Goal: Task Accomplishment & Management: Complete application form

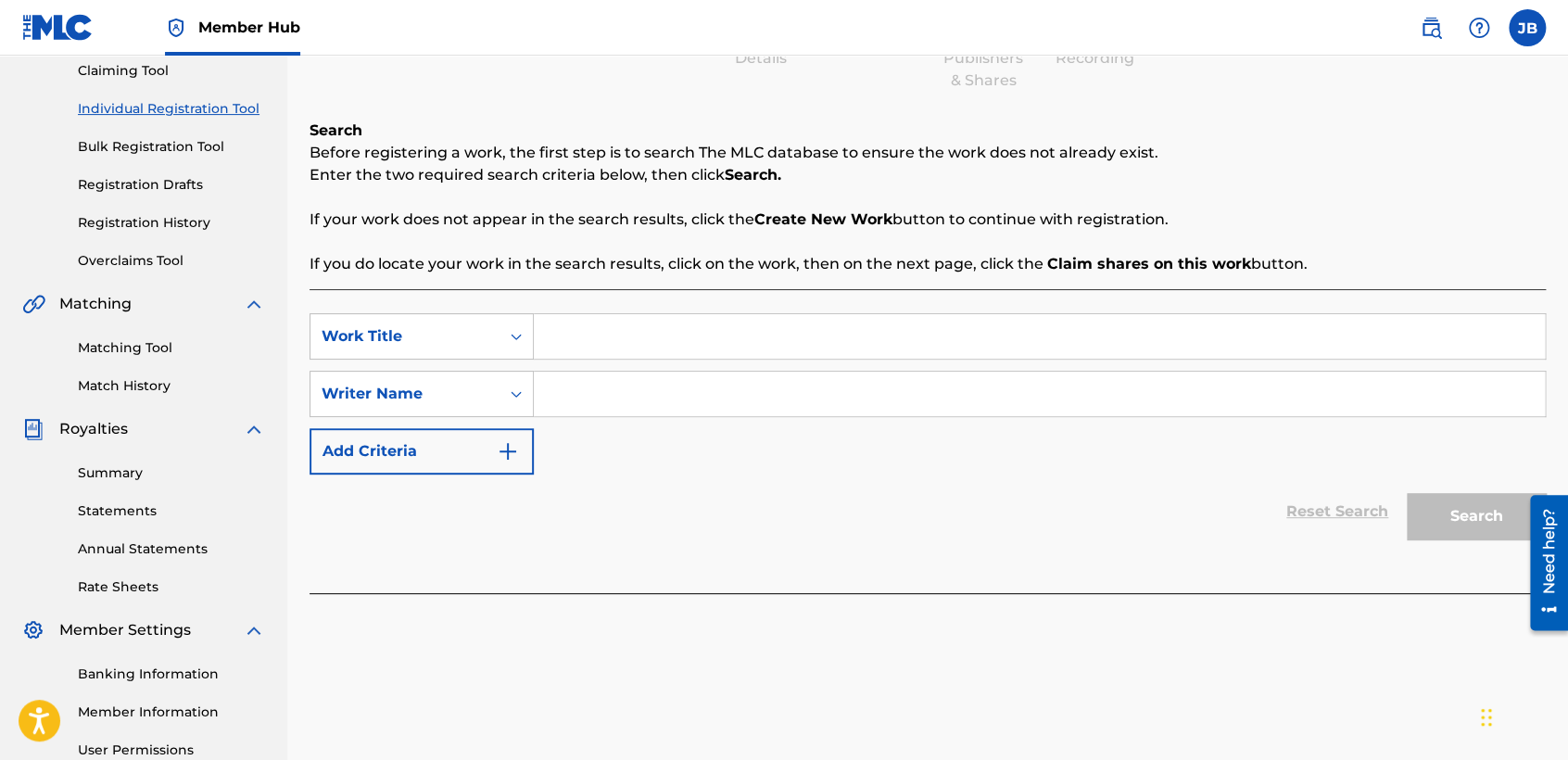
scroll to position [205, 0]
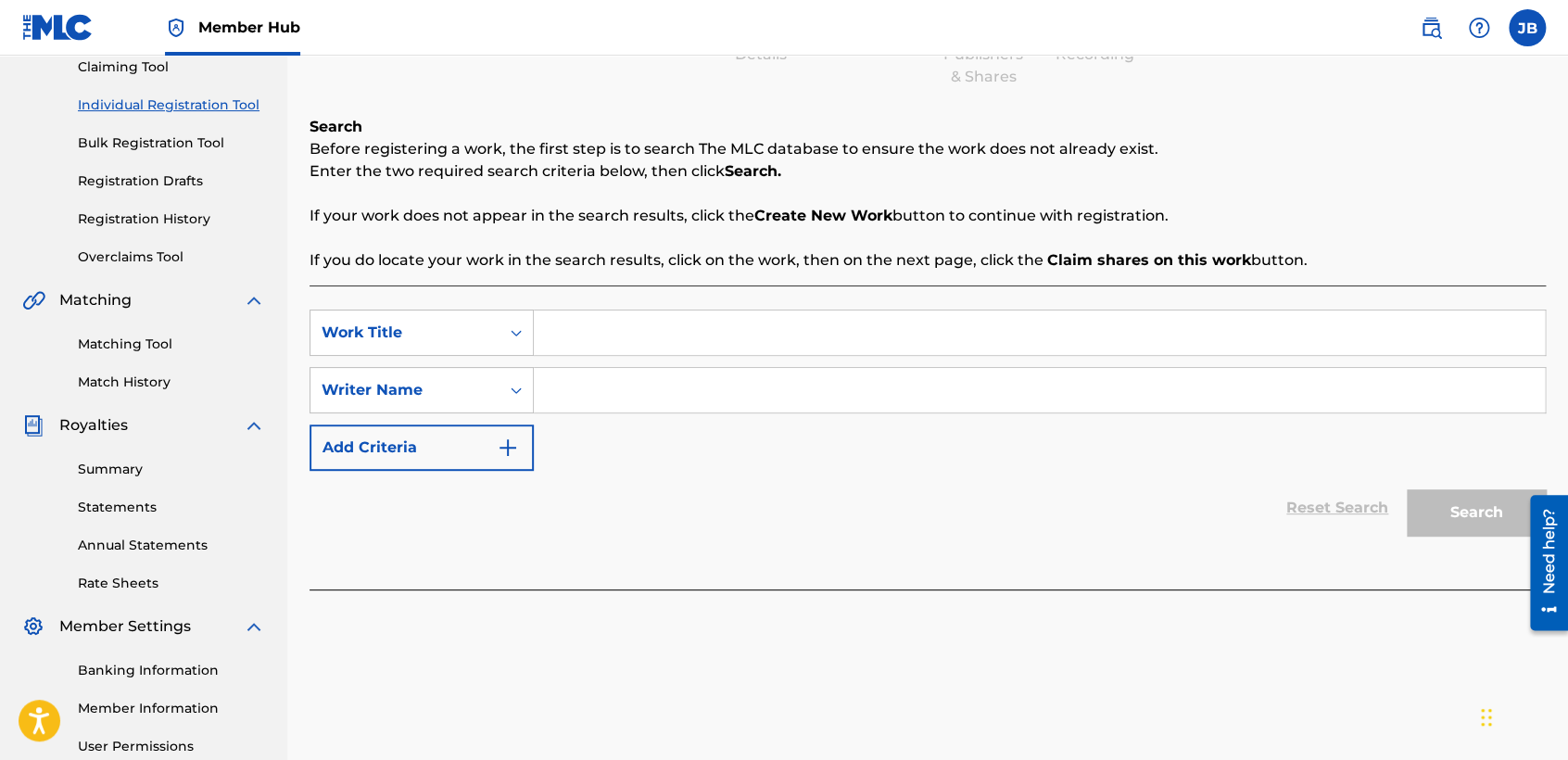
type input "R"
click at [609, 397] on input "Search Form" at bounding box center [1039, 390] width 1011 height 45
click at [566, 343] on input "El Patrullon" at bounding box center [1039, 334] width 1011 height 45
type input "Patrullon"
click at [771, 400] on input "Search Form" at bounding box center [1039, 390] width 1011 height 45
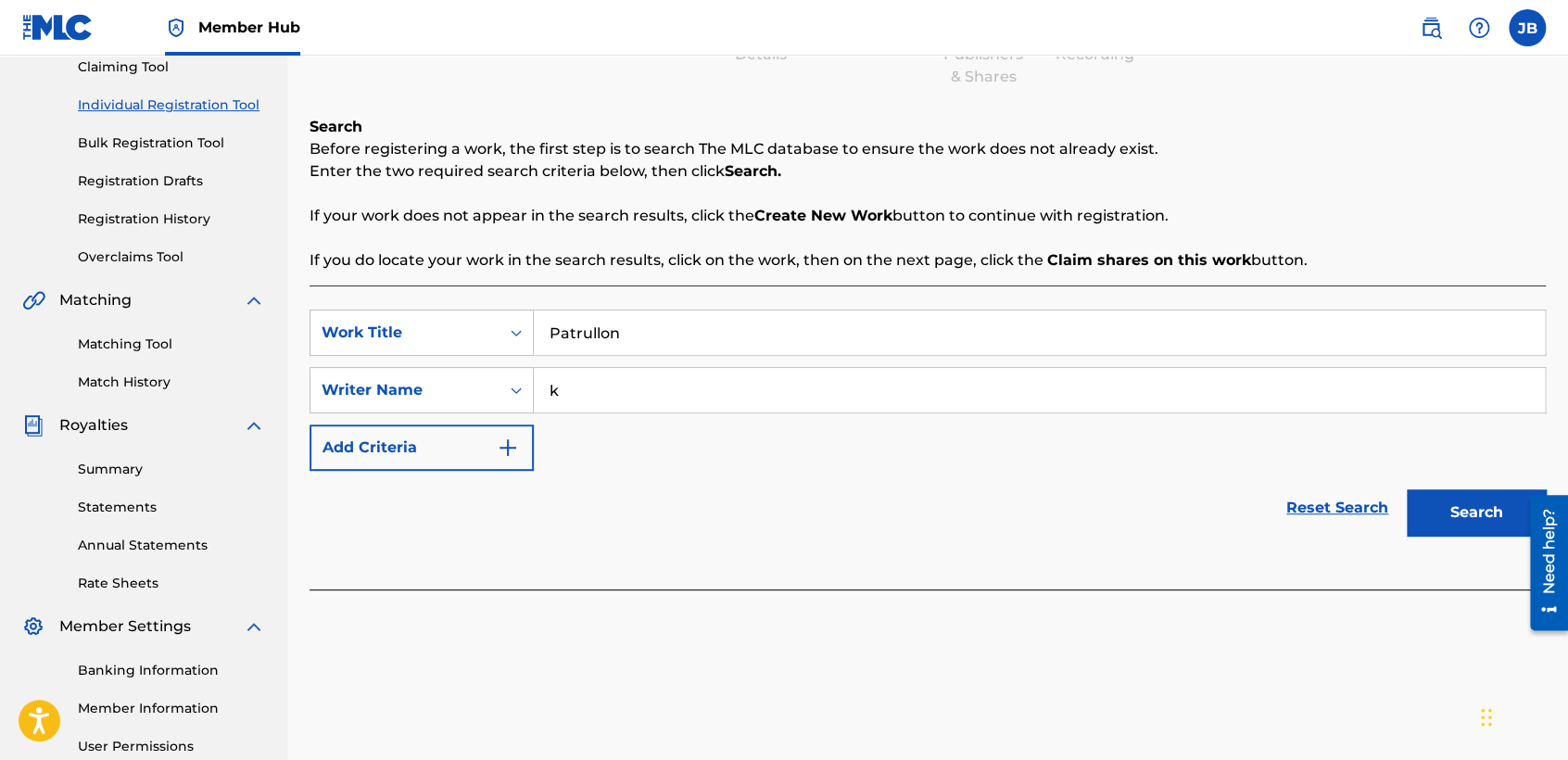
type input "k"
click at [1407, 490] on button "Search" at bounding box center [1476, 513] width 139 height 46
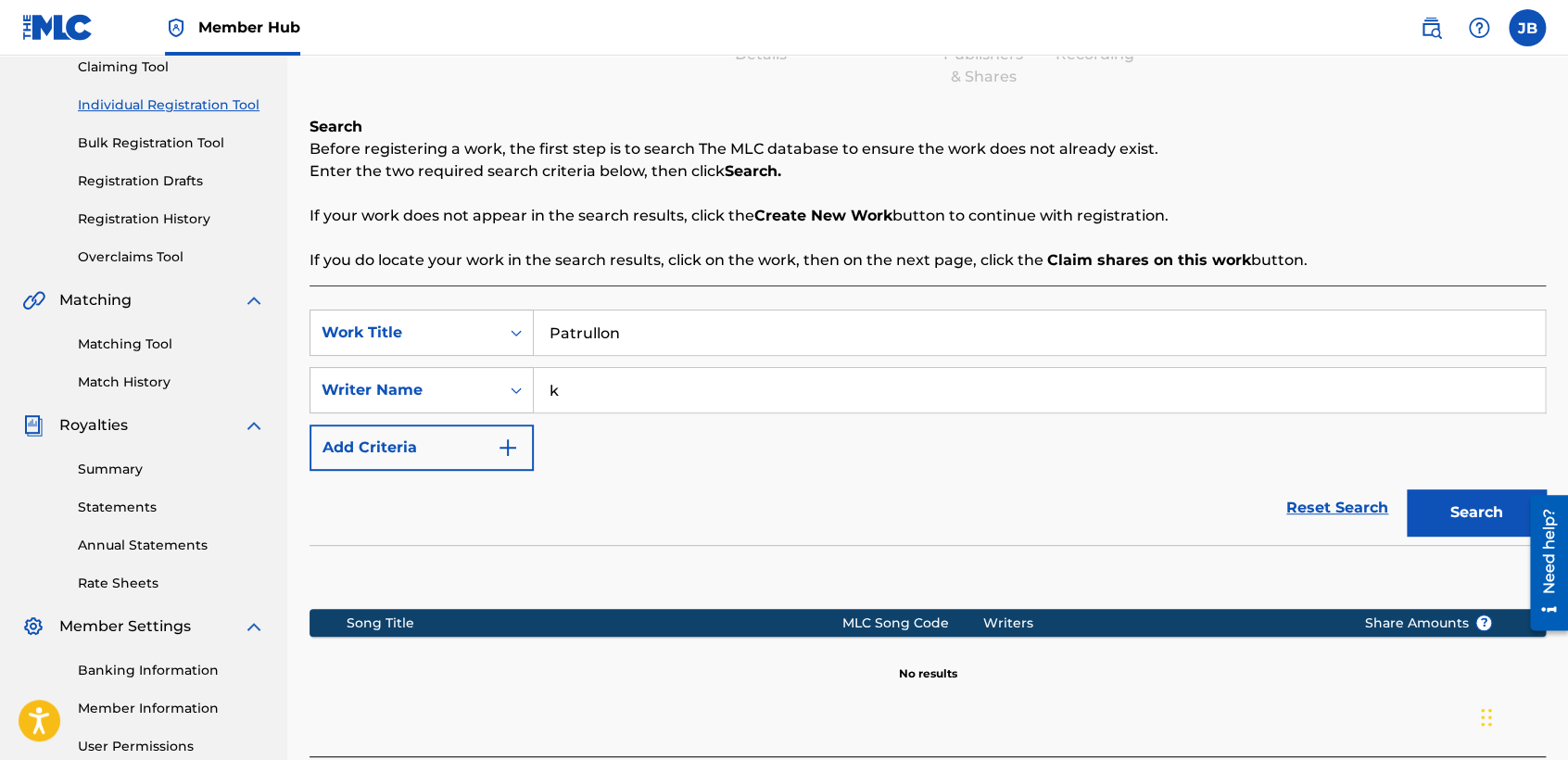
scroll to position [388, 0]
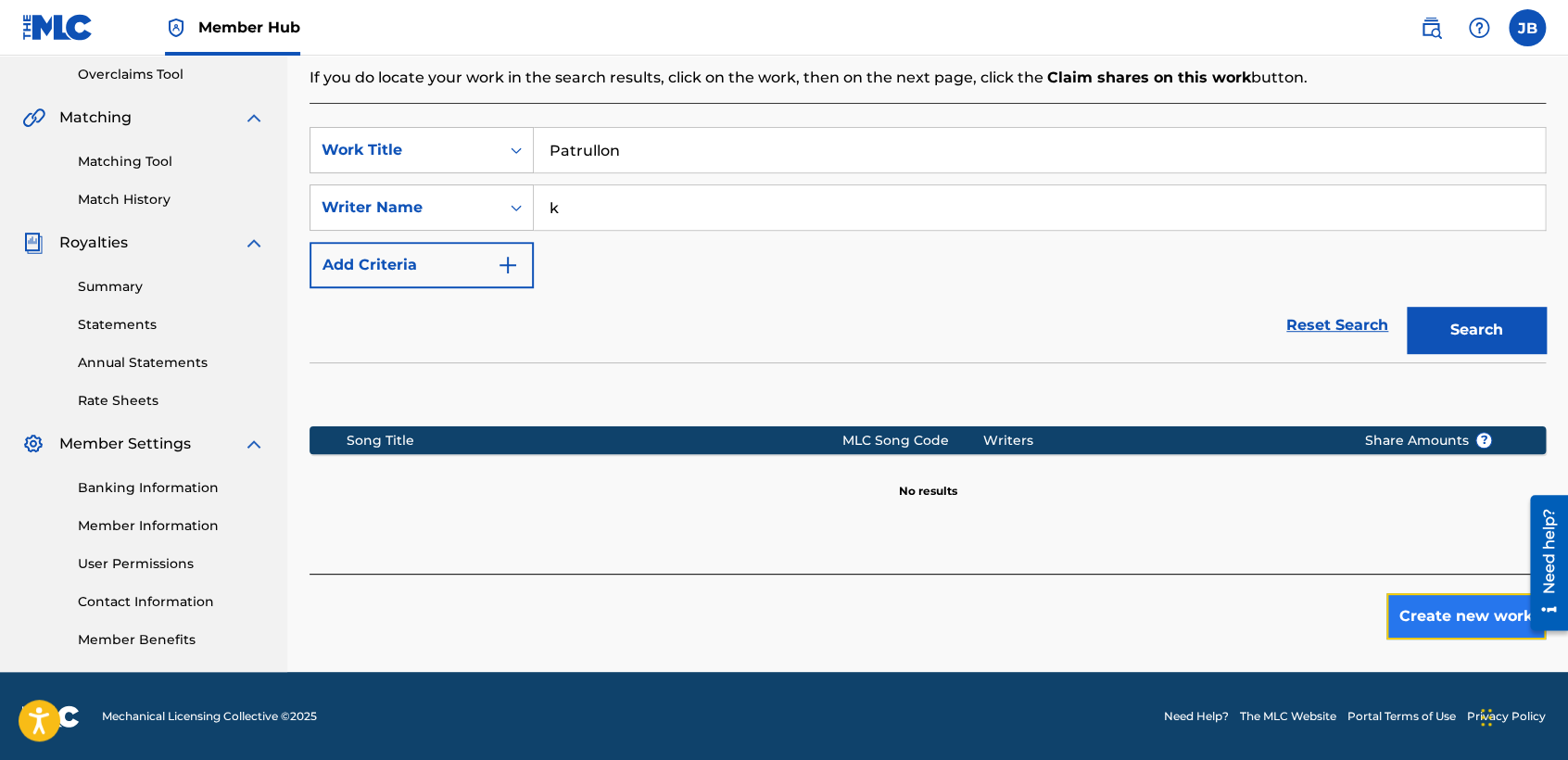
click at [1426, 618] on button "Create new work" at bounding box center [1465, 616] width 159 height 46
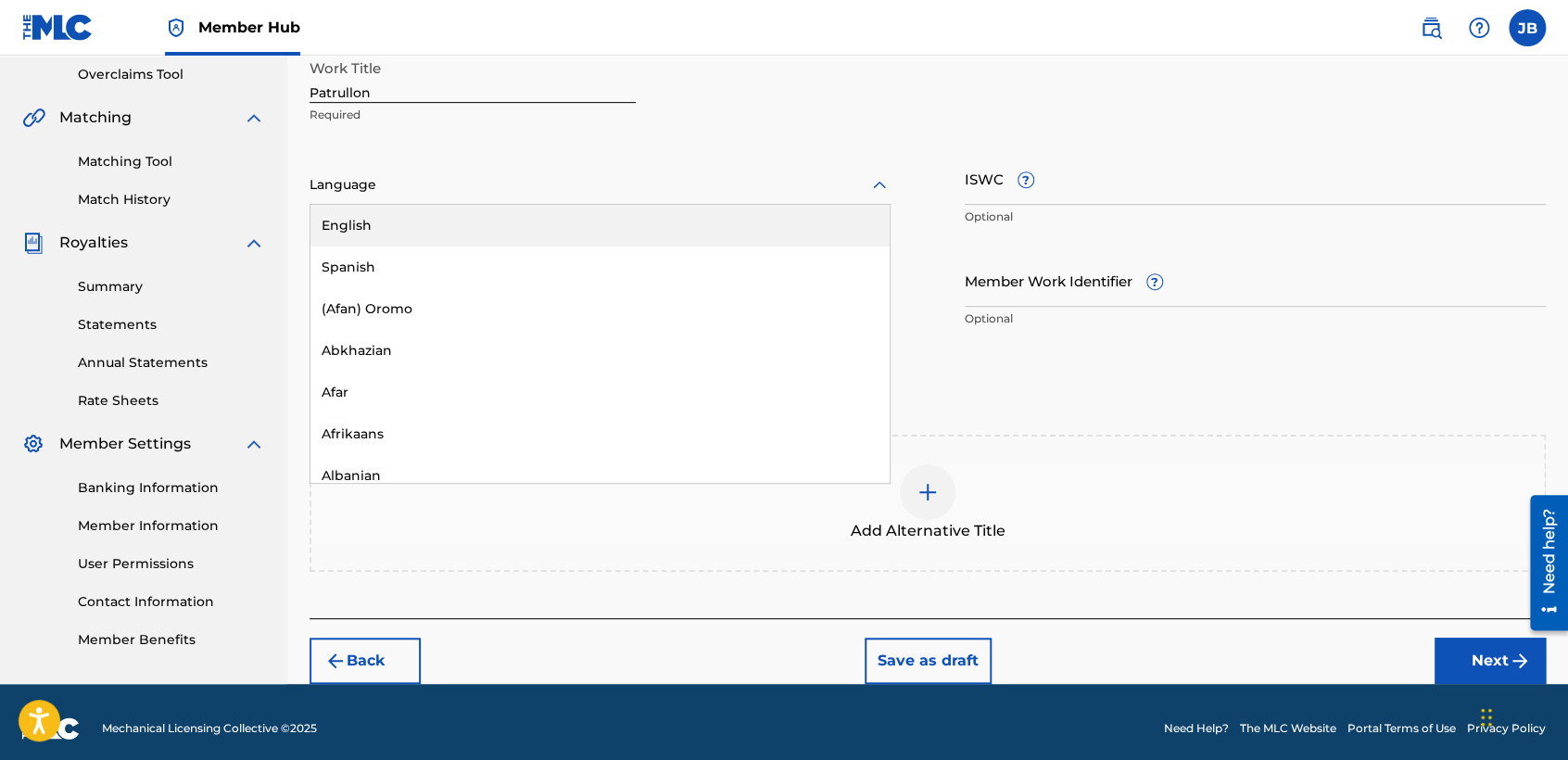
click at [647, 167] on div "Language" at bounding box center [600, 186] width 581 height 39
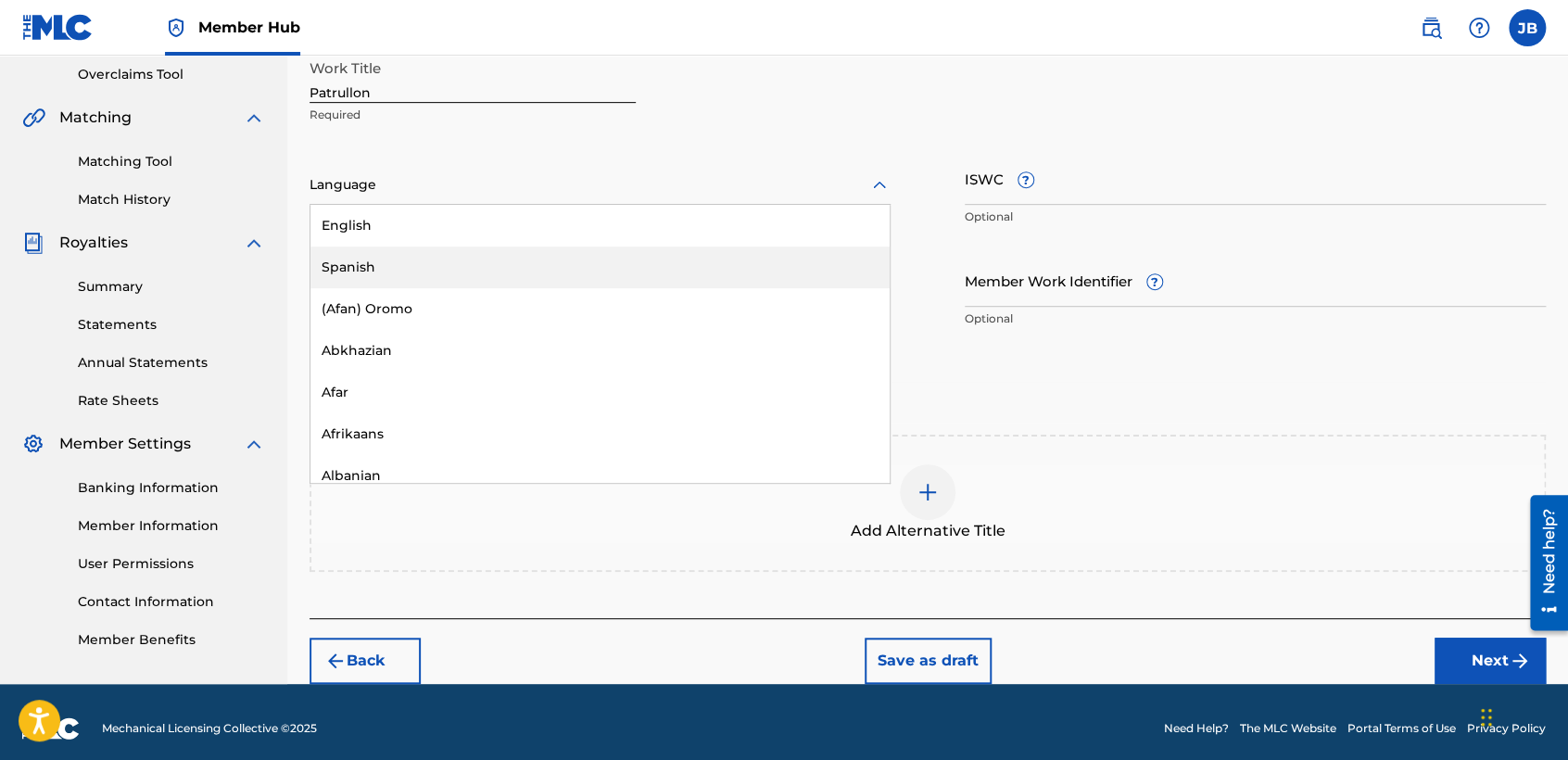
click at [482, 248] on div "Spanish" at bounding box center [600, 267] width 580 height 42
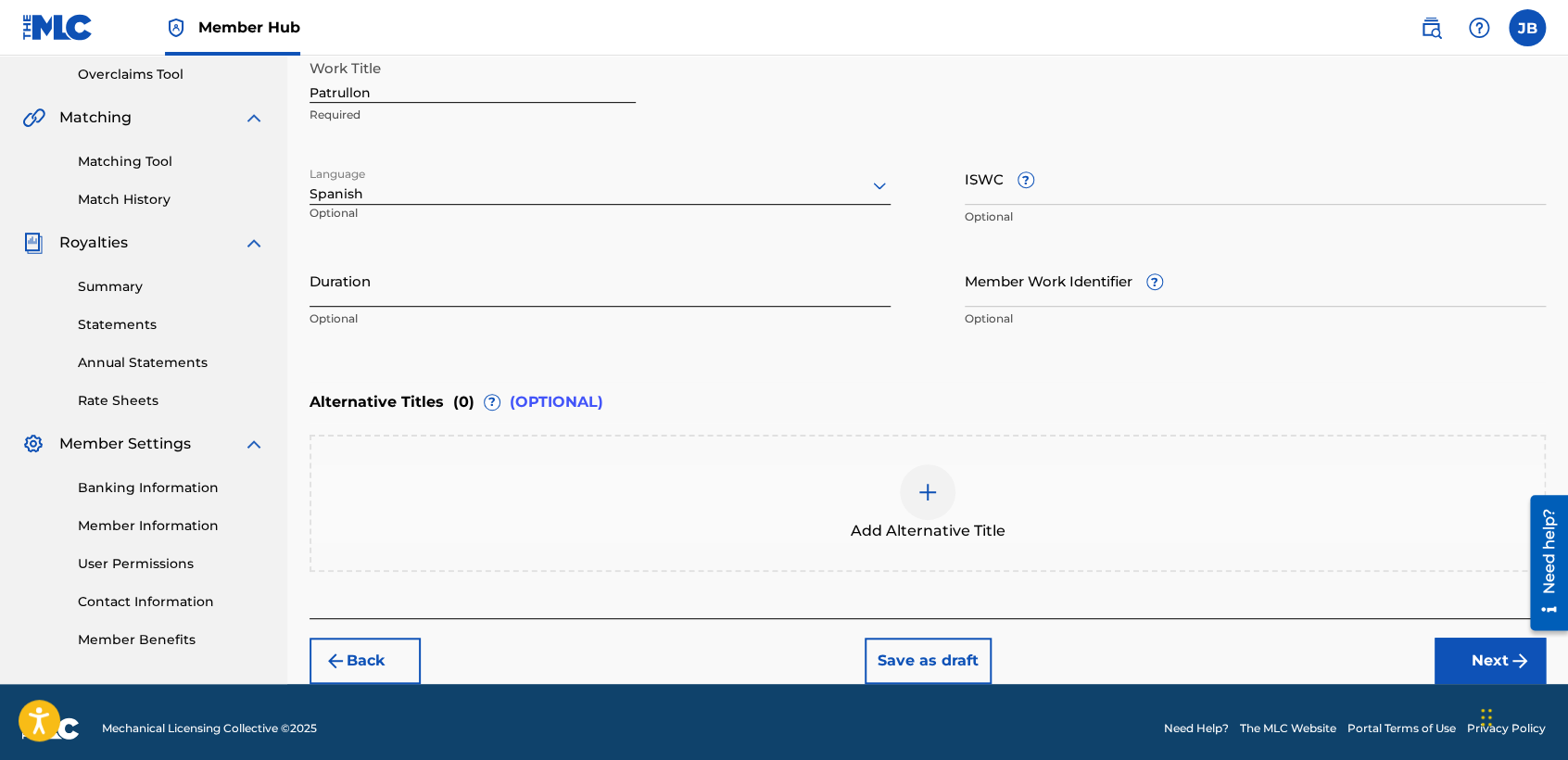
click at [487, 276] on input "Duration" at bounding box center [600, 281] width 581 height 53
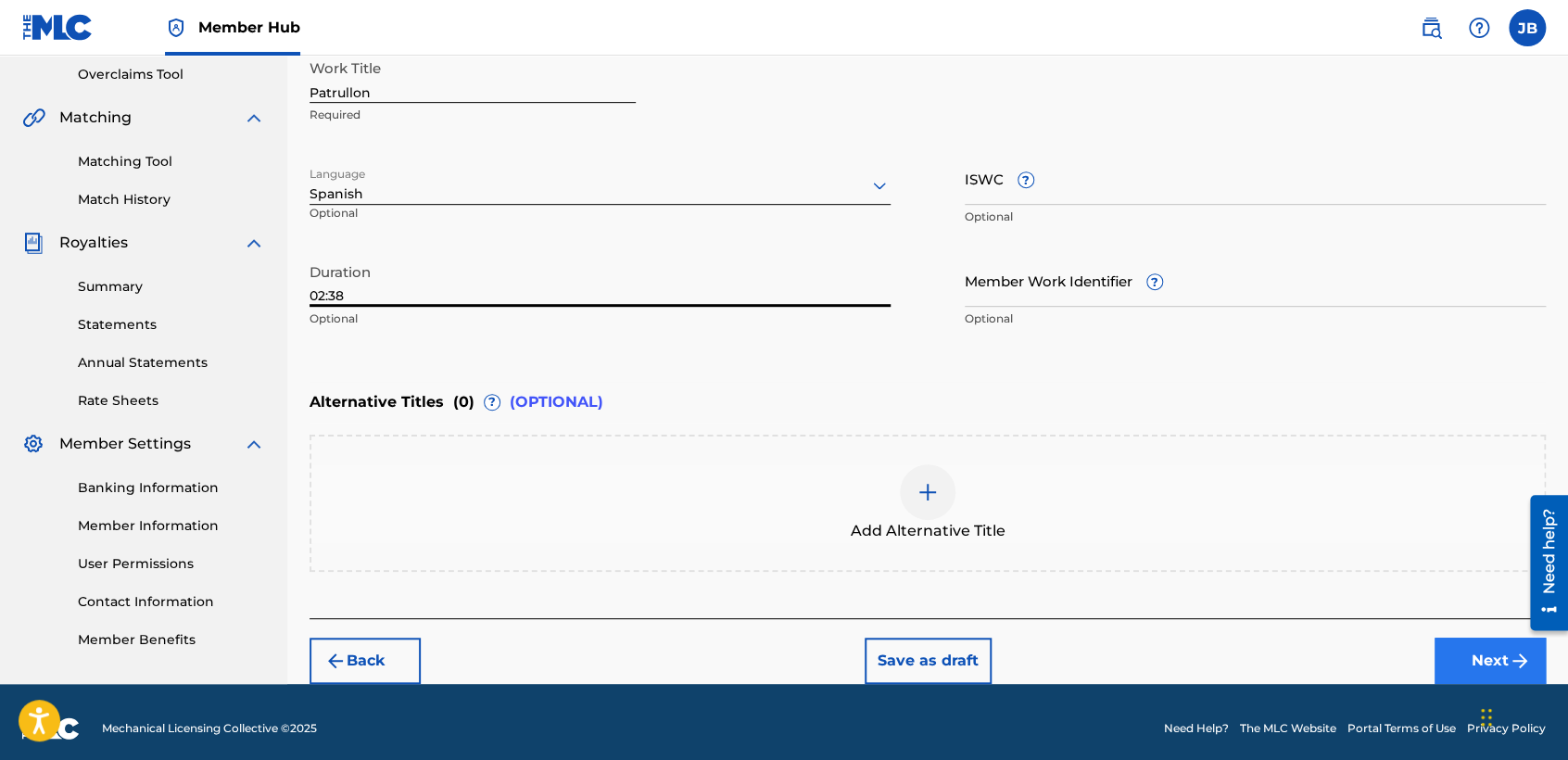
type input "02:38"
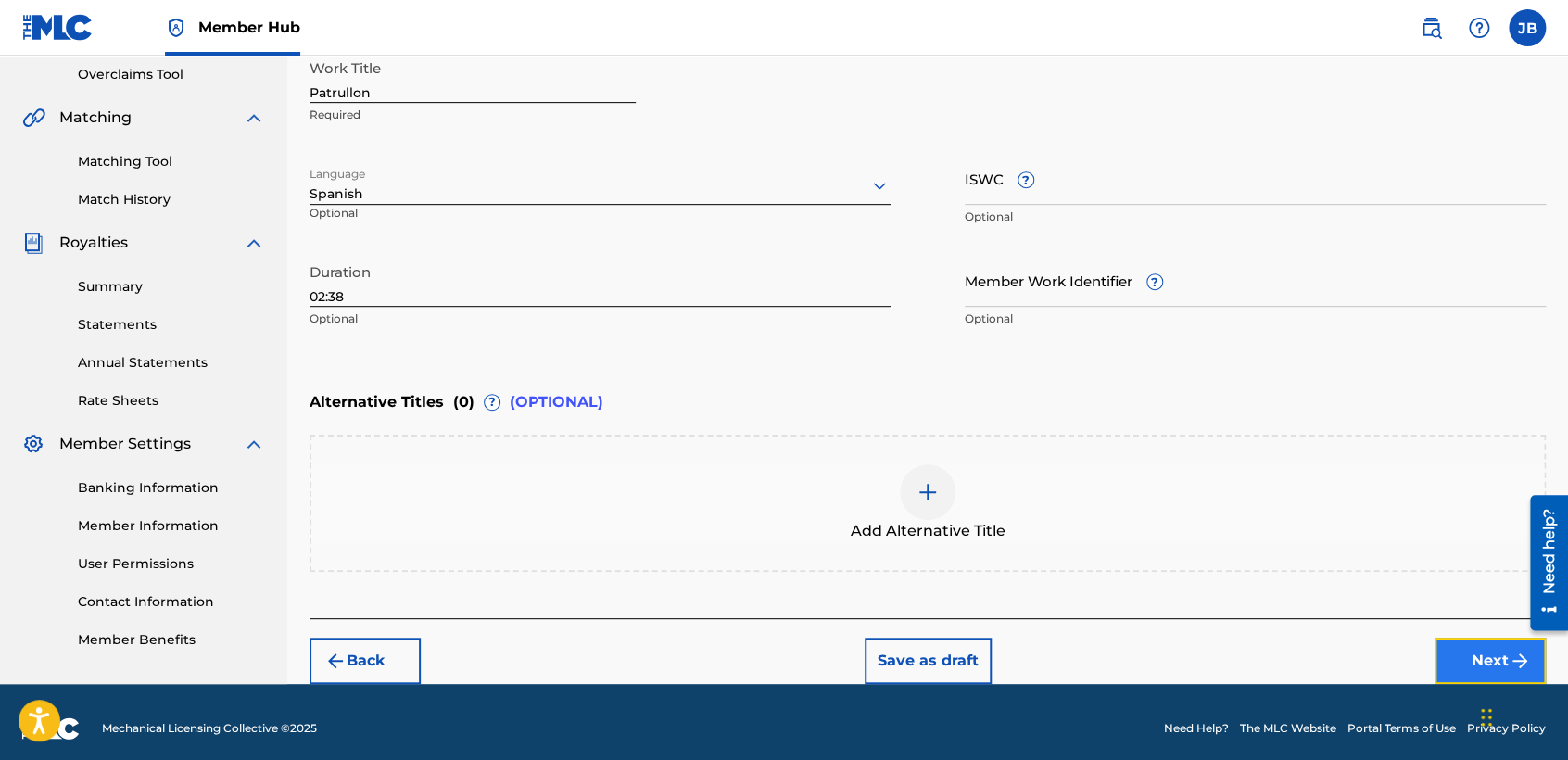
click at [1491, 645] on button "Next" at bounding box center [1491, 660] width 111 height 46
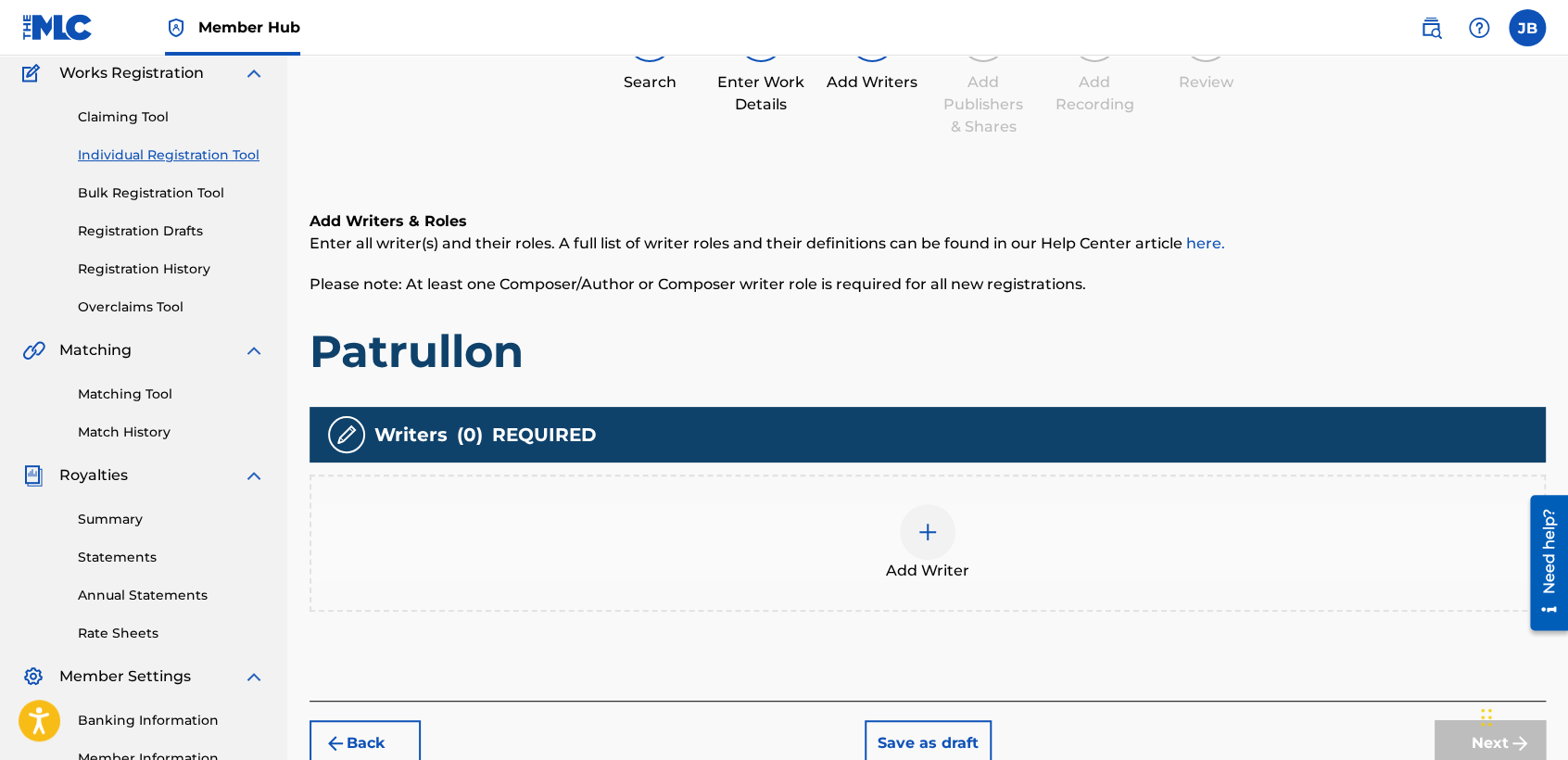
scroll to position [290, 0]
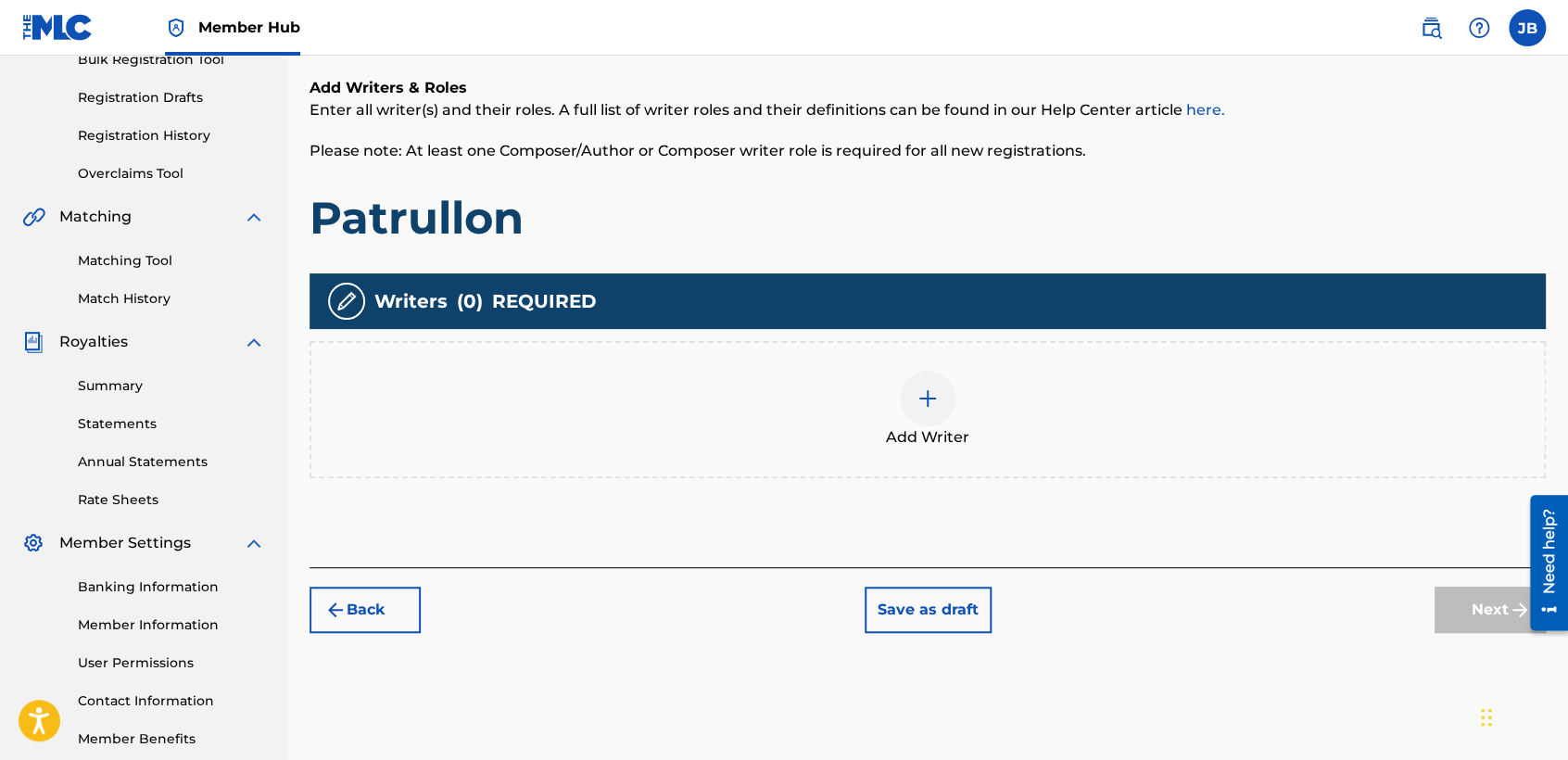
click at [965, 445] on span "Add Writer" at bounding box center [927, 437] width 83 height 22
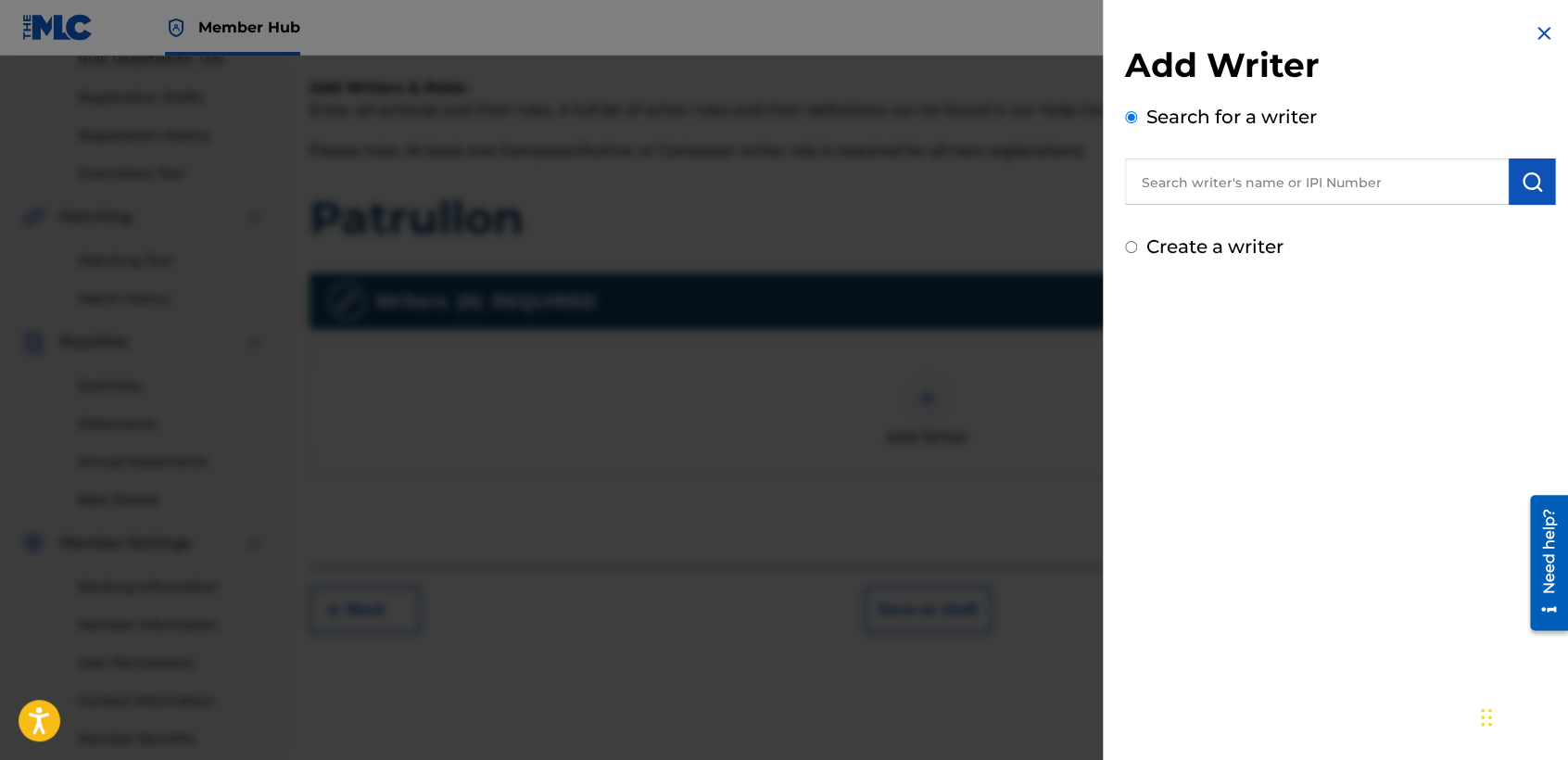
click at [1128, 242] on input "Create a writer" at bounding box center [1131, 247] width 12 height 12
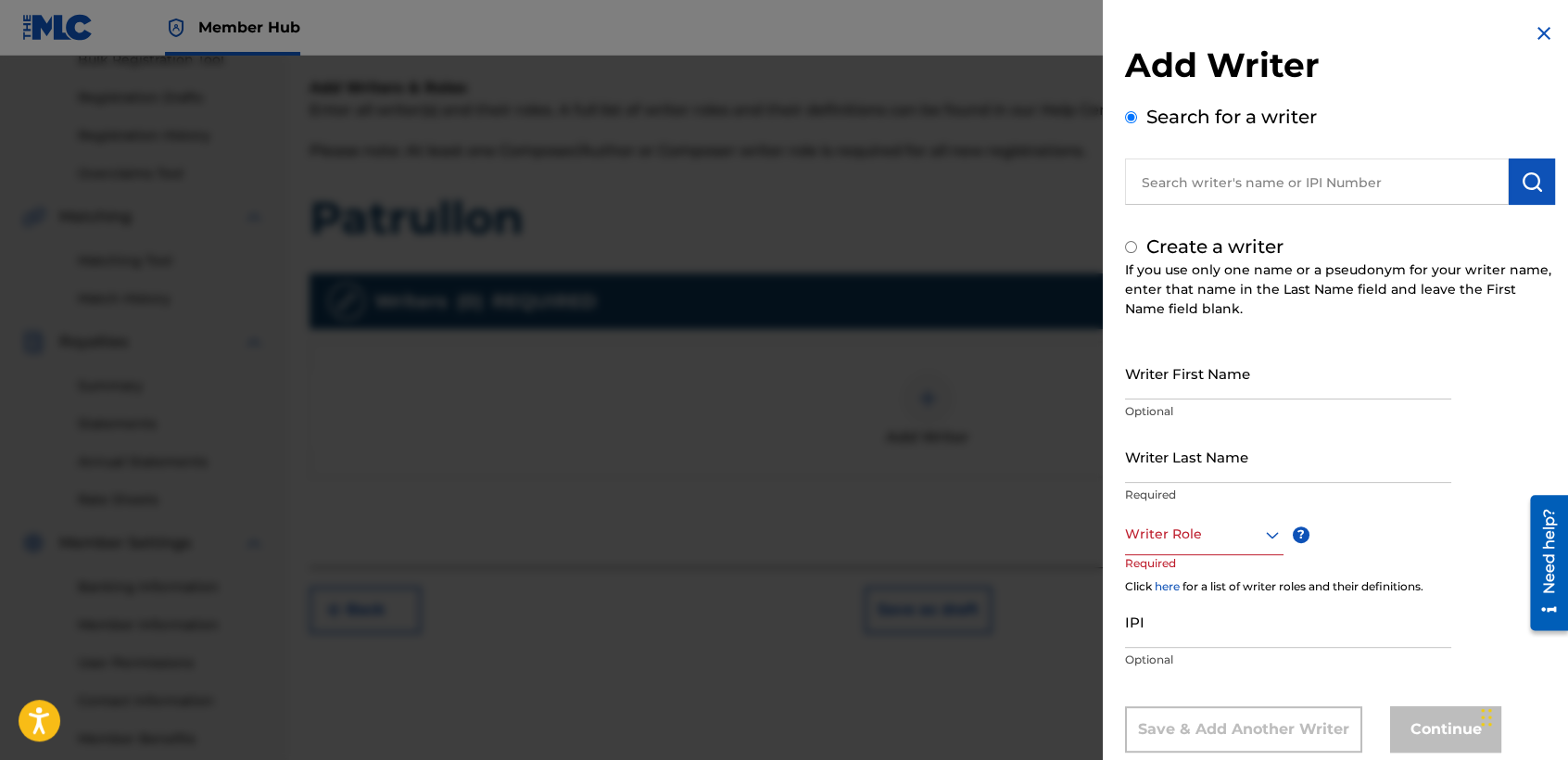
radio input "false"
radio input "true"
drag, startPoint x: 1167, startPoint y: 358, endPoint x: 1179, endPoint y: 350, distance: 14.4
click at [1176, 356] on input "Writer First Name" at bounding box center [1288, 374] width 327 height 53
type input "[PERSON_NAME]"
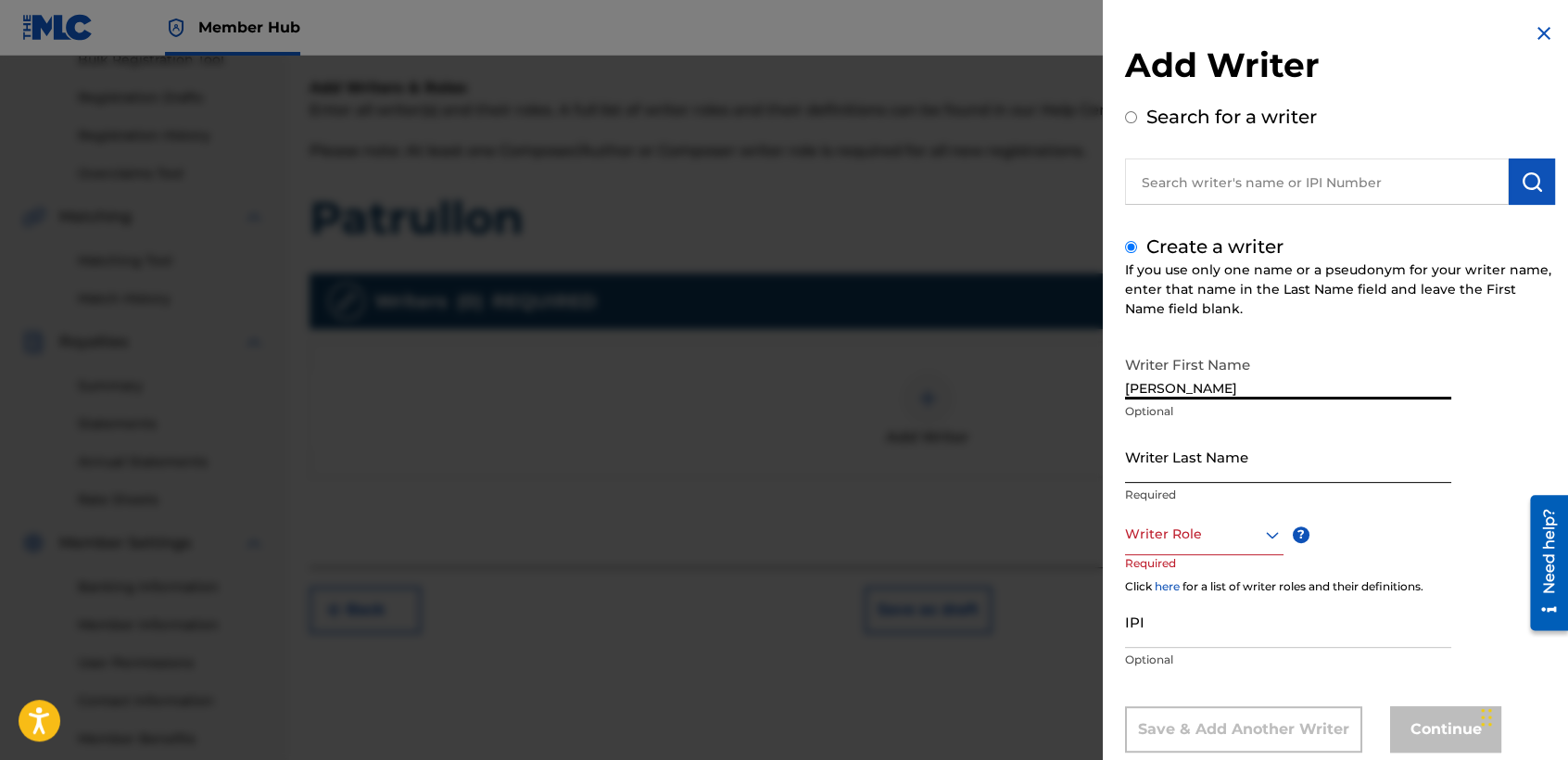
click at [1166, 476] on input "Writer Last Name" at bounding box center [1288, 457] width 327 height 53
type input "B"
drag, startPoint x: 1204, startPoint y: 394, endPoint x: 911, endPoint y: 398, distance: 293.0
click at [911, 398] on div "Add Writer Search for a writer Create a writer If you use only one name or a ps…" at bounding box center [784, 408] width 1568 height 705
type input "[PERSON_NAME]"
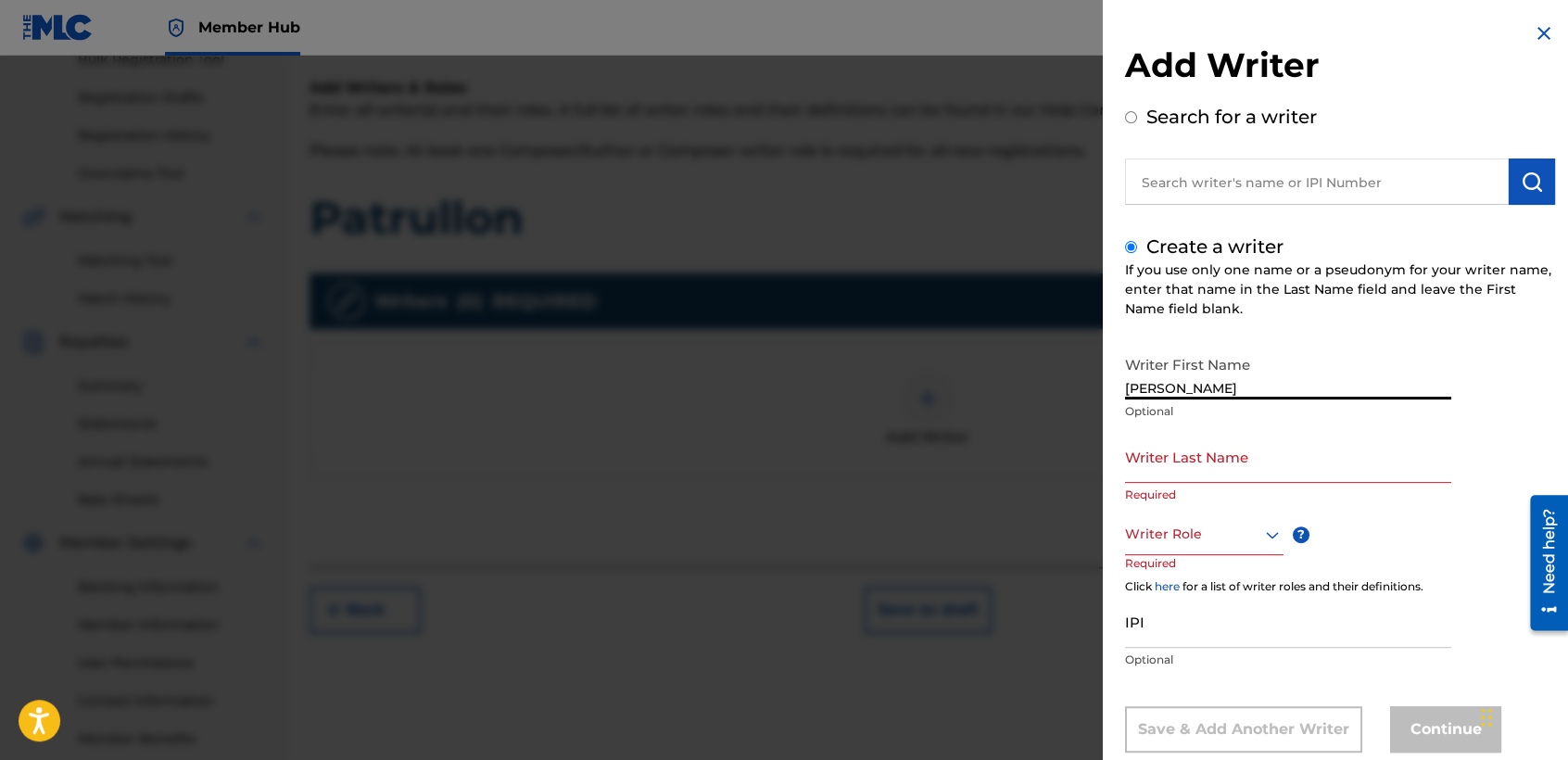
click at [1256, 456] on input "Writer Last Name" at bounding box center [1288, 457] width 327 height 53
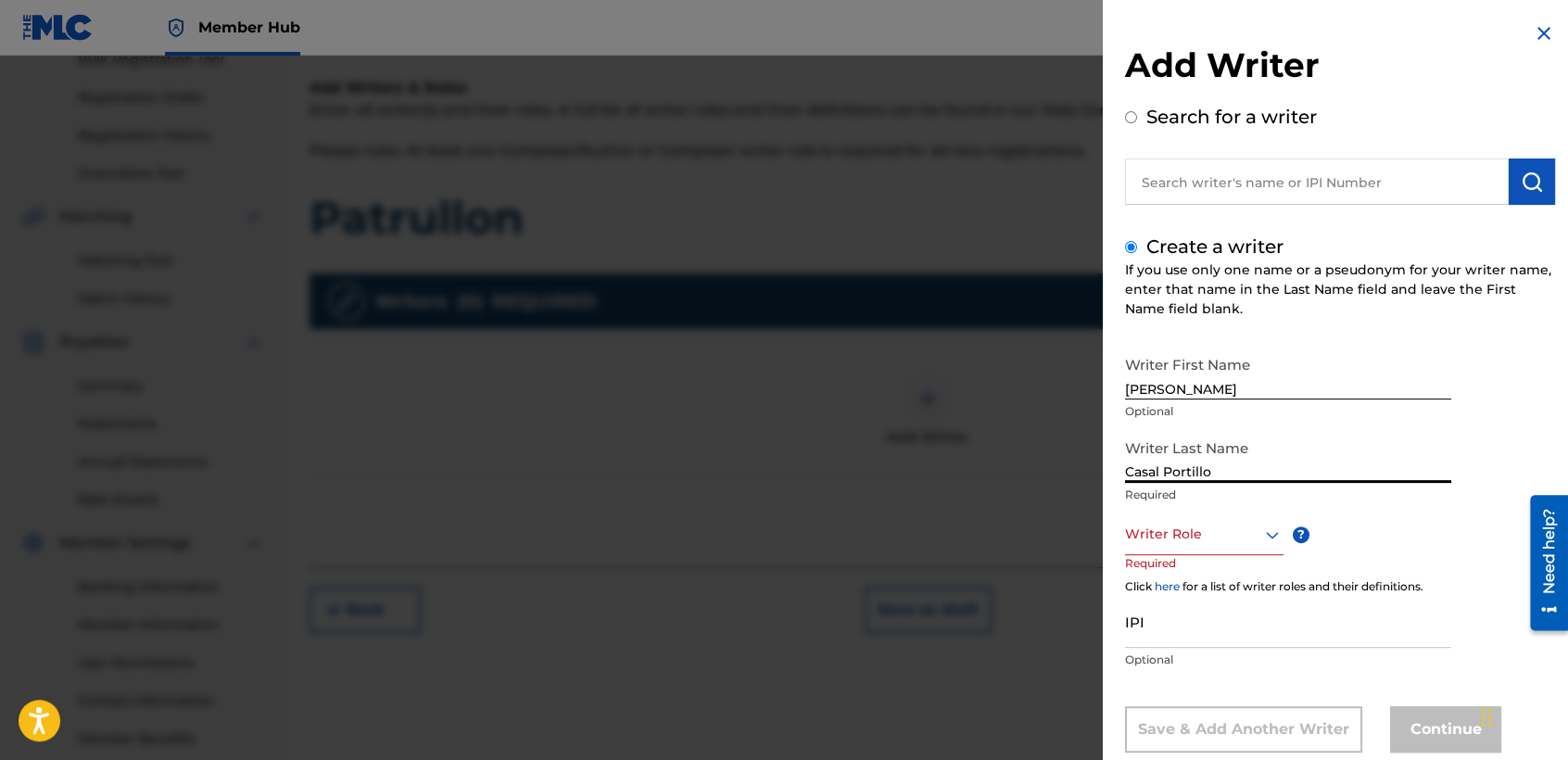
type input "Casal Portillo"
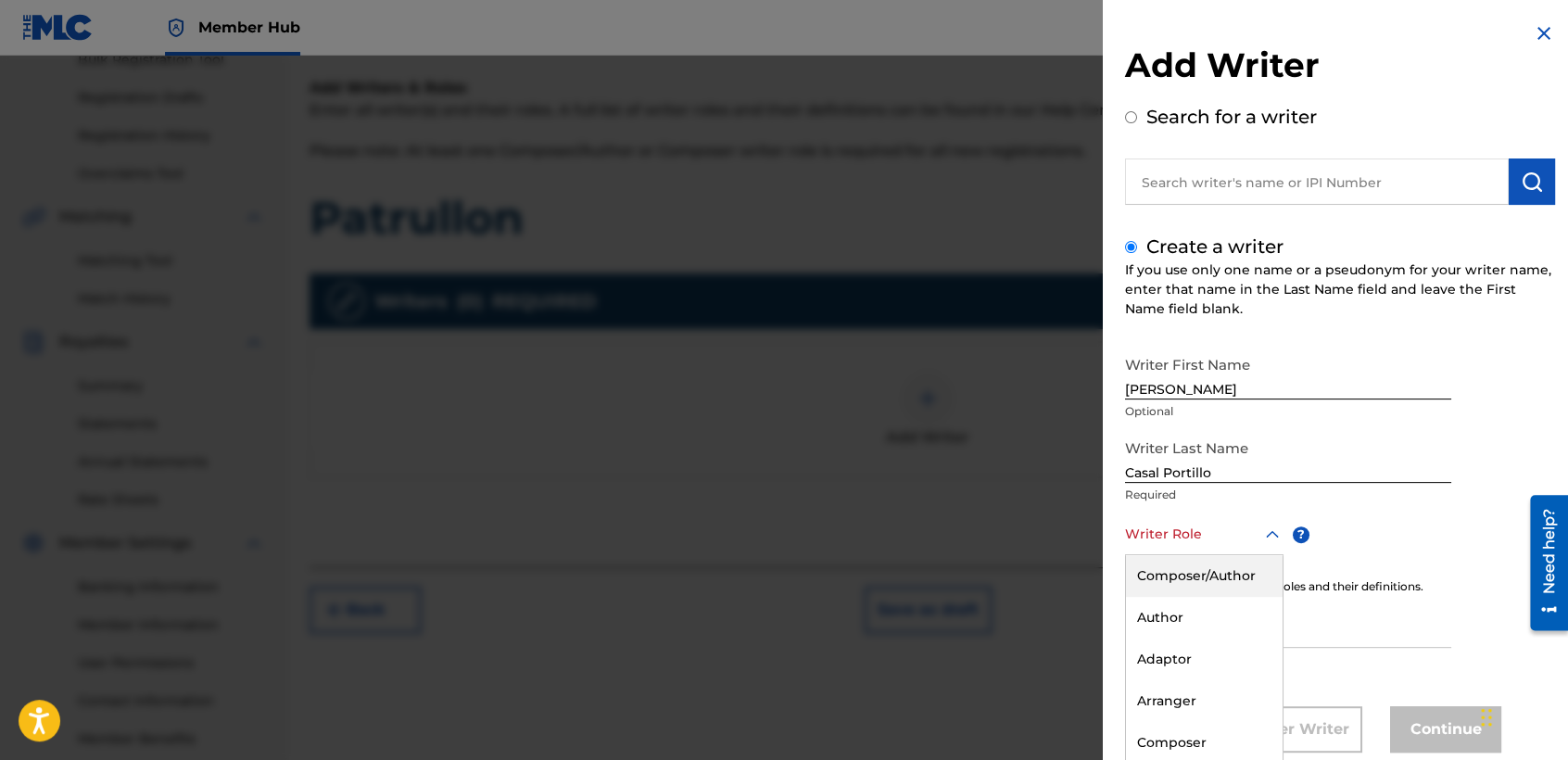
scroll to position [42, 0]
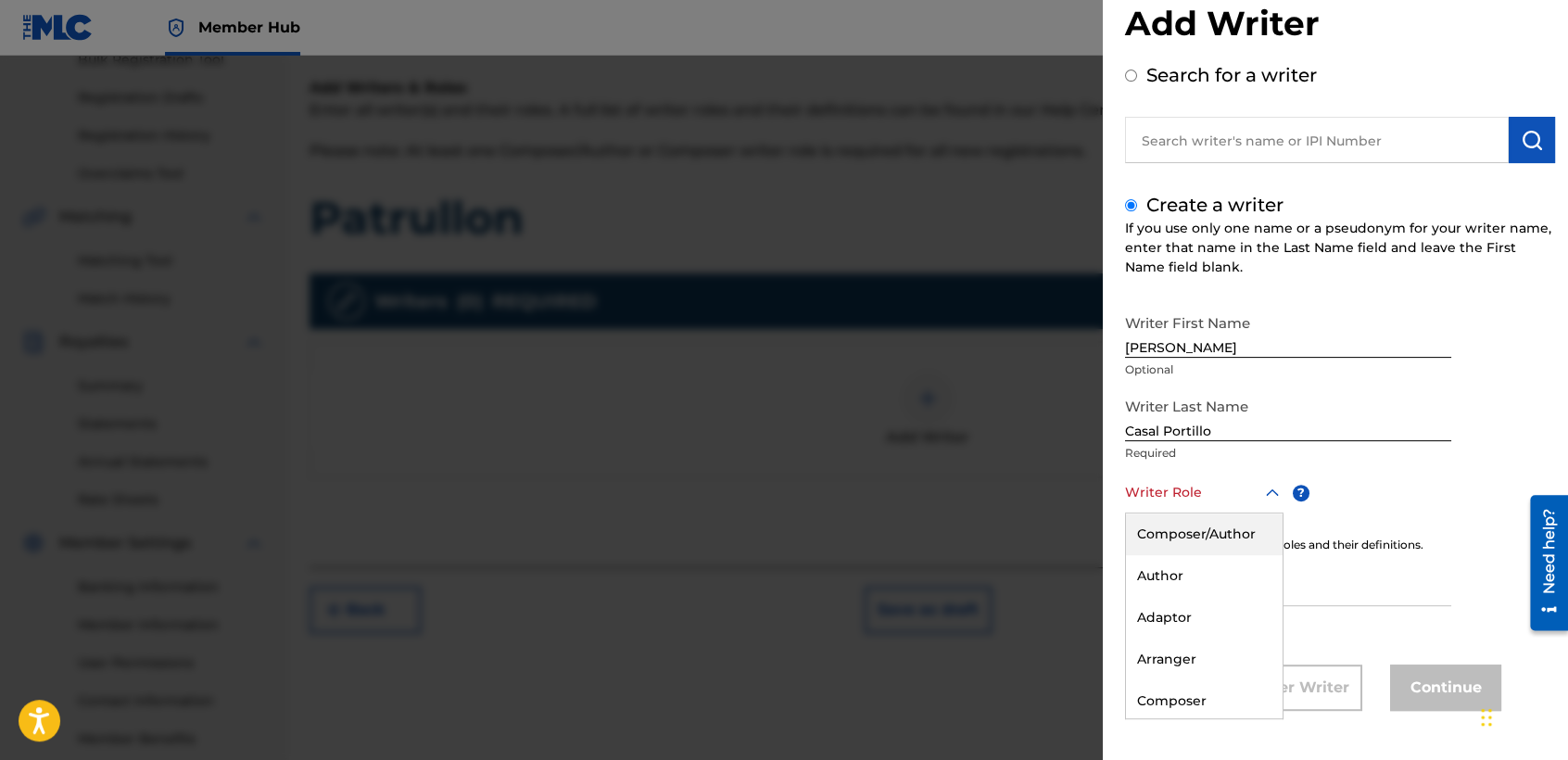
click at [1241, 514] on div "8 results available. Use Up and Down to choose options, press Enter to select t…" at bounding box center [1204, 493] width 158 height 42
click at [1241, 519] on div "Composer/Author" at bounding box center [1204, 534] width 156 height 42
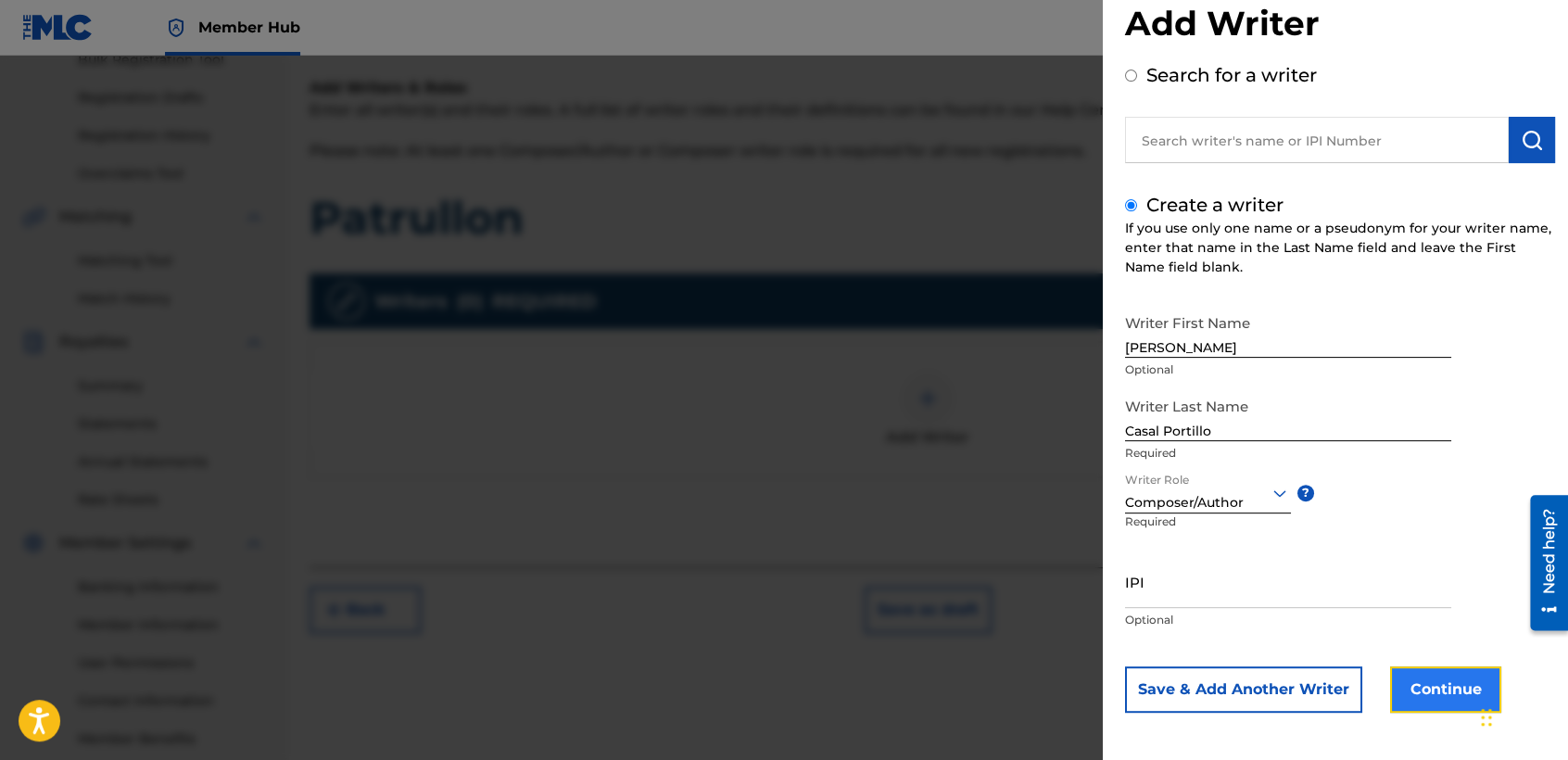
click at [1411, 685] on button "Continue" at bounding box center [1446, 690] width 111 height 46
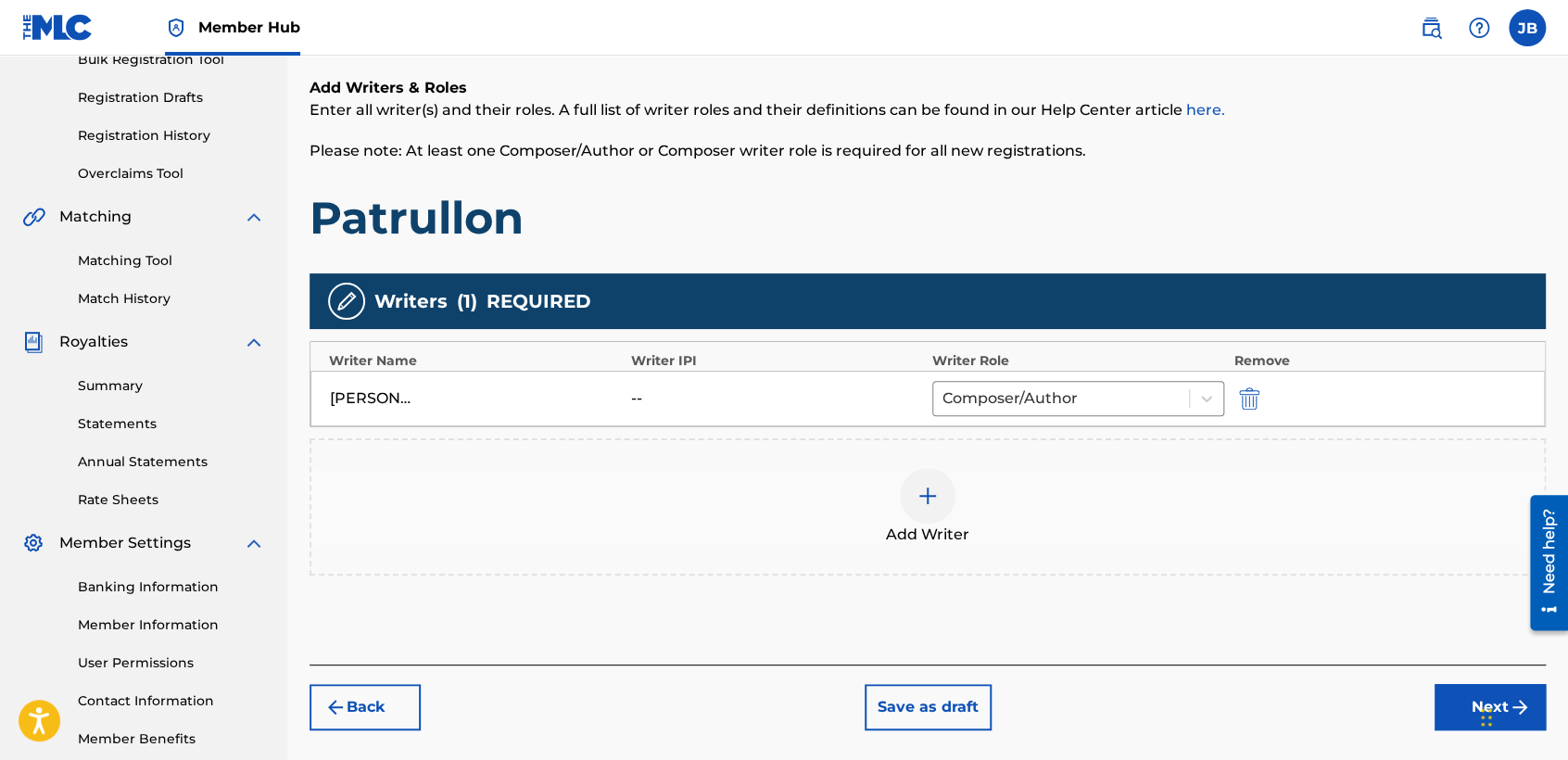
click at [952, 494] on div at bounding box center [928, 496] width 56 height 56
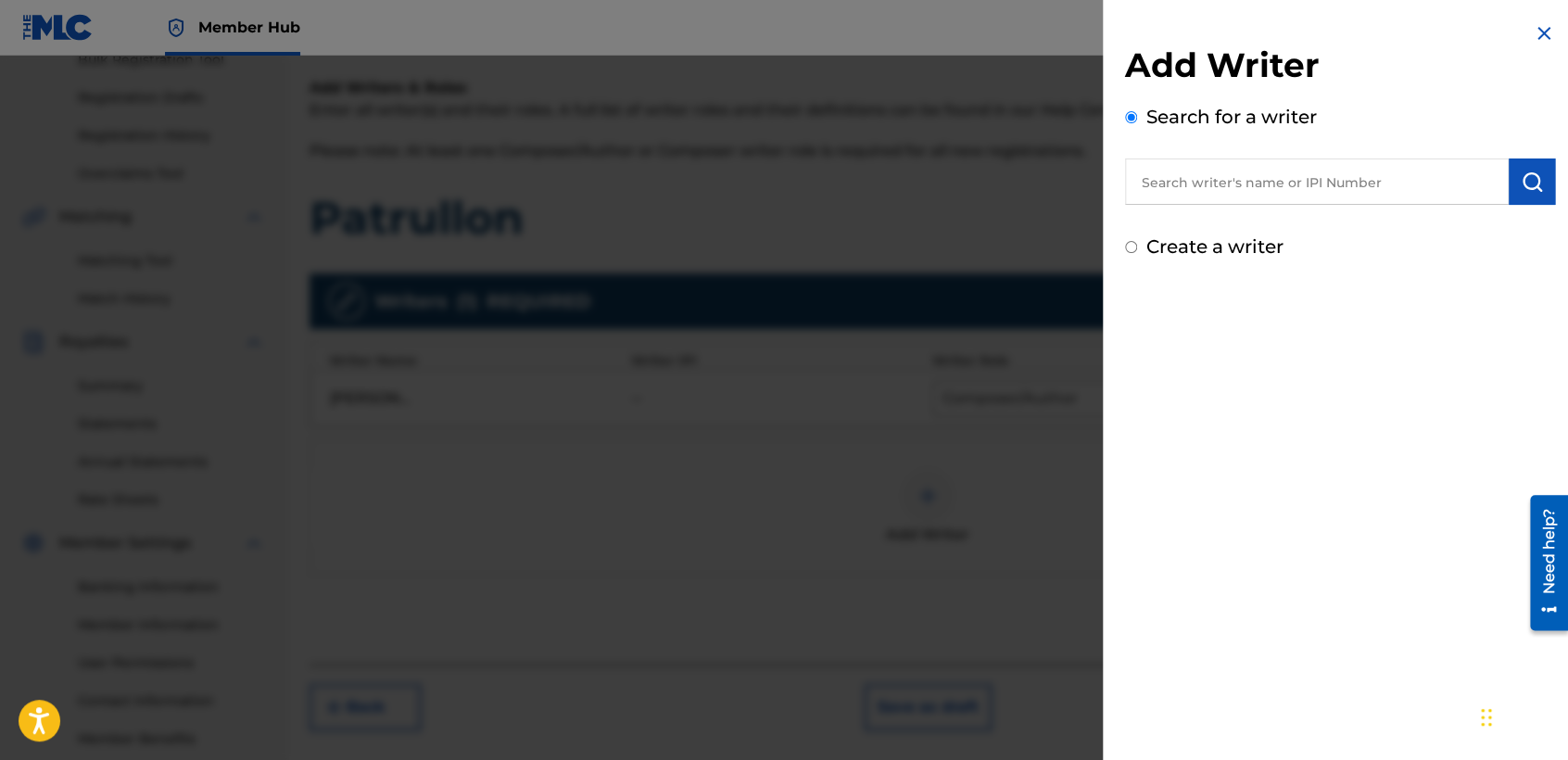
click at [1203, 172] on input "text" at bounding box center [1317, 181] width 384 height 46
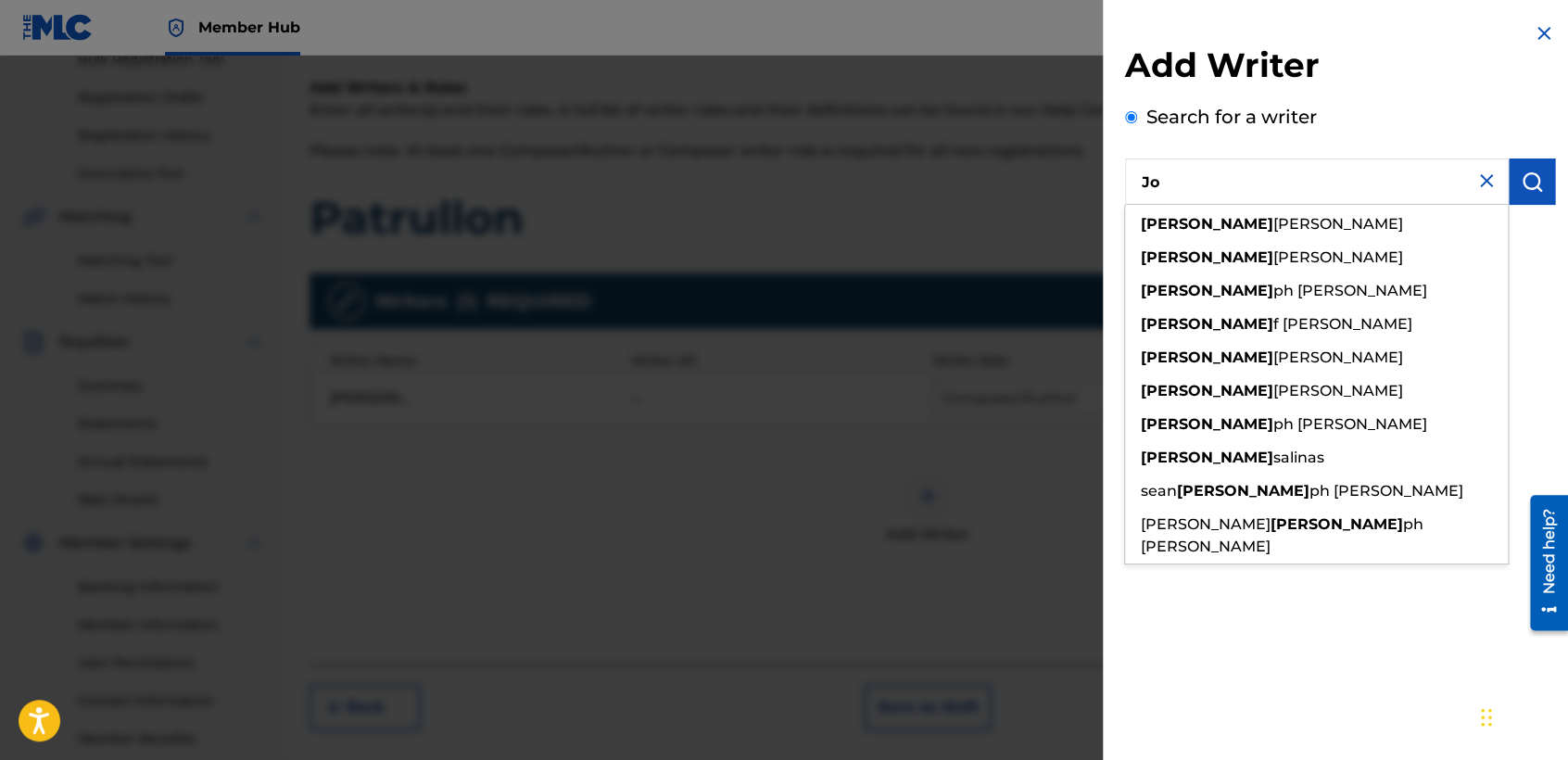
type input "J"
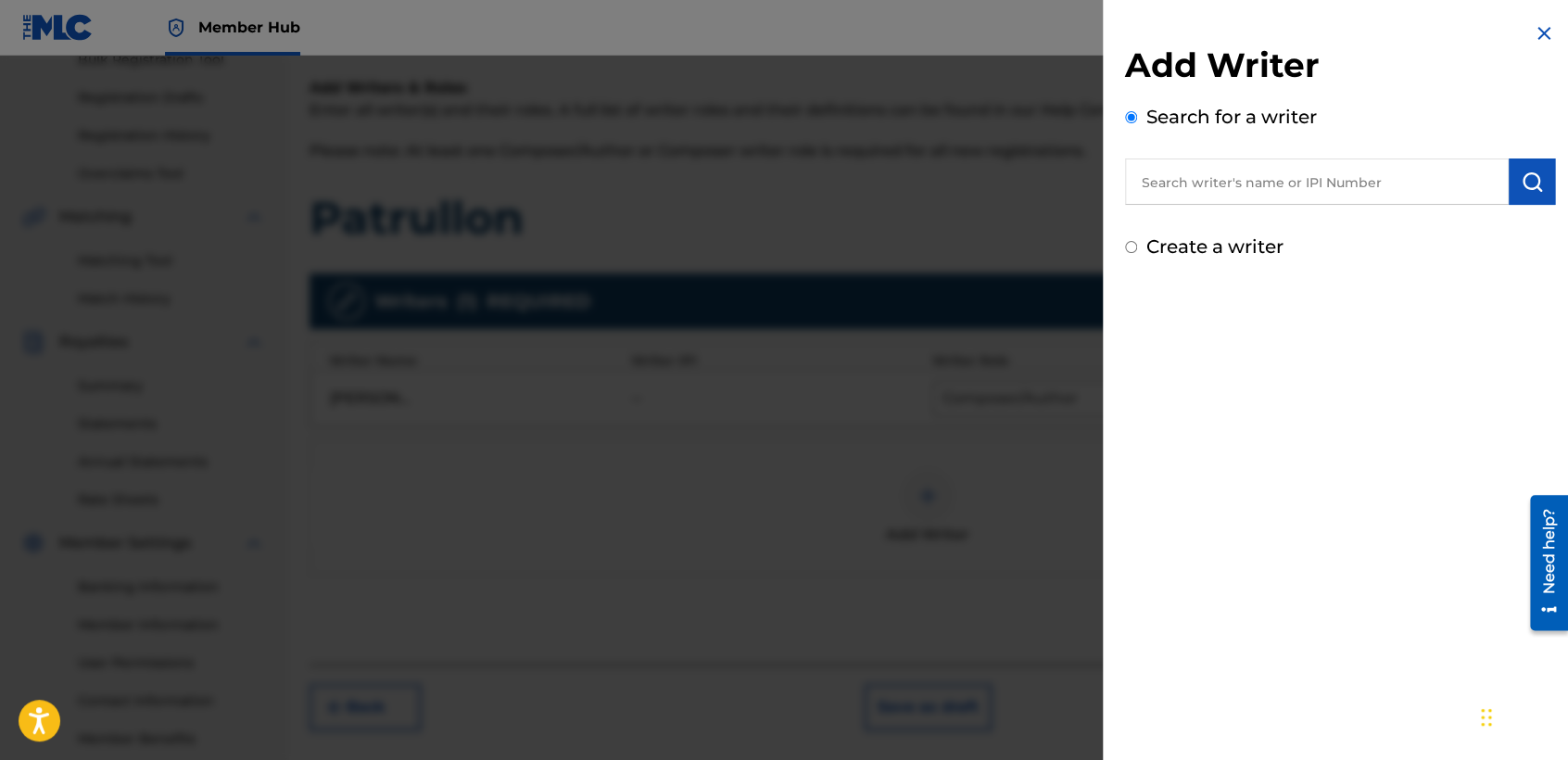
click at [1541, 41] on img at bounding box center [1544, 33] width 22 height 22
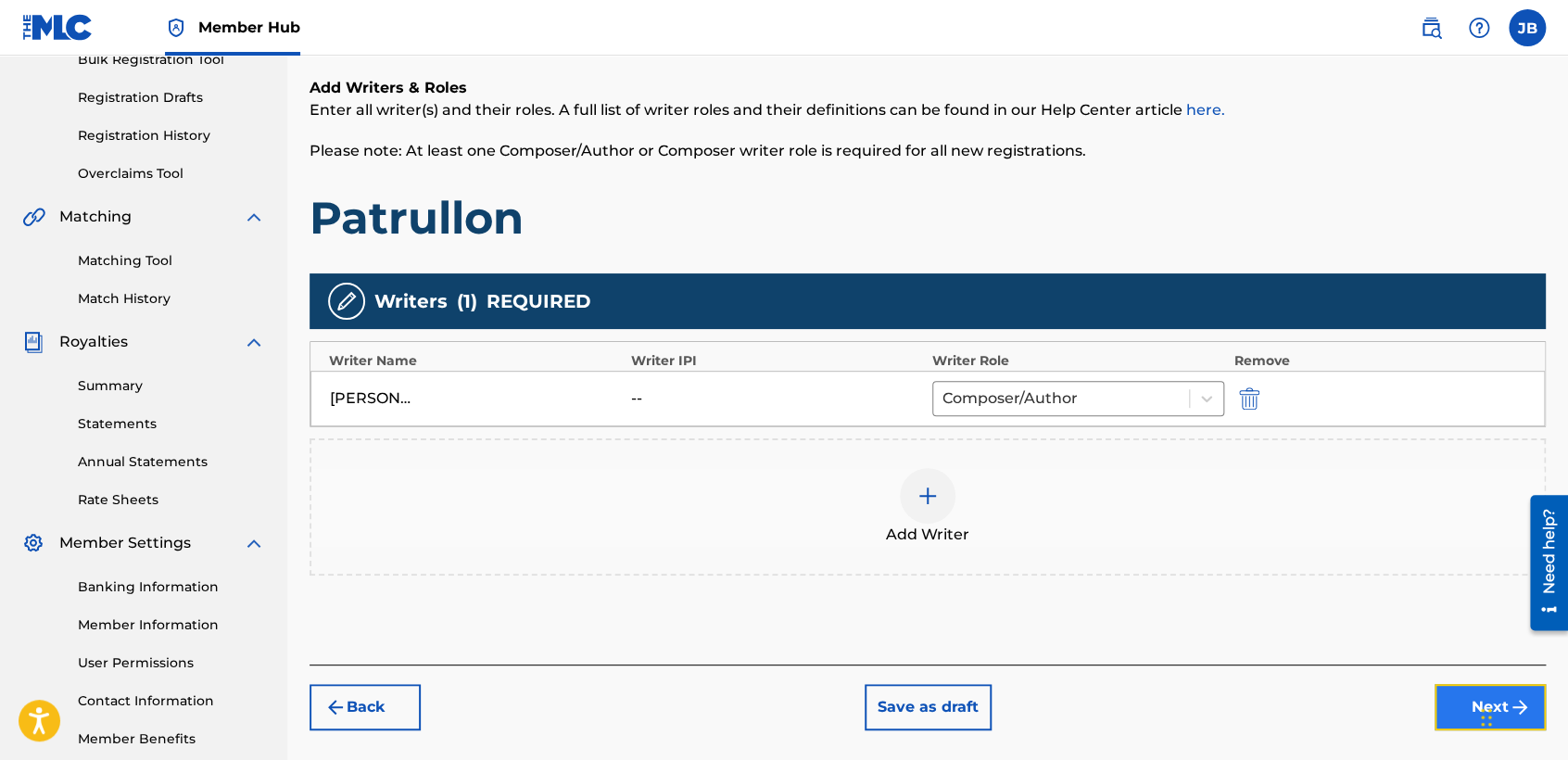
click at [1442, 693] on button "Next" at bounding box center [1491, 707] width 111 height 46
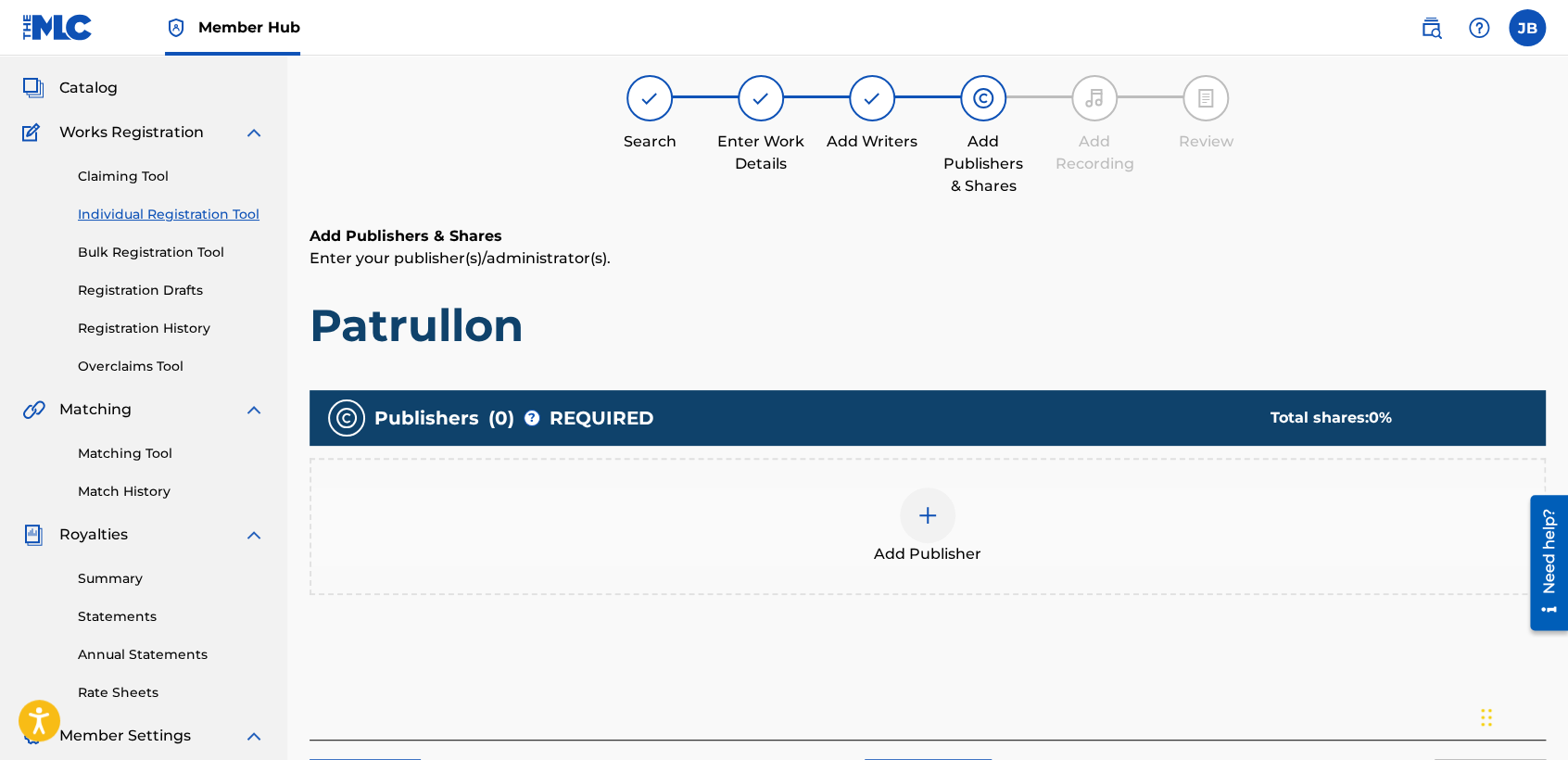
scroll to position [82, 0]
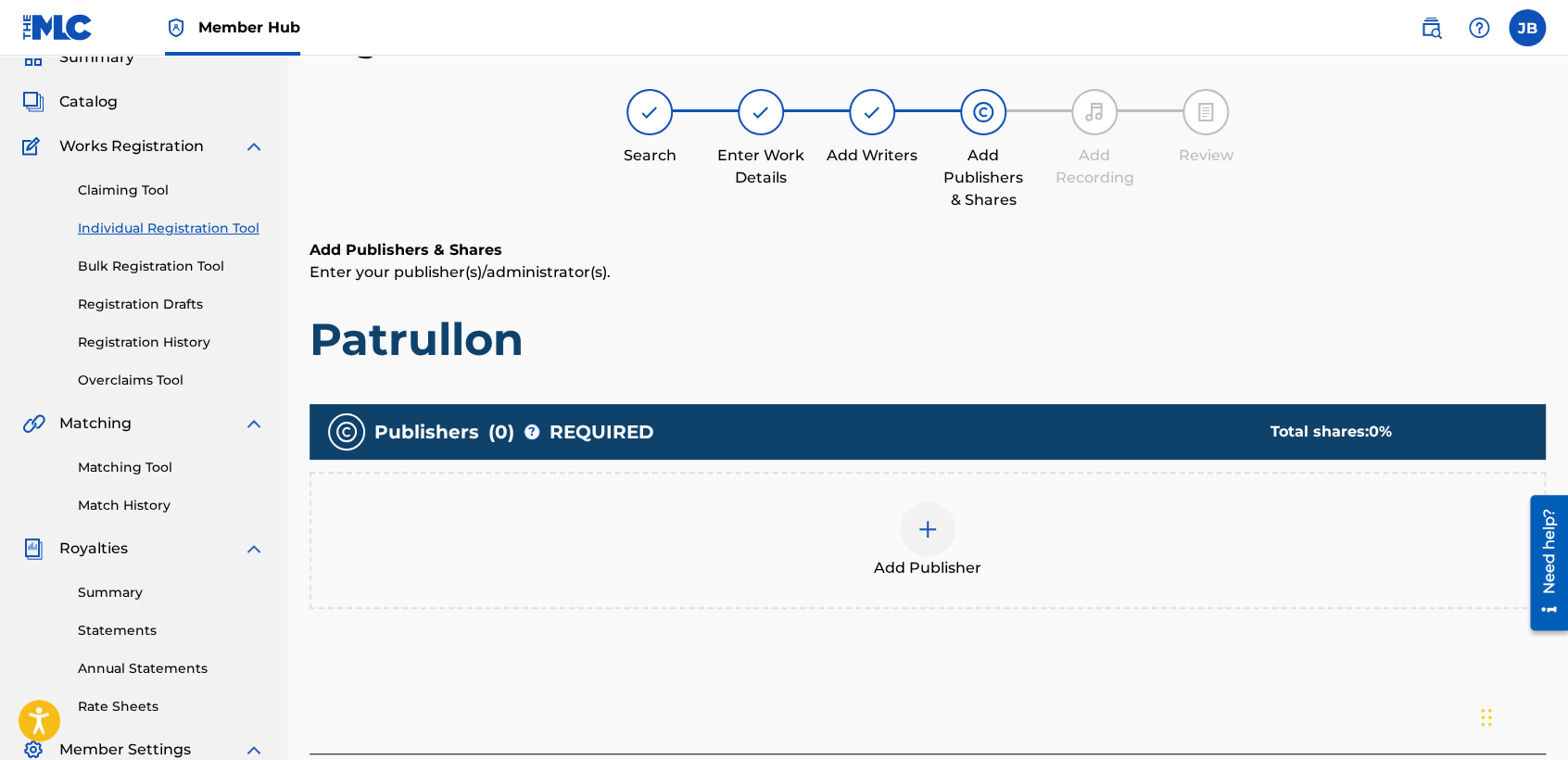
click at [906, 539] on div at bounding box center [928, 529] width 56 height 56
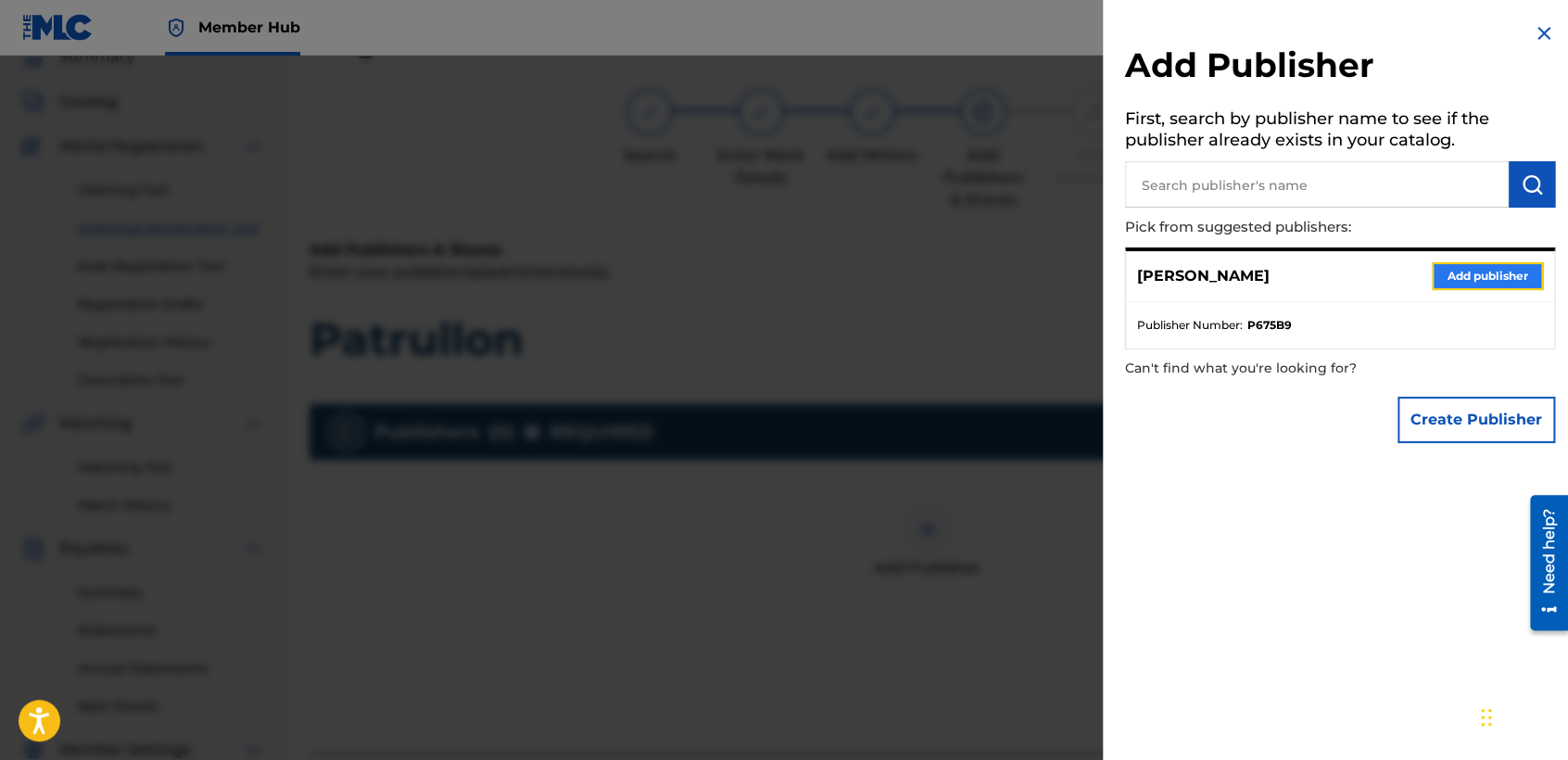
click at [1523, 273] on button "Add publisher" at bounding box center [1488, 276] width 111 height 27
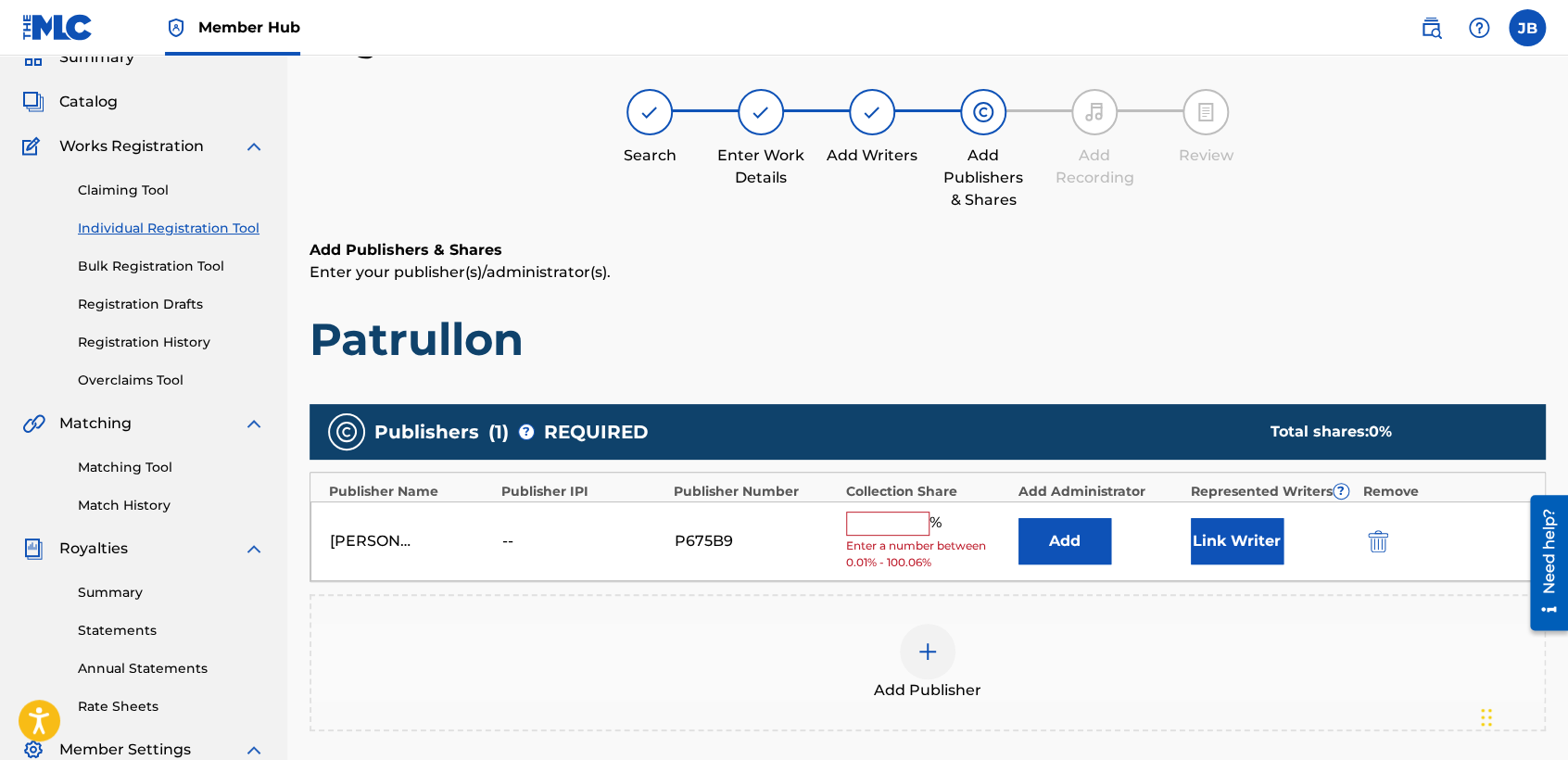
click at [861, 526] on input "text" at bounding box center [888, 523] width 83 height 24
type input "100"
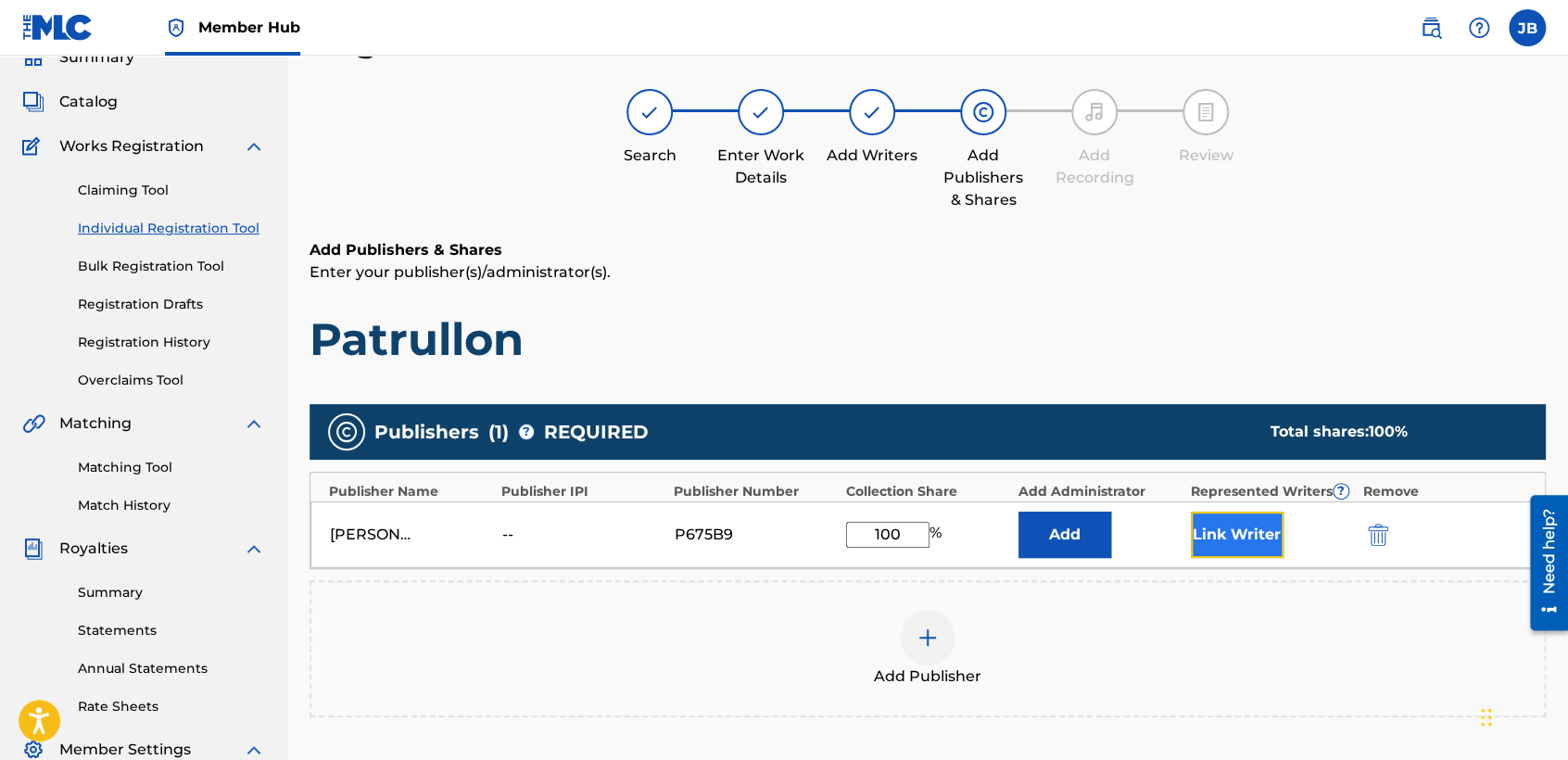
click at [1275, 532] on button "Link Writer" at bounding box center [1237, 534] width 93 height 46
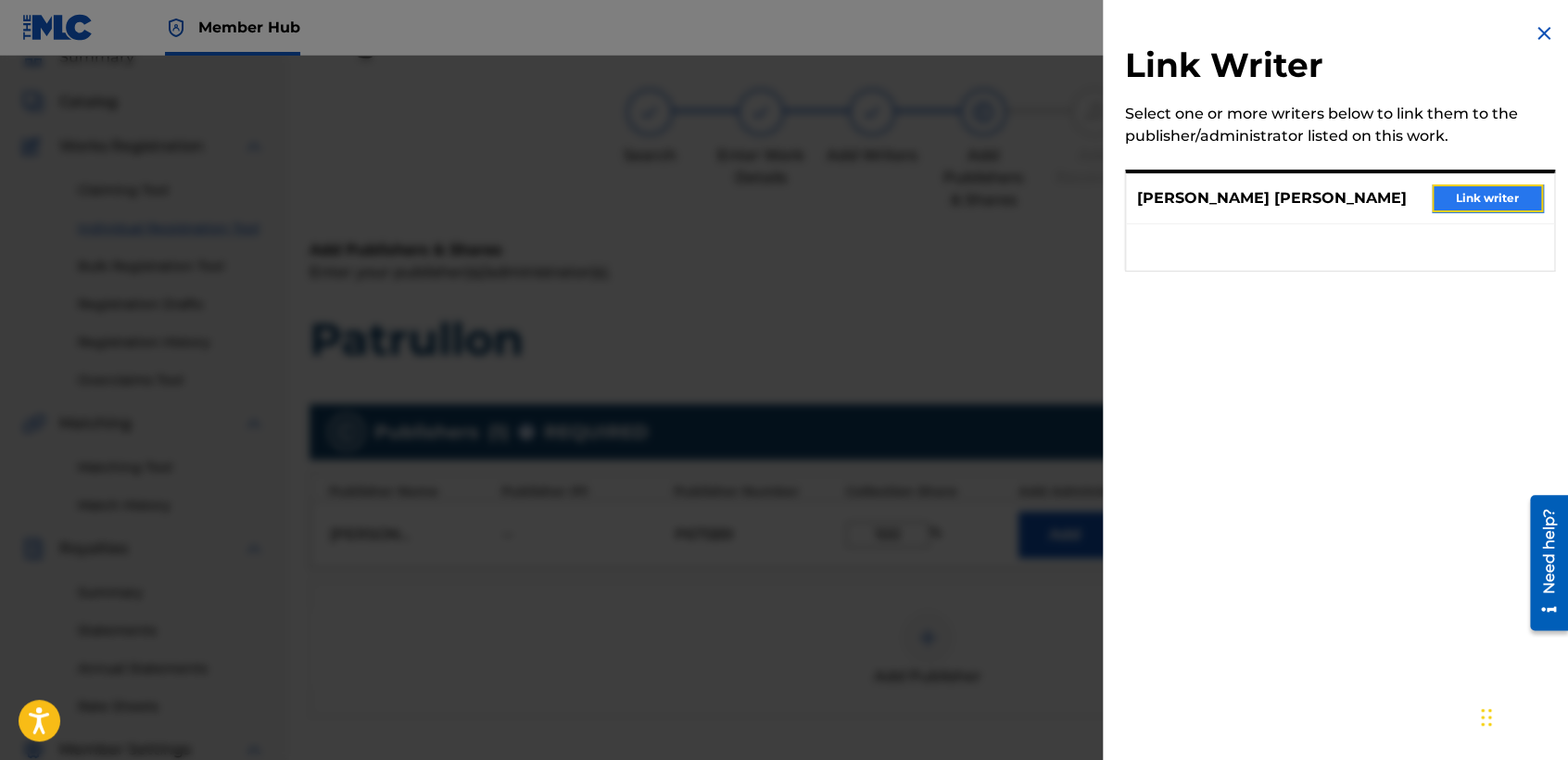
click at [1485, 187] on button "Link writer" at bounding box center [1488, 199] width 111 height 27
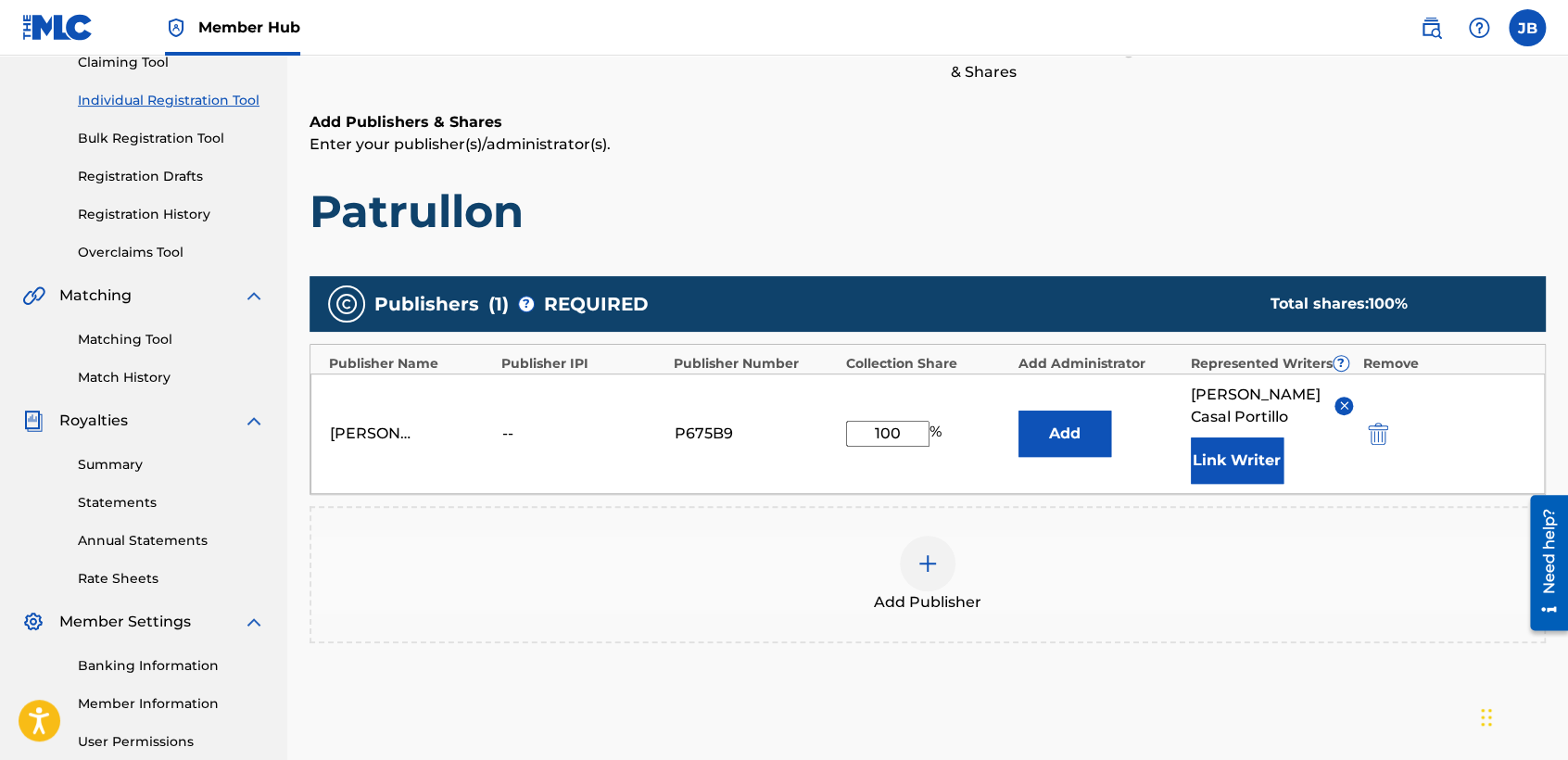
scroll to position [391, 0]
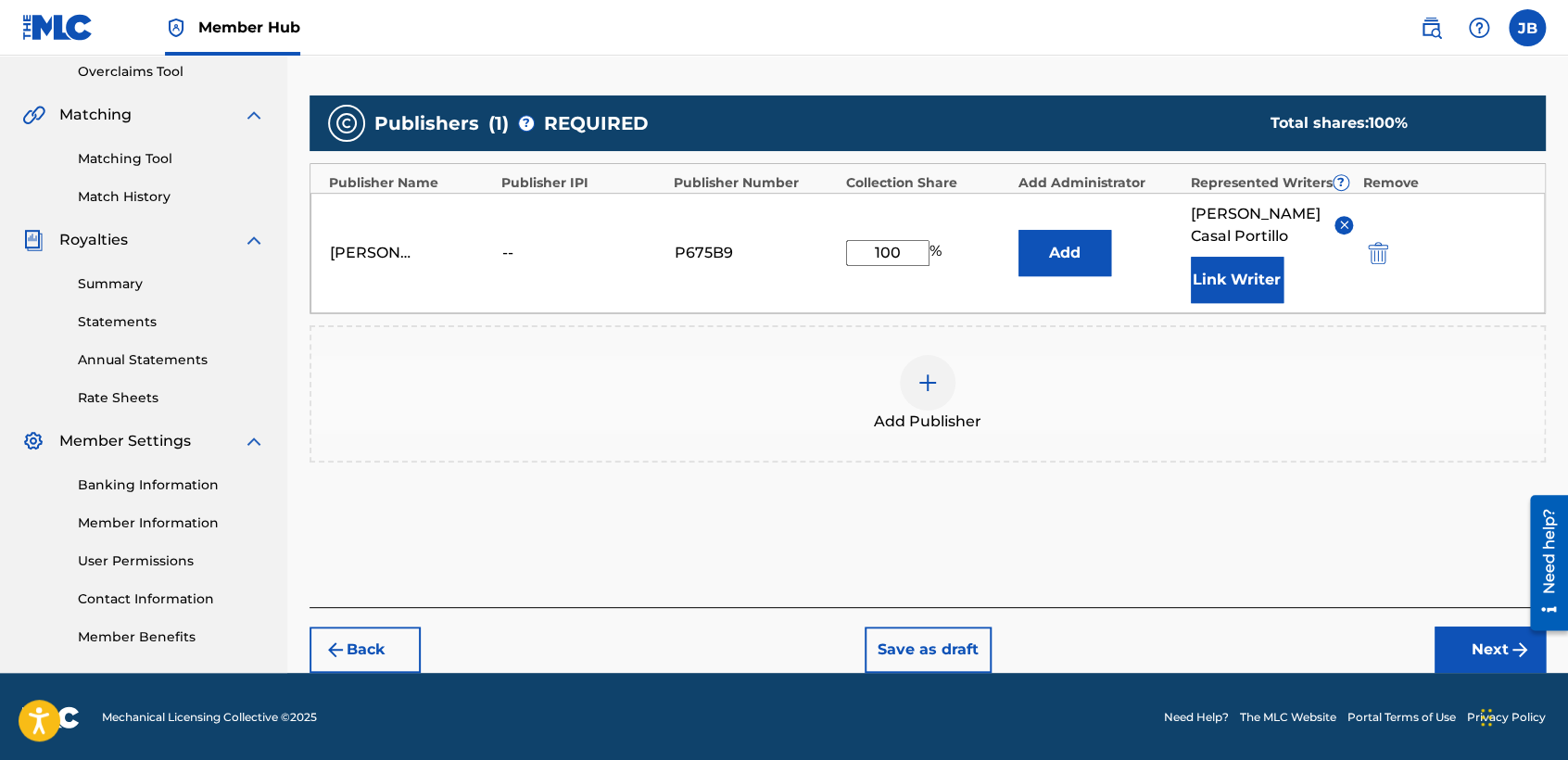
click at [1475, 623] on div "Back Save as draft Next" at bounding box center [928, 640] width 1237 height 66
click at [1475, 627] on button "Next" at bounding box center [1491, 649] width 111 height 46
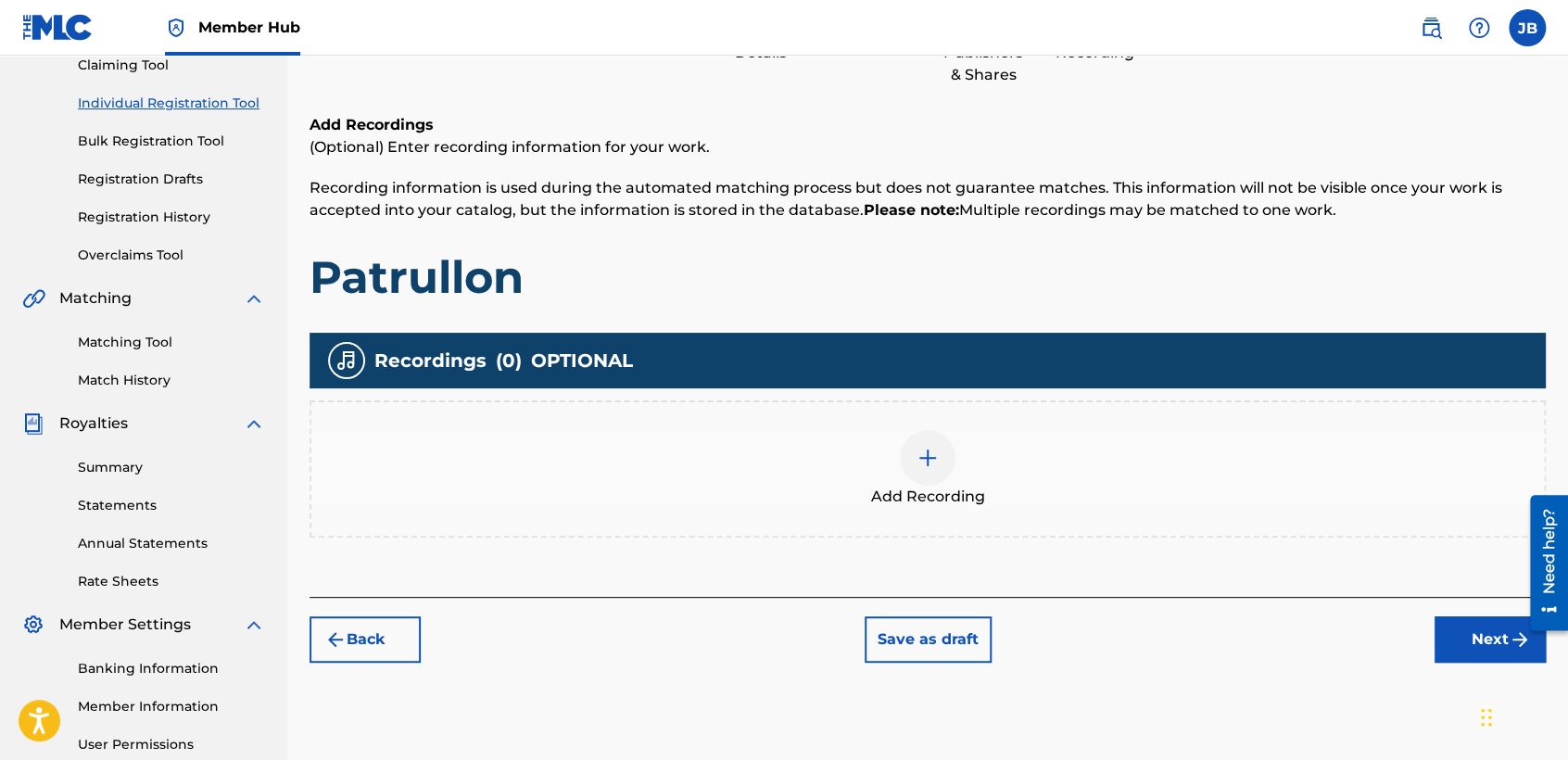
scroll to position [290, 0]
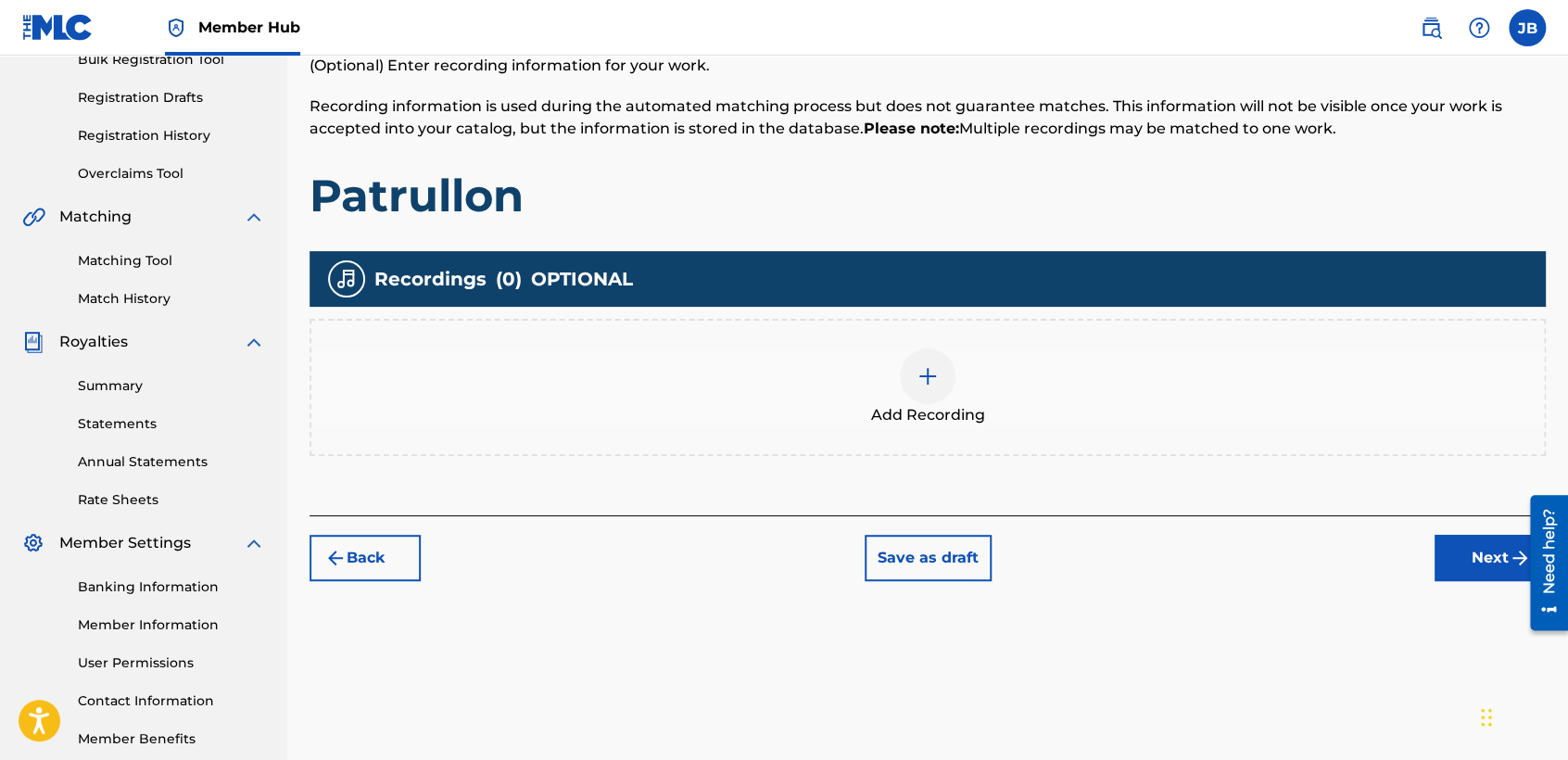
click at [931, 417] on span "Add Recording" at bounding box center [928, 415] width 114 height 22
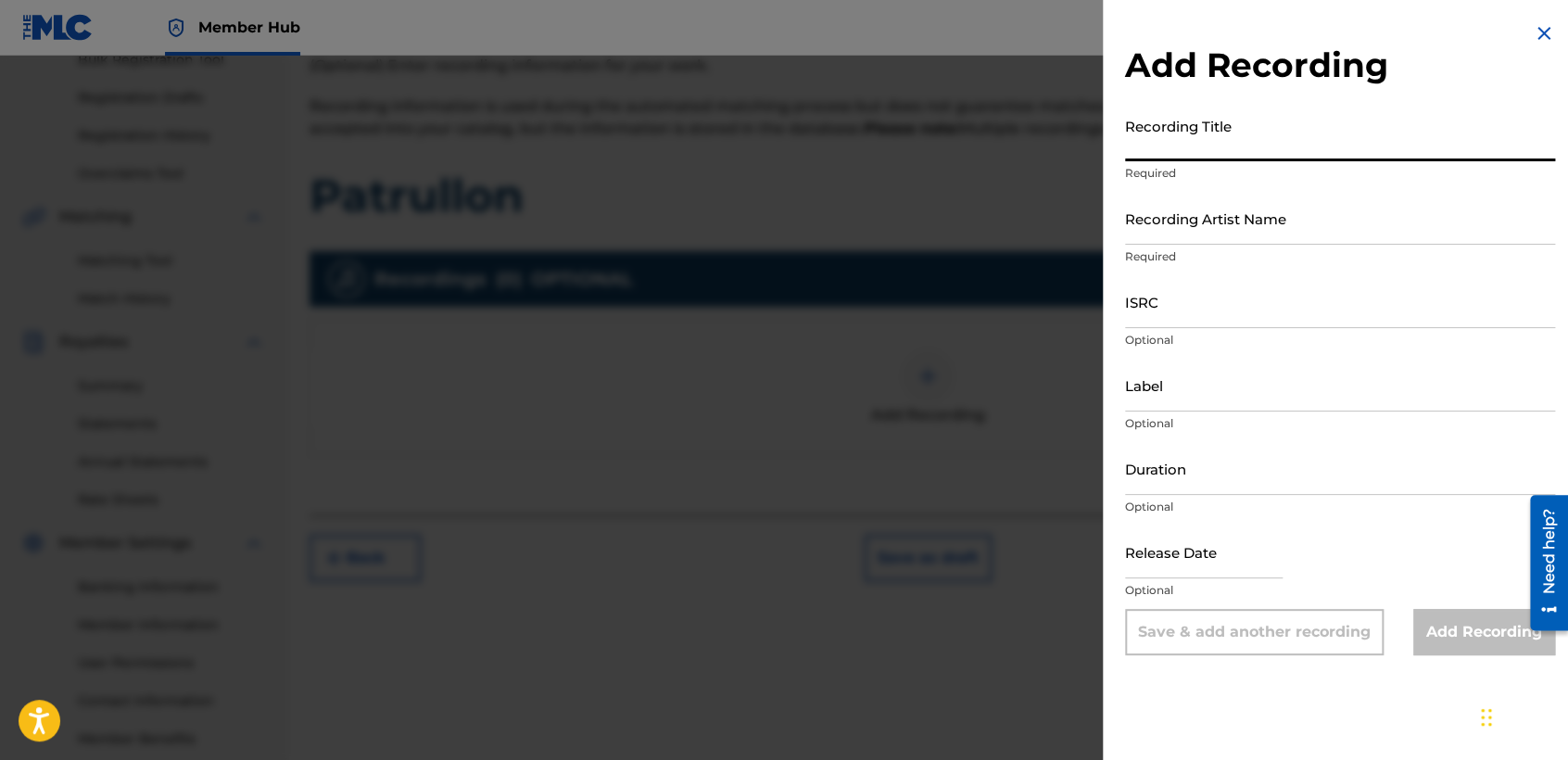
paste input "P"
type input "Patrullon"
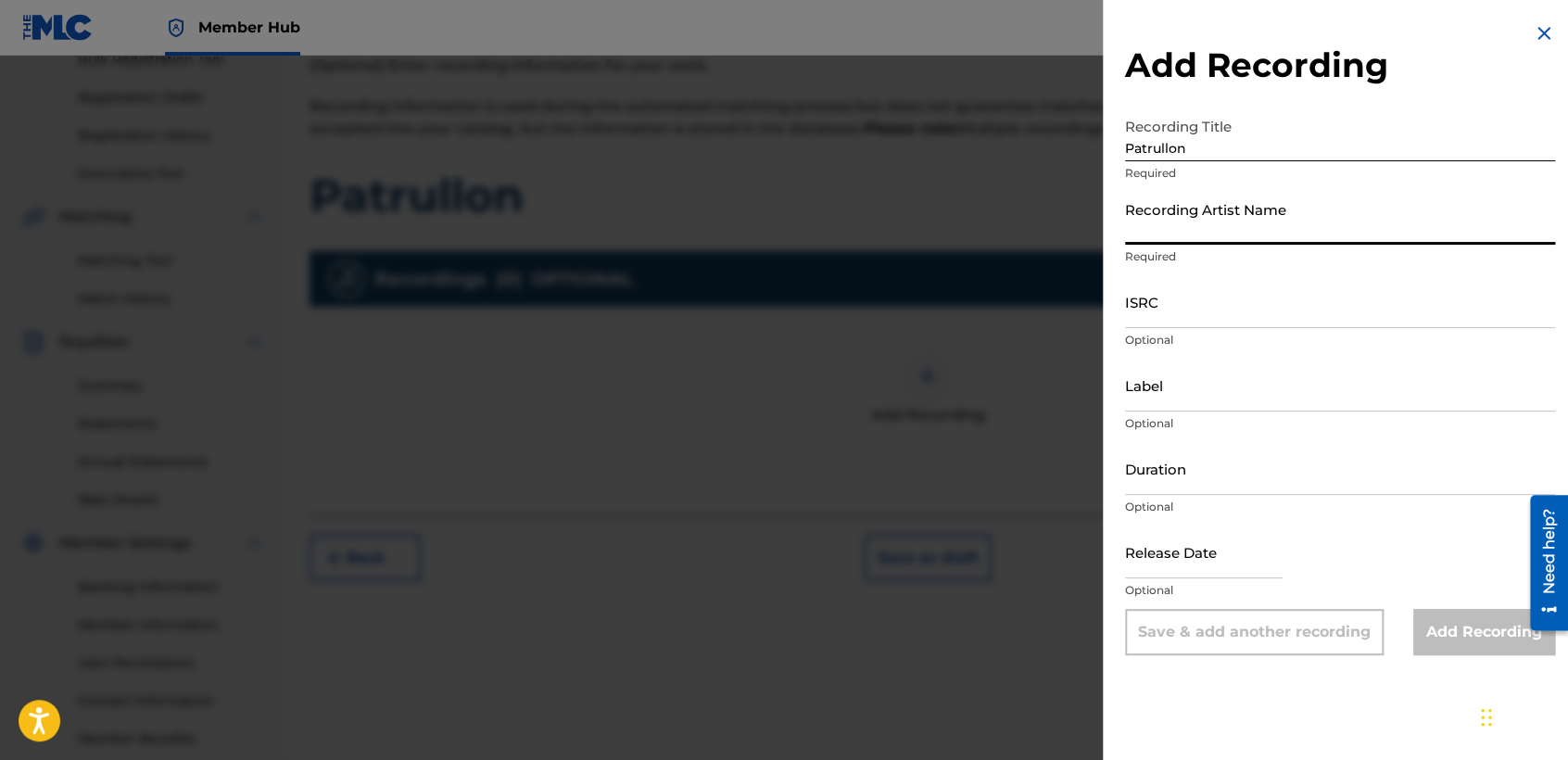
click at [1296, 229] on input "Recording Artist Name" at bounding box center [1340, 218] width 430 height 53
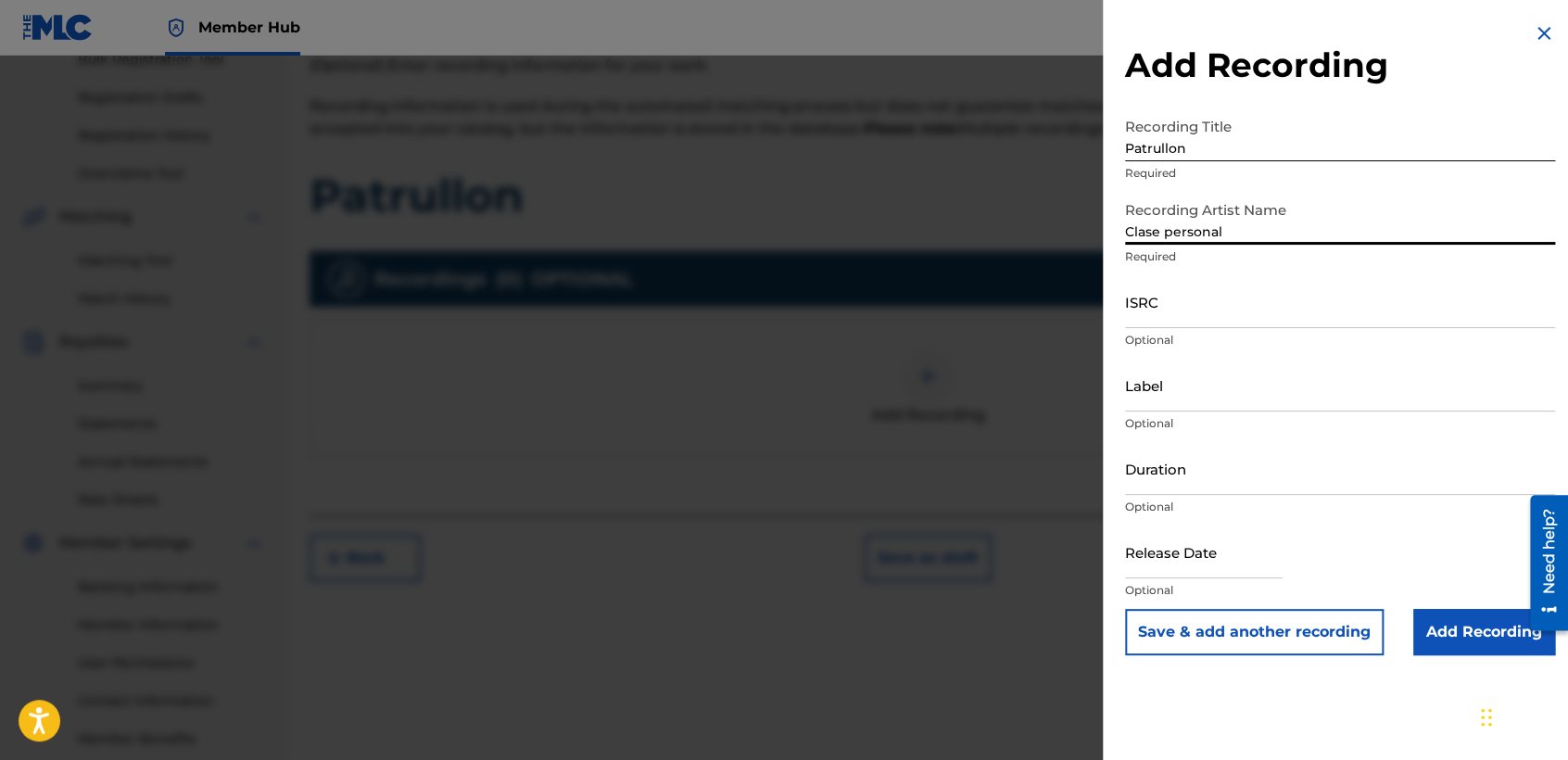
click at [1175, 232] on input "Clase personal" at bounding box center [1340, 218] width 430 height 53
type input "Clase Personal"
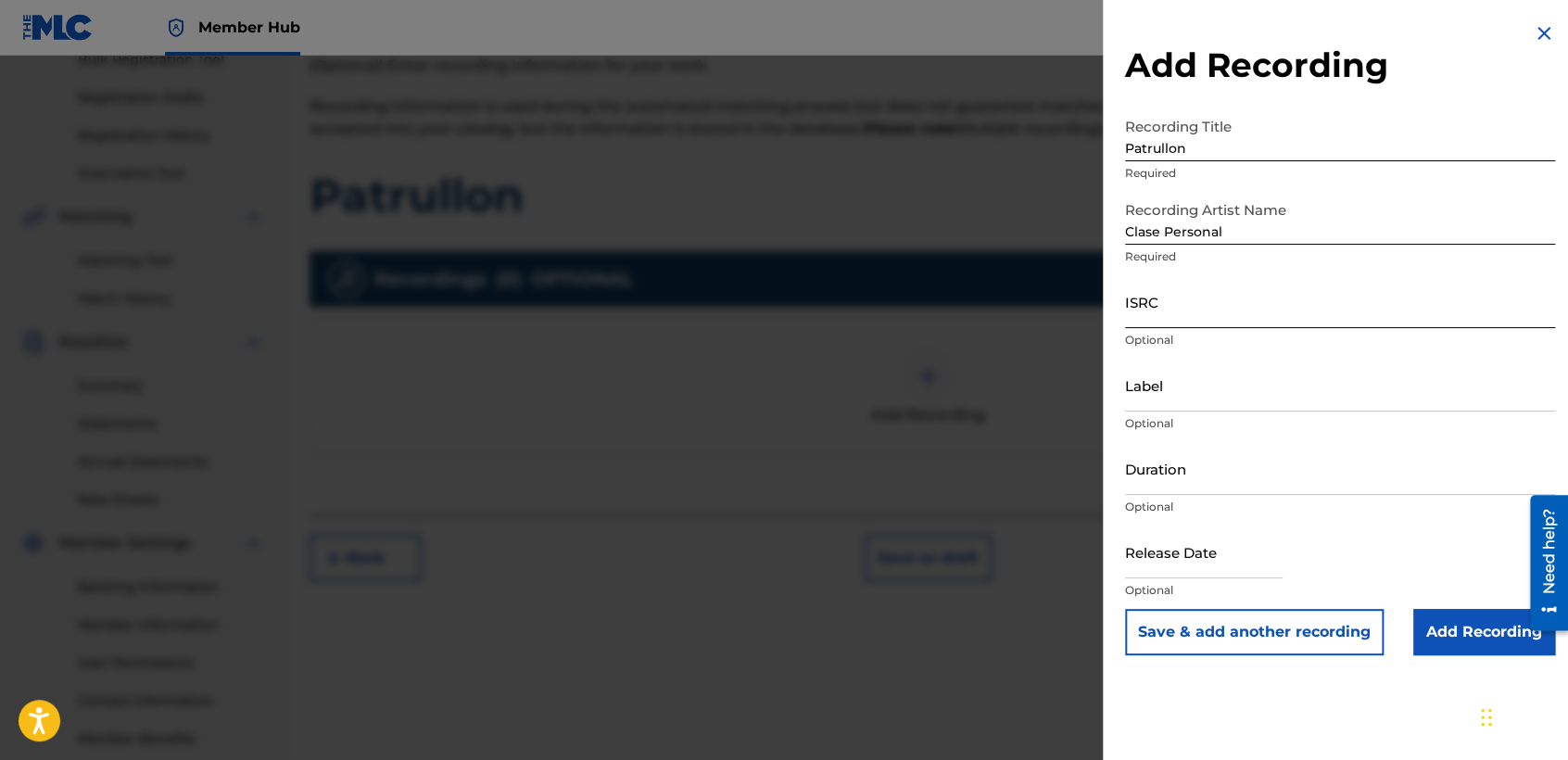
click at [1310, 305] on form "Recording Title Patrullon Required Recording Artist Name Clase Personal Require…" at bounding box center [1340, 381] width 430 height 547
click at [1310, 303] on input "ISRC" at bounding box center [1340, 302] width 430 height 53
paste input "QZ9QQ2500192"
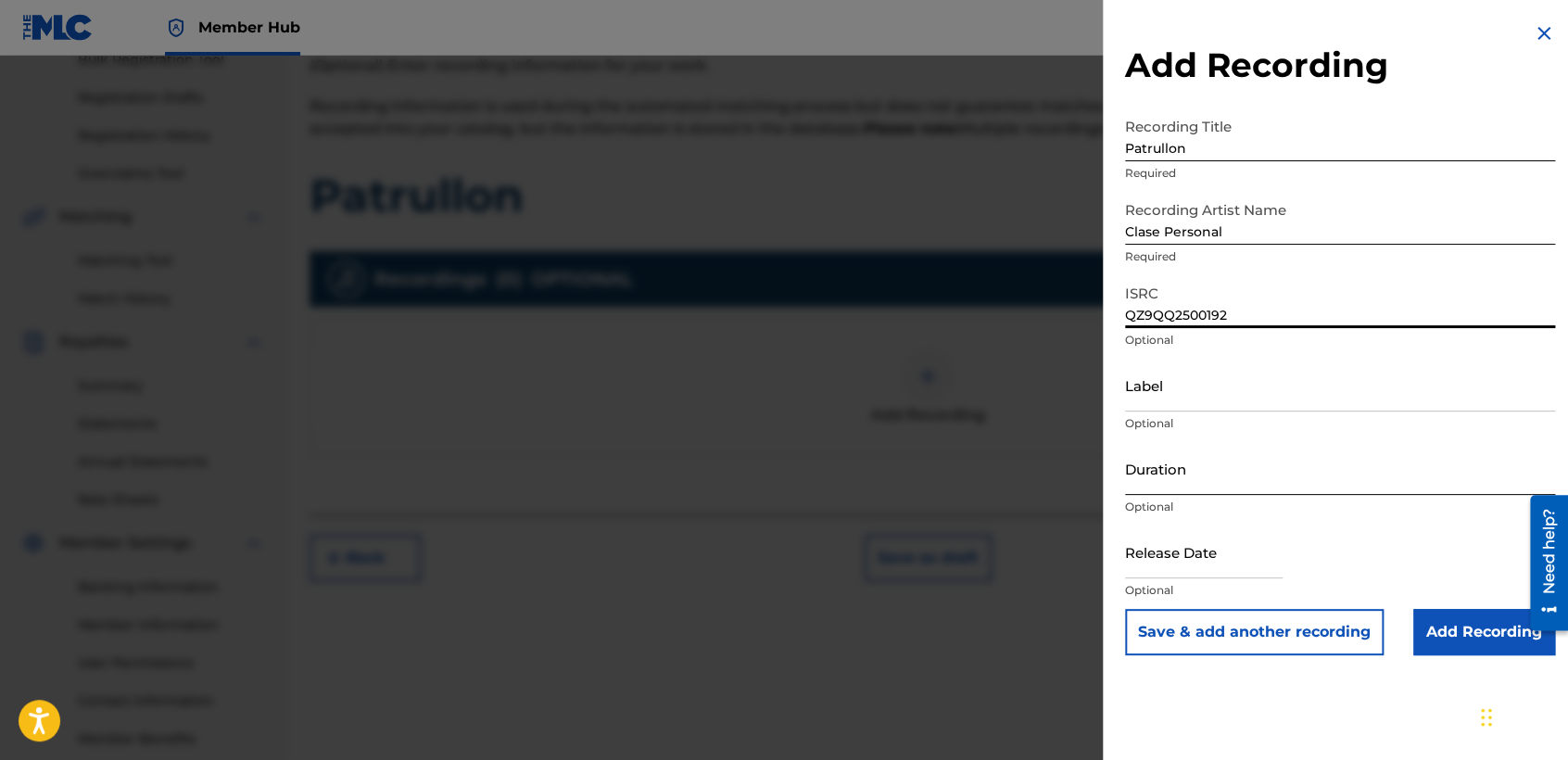
type input "QZ9QQ2500192"
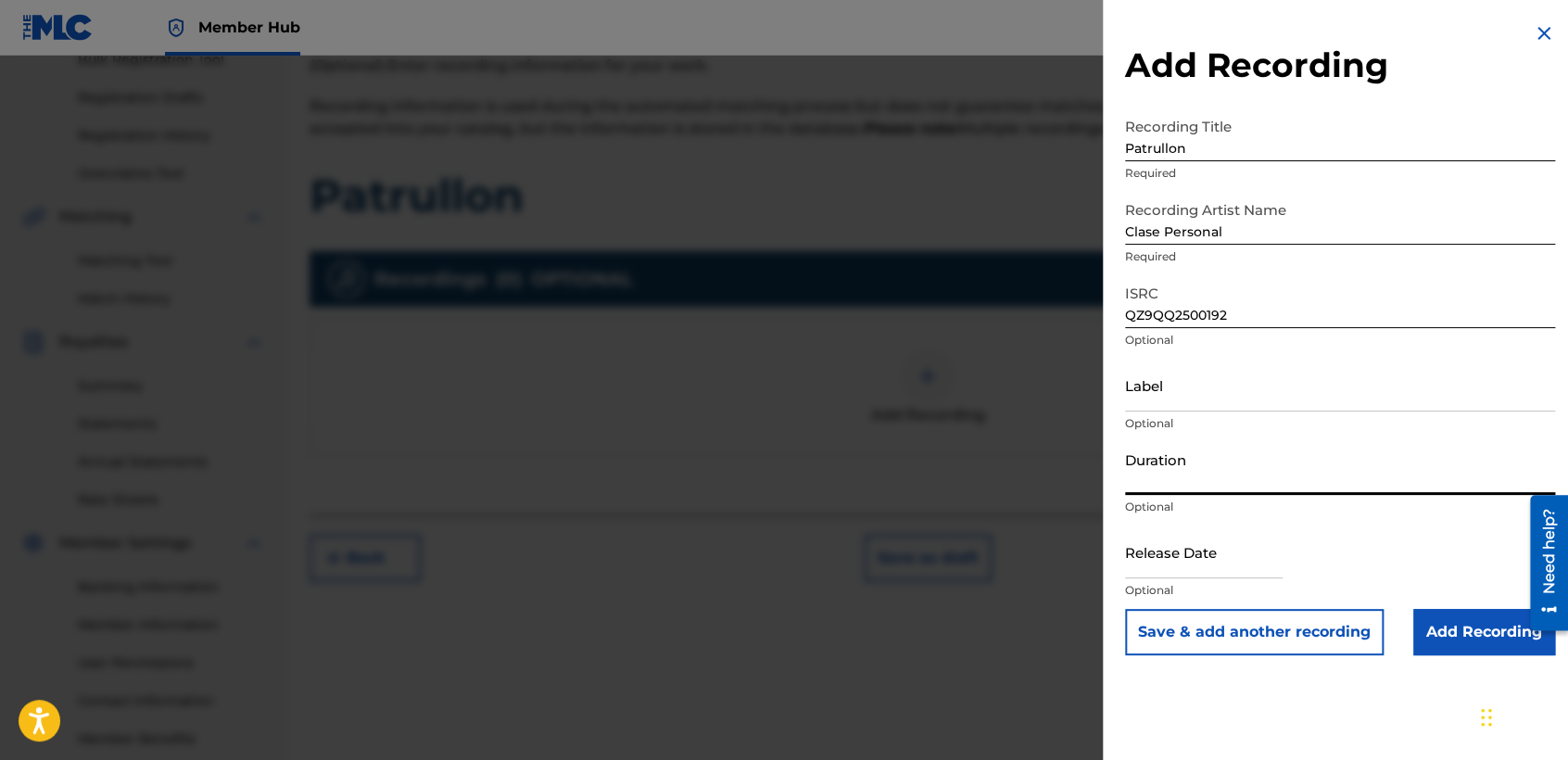
click at [1309, 477] on input "Duration" at bounding box center [1340, 469] width 430 height 53
type input "02:38"
click at [1171, 574] on input "text" at bounding box center [1203, 553] width 157 height 53
select select "8"
select select "2025"
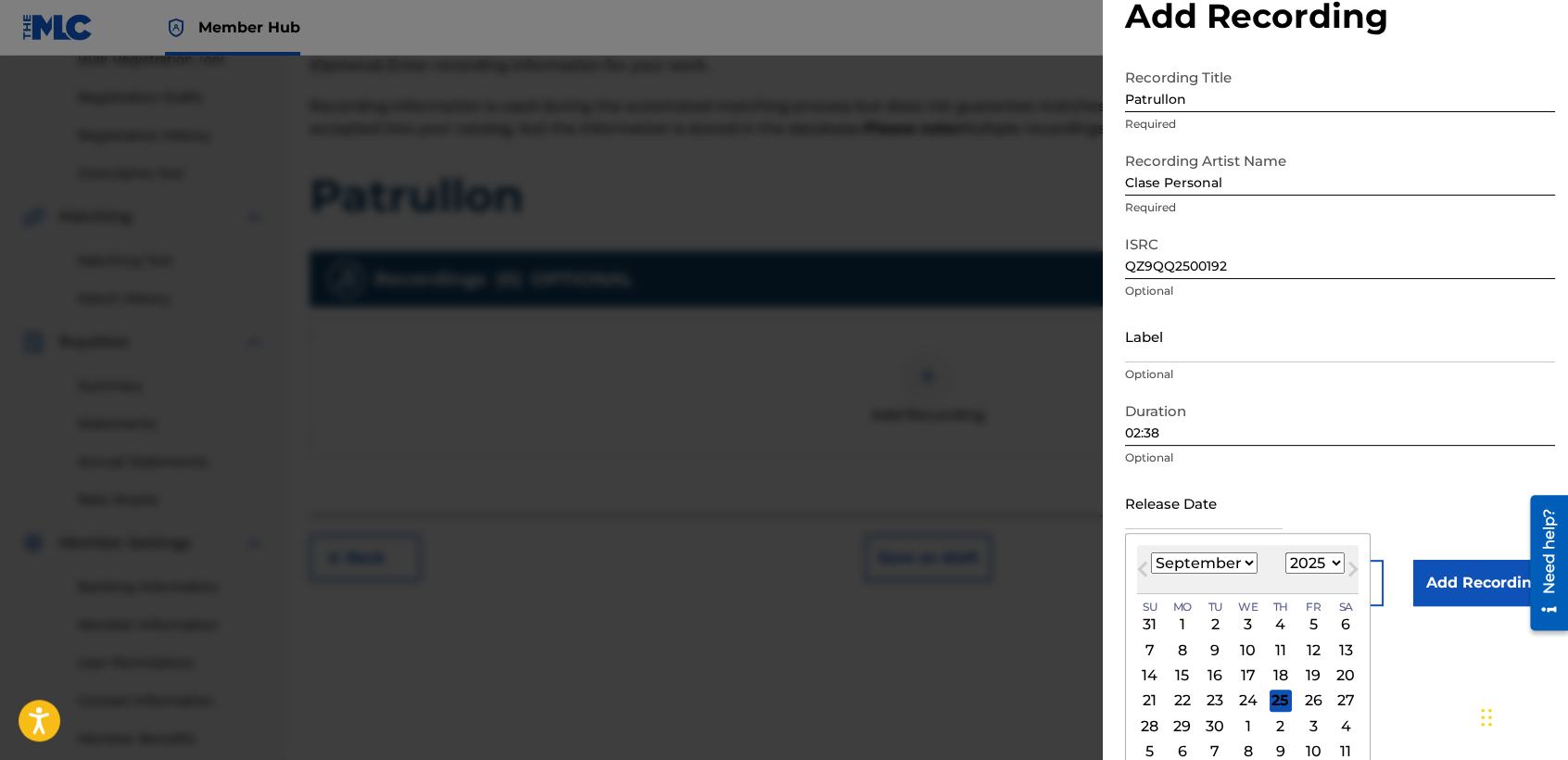
scroll to position [64, 0]
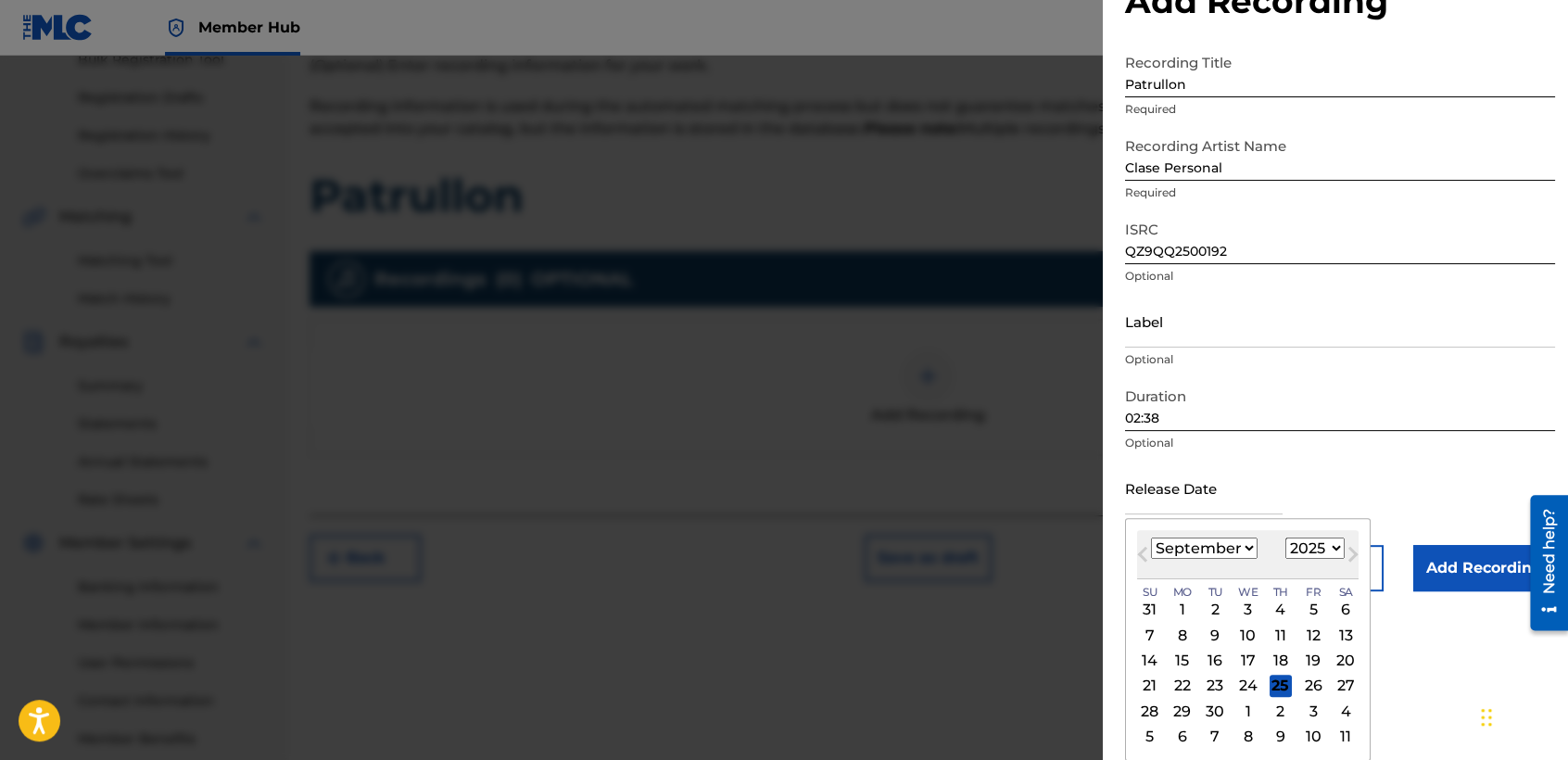
click at [1228, 550] on select "January February March April May June July August September October November De…" at bounding box center [1204, 549] width 107 height 22
select select "2"
click at [1152, 538] on select "January February March April May June July August September October November De…" at bounding box center [1204, 549] width 107 height 22
click at [1276, 706] on div "27" at bounding box center [1281, 711] width 22 height 22
type input "[DATE]"
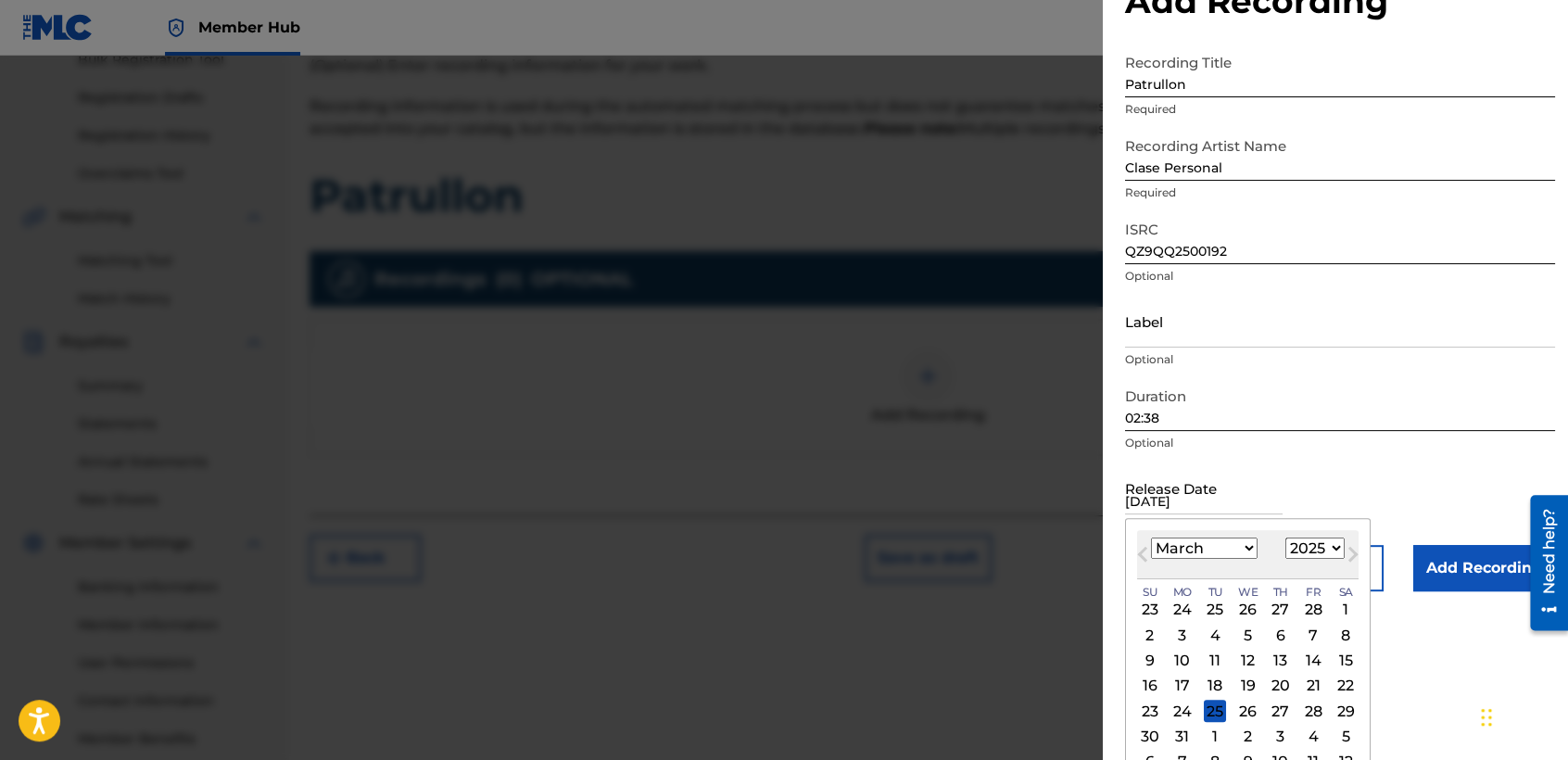
scroll to position [0, 0]
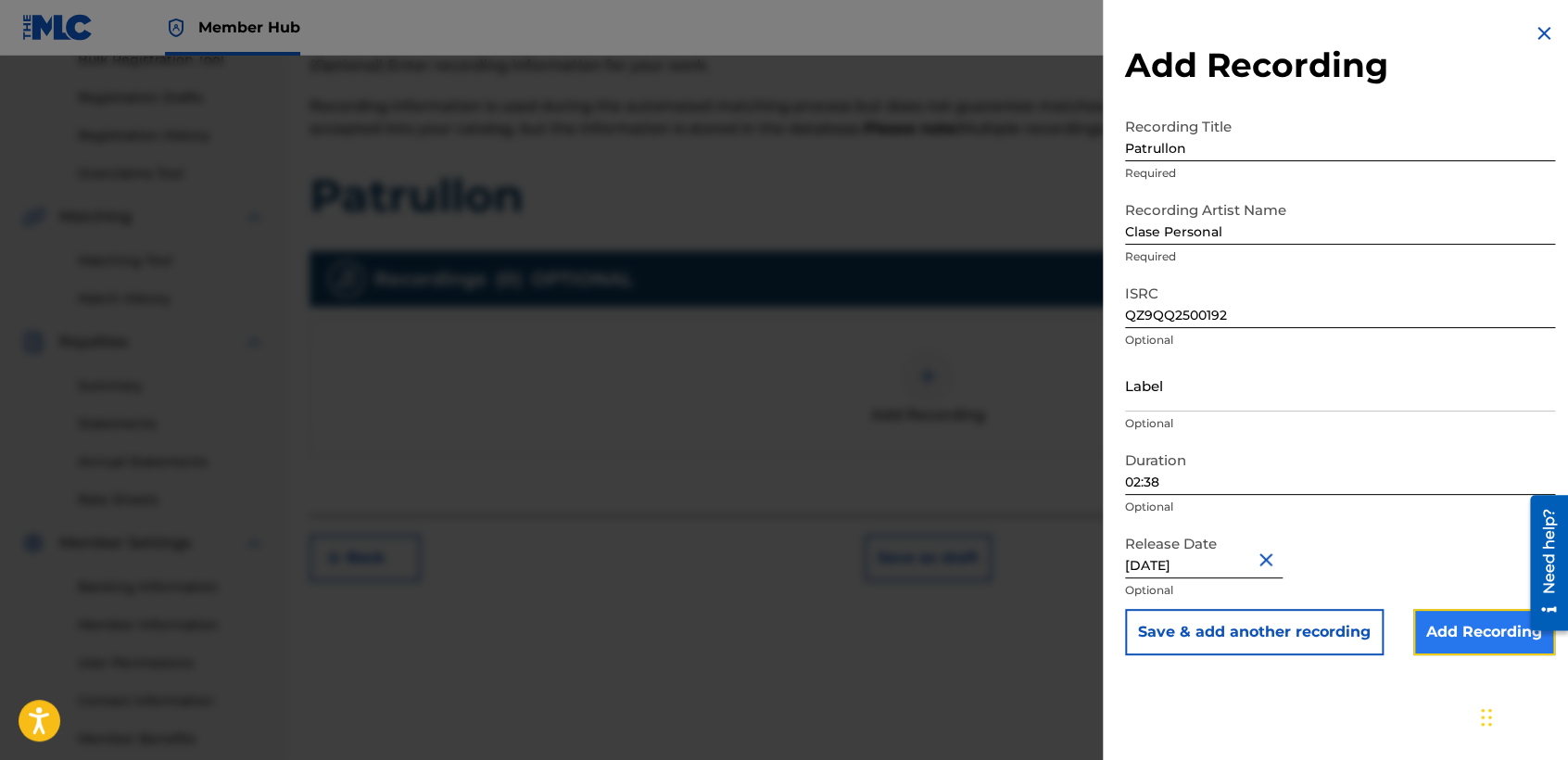
click at [1438, 637] on input "Add Recording" at bounding box center [1484, 632] width 142 height 46
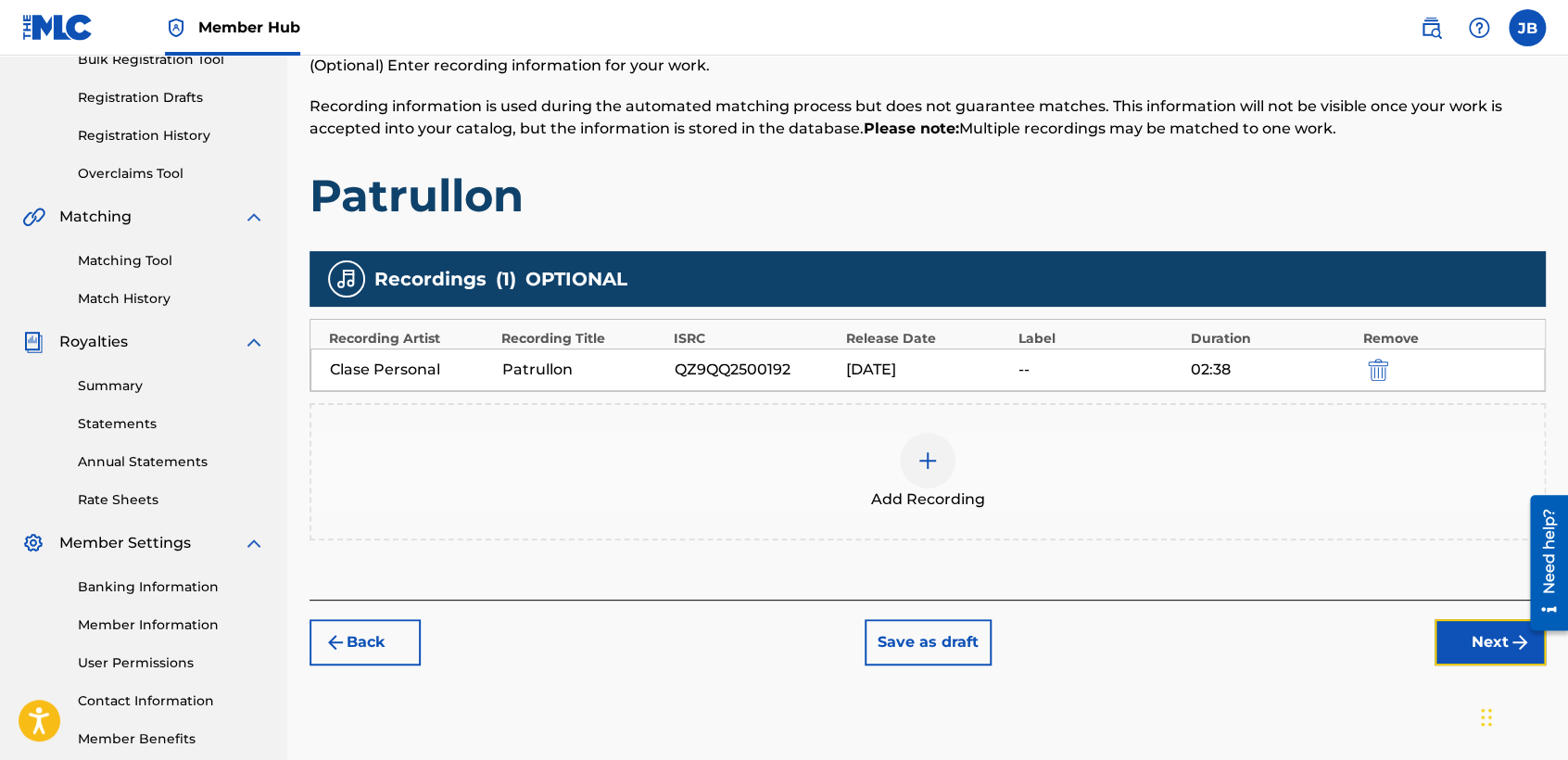
click at [1438, 636] on button "Next" at bounding box center [1491, 642] width 111 height 46
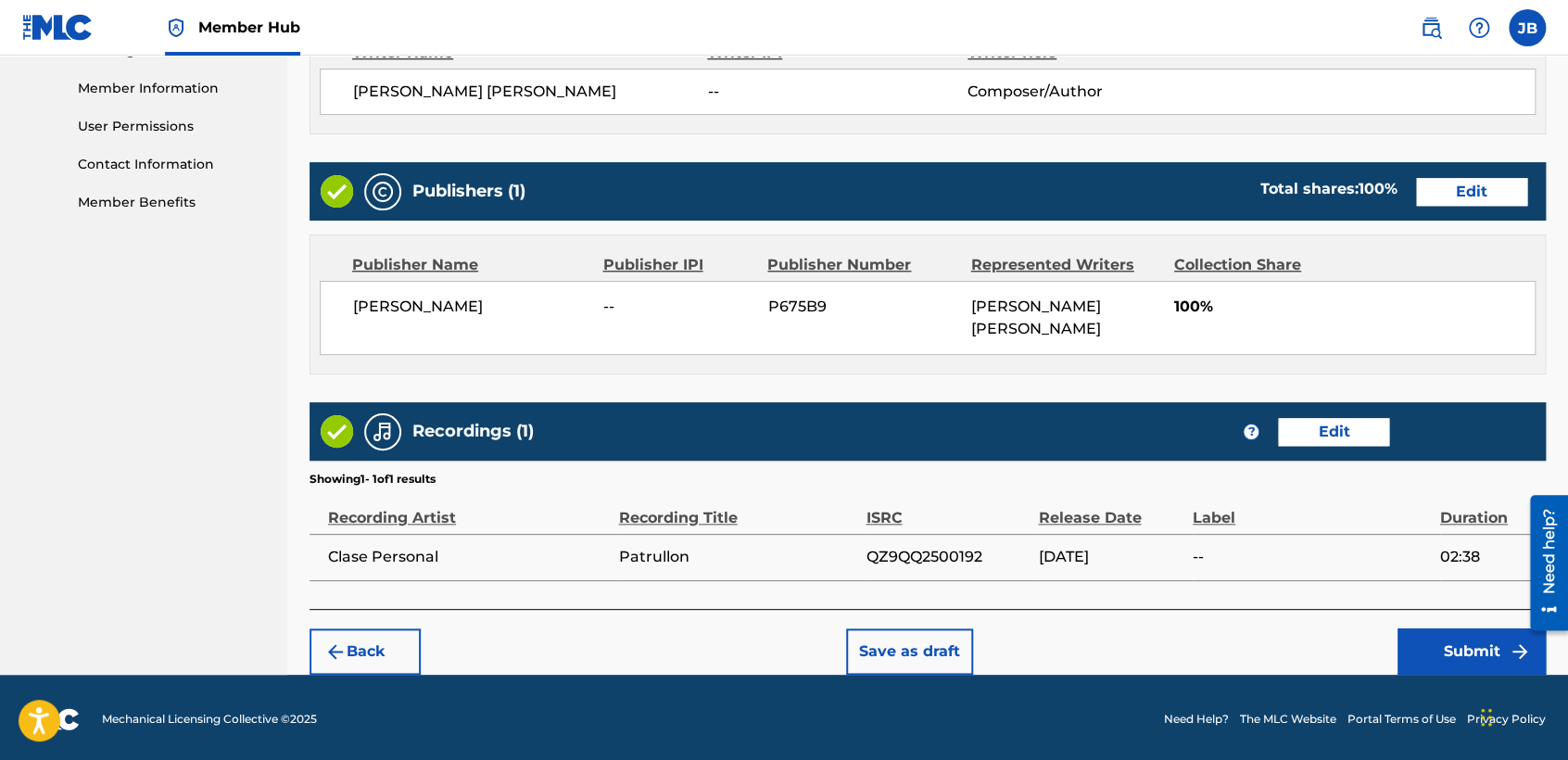
scroll to position [828, 0]
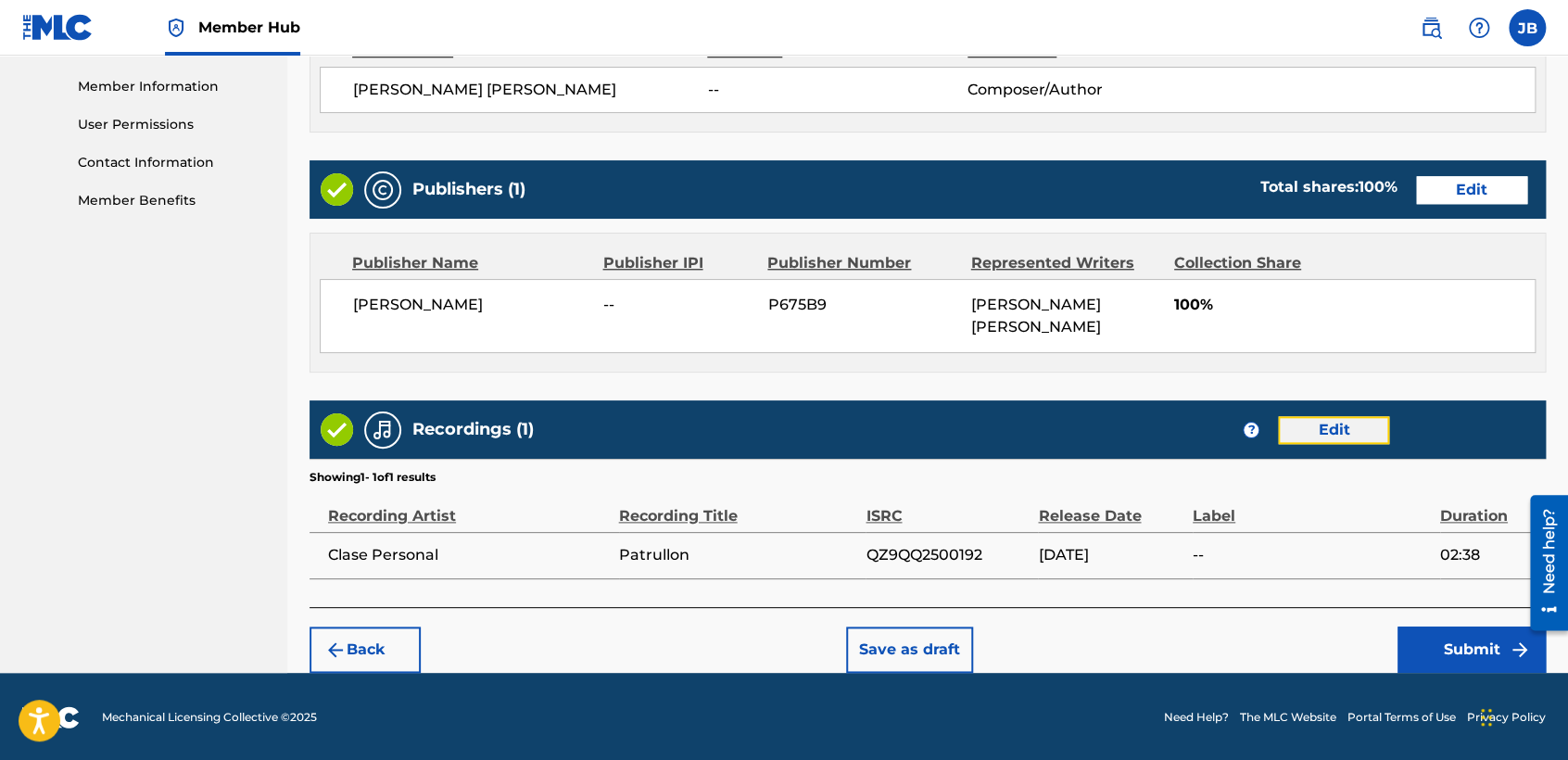
click at [1359, 430] on button "Edit" at bounding box center [1333, 430] width 111 height 27
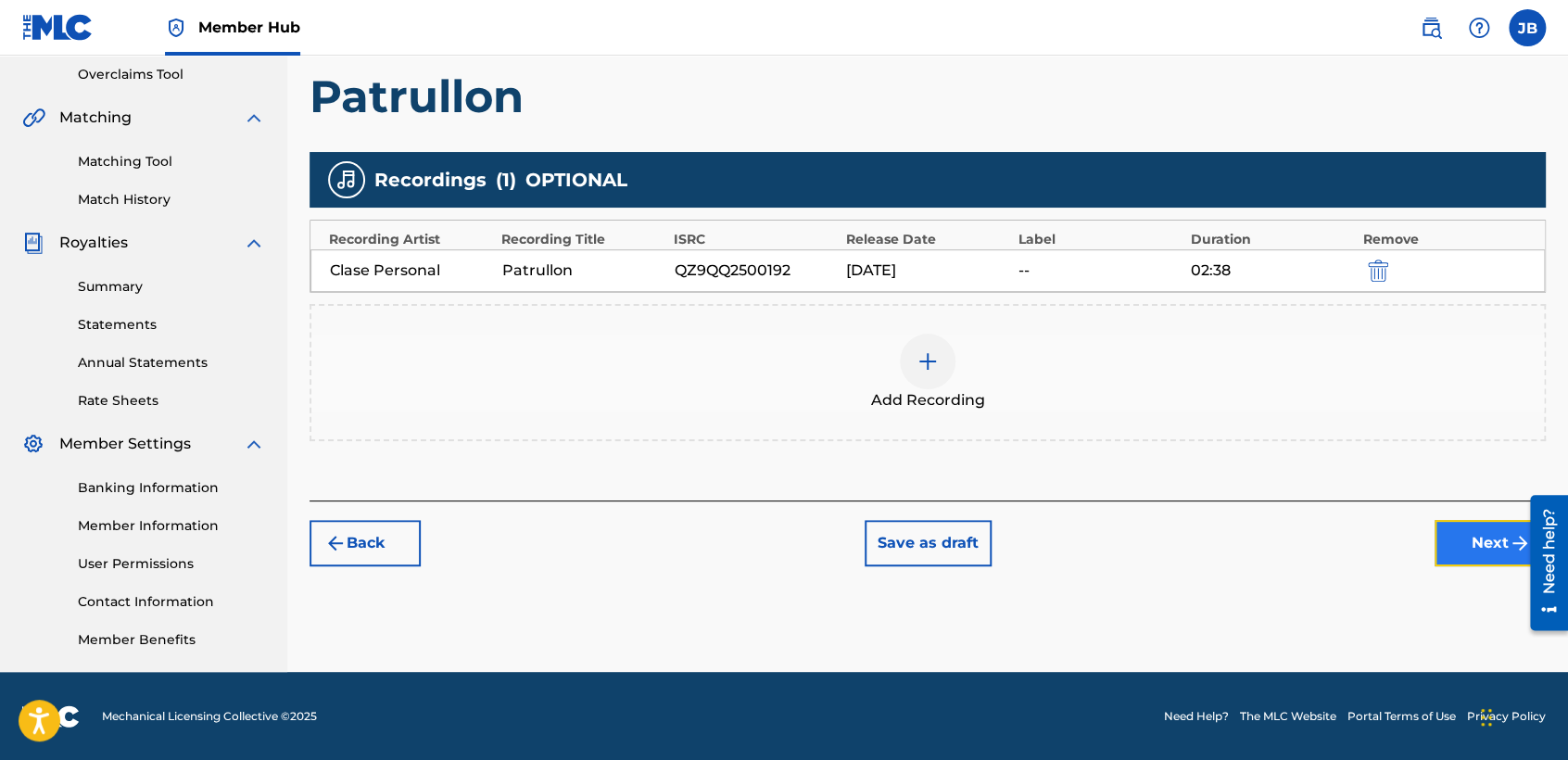
click at [1509, 552] on img "submit" at bounding box center [1520, 543] width 22 height 22
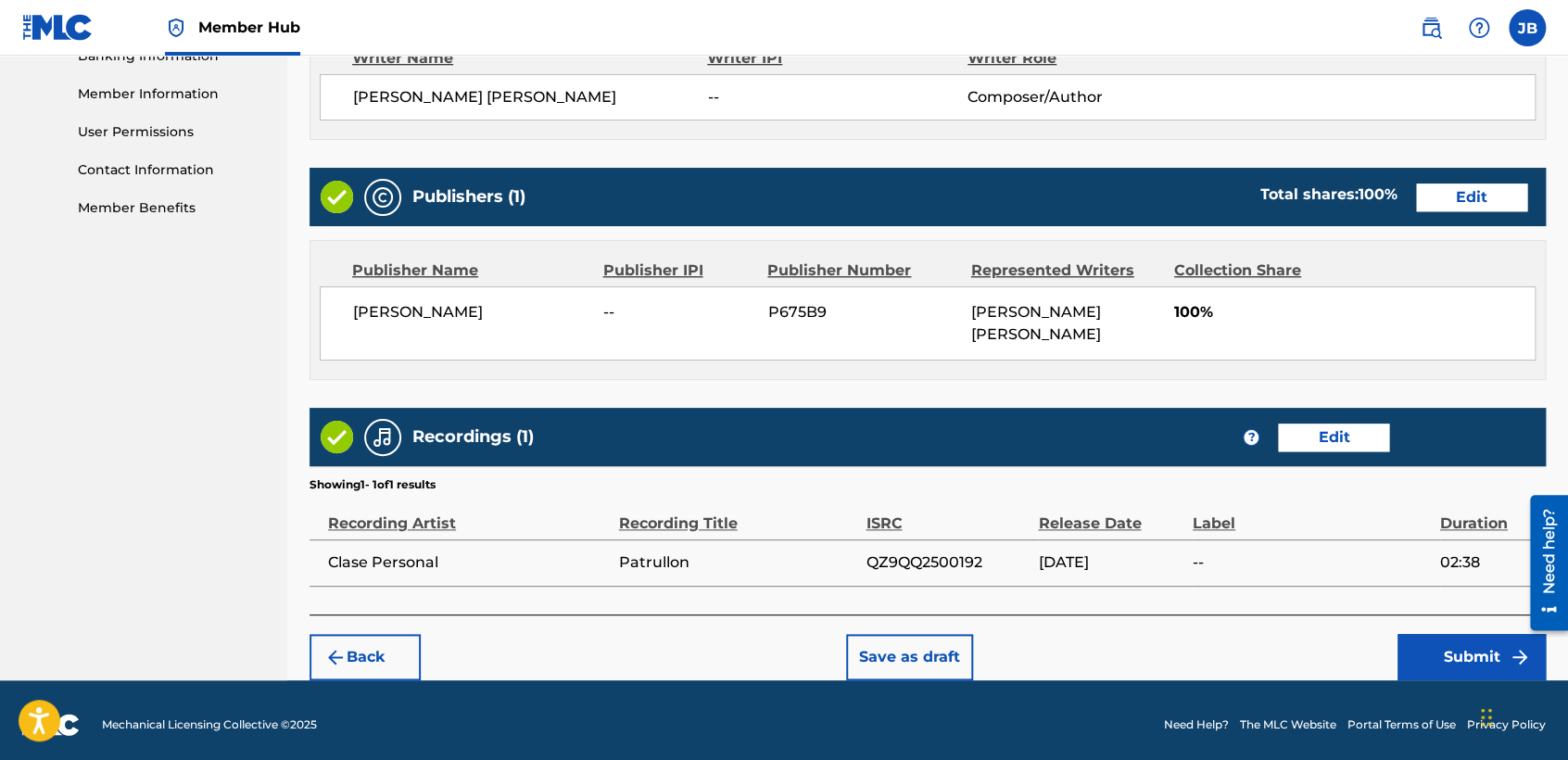
scroll to position [828, 0]
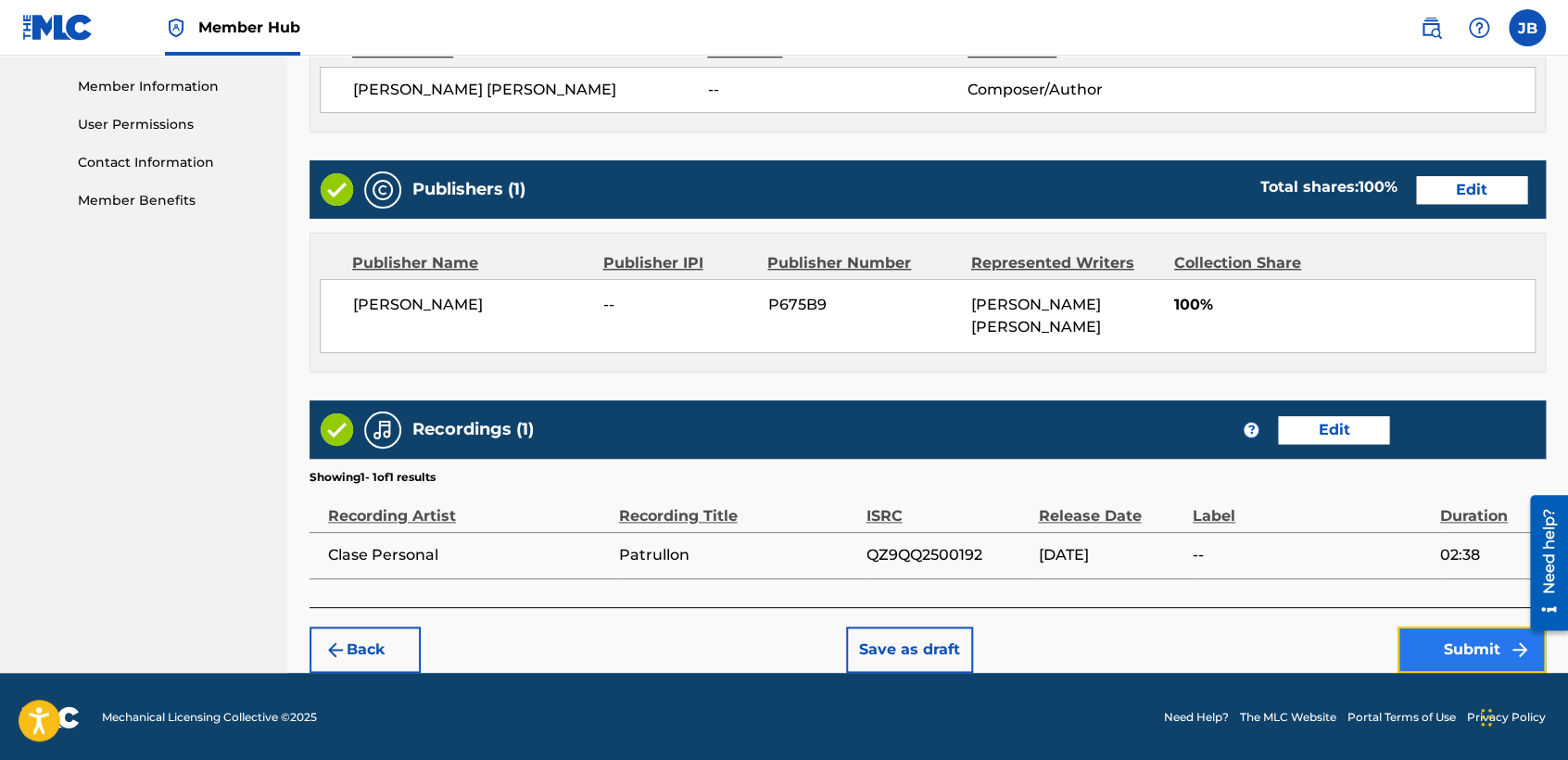
click at [1422, 628] on button "Submit" at bounding box center [1472, 649] width 149 height 46
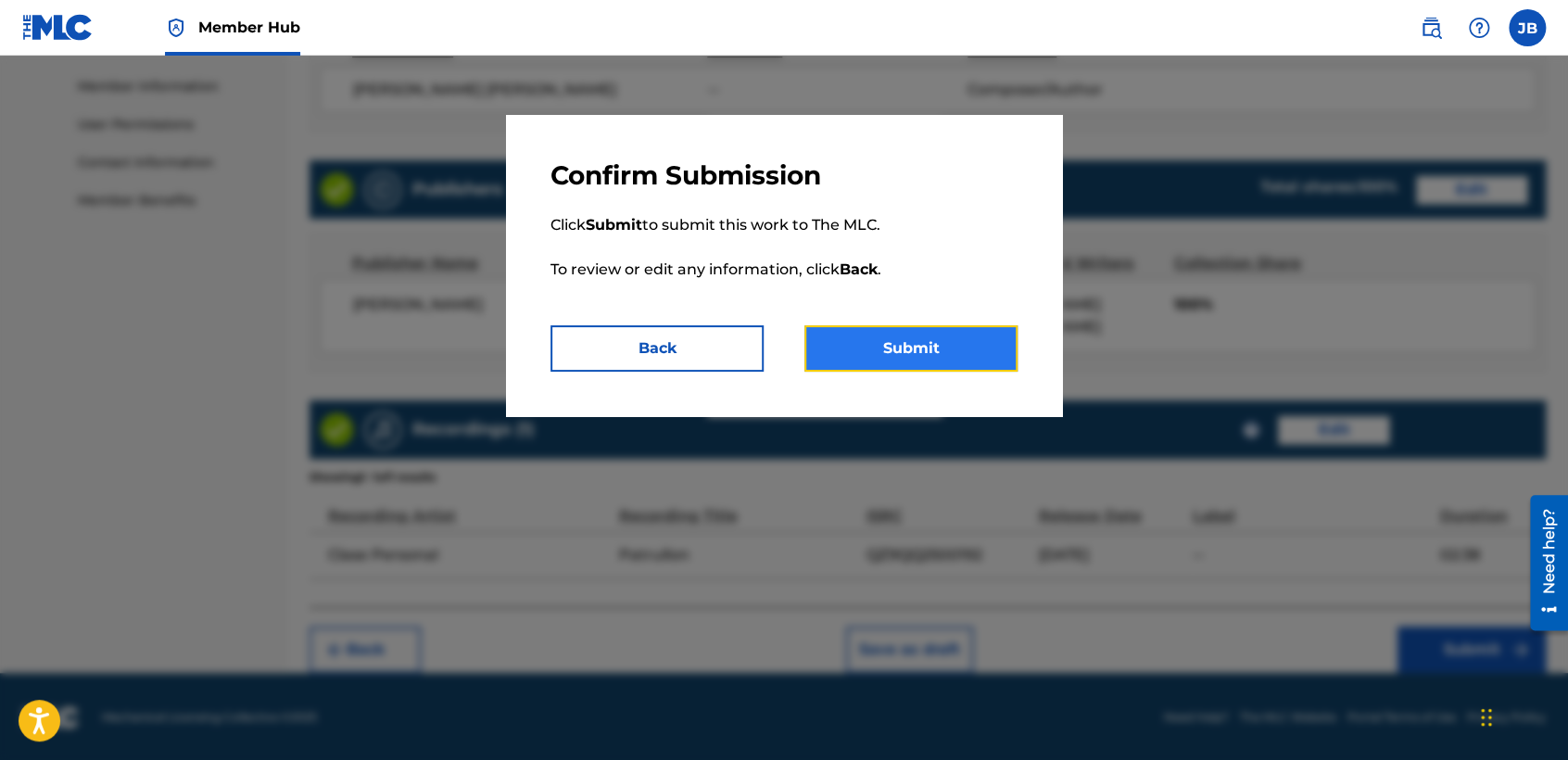
click at [950, 368] on button "Submit" at bounding box center [911, 348] width 213 height 46
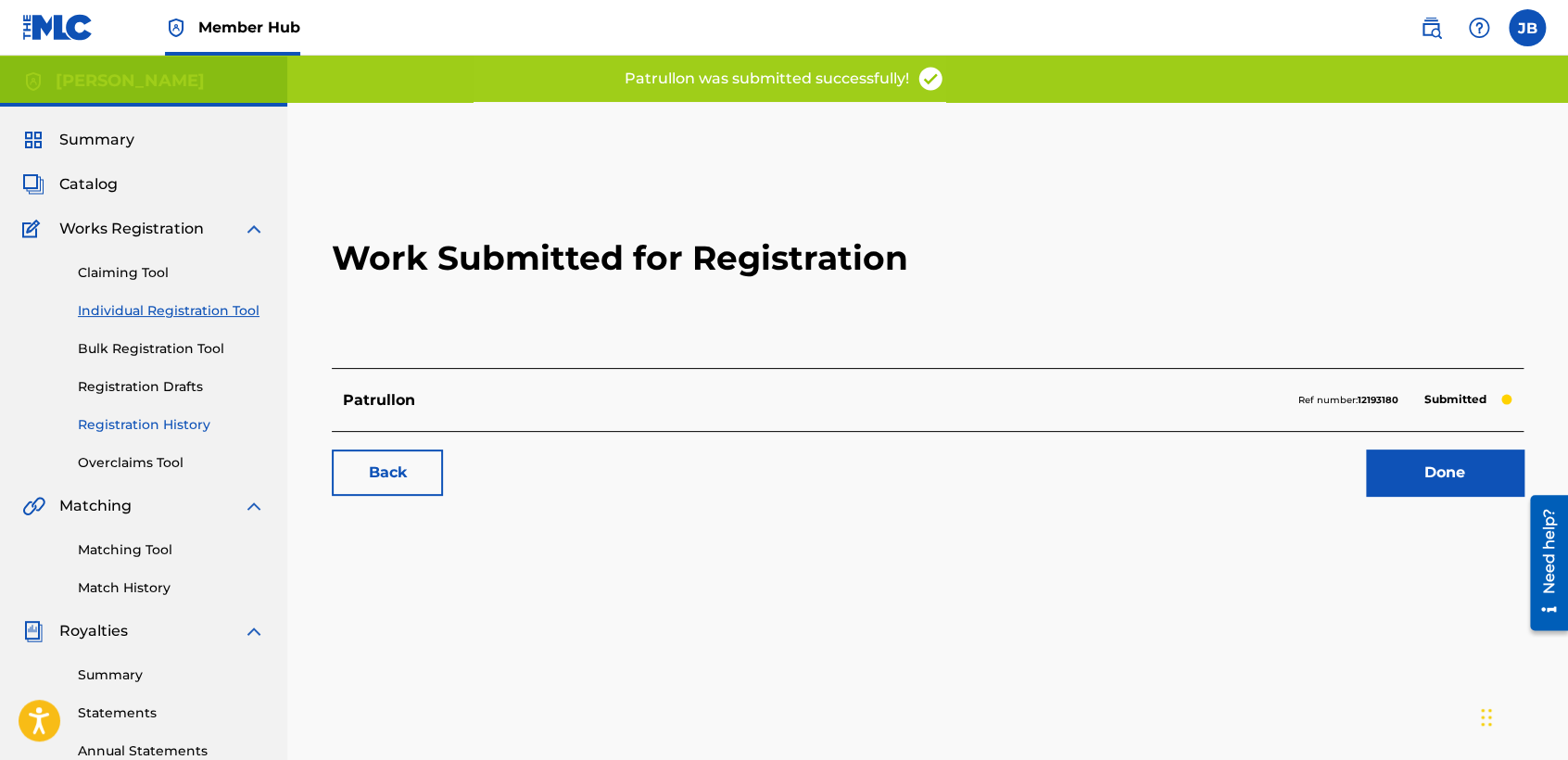
click at [163, 426] on link "Registration History" at bounding box center [172, 425] width 188 height 20
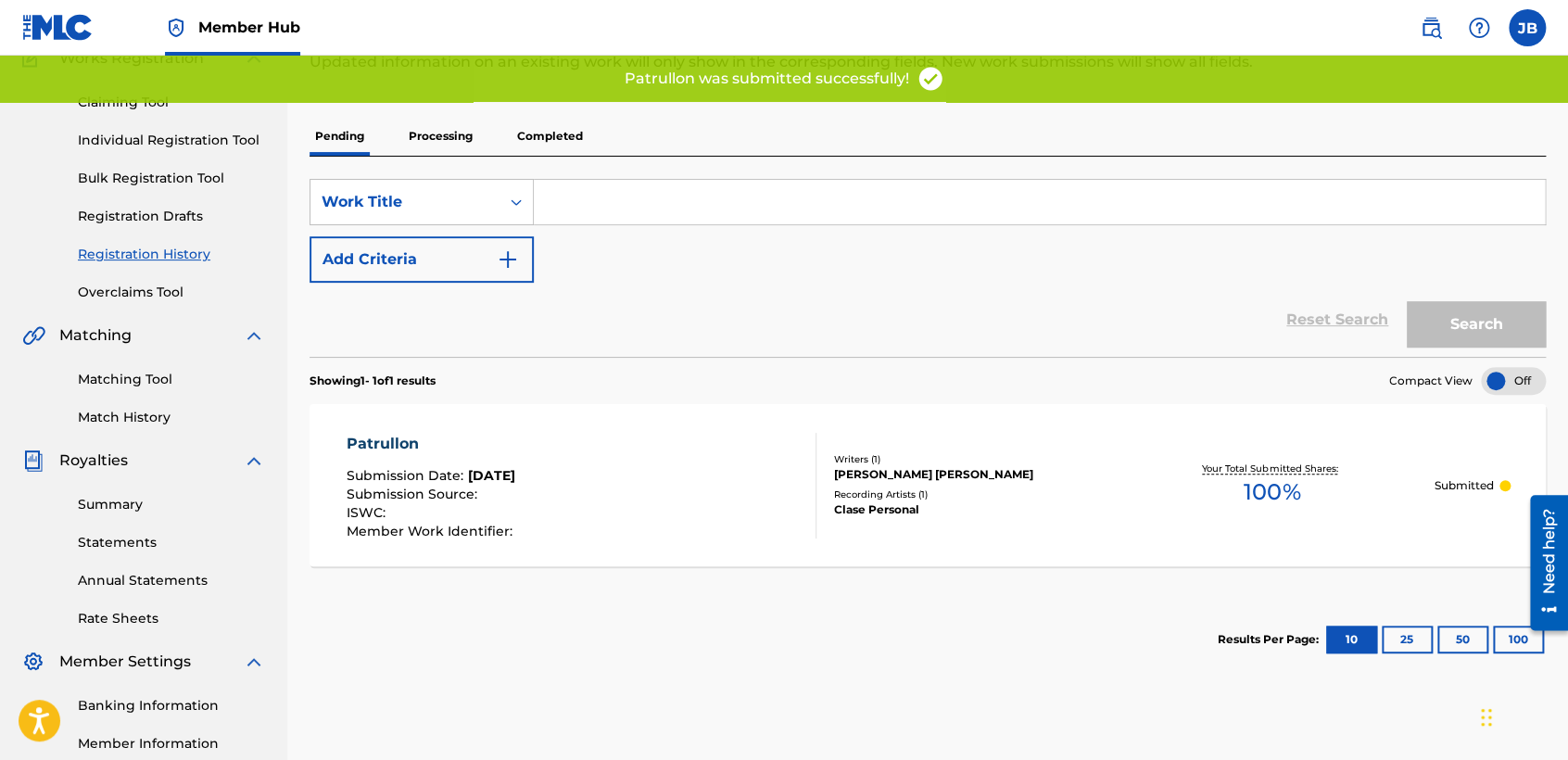
scroll to position [205, 0]
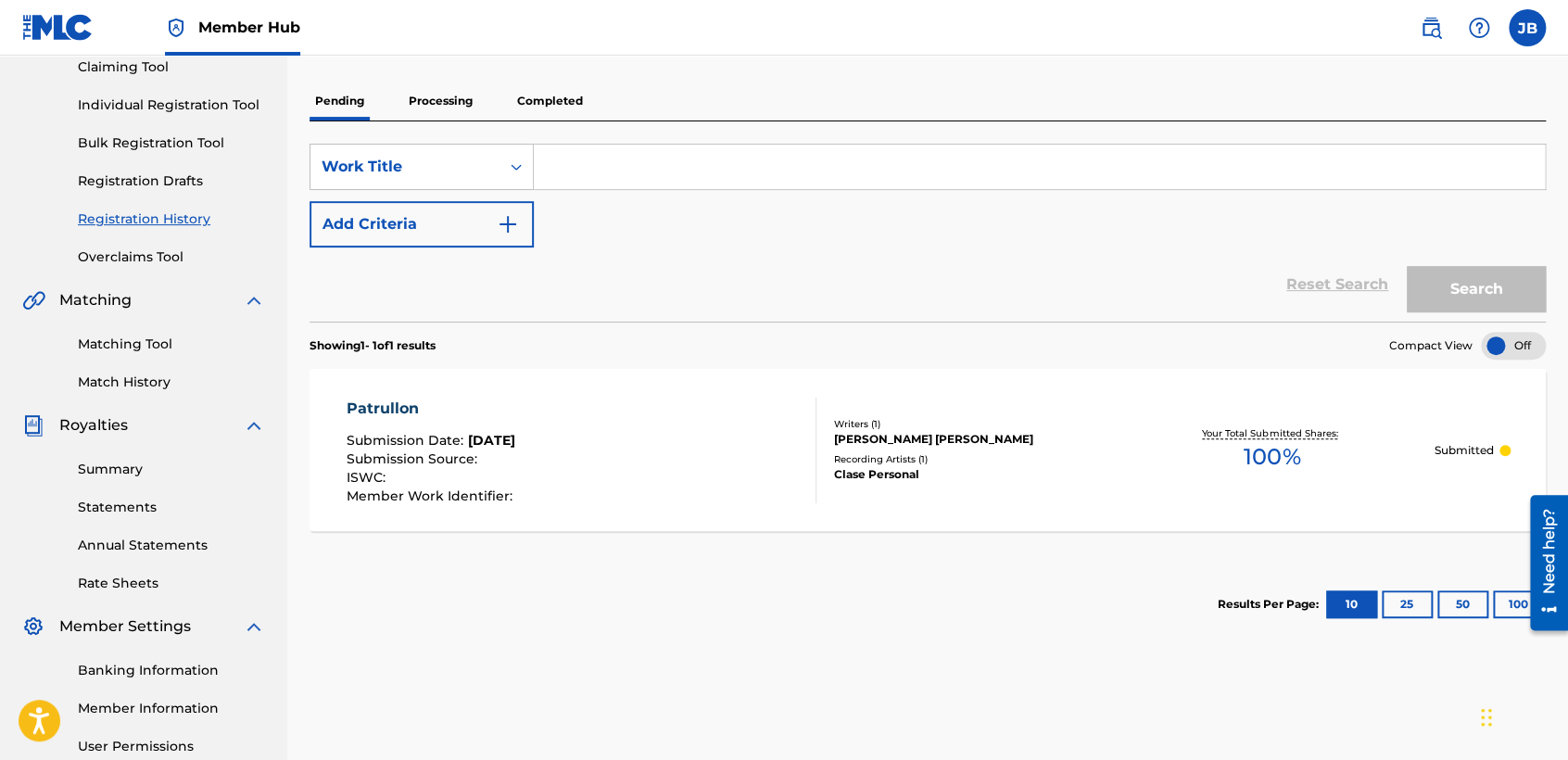
click at [173, 220] on link "Registration History" at bounding box center [172, 219] width 188 height 20
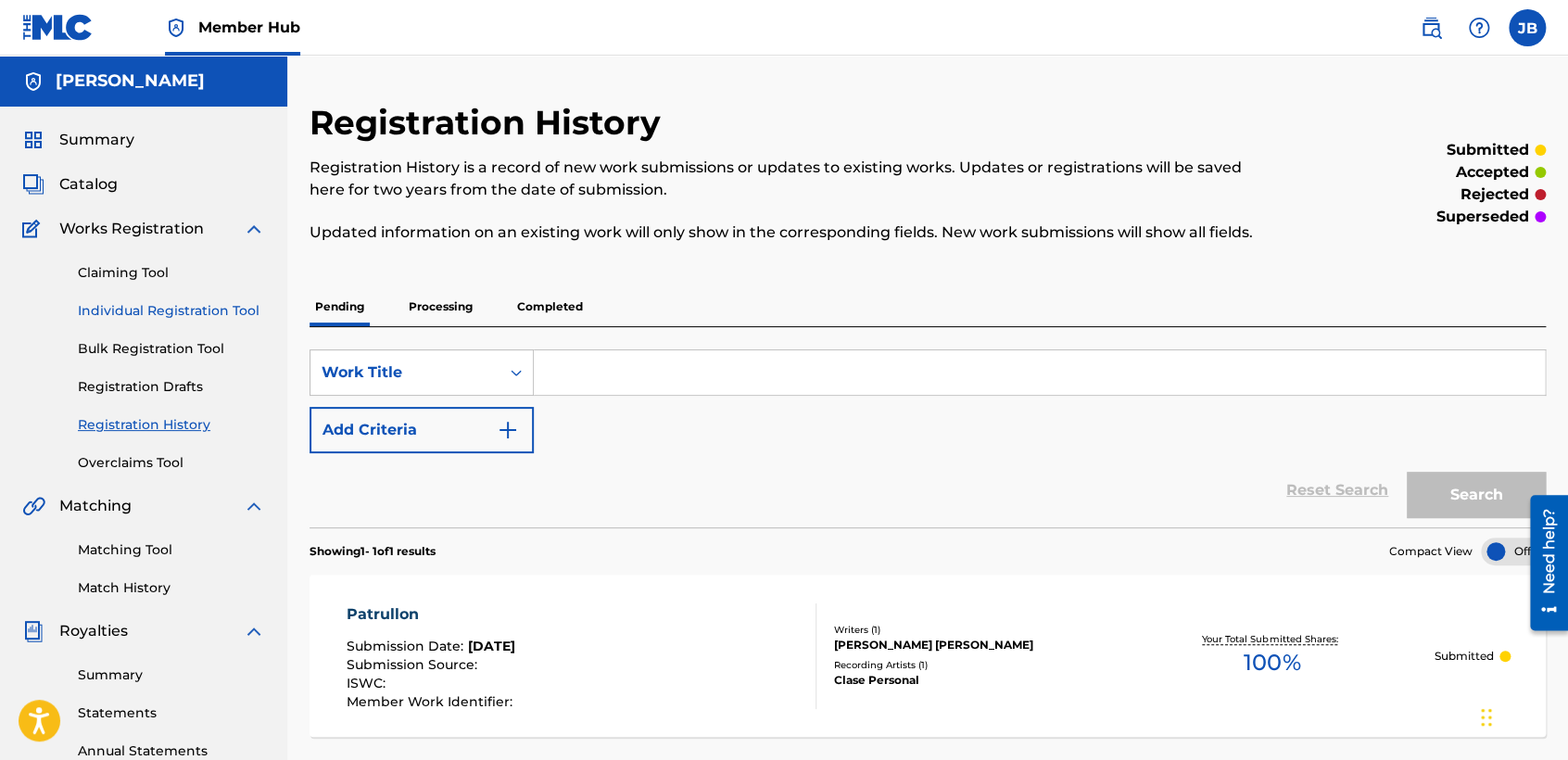
drag, startPoint x: 574, startPoint y: 374, endPoint x: 220, endPoint y: 302, distance: 361.2
click at [220, 302] on link "Individual Registration Tool" at bounding box center [172, 311] width 188 height 20
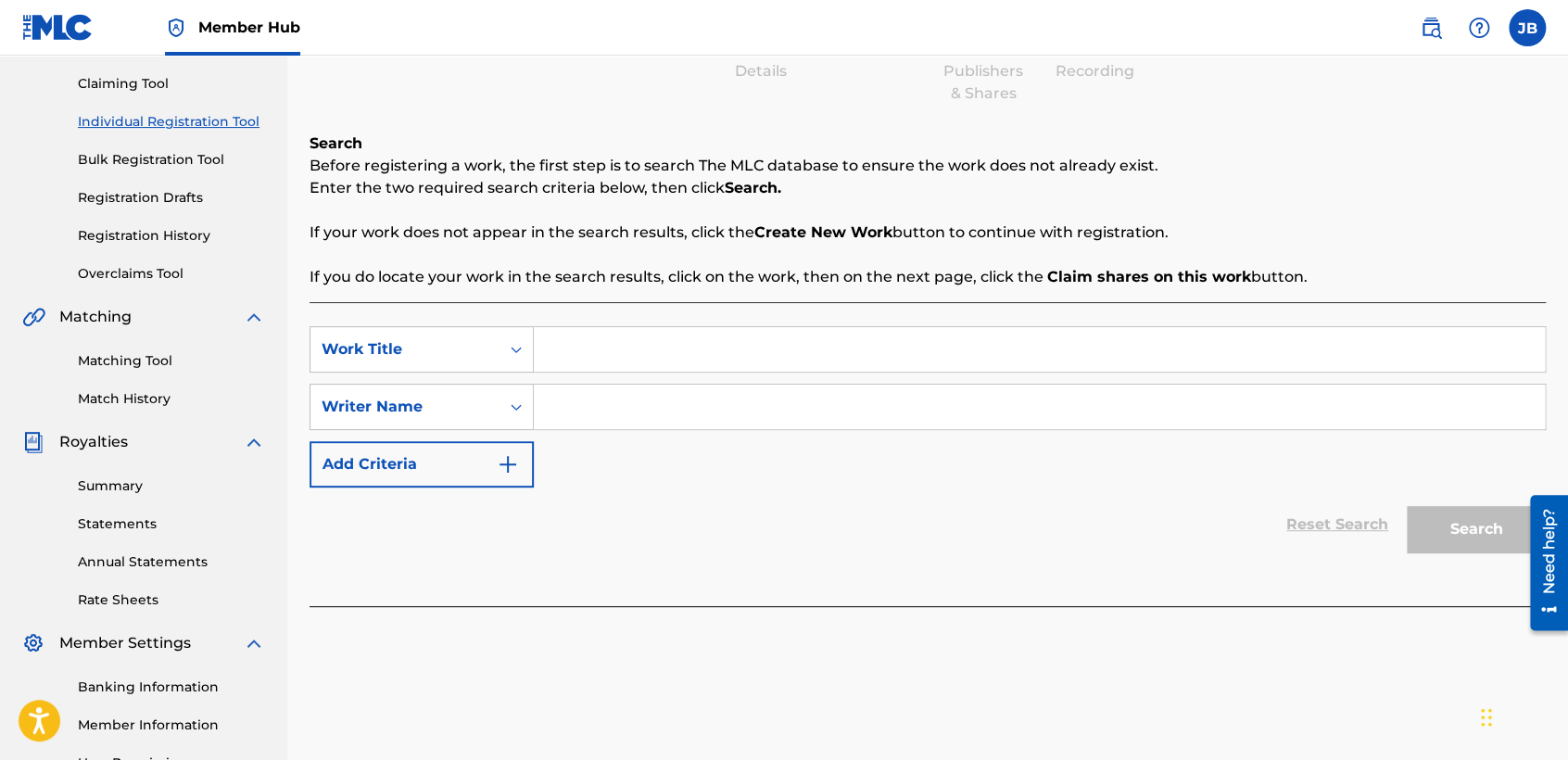
scroll to position [205, 0]
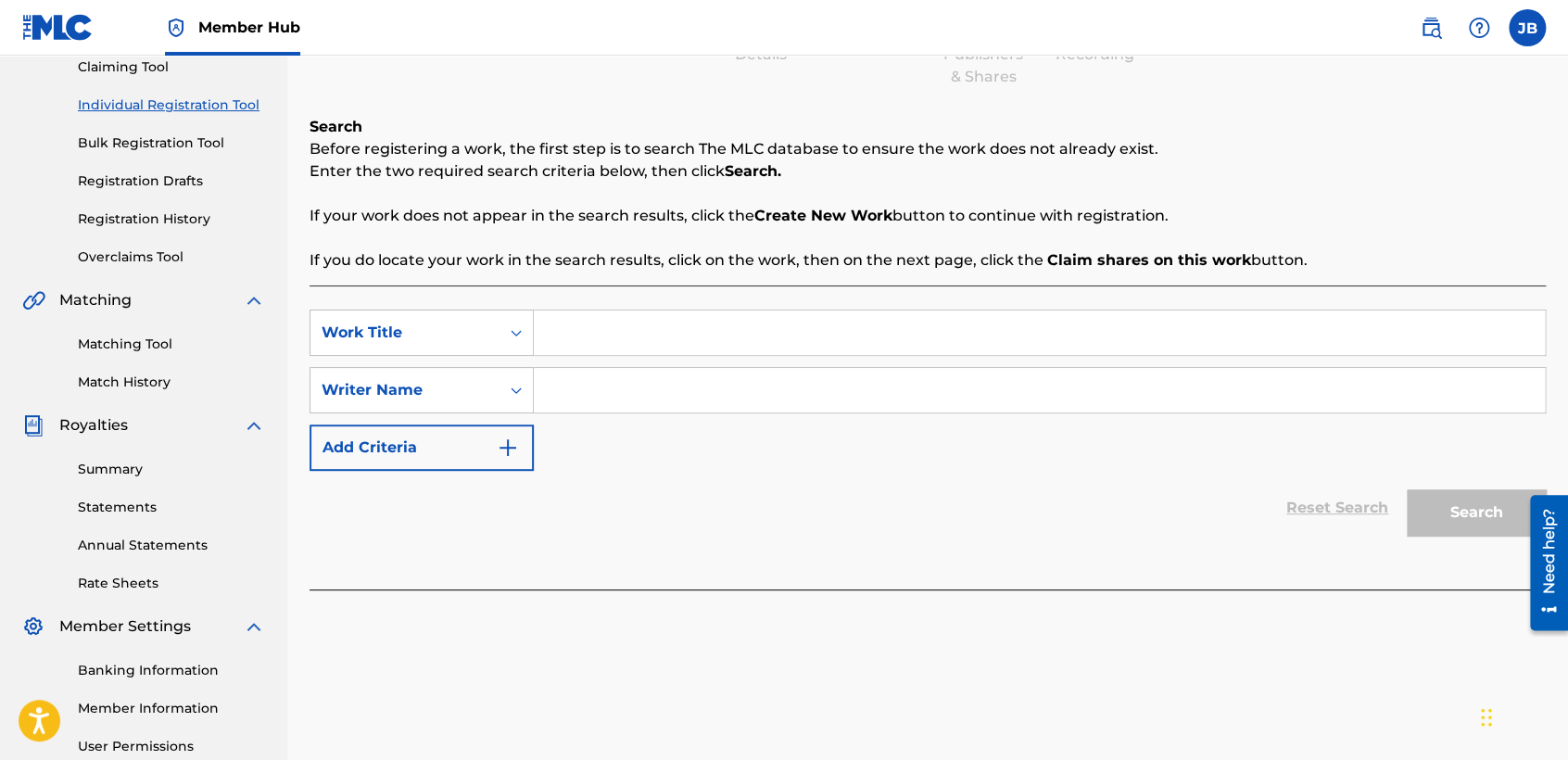
paste input "El Junior"
type input "El Junior"
click at [761, 374] on input "Search Form" at bounding box center [1039, 390] width 1011 height 45
type input "1"
click at [1446, 522] on button "Search" at bounding box center [1476, 513] width 139 height 46
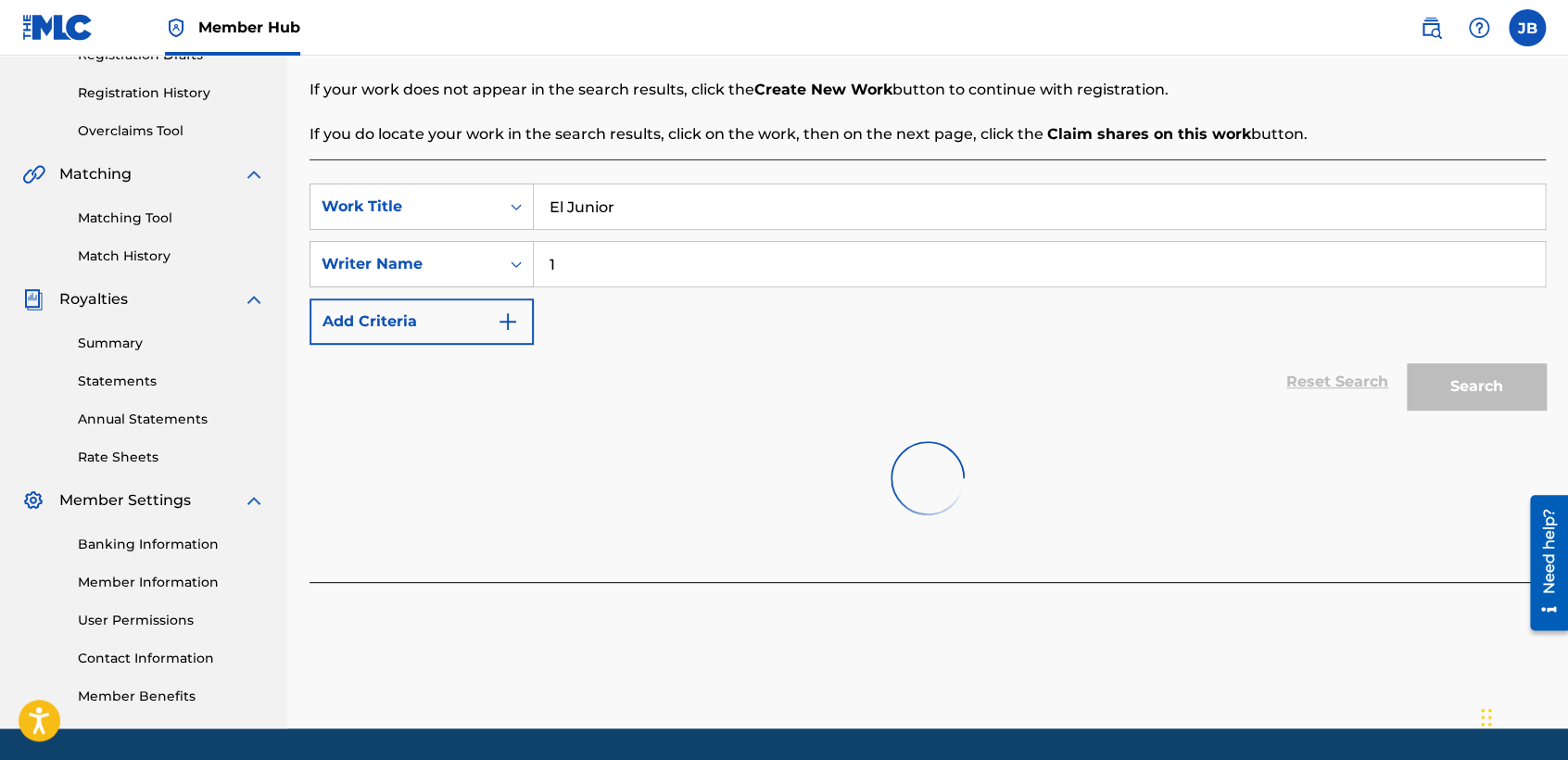
scroll to position [388, 0]
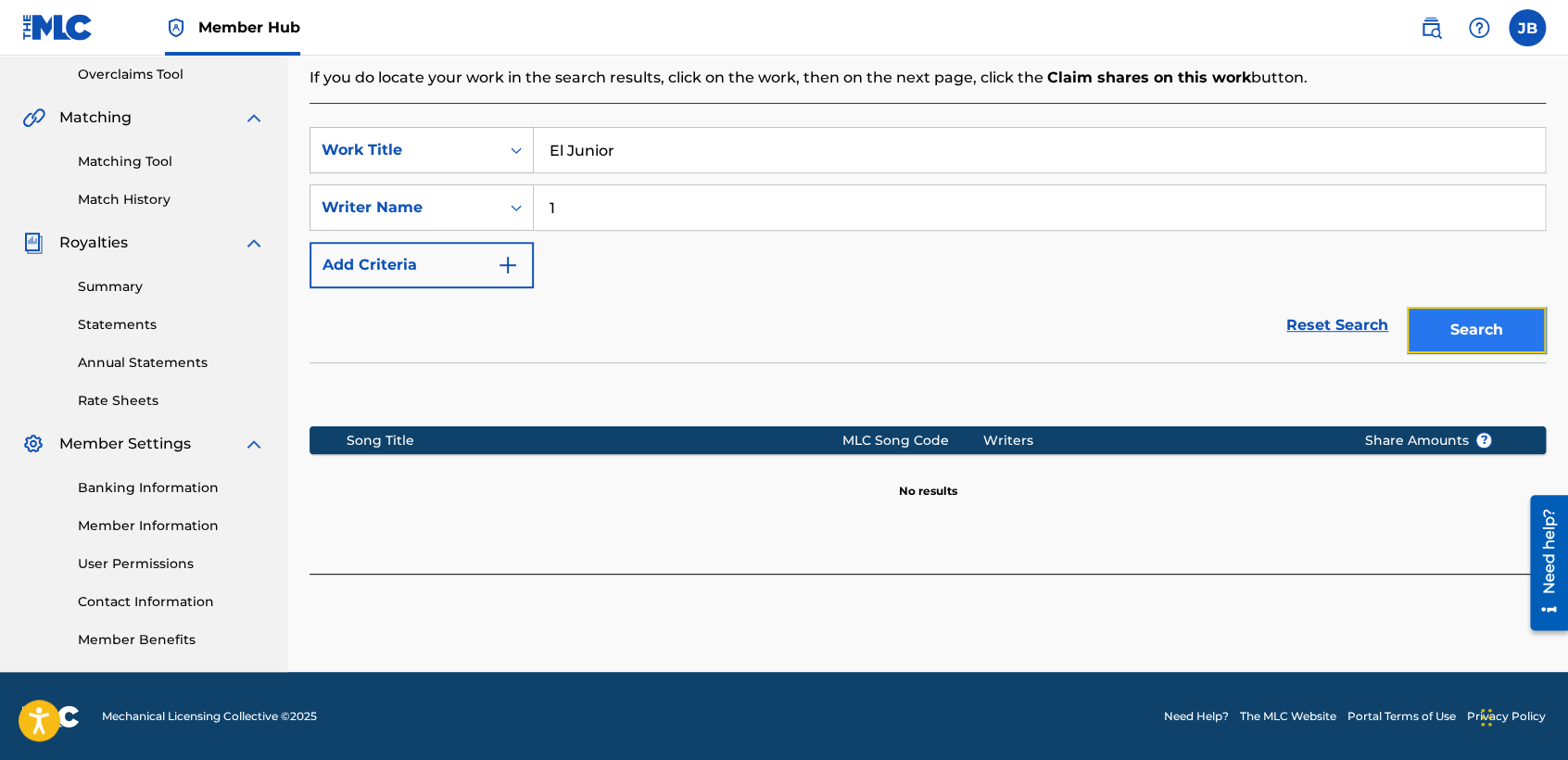
click at [1473, 331] on button "Search" at bounding box center [1476, 330] width 139 height 46
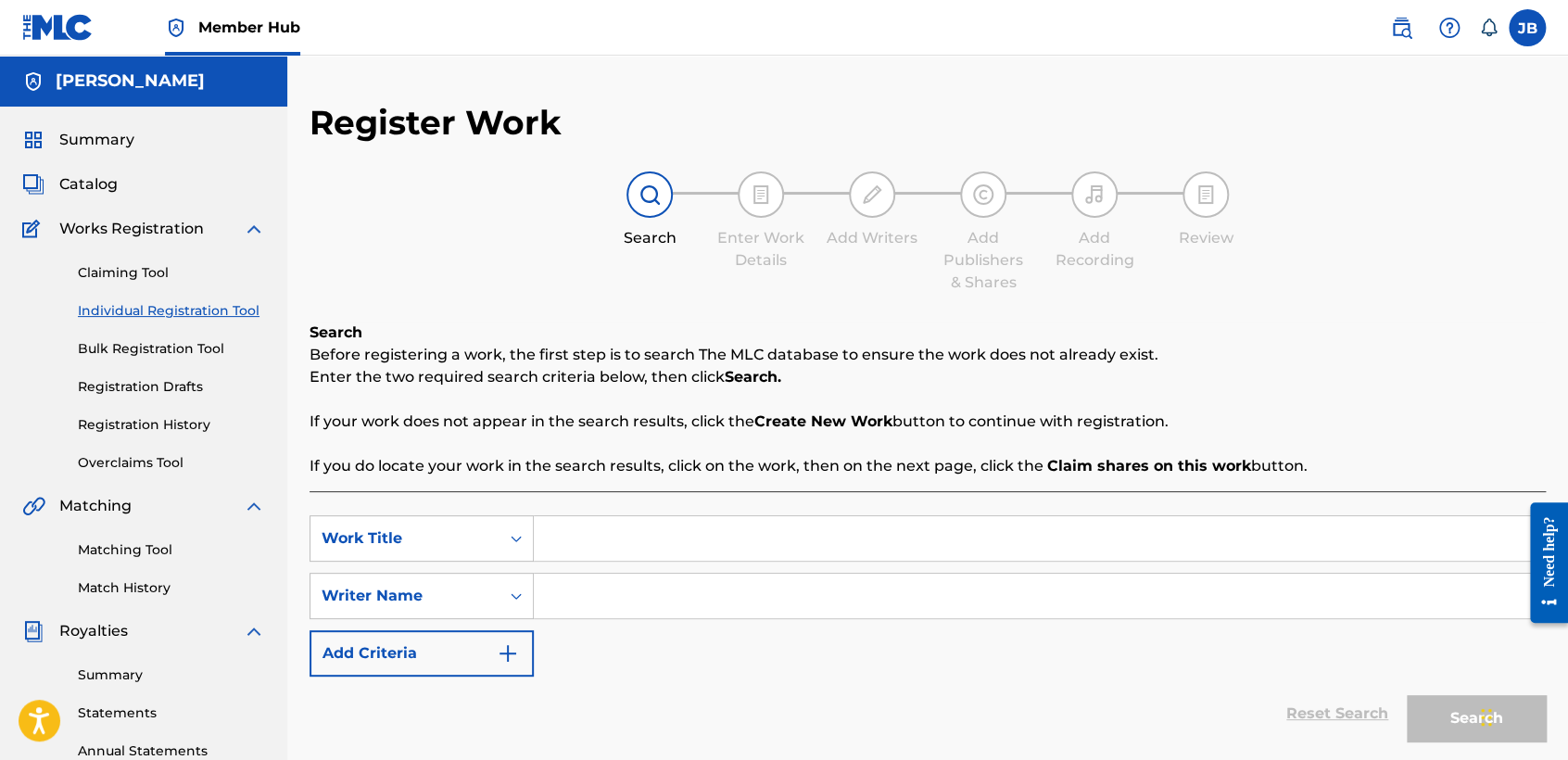
click at [693, 532] on input "Search Form" at bounding box center [1039, 539] width 1011 height 45
drag, startPoint x: 689, startPoint y: 532, endPoint x: 595, endPoint y: 530, distance: 94.0
click at [595, 530] on input "Search Form" at bounding box center [1039, 539] width 1011 height 45
type input "El Junior"
click at [676, 596] on input "Search Form" at bounding box center [1039, 597] width 1011 height 45
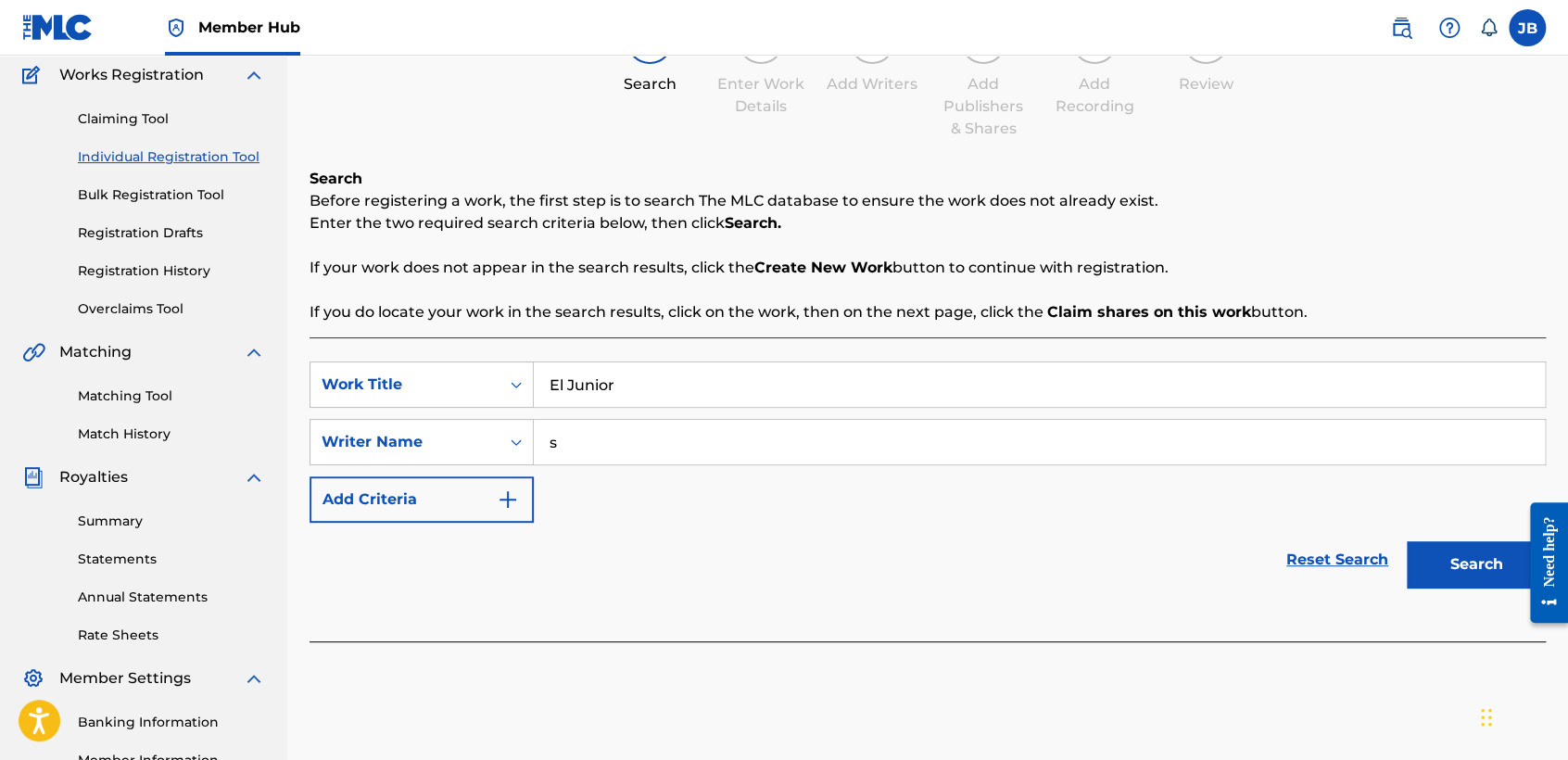
scroll to position [388, 0]
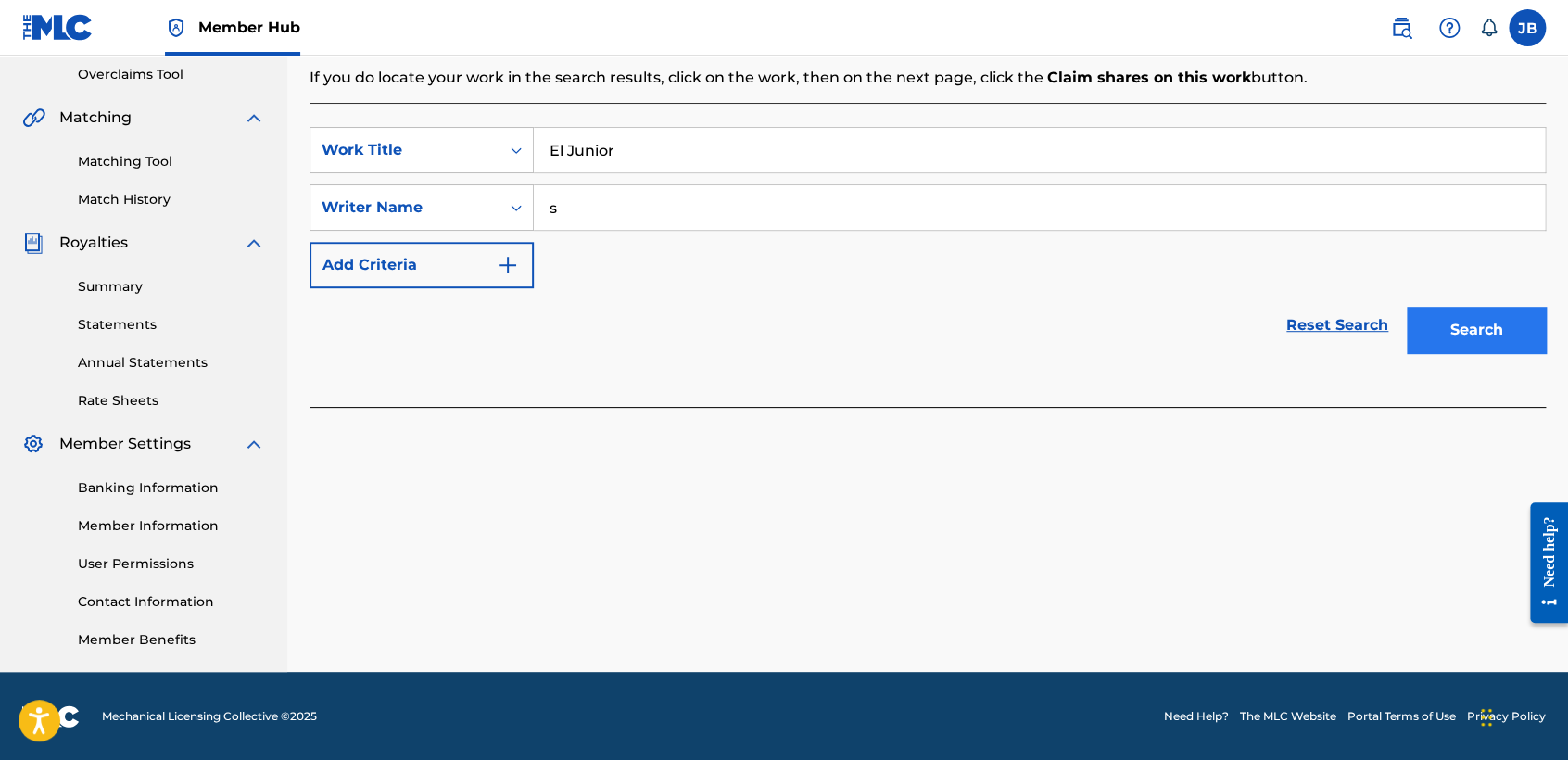
type input "s"
click at [1461, 307] on button "Search" at bounding box center [1476, 330] width 139 height 46
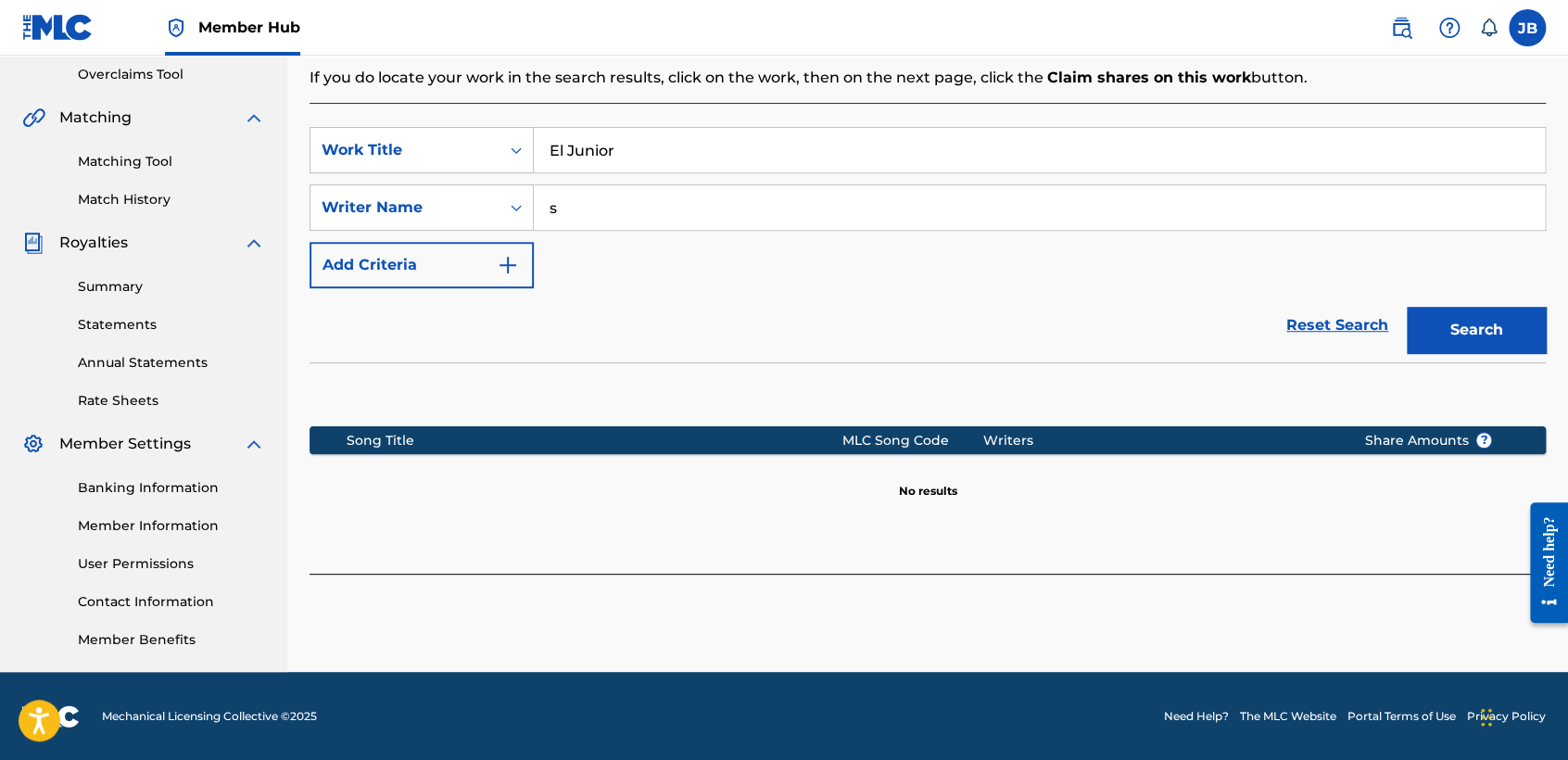
click at [1458, 352] on div "Search" at bounding box center [1472, 326] width 149 height 74
click at [1459, 351] on button "Search" at bounding box center [1476, 330] width 139 height 46
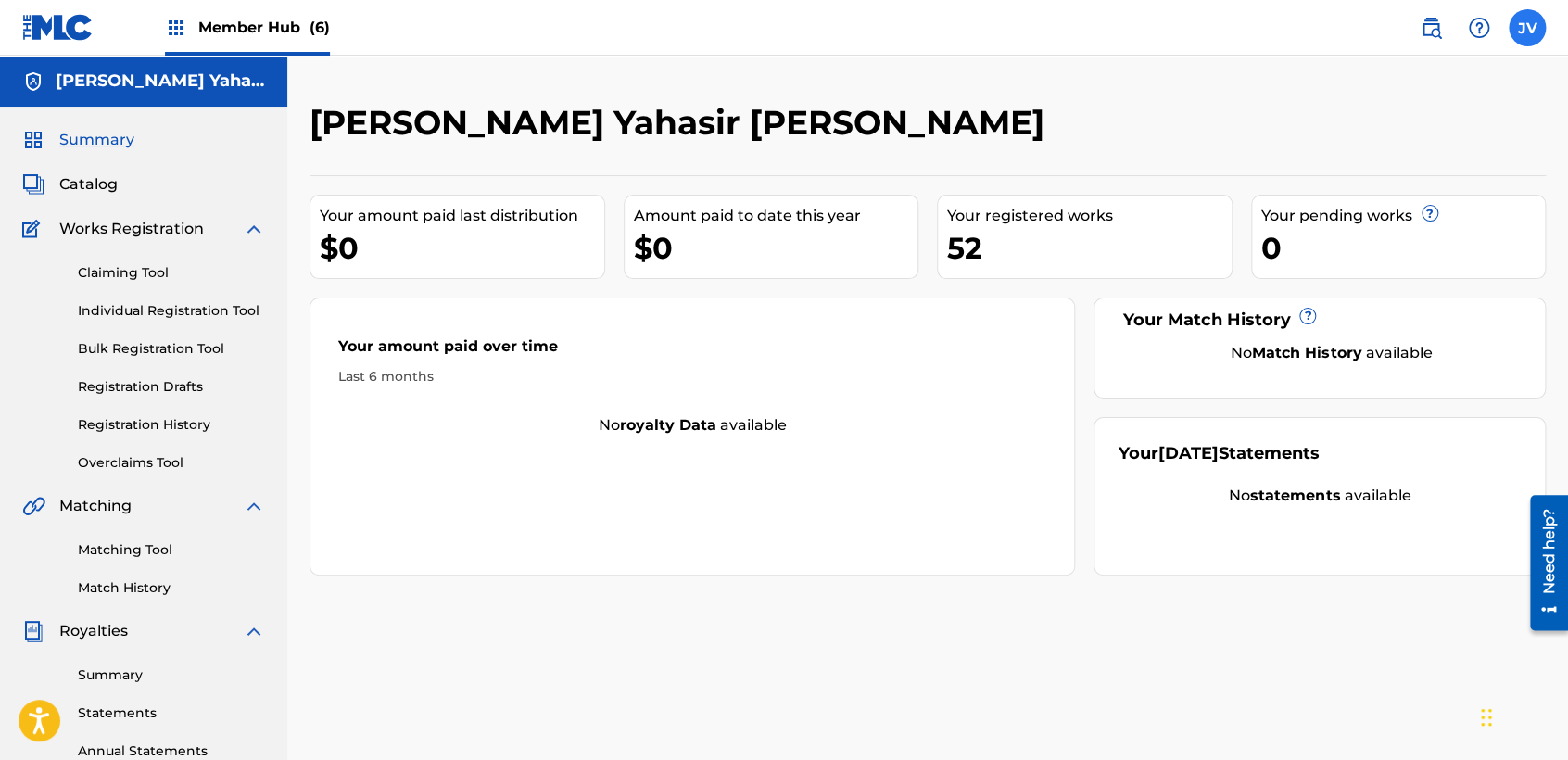
click at [1529, 33] on label at bounding box center [1528, 27] width 37 height 37
click at [1528, 27] on input "JV [PERSON_NAME] [EMAIL_ADDRESS][DOMAIN_NAME] Notification Preferences Profile …" at bounding box center [1528, 27] width 0 height 0
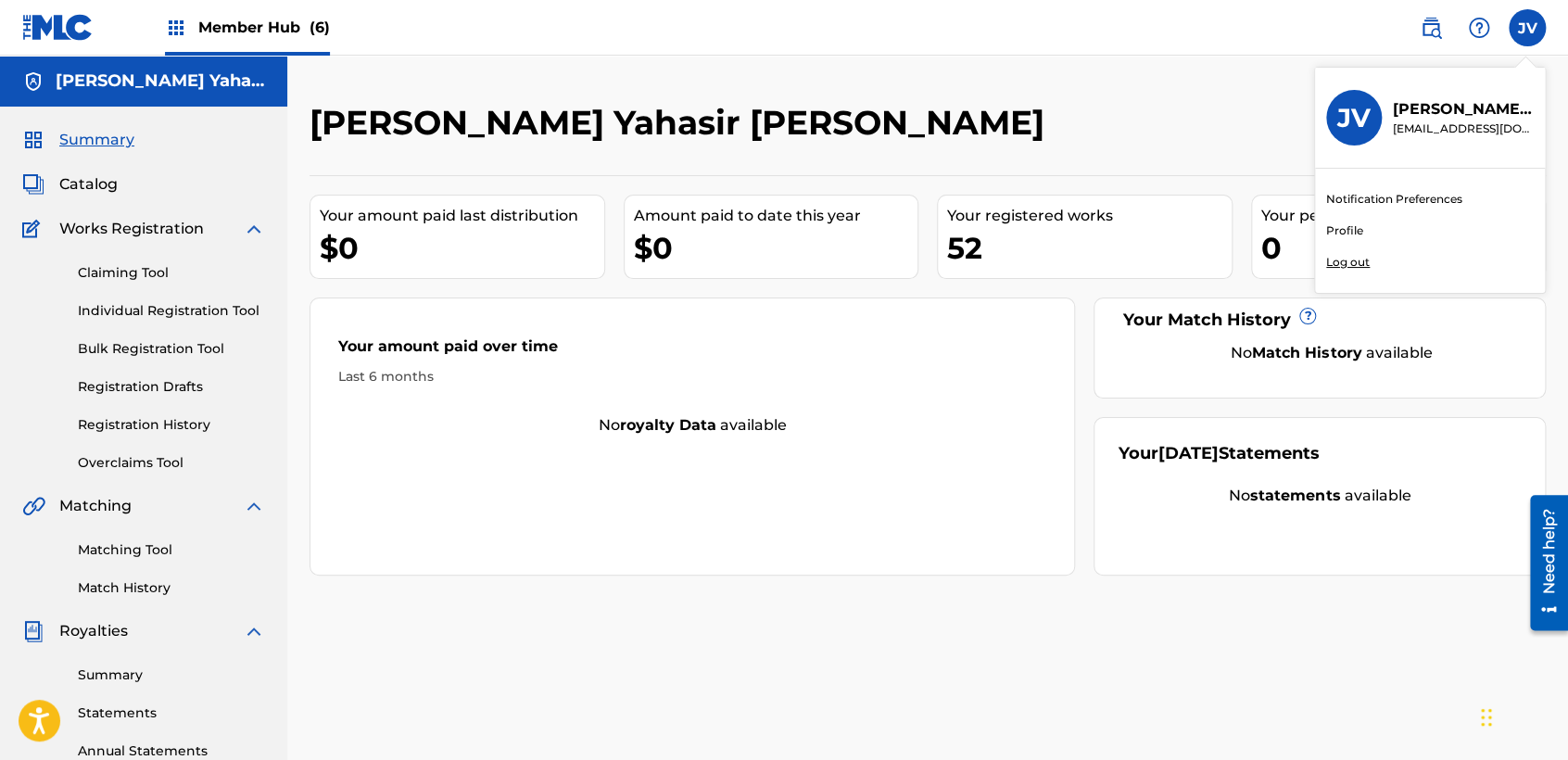
click at [255, 20] on span "Member Hub (6)" at bounding box center [264, 27] width 132 height 22
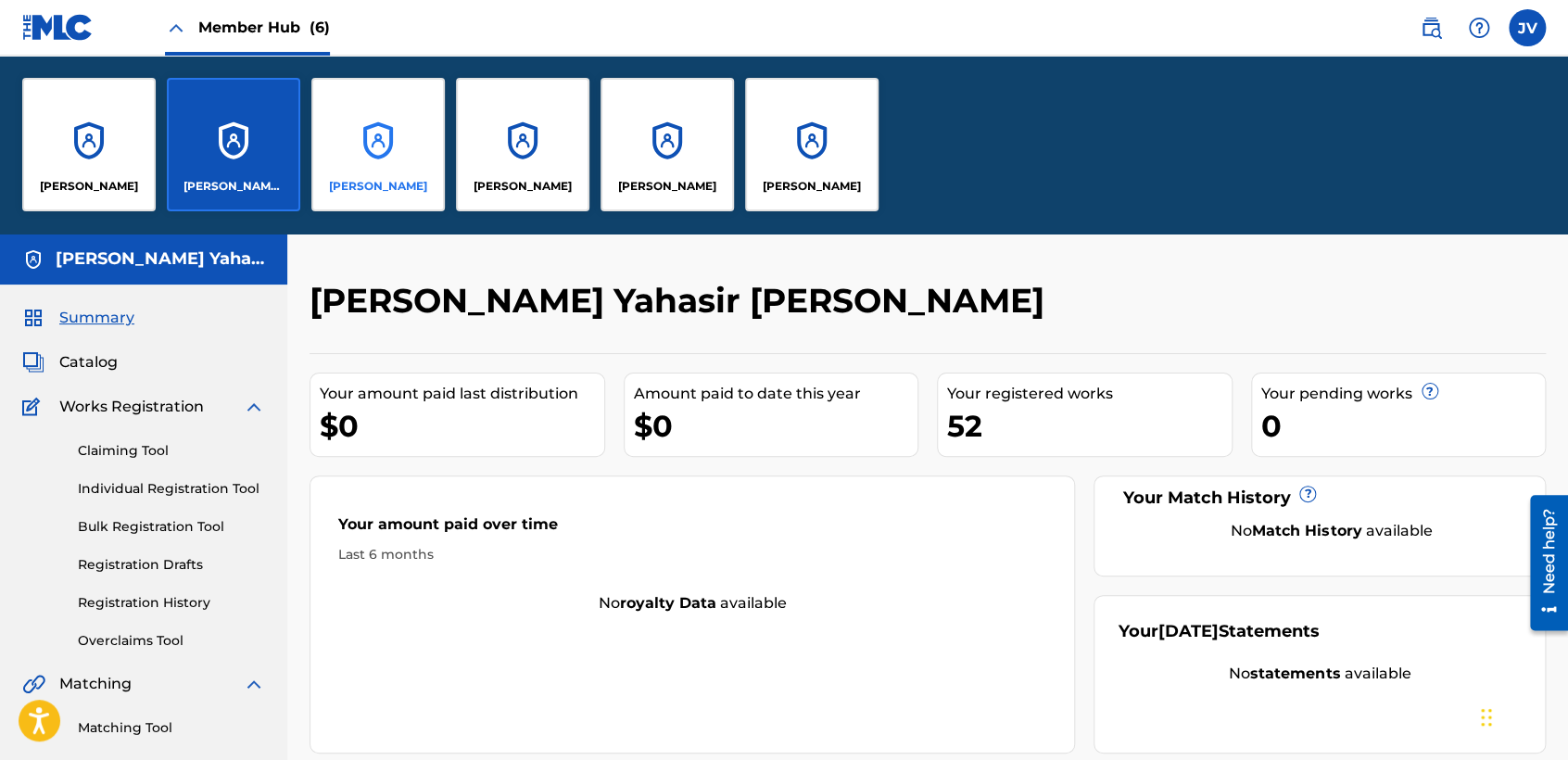
click at [402, 113] on div "JORGE VÁZQUEZ GUERRA" at bounding box center [378, 145] width 134 height 134
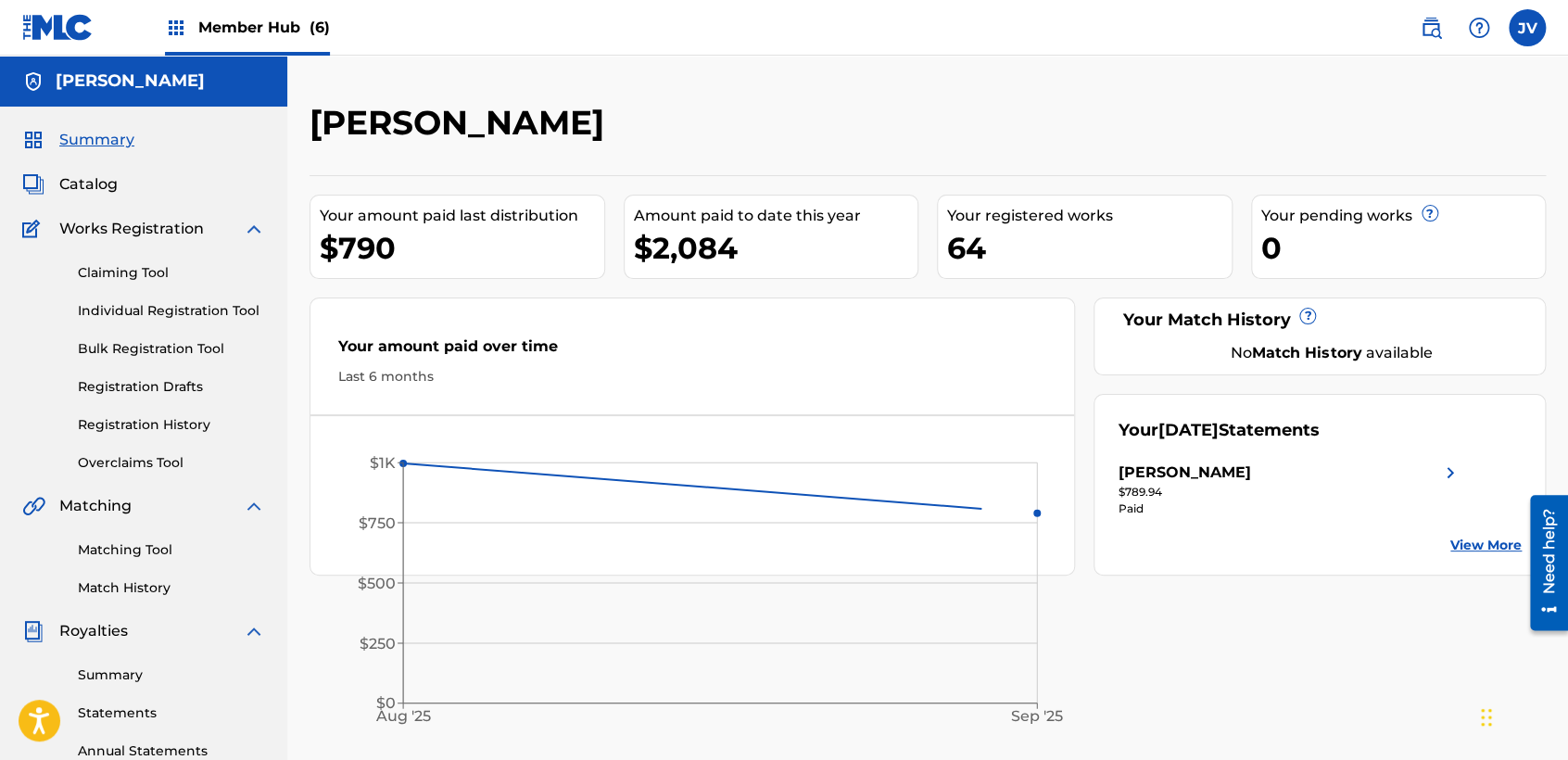
click at [42, 18] on img at bounding box center [58, 26] width 71 height 26
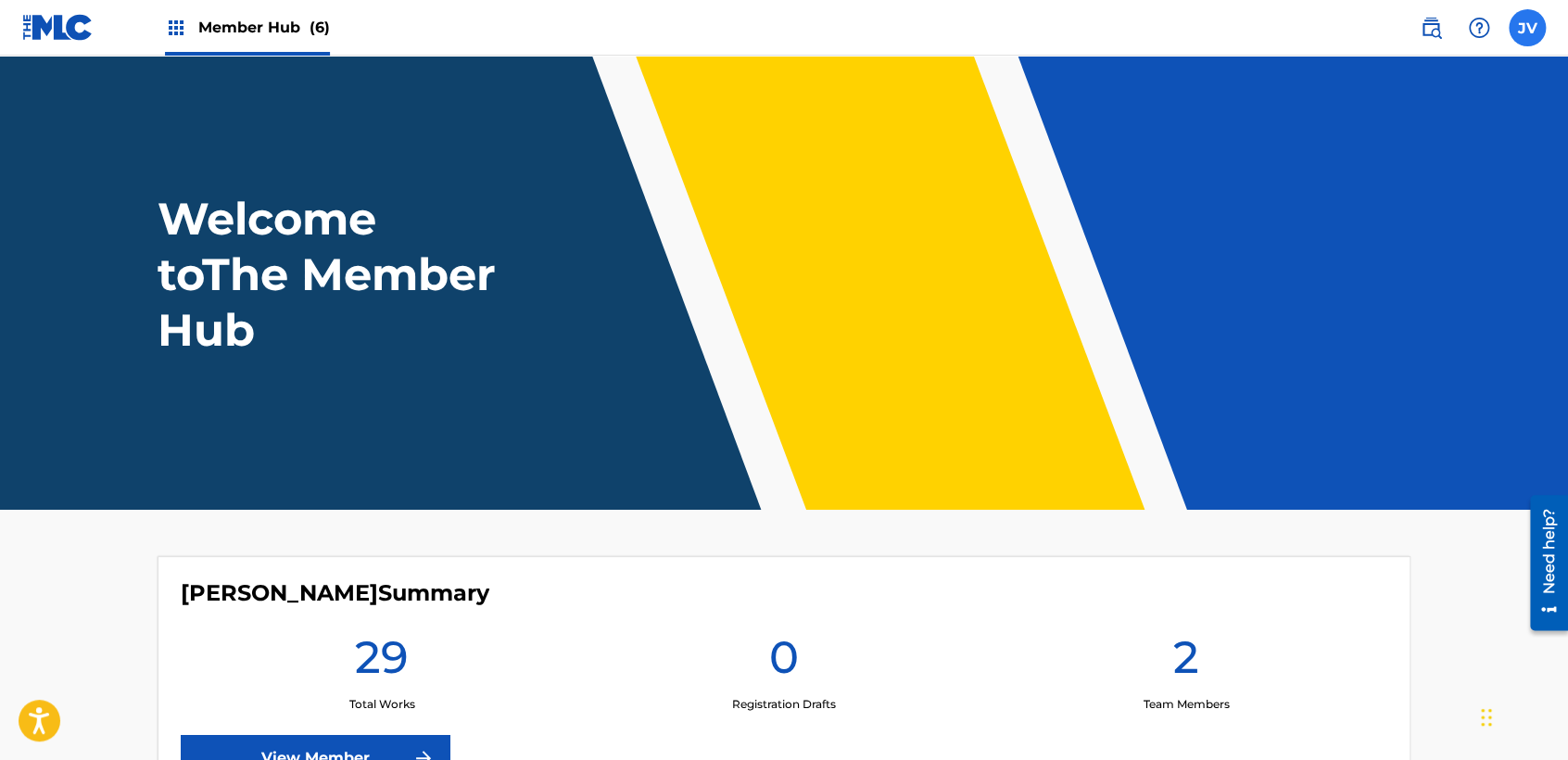
click at [1520, 24] on label at bounding box center [1528, 27] width 37 height 37
click at [1528, 27] on input "JV Jorge Vázquez Guerra vaz7guer1a@icloud.com Notification Preferences Profile …" at bounding box center [1528, 27] width 0 height 0
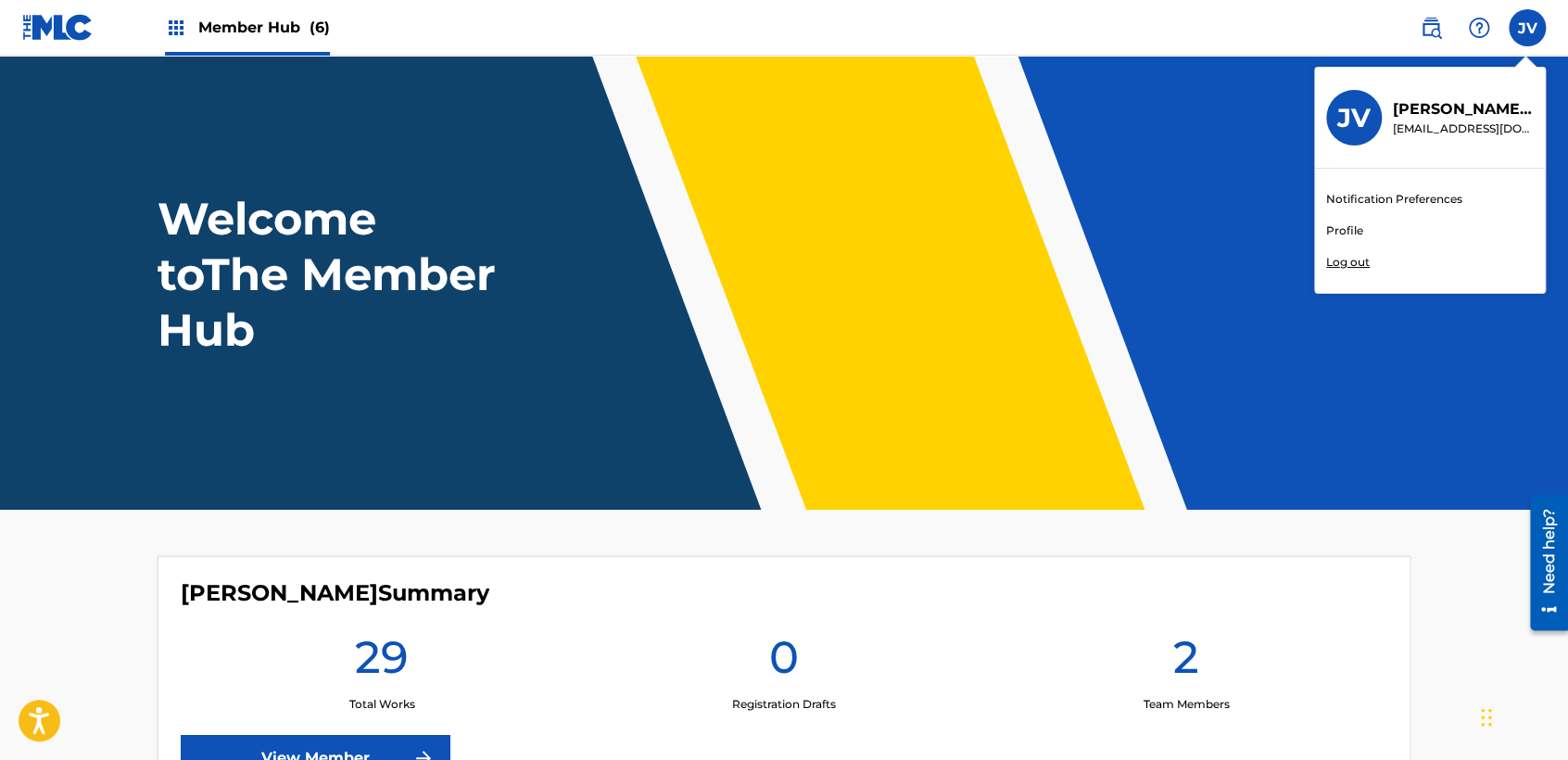
click at [1339, 252] on div "Notification Preferences Profile Log out" at bounding box center [1429, 231] width 230 height 124
click at [1528, 27] on input "JV Jorge Vázquez Guerra vaz7guer1a@icloud.com Notification Preferences Profile …" at bounding box center [1528, 27] width 0 height 0
click at [1339, 259] on p "Log out" at bounding box center [1348, 262] width 44 height 17
click at [1528, 27] on input "JV Jorge Vázquez Guerra vaz7guer1a@icloud.com Notification Preferences Profile …" at bounding box center [1528, 27] width 0 height 0
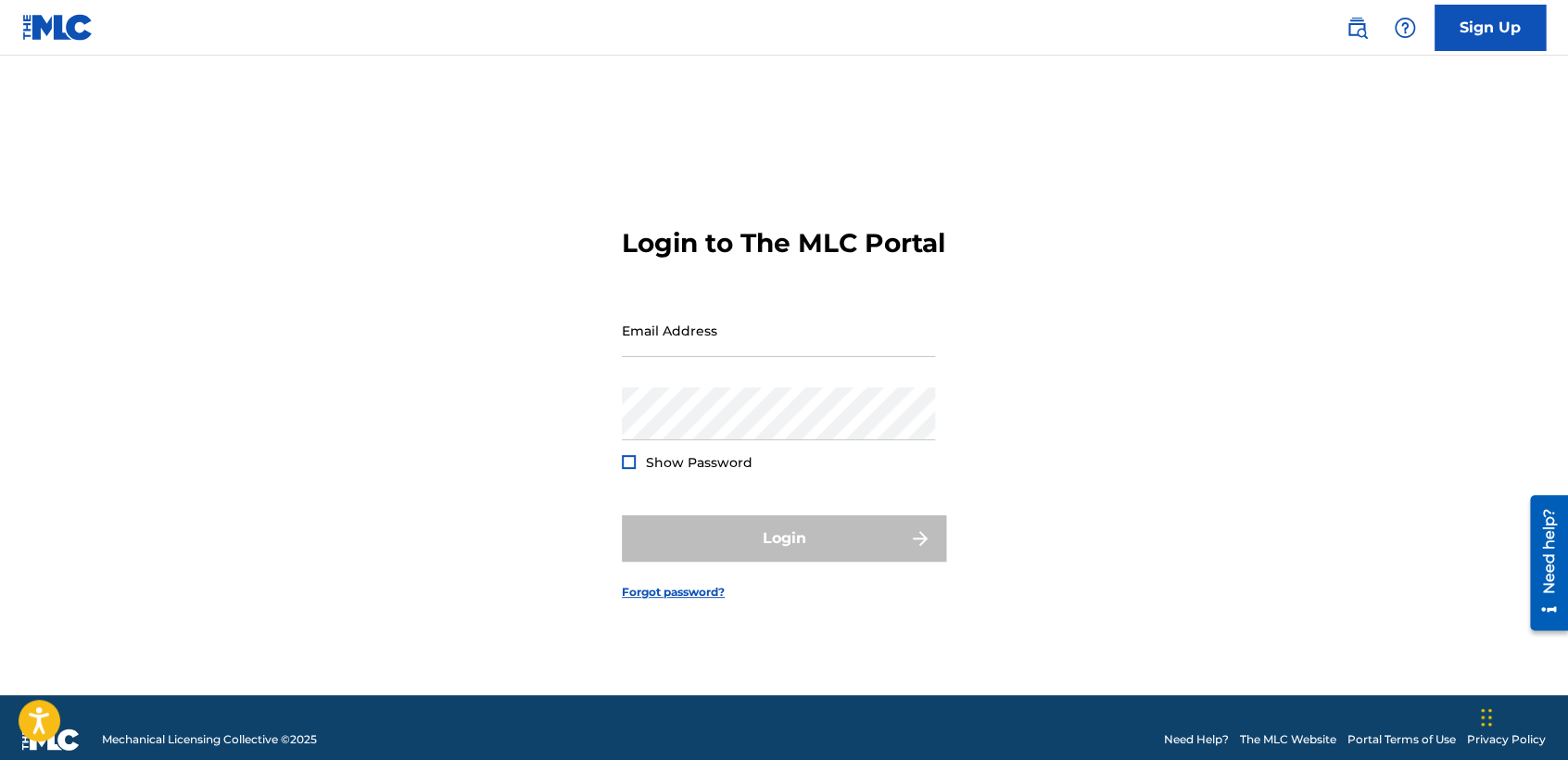
type input "vaz7guer1a@icloud.com"
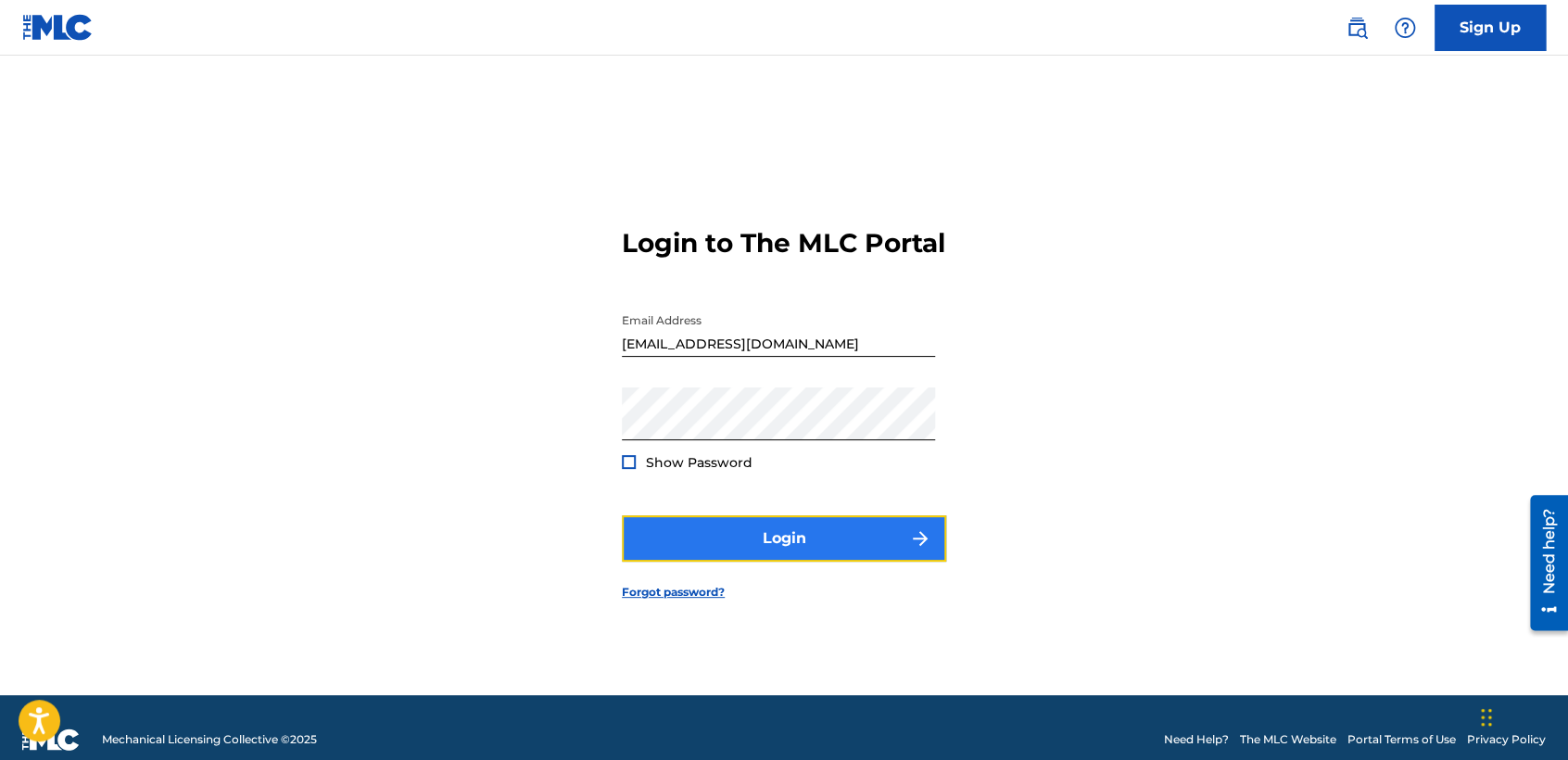
click at [832, 546] on button "Login" at bounding box center [784, 538] width 325 height 46
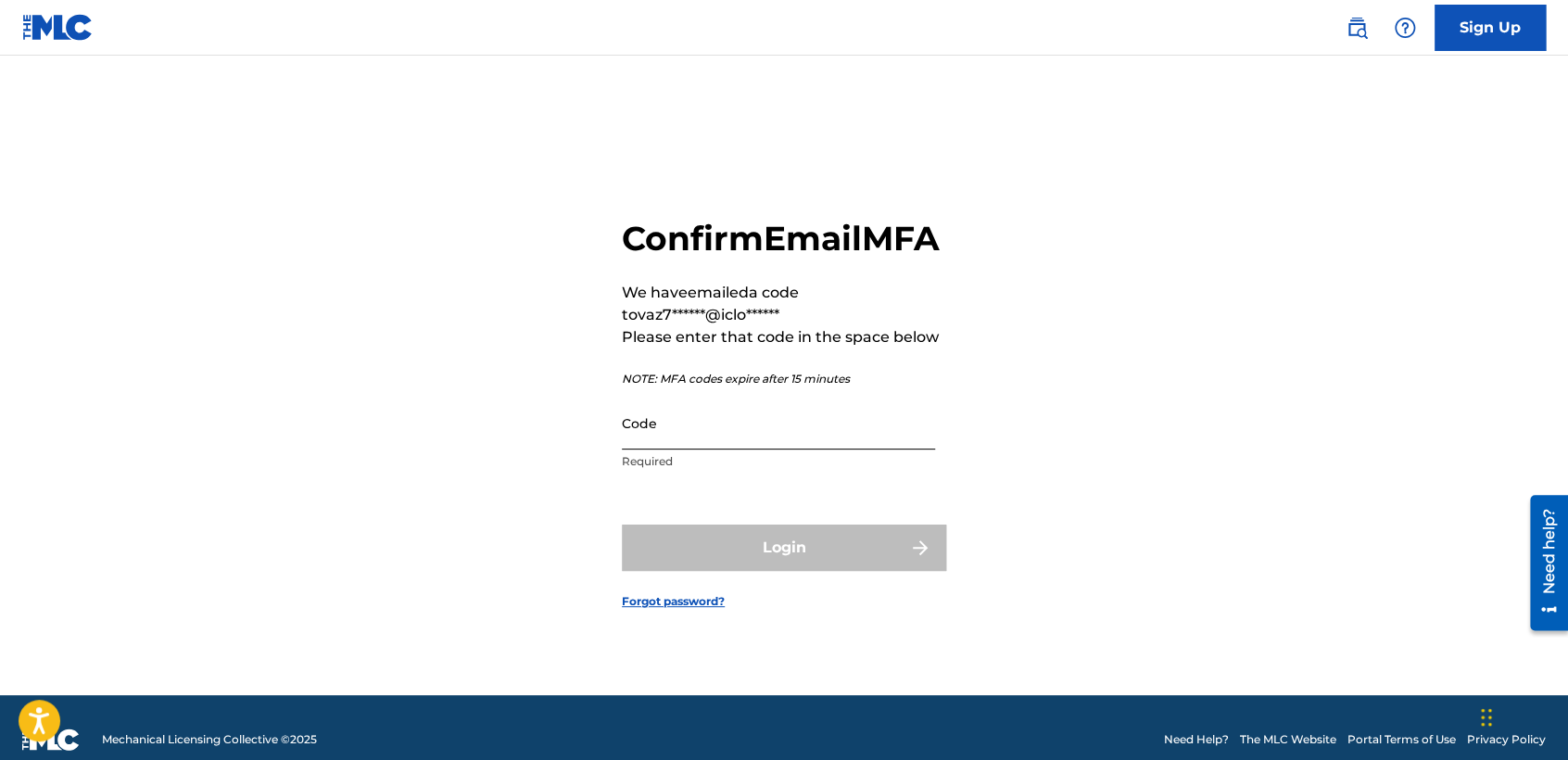
click at [688, 450] on input "Code" at bounding box center [778, 424] width 313 height 53
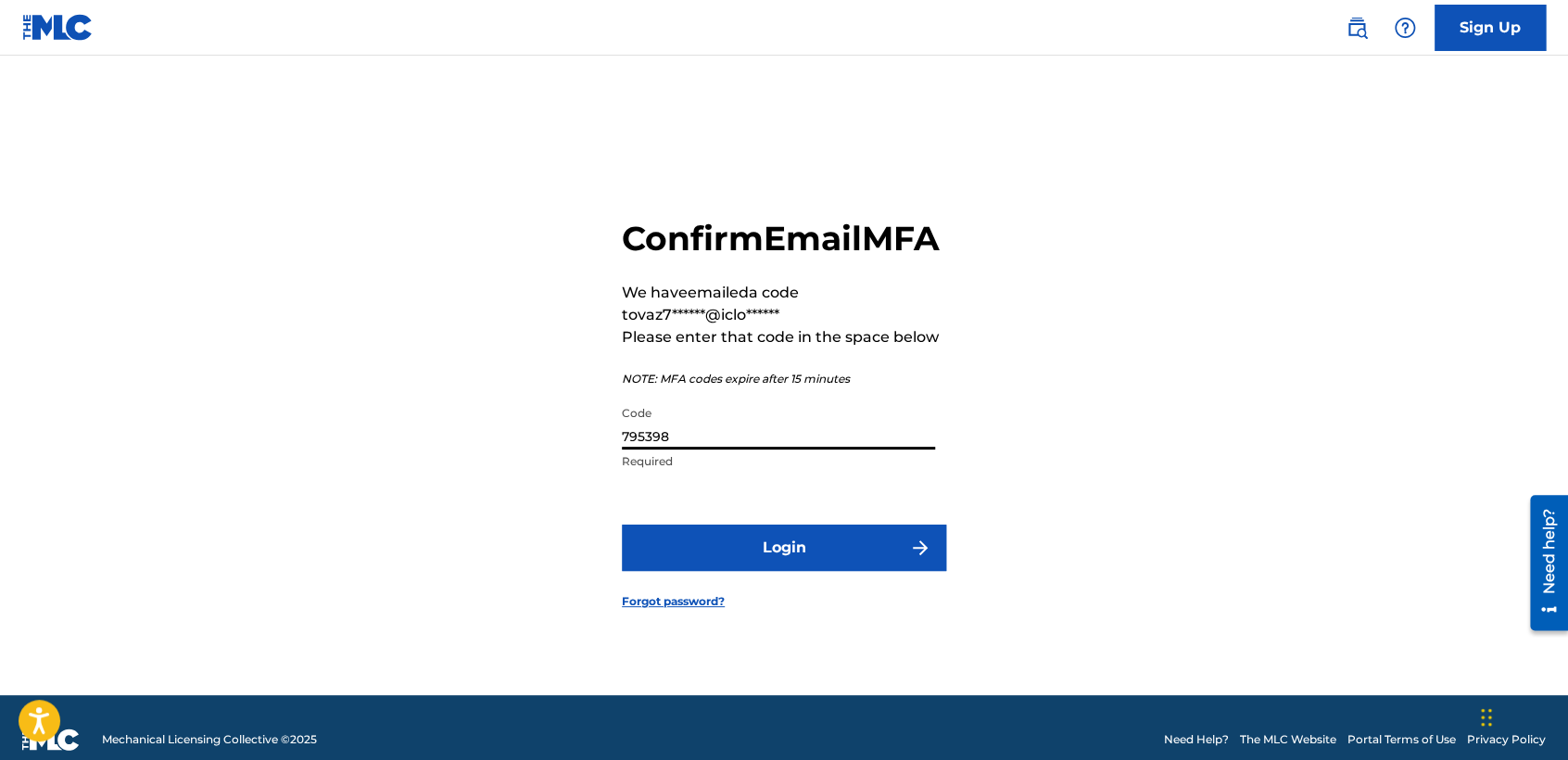
type input "795398"
click at [734, 541] on form "Confirm Email MFA We have emailed a code to vaz7******@iclo****** Please enter …" at bounding box center [784, 398] width 325 height 594
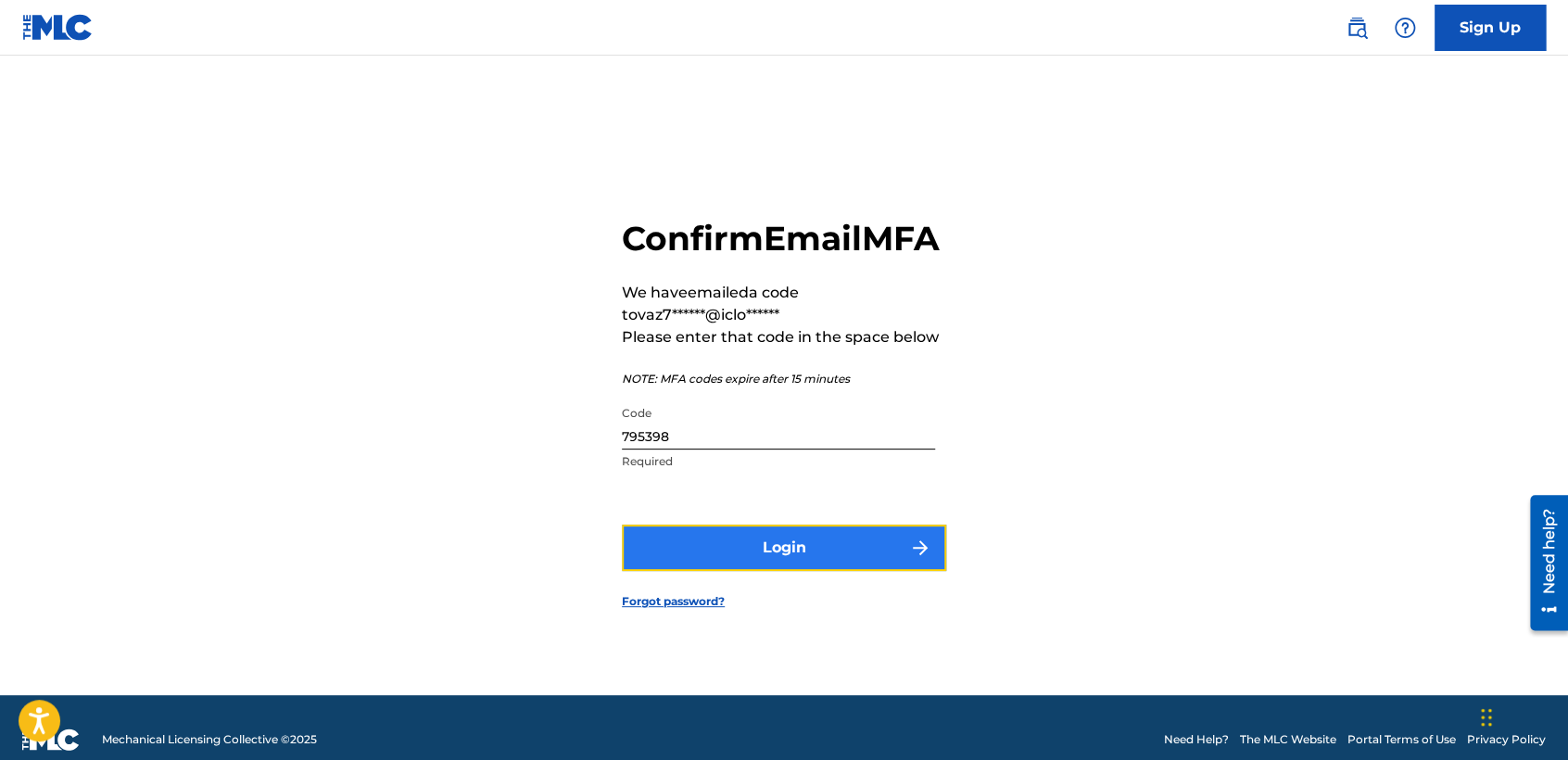
click at [758, 550] on button "Login" at bounding box center [784, 548] width 325 height 46
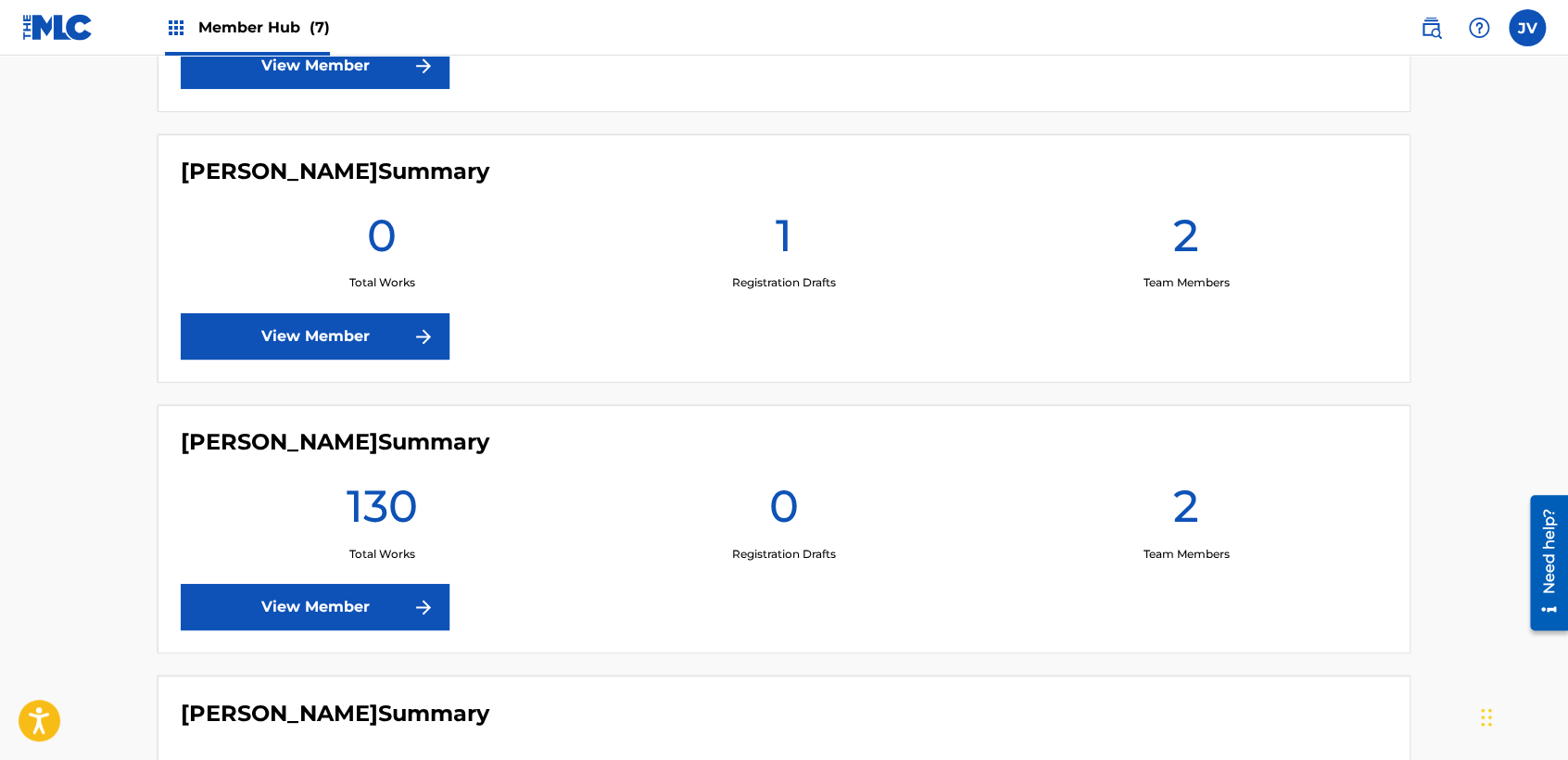
scroll to position [1236, 0]
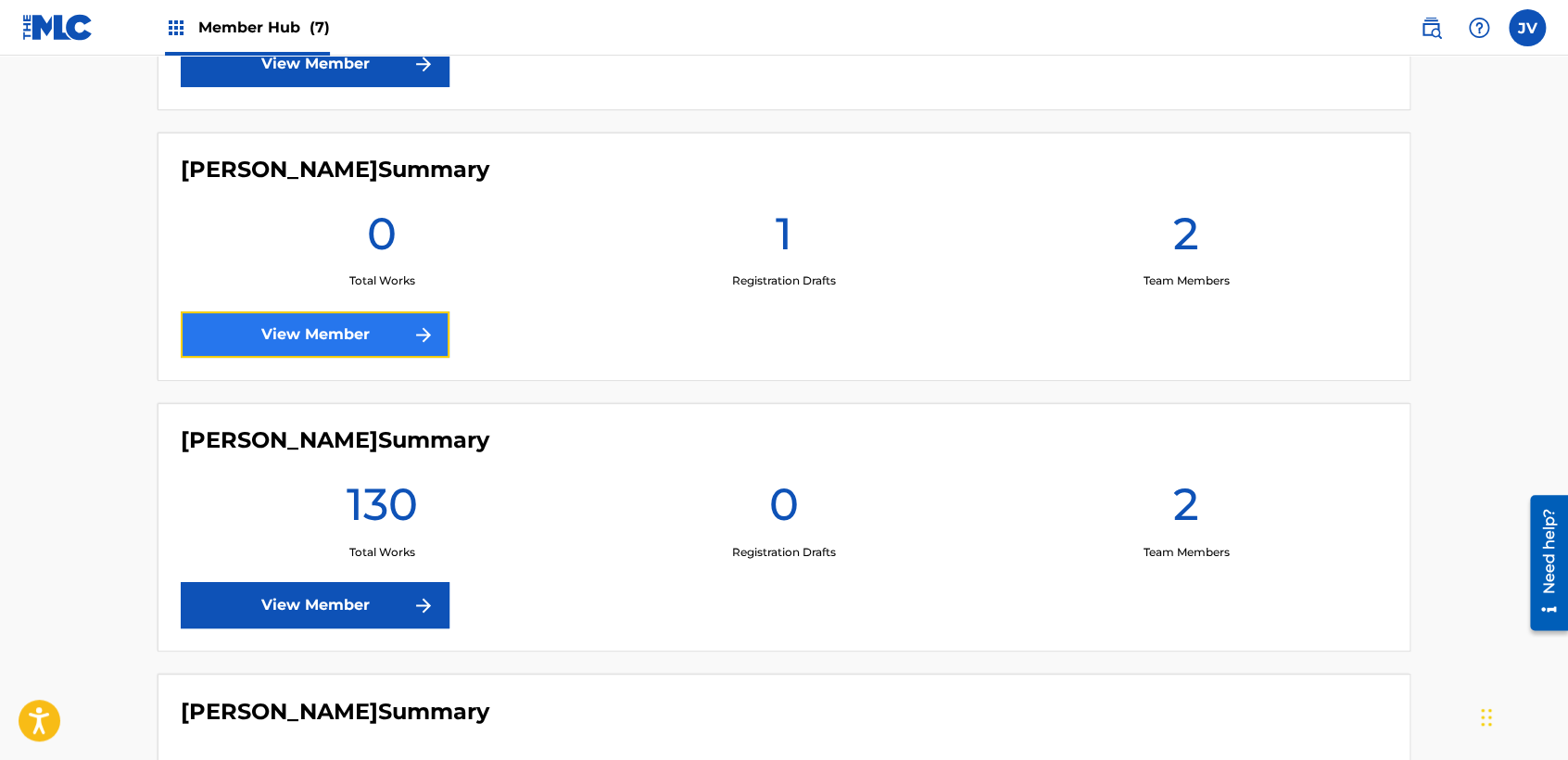
click at [439, 335] on link "View Member" at bounding box center [315, 335] width 269 height 46
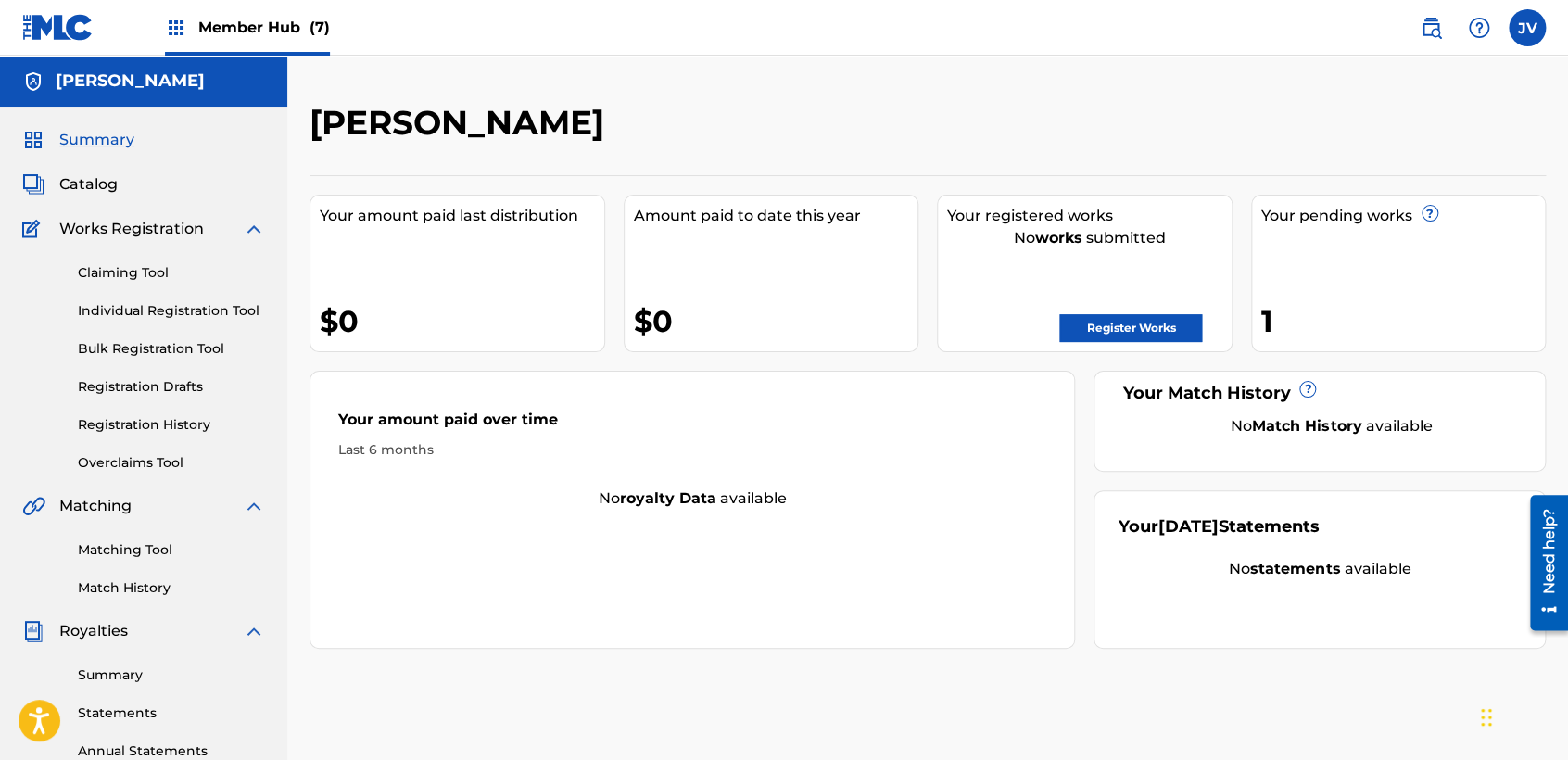
click at [281, 32] on span "Member Hub (7)" at bounding box center [264, 27] width 132 height 22
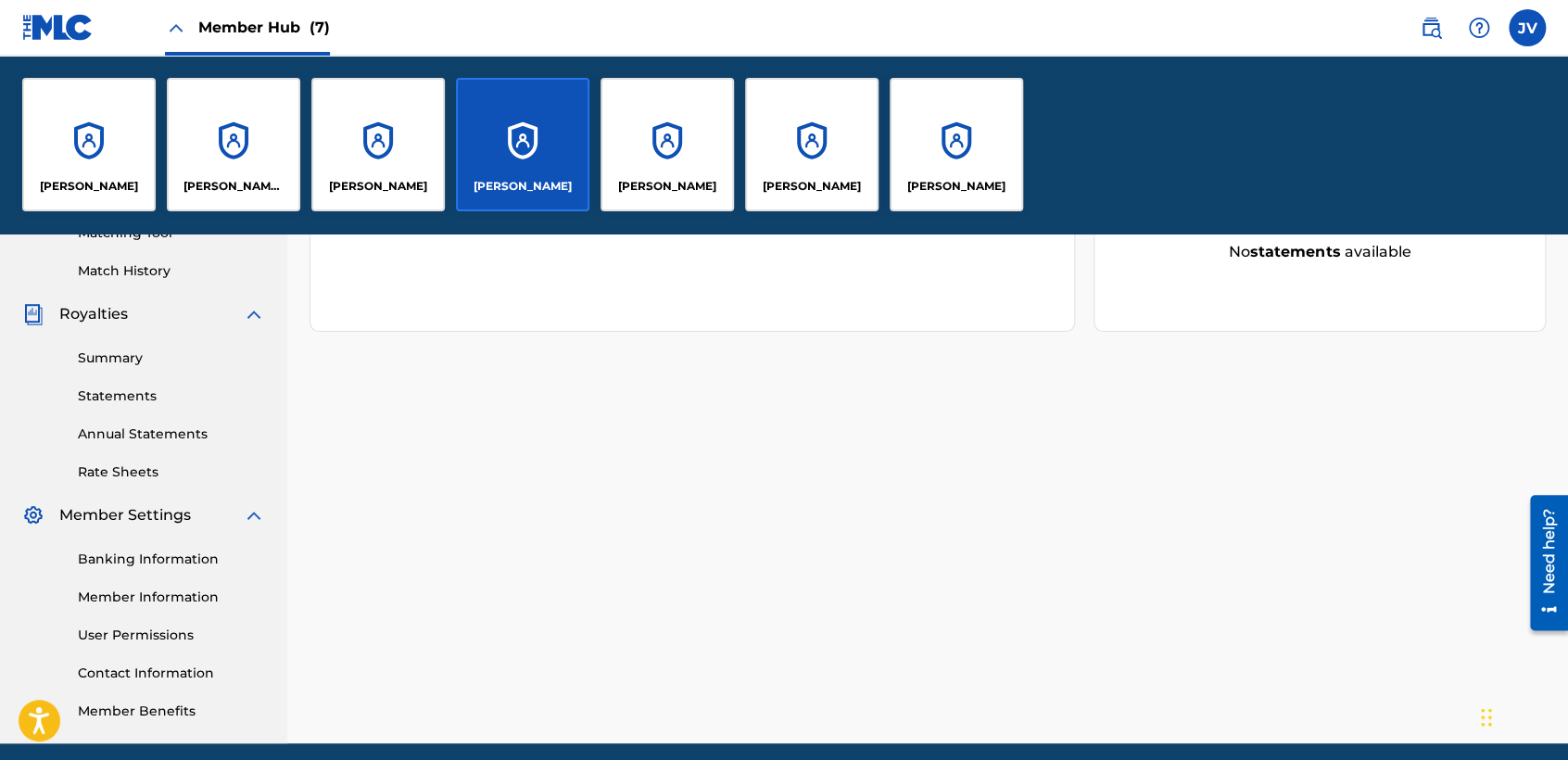
scroll to position [514, 0]
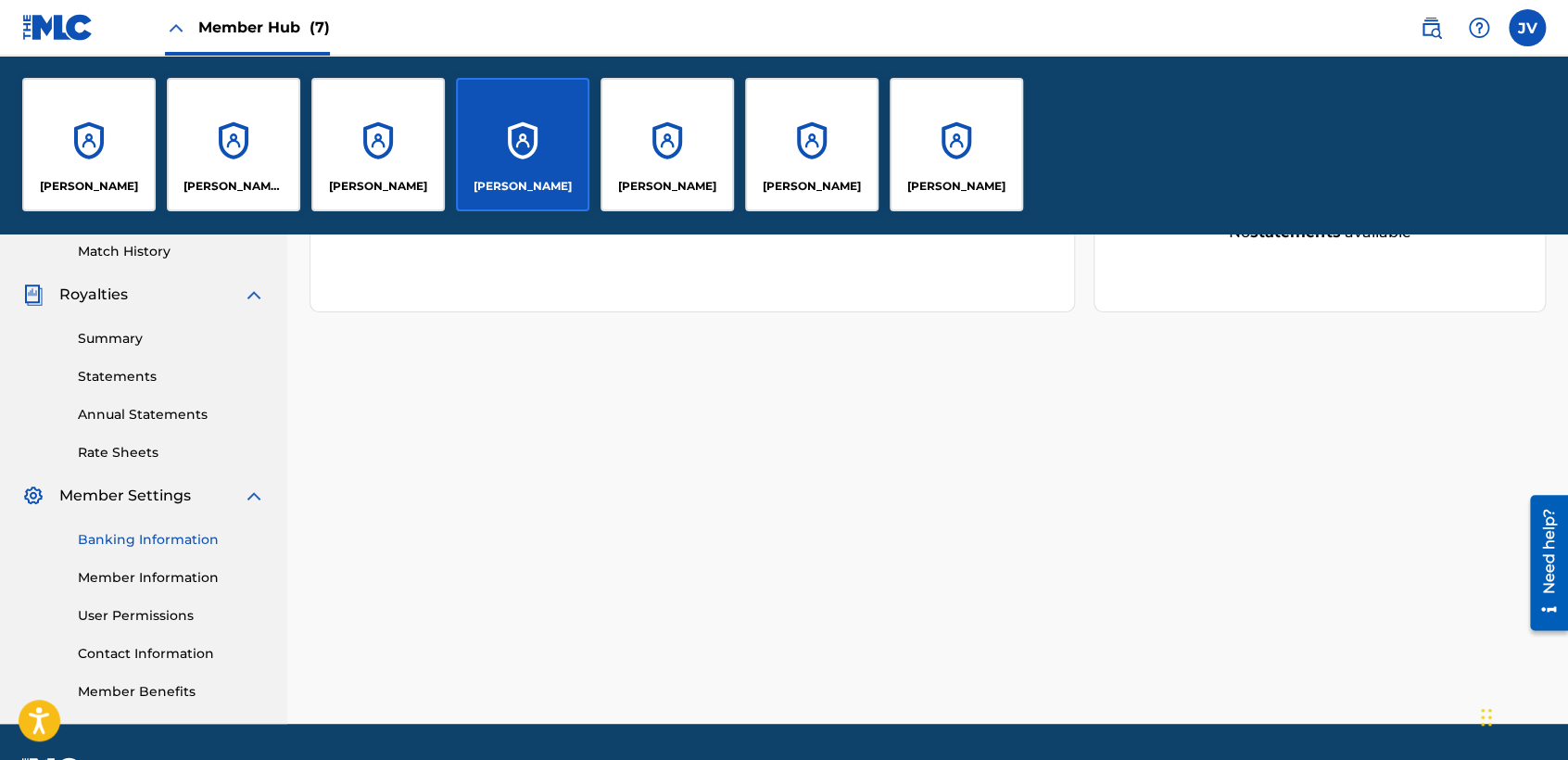
click at [170, 548] on link "Banking Information" at bounding box center [172, 540] width 188 height 20
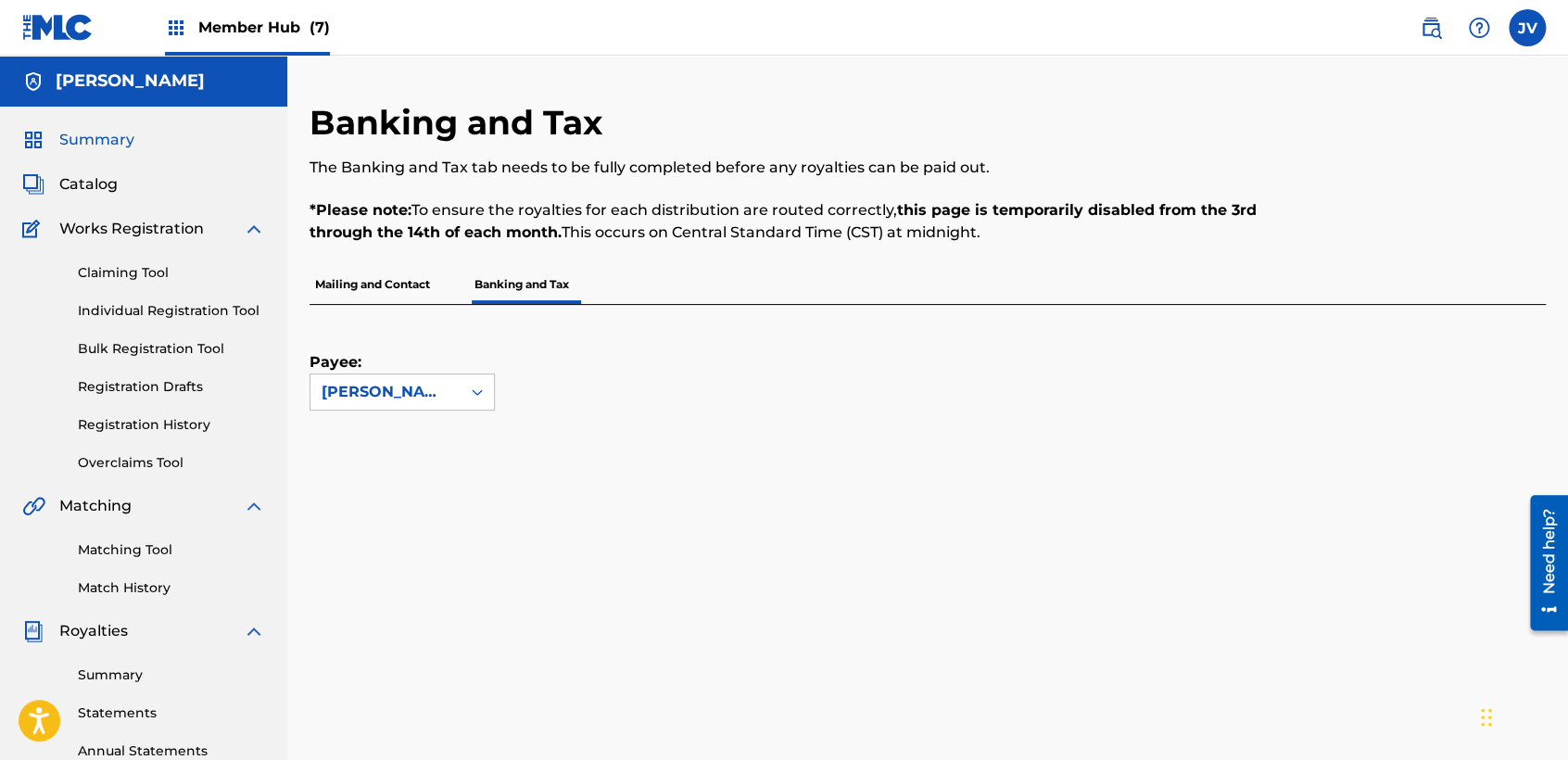
click at [101, 148] on span "Summary" at bounding box center [97, 140] width 75 height 22
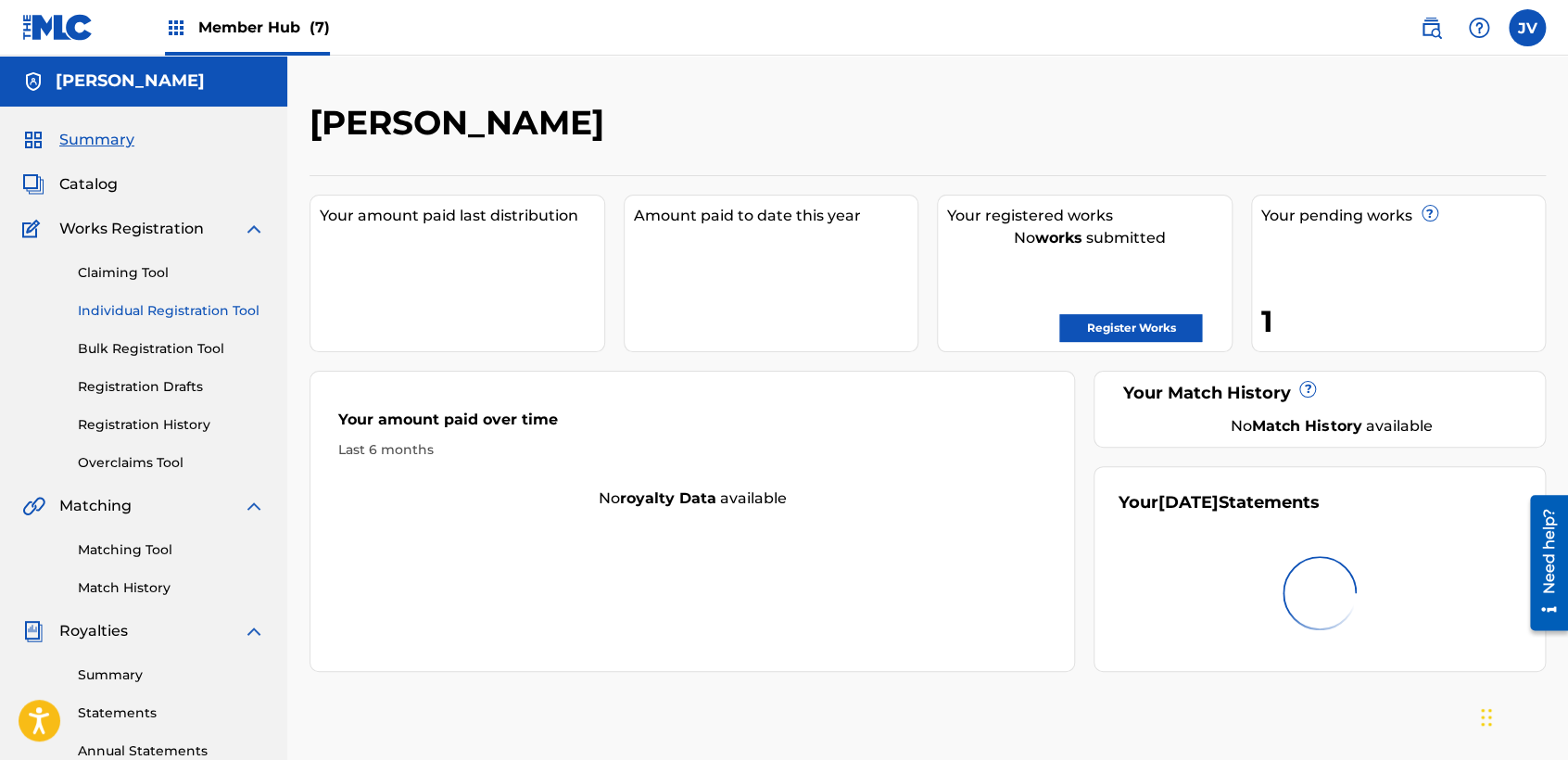
click at [223, 306] on link "Individual Registration Tool" at bounding box center [172, 311] width 188 height 20
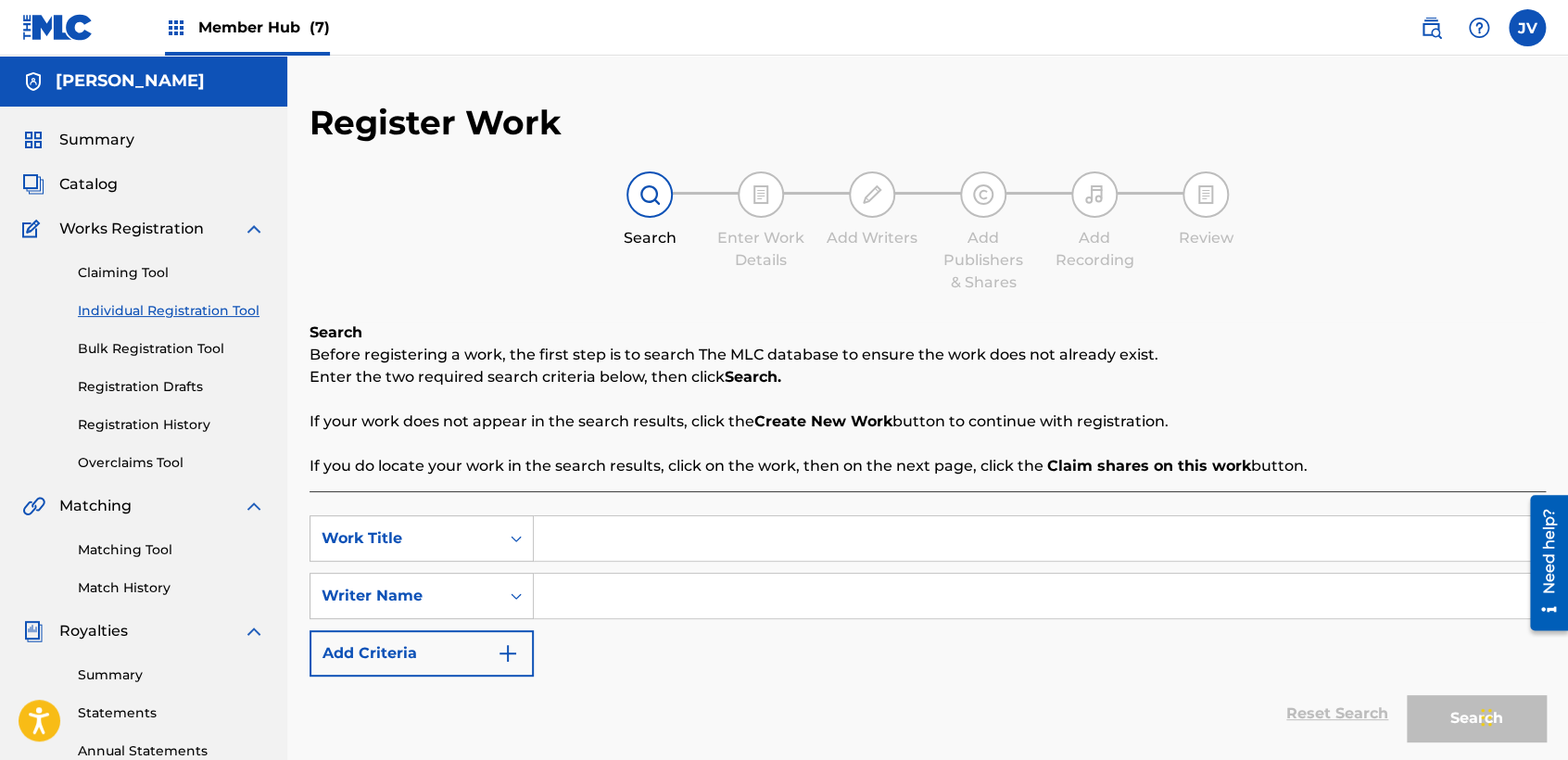
click at [552, 563] on div "SearchWithCriteriac1d8e9c5-fcf0-4560-ab78-e61d73851ace Work Title SearchWithCri…" at bounding box center [928, 596] width 1237 height 161
click at [597, 536] on input "Search Form" at bounding box center [1039, 539] width 1011 height 45
type input "El Junior"
click at [671, 602] on input "Search Form" at bounding box center [1039, 597] width 1011 height 45
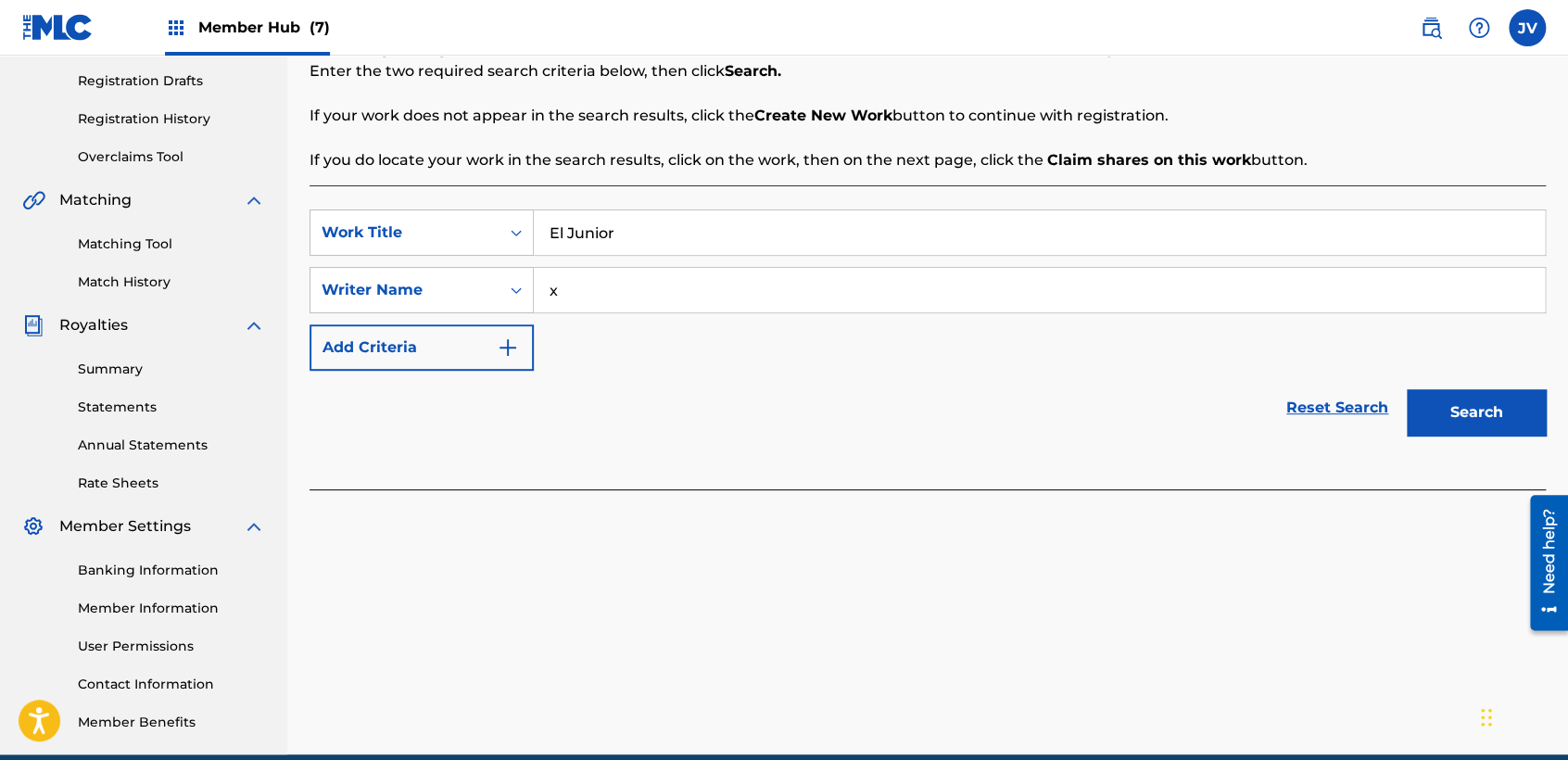
scroll to position [309, 0]
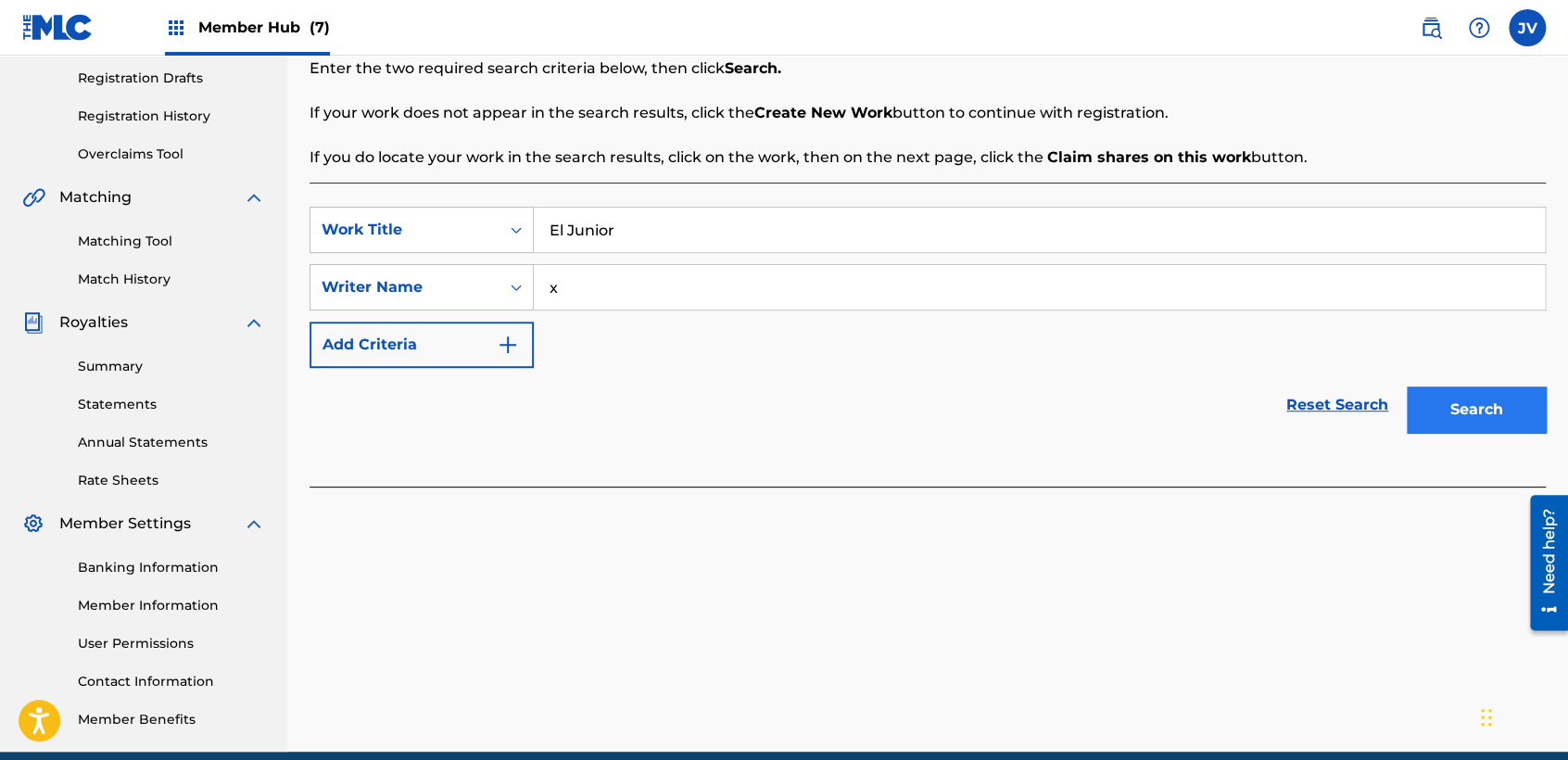
type input "x"
drag, startPoint x: 1457, startPoint y: 413, endPoint x: 1439, endPoint y: 456, distance: 46.6
click at [1439, 456] on div "SearchWithCriteriac1d8e9c5-fcf0-4560-ab78-e61d73851ace Work Title El Junior Sea…" at bounding box center [928, 335] width 1237 height 304
click at [1473, 393] on button "Search" at bounding box center [1476, 409] width 139 height 46
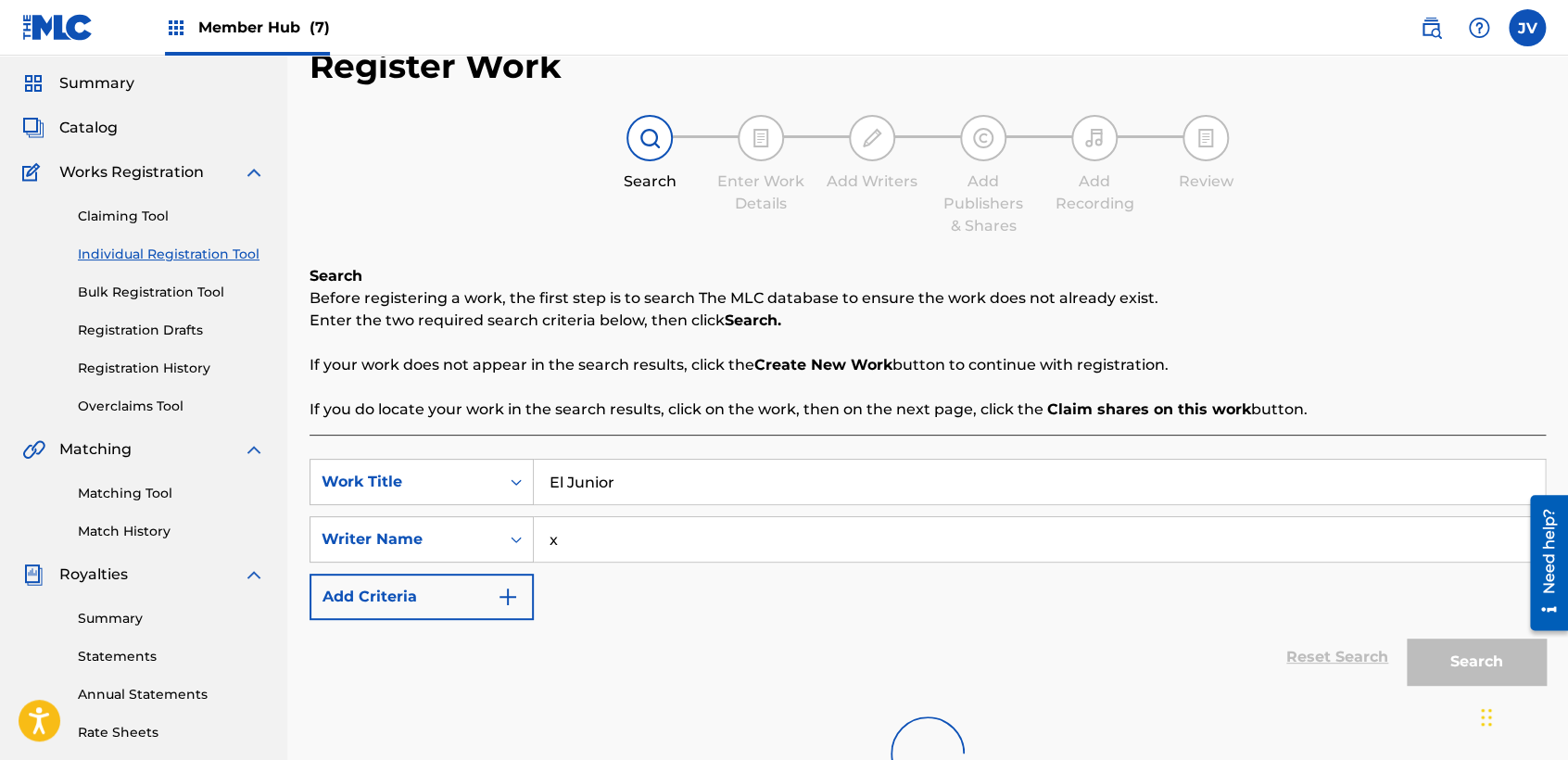
scroll to position [0, 0]
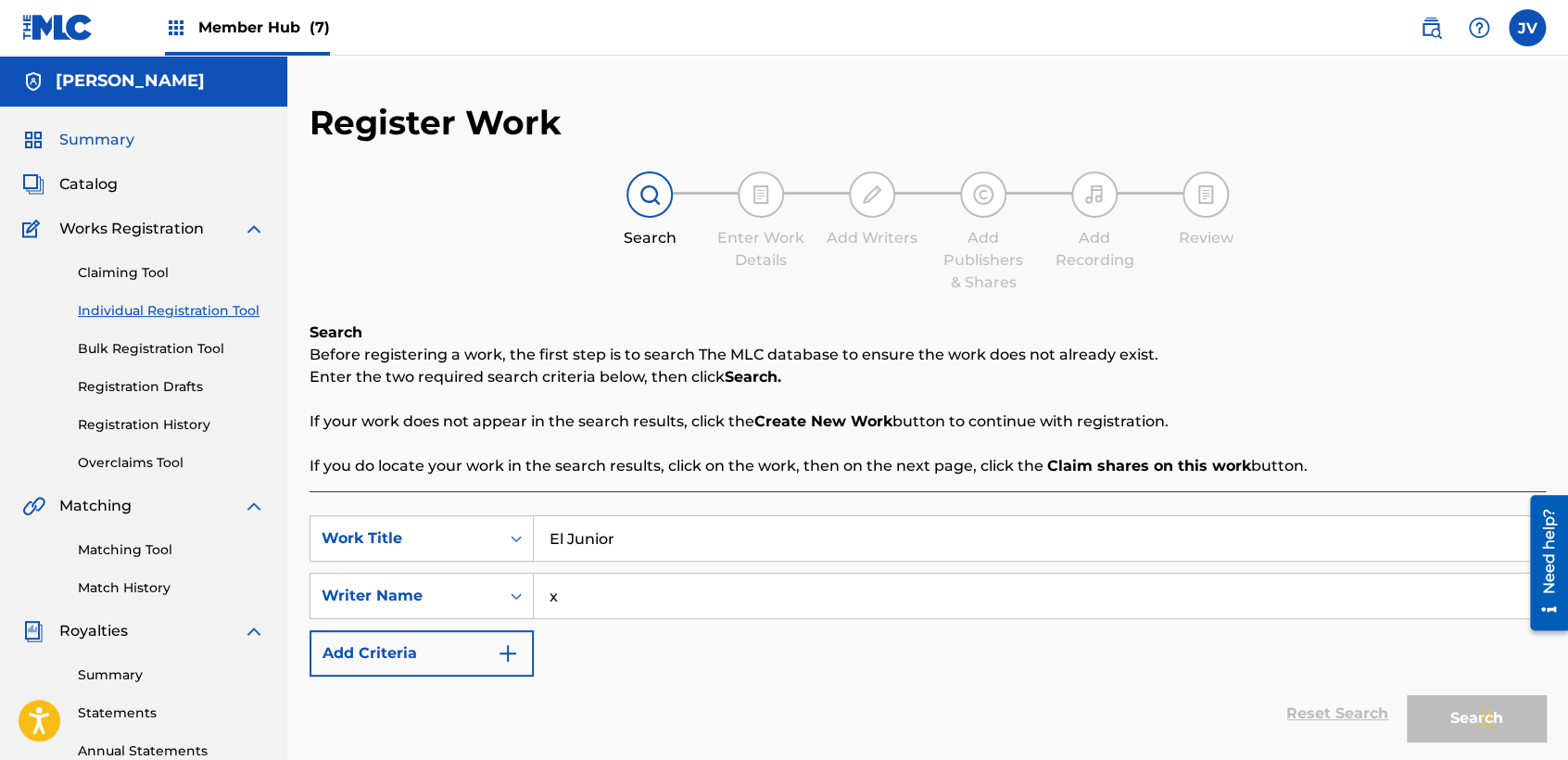
click at [123, 138] on span "Summary" at bounding box center [97, 140] width 75 height 22
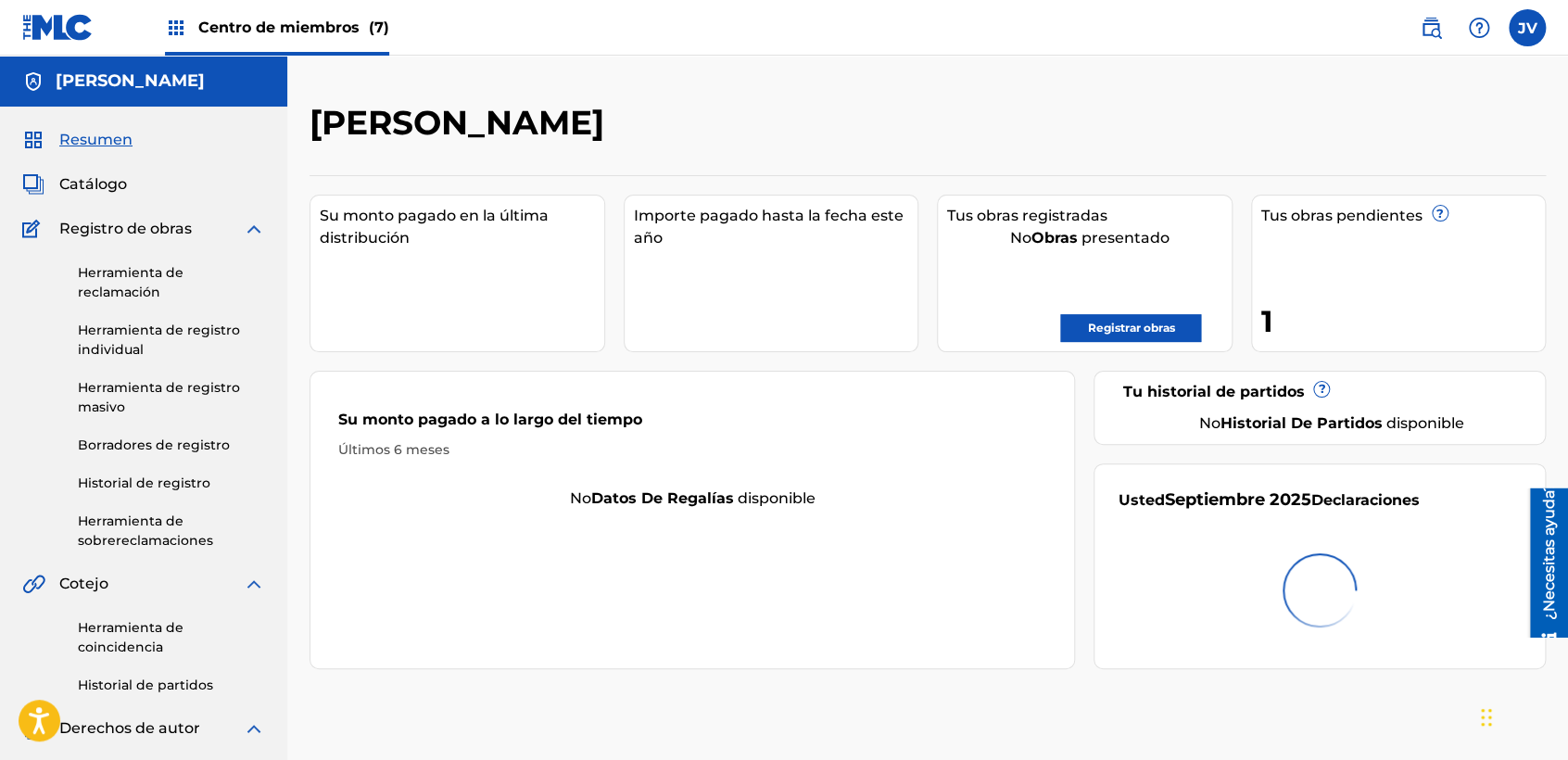
click at [148, 222] on span "Registro de obras" at bounding box center [126, 229] width 133 height 22
click at [252, 13] on div "Centro de miembros (7)" at bounding box center [277, 27] width 224 height 55
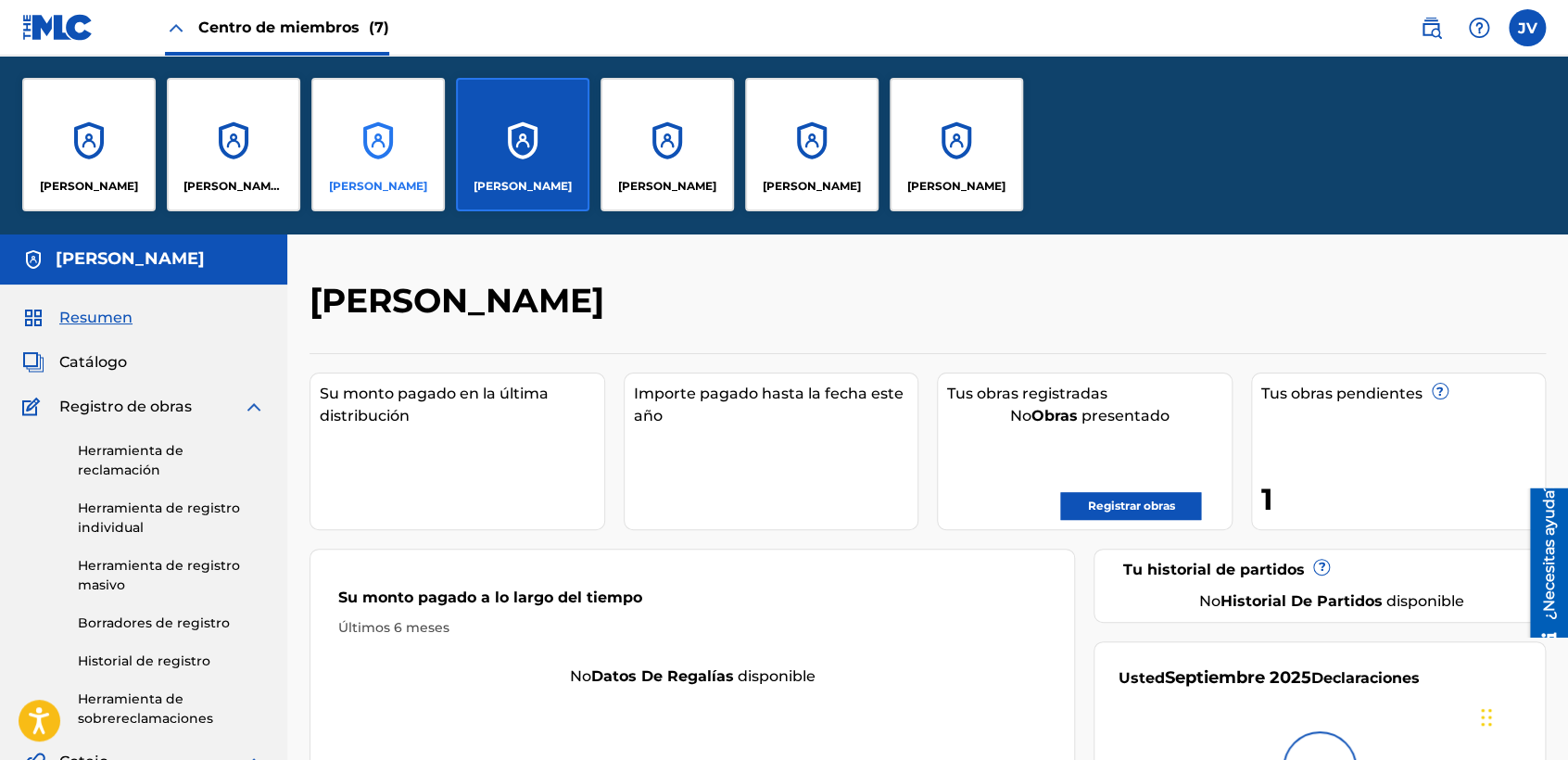
click at [370, 150] on div "JORGE VÁZQUEZ GUERRA" at bounding box center [378, 145] width 134 height 134
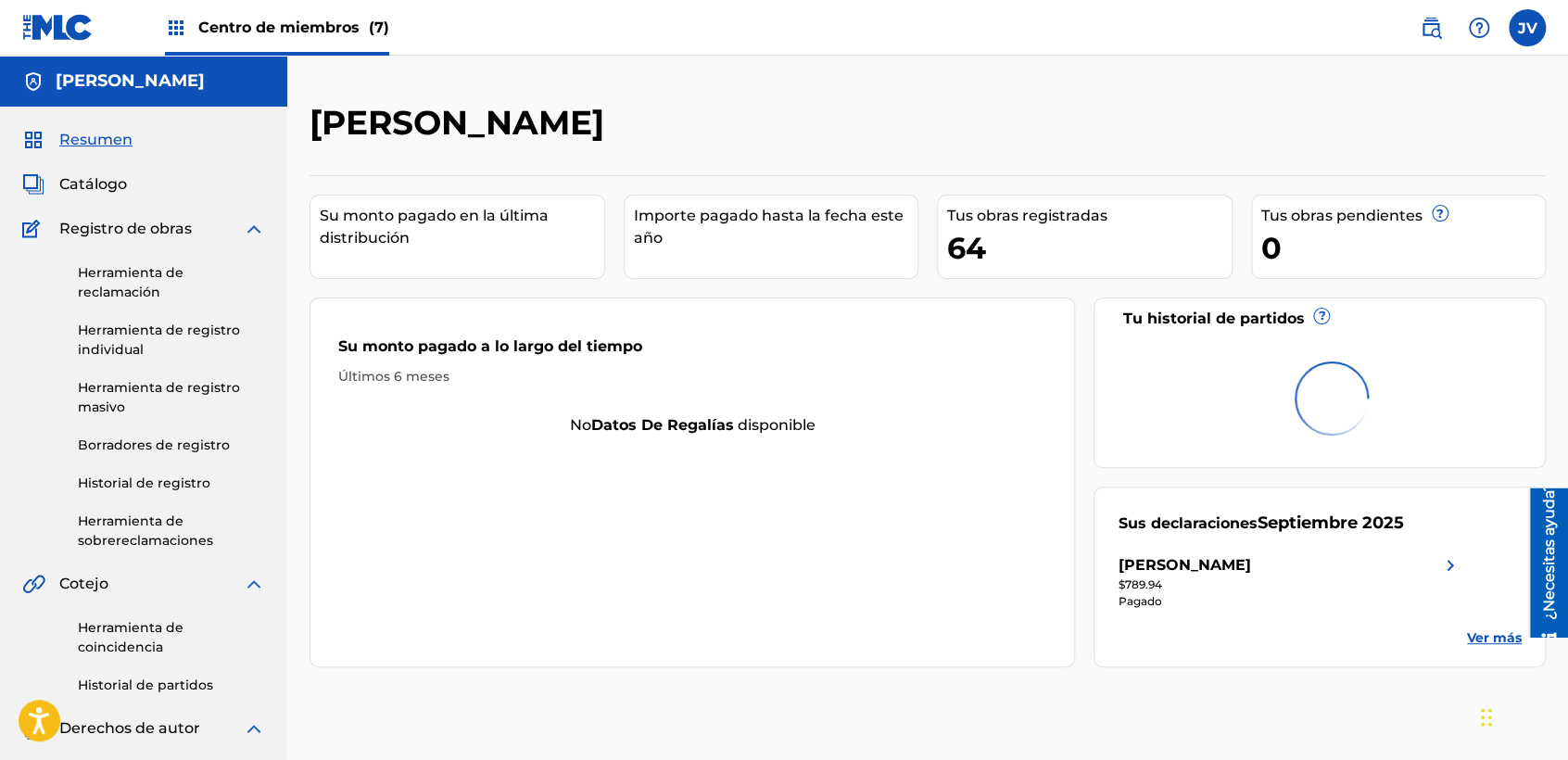
click at [370, 19] on span "(7)" at bounding box center [378, 27] width 21 height 18
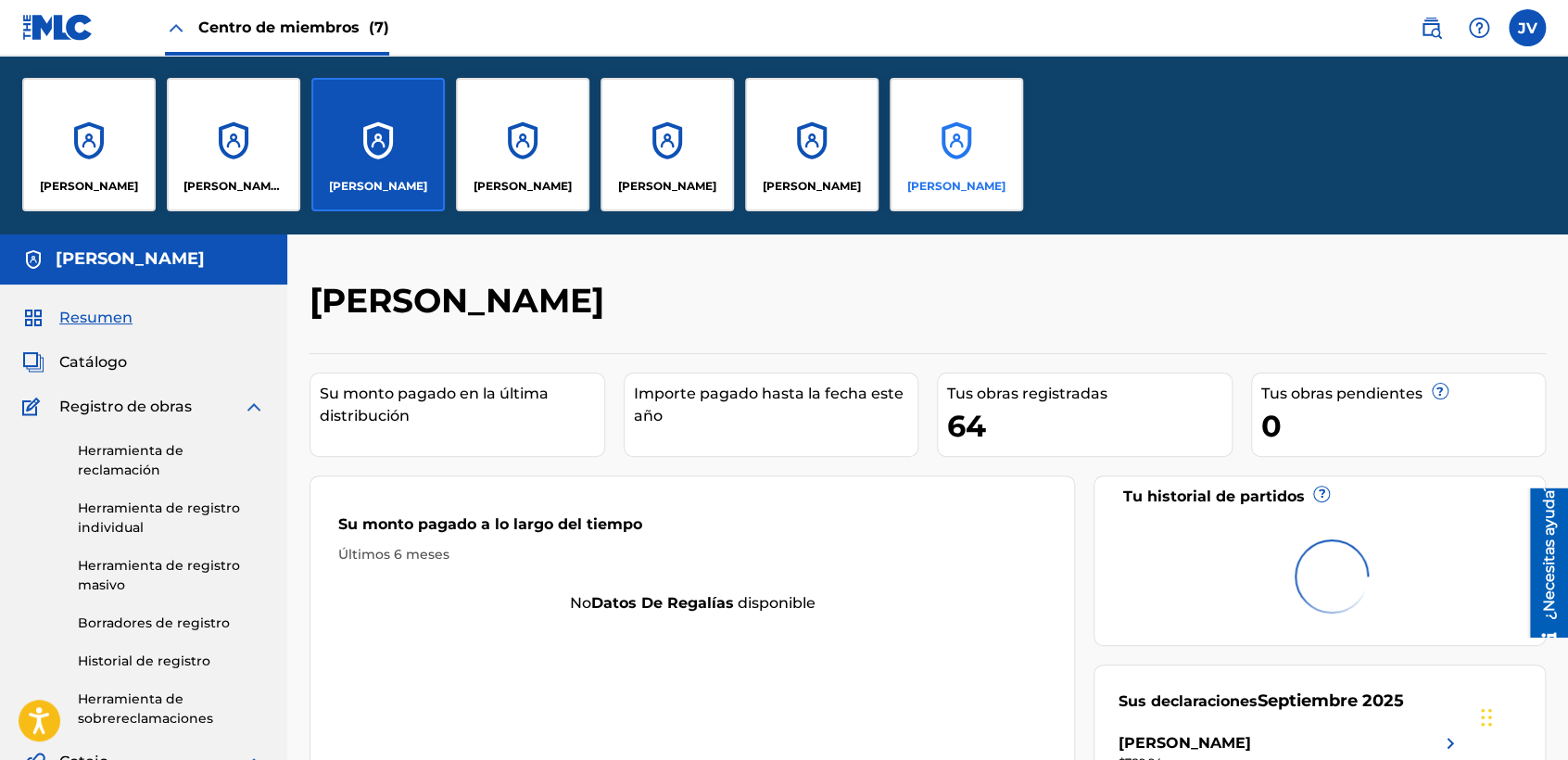
click at [922, 129] on div "Luis Samuel Bastardo González" at bounding box center [956, 145] width 134 height 134
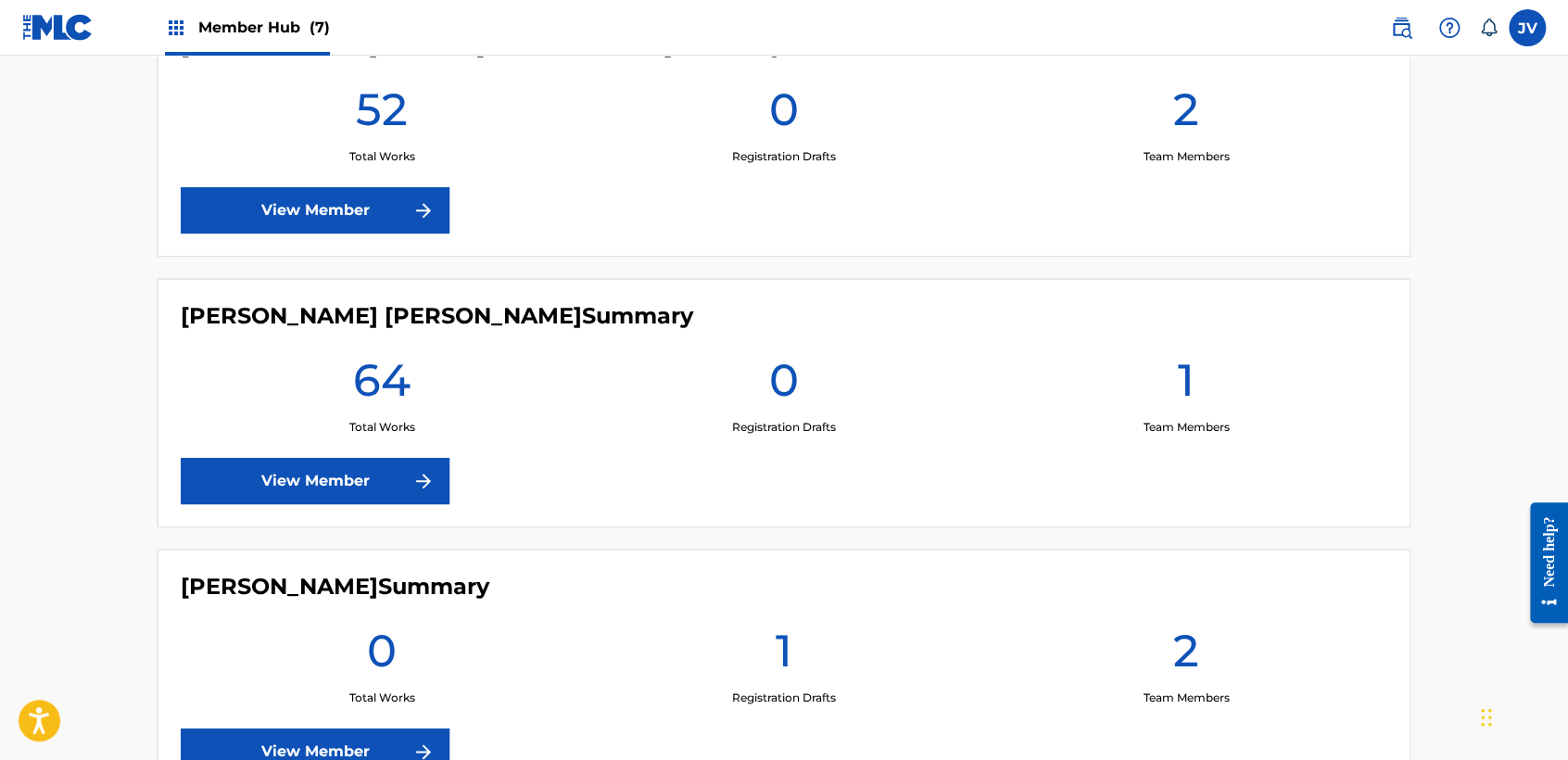
scroll to position [824, 0]
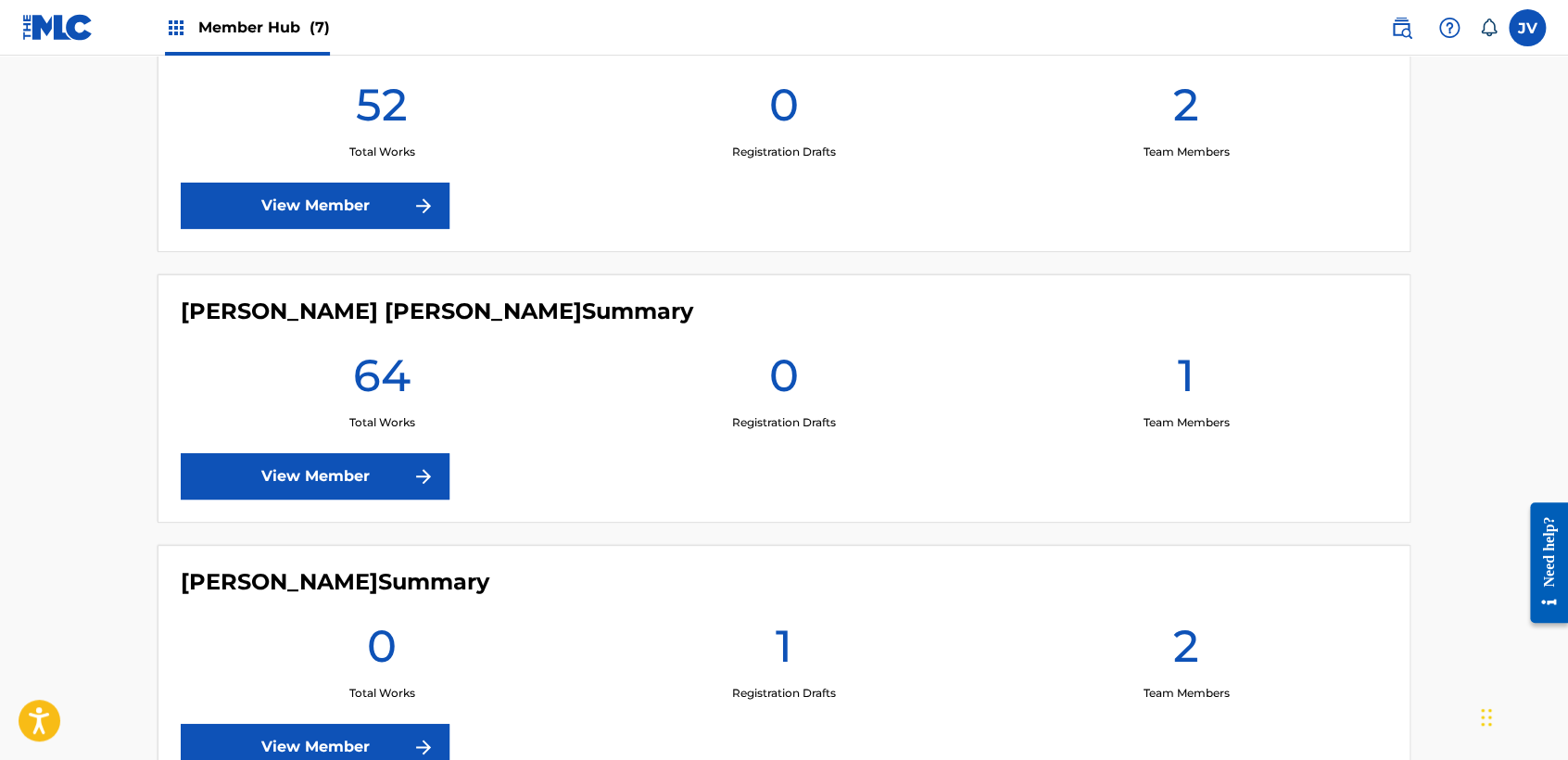
click at [415, 449] on div "JORGE VÁZQUEZ GUERRA Summary 64 Total Works 0 Registration Drafts 1 Team Member…" at bounding box center [784, 399] width 1253 height 248
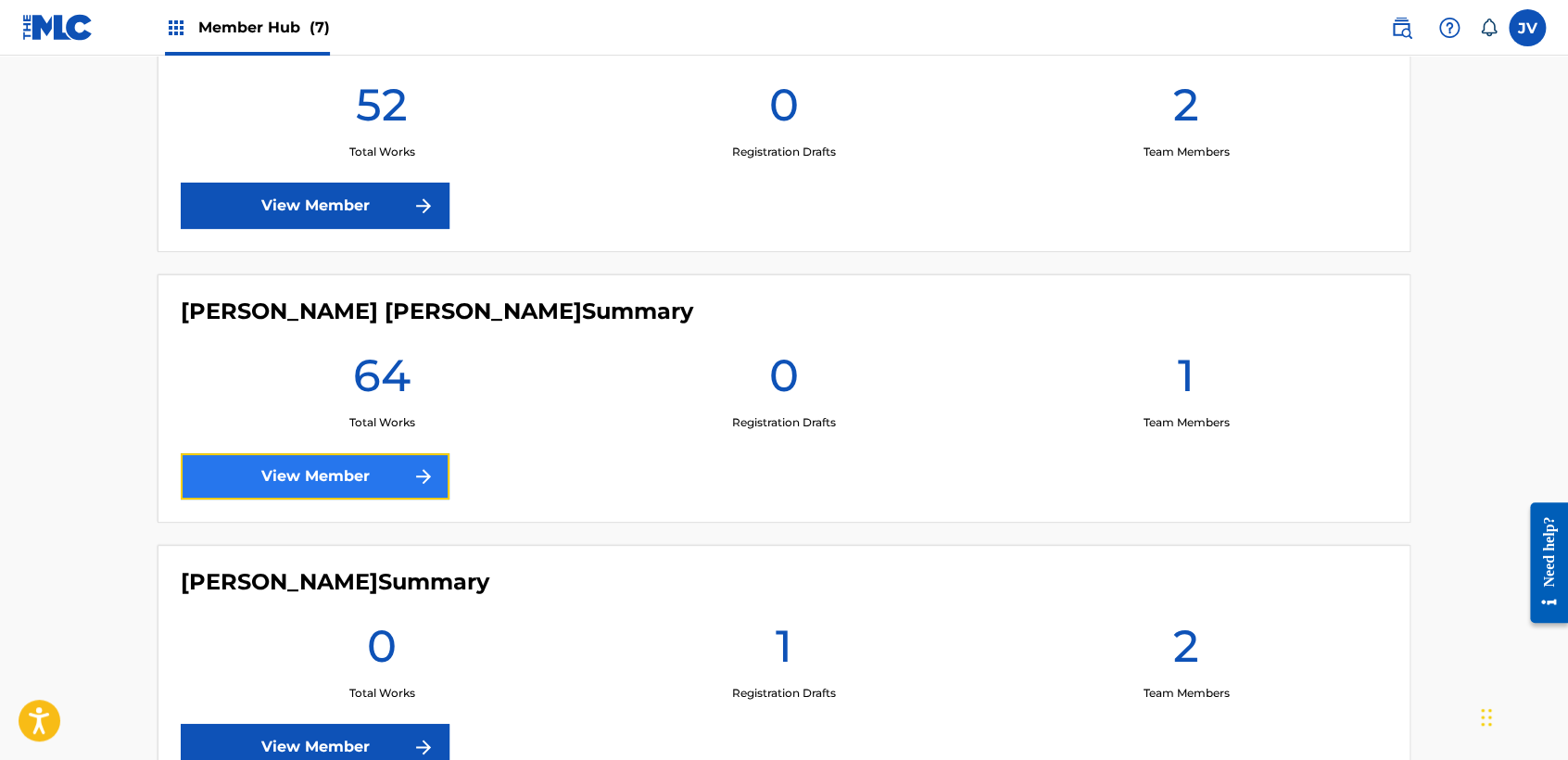
click at [415, 466] on img at bounding box center [423, 476] width 22 height 22
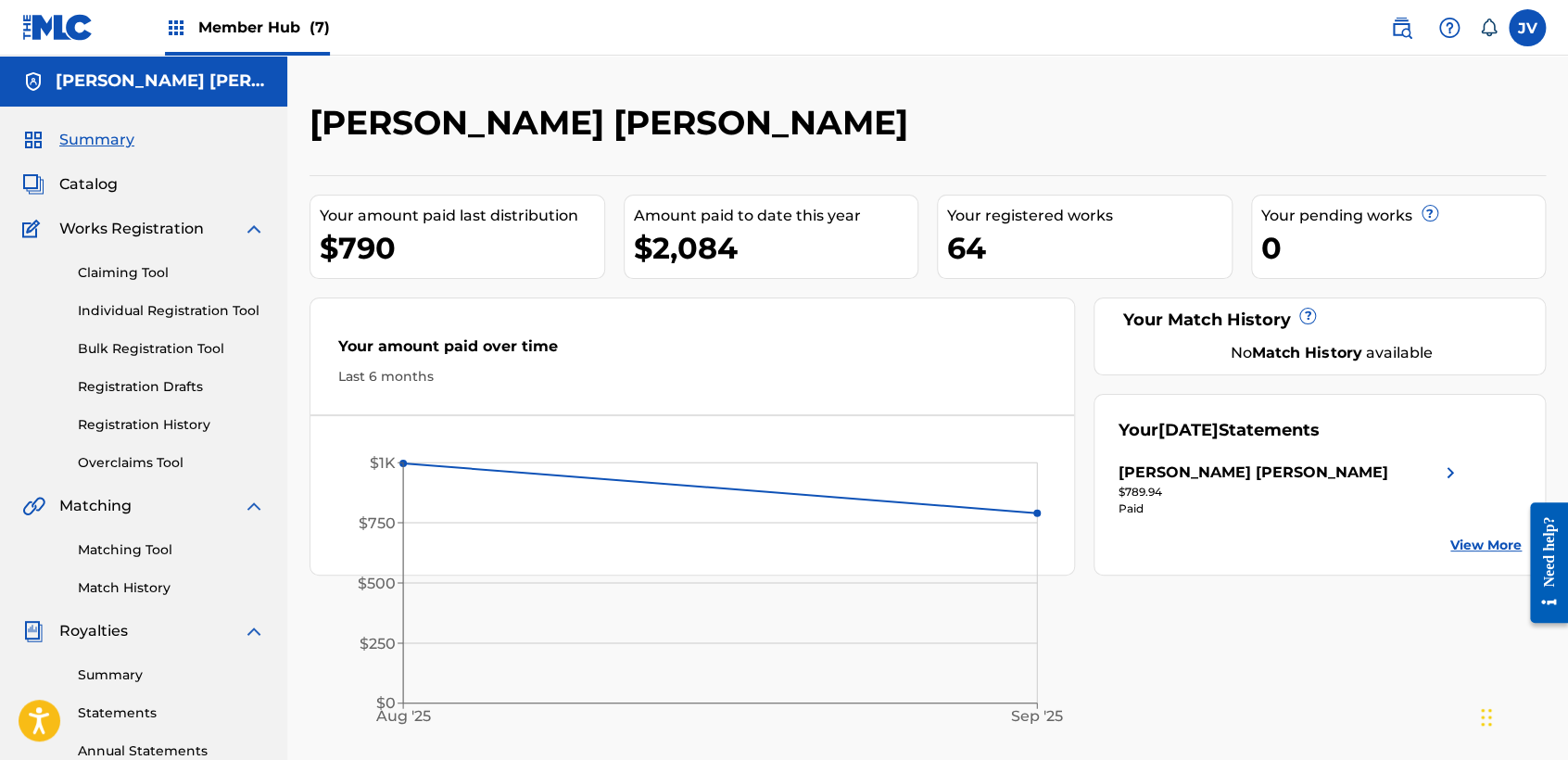
click at [219, 18] on span "Member Hub (7)" at bounding box center [264, 27] width 132 height 22
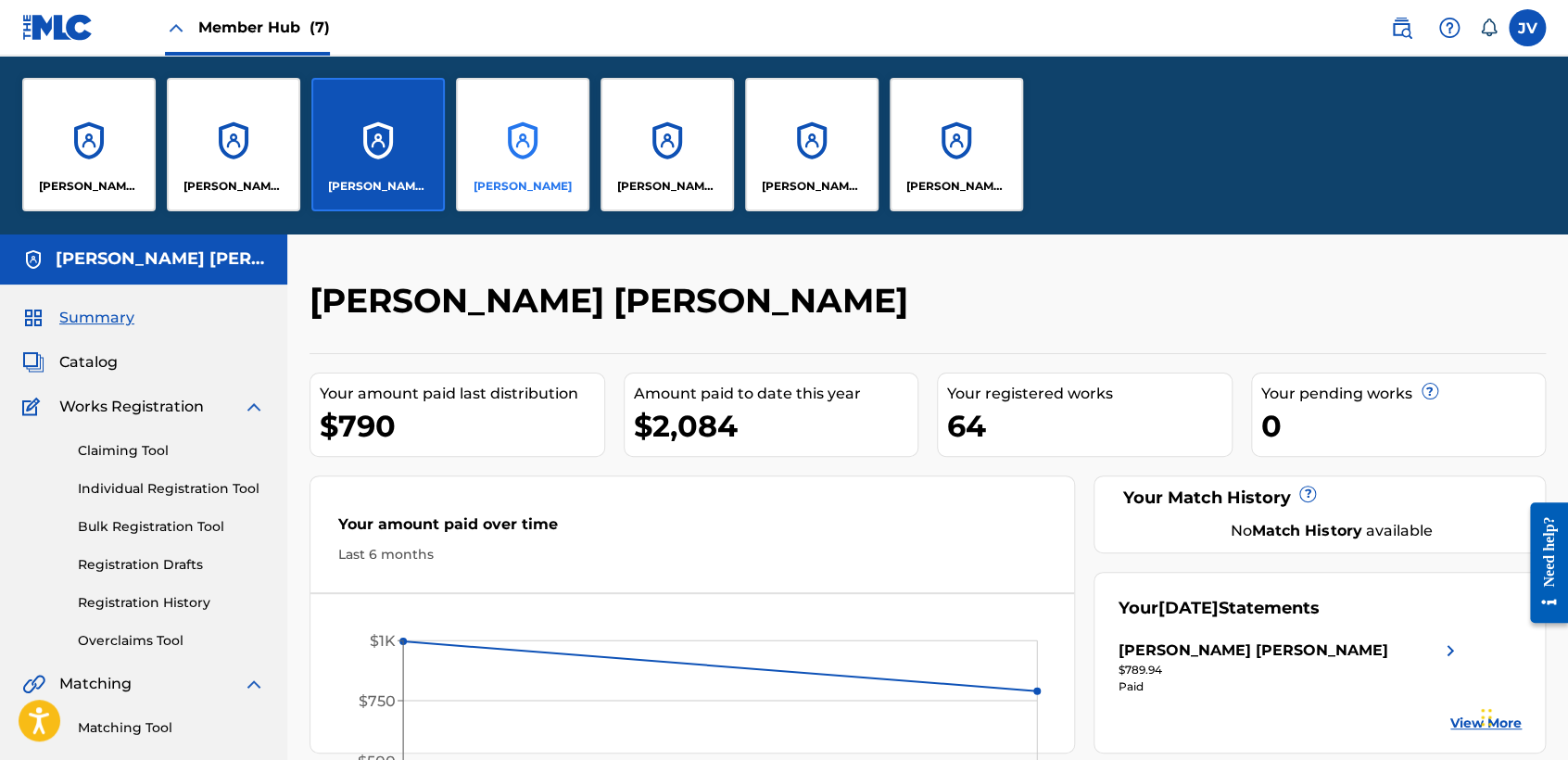
click at [511, 110] on div "[PERSON_NAME]" at bounding box center [522, 145] width 134 height 134
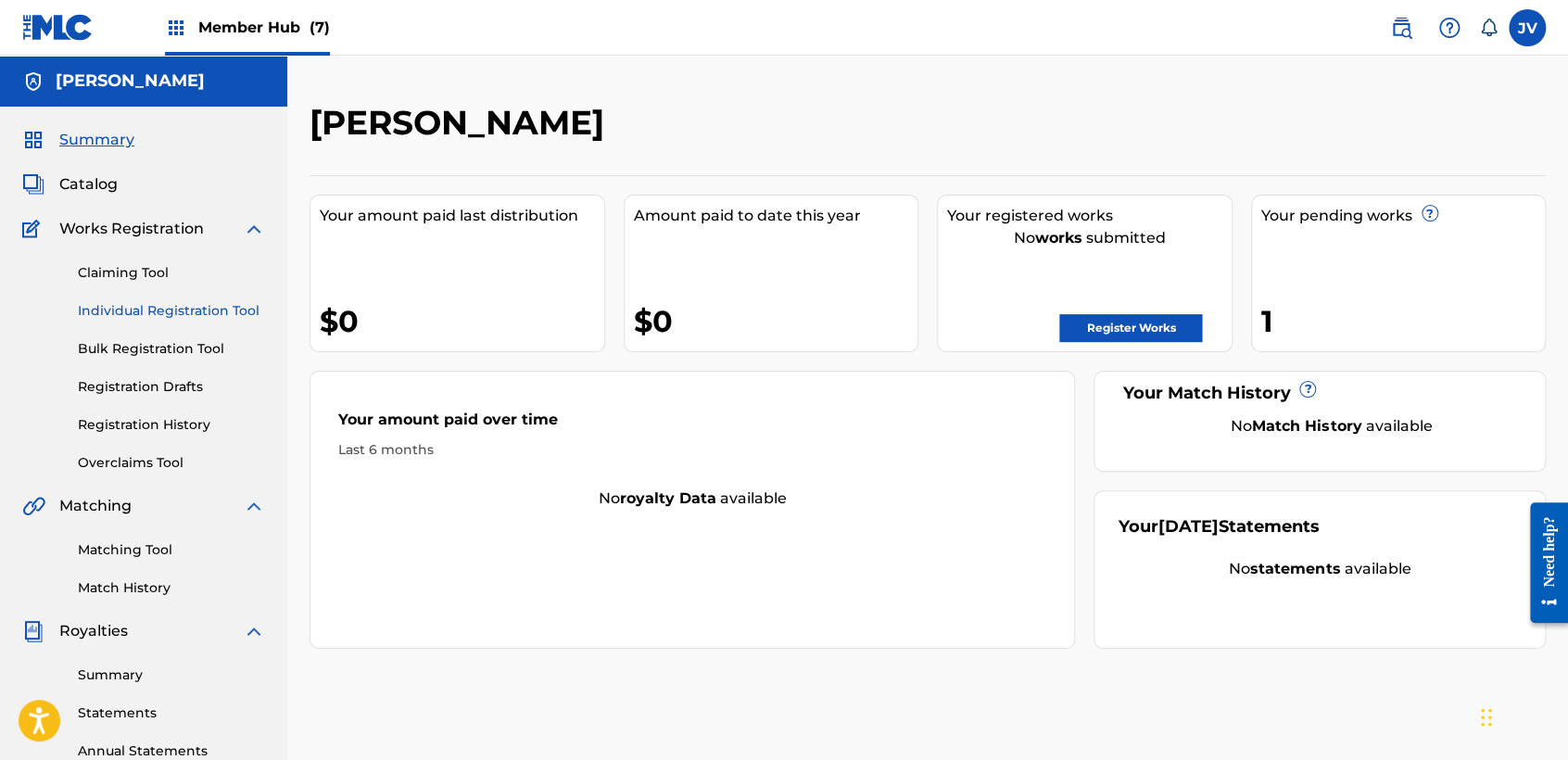
click at [202, 311] on link "Individual Registration Tool" at bounding box center [172, 311] width 188 height 20
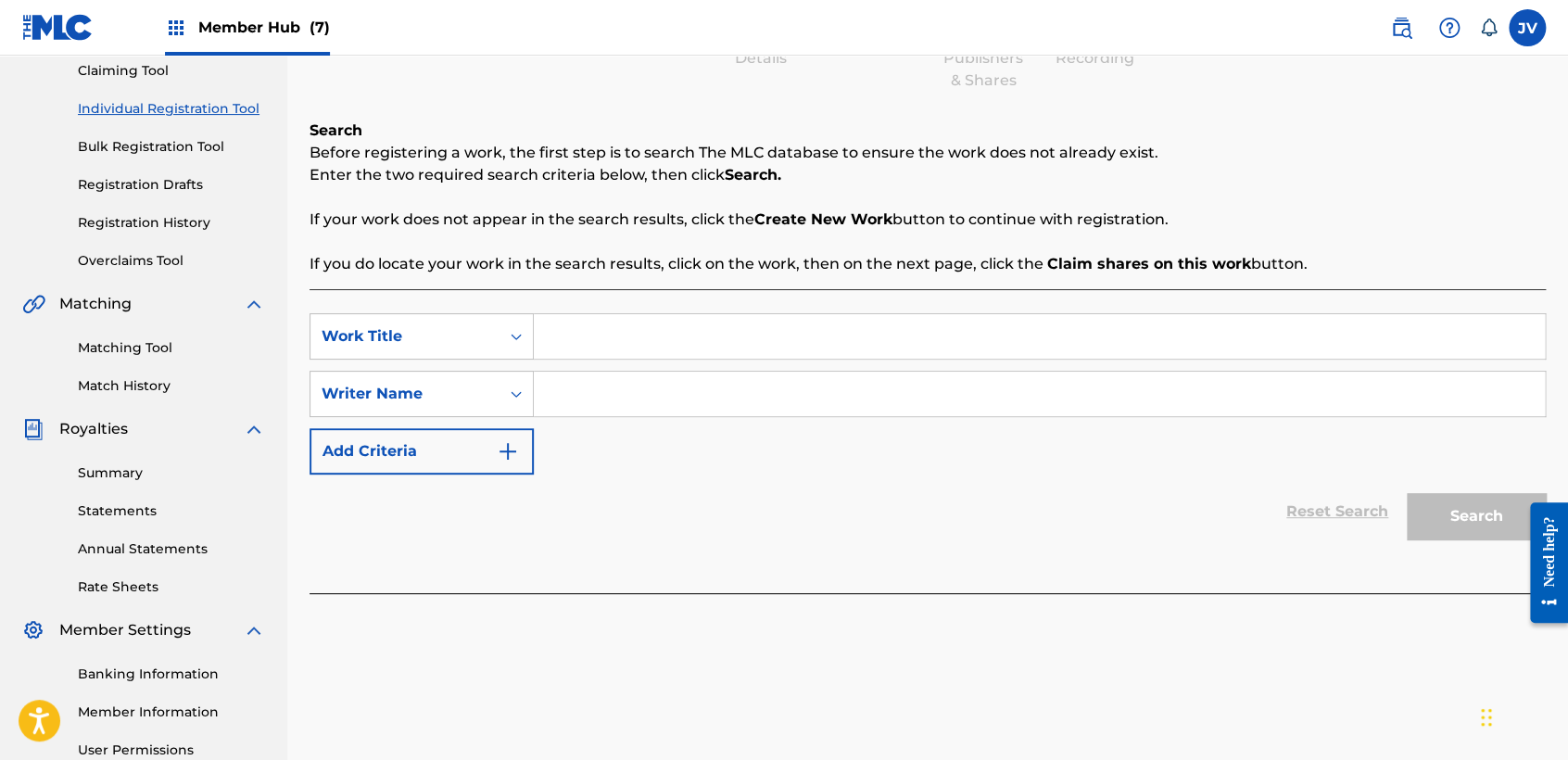
scroll to position [205, 0]
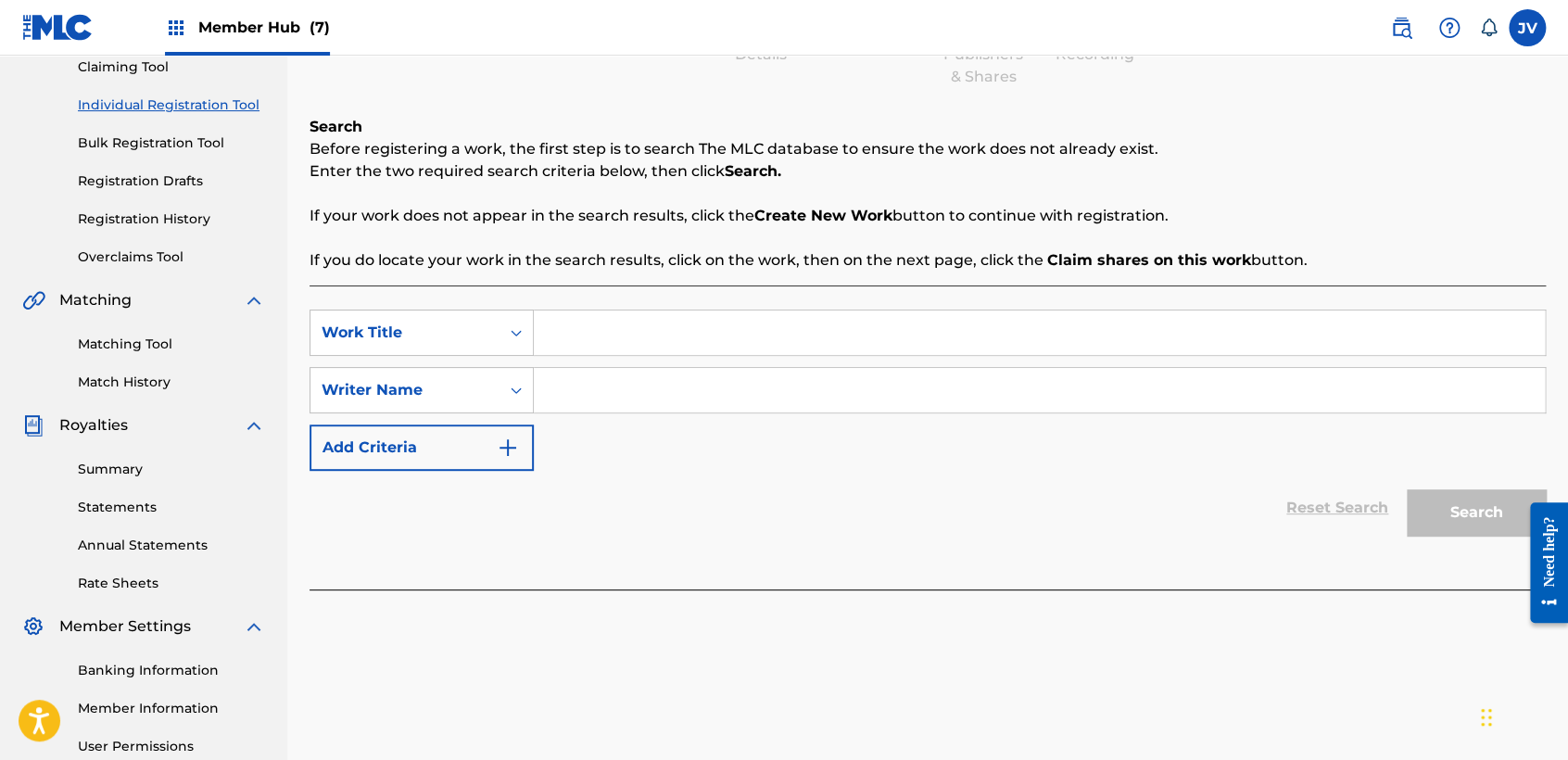
paste input "El Junior"
type input "El Junior"
paste input "El Junior"
type input "El Junior"
click at [1481, 500] on button "Search" at bounding box center [1476, 513] width 139 height 46
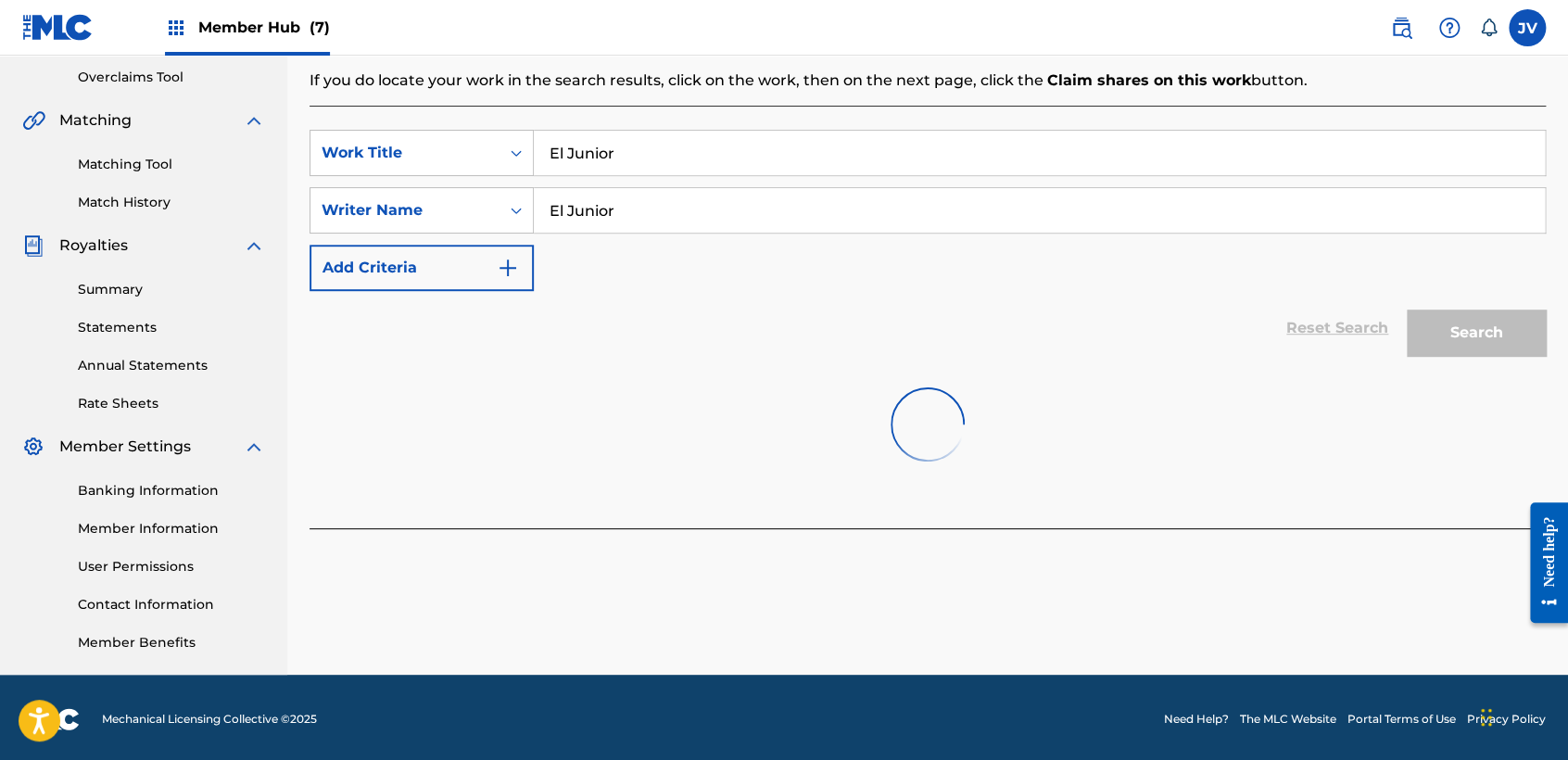
scroll to position [388, 0]
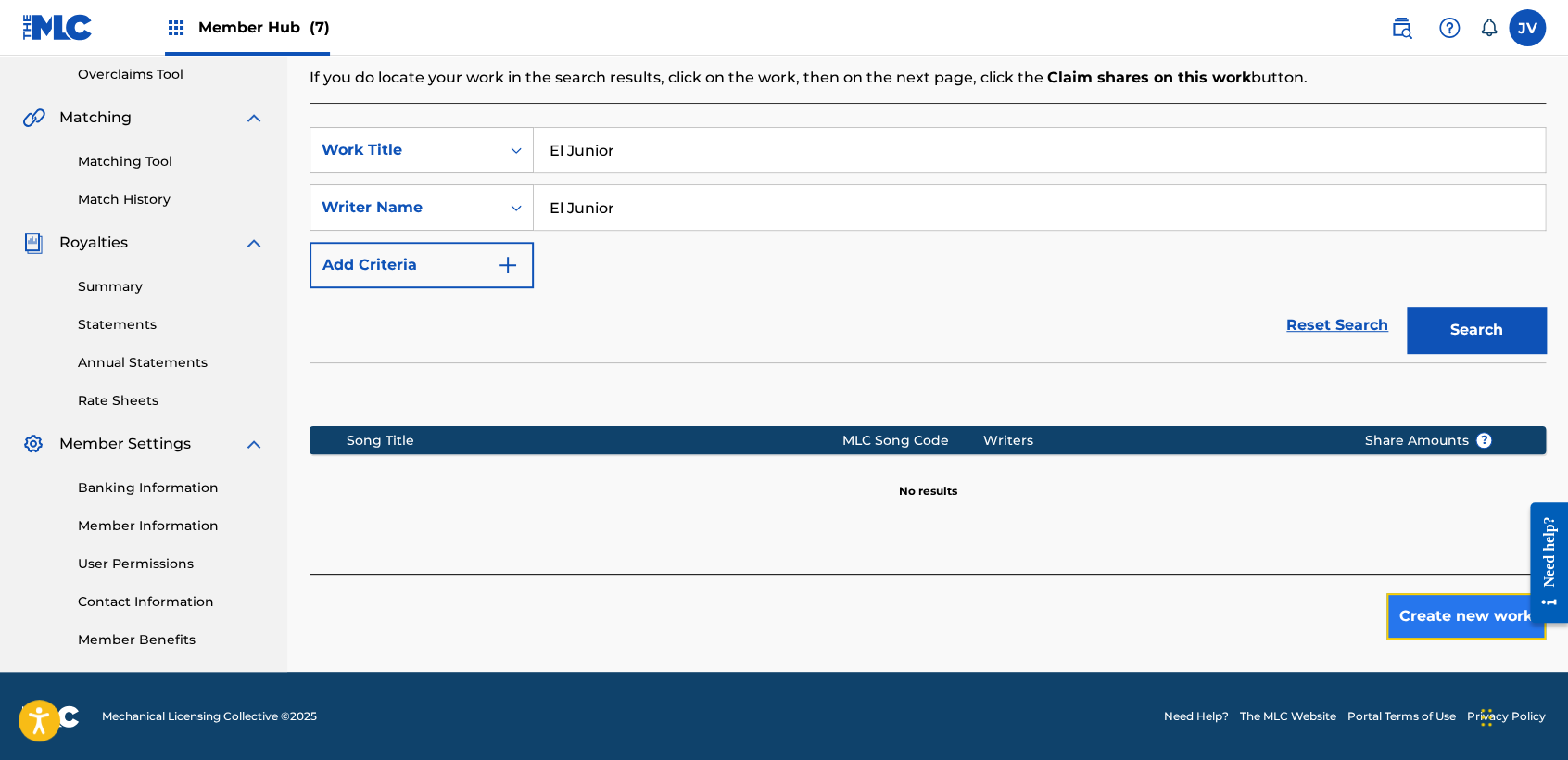
click at [1452, 617] on button "Create new work" at bounding box center [1465, 616] width 159 height 46
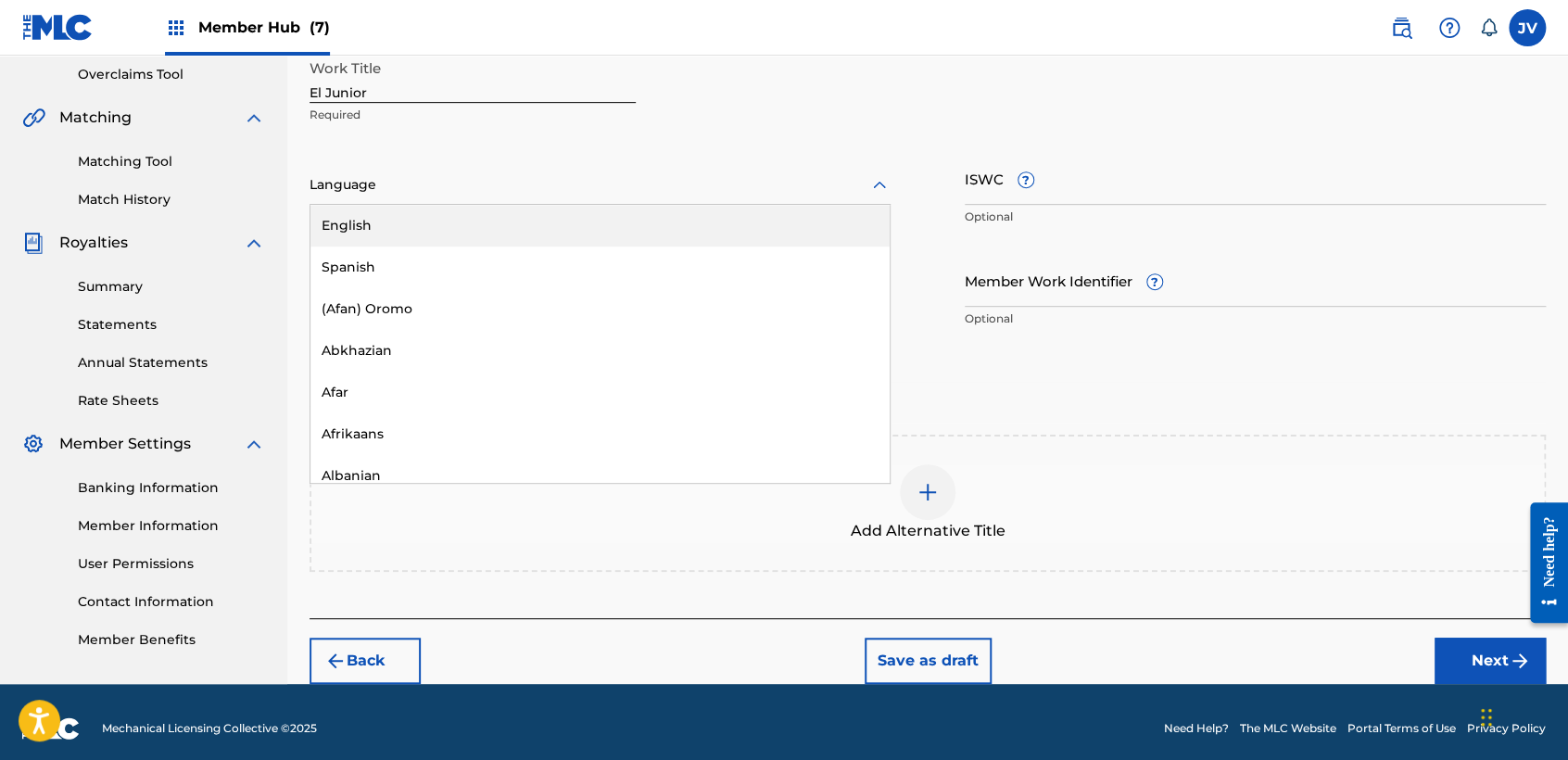
click at [508, 204] on div "153 results available. Use Up and Down to choose options, press Enter to select…" at bounding box center [600, 186] width 581 height 39
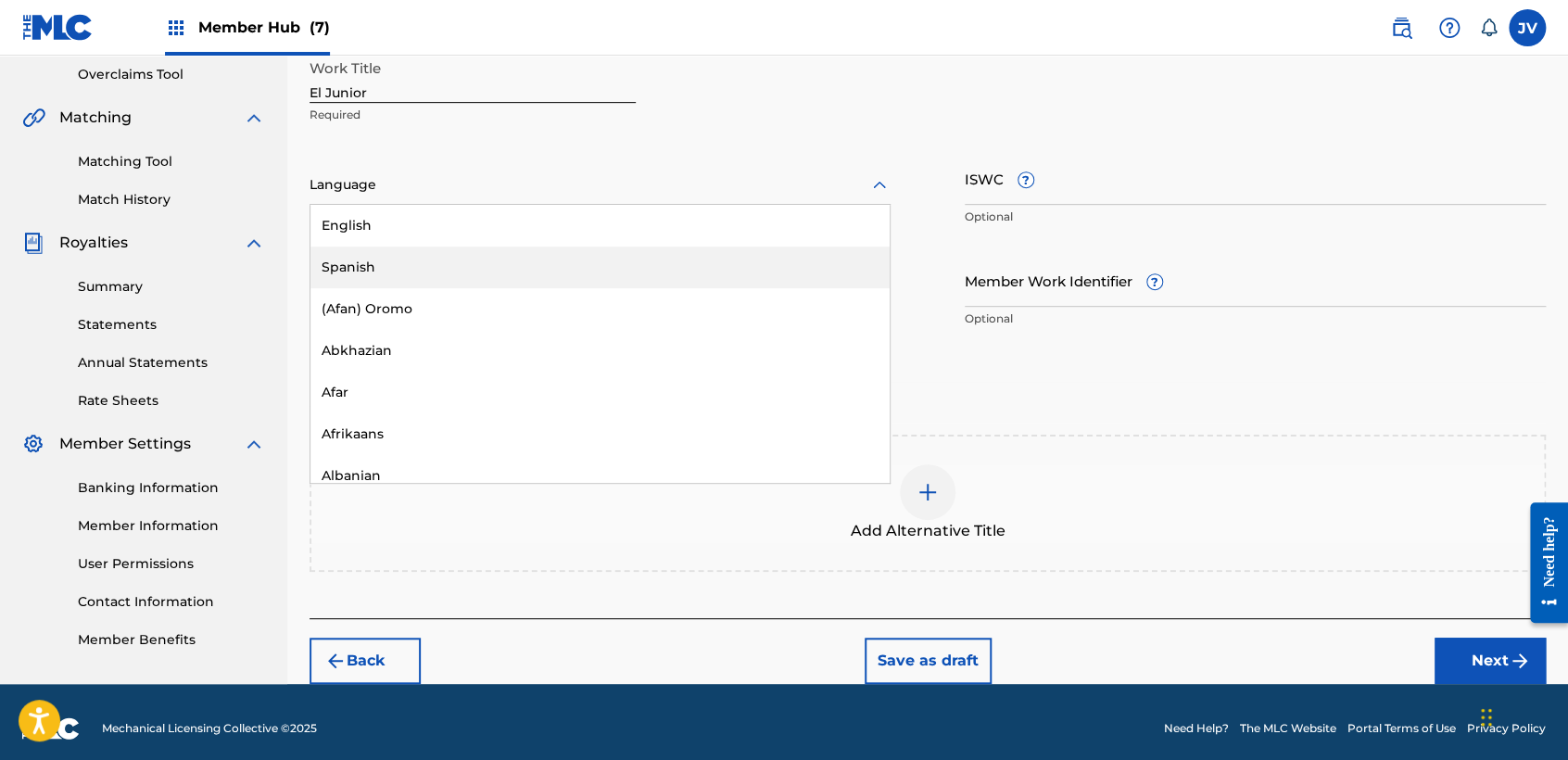
click at [474, 271] on div "Spanish" at bounding box center [600, 267] width 580 height 42
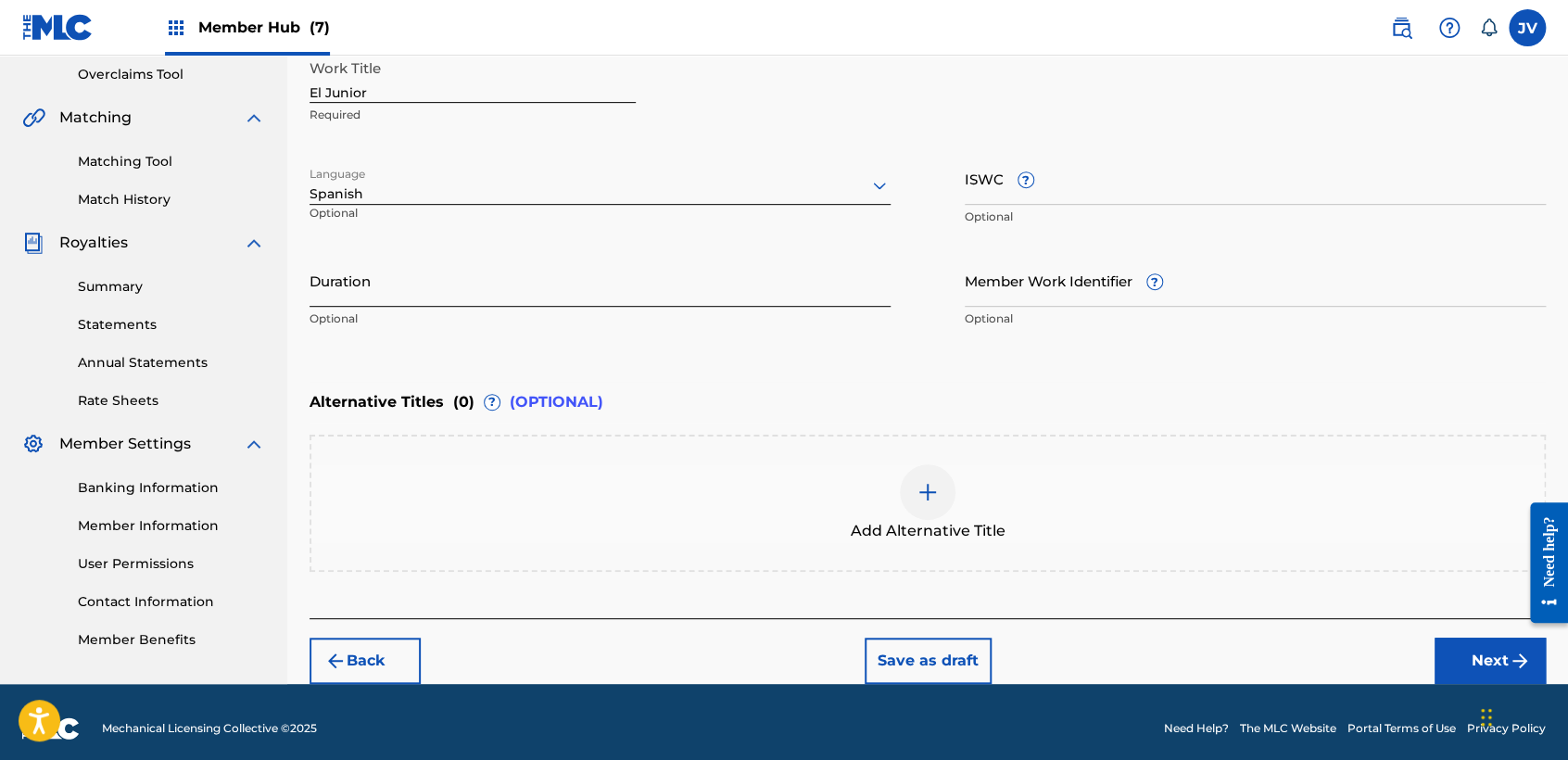
click at [476, 276] on input "Duration" at bounding box center [600, 281] width 581 height 53
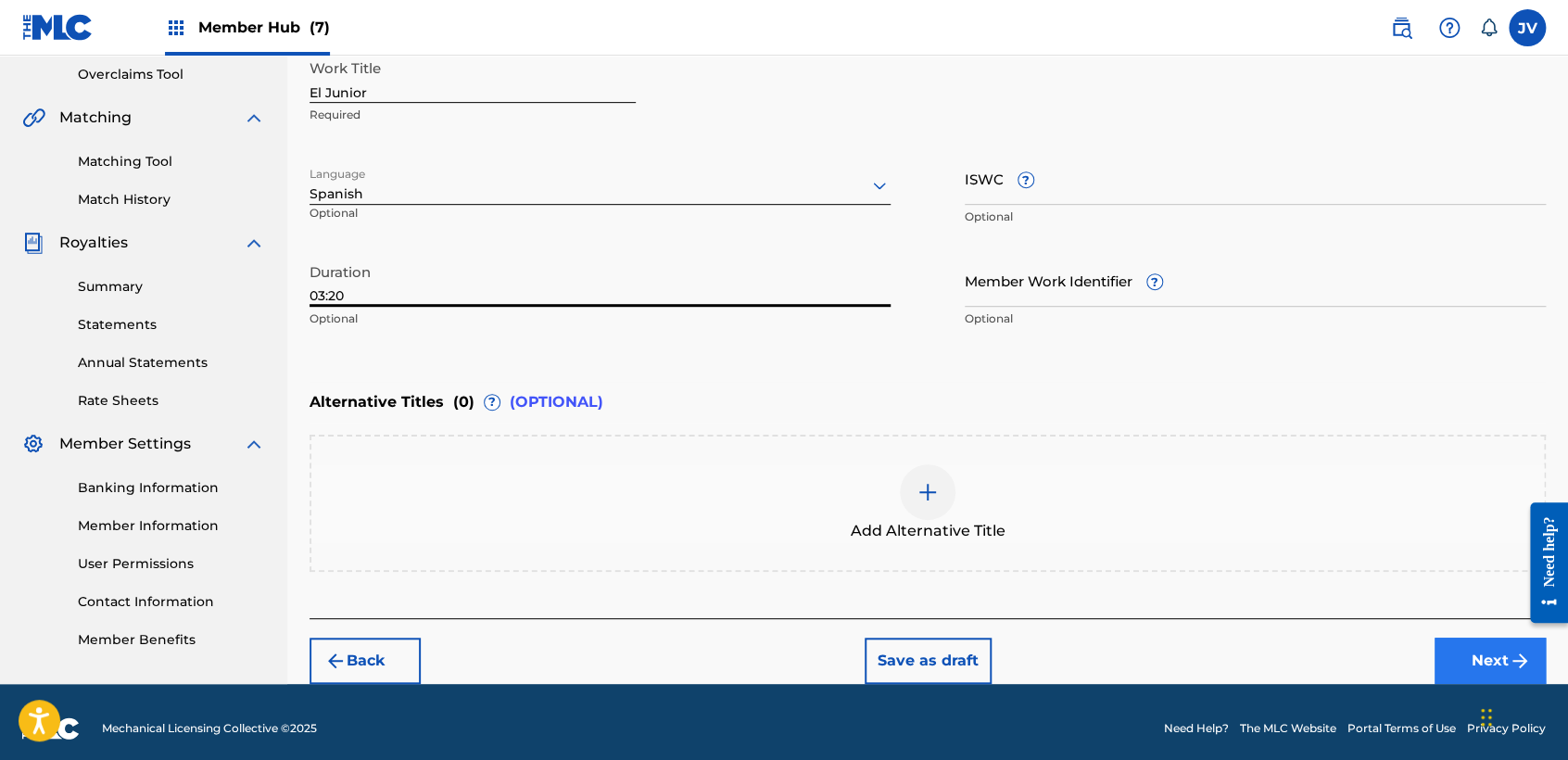
type input "03:20"
click at [1481, 653] on button "Next" at bounding box center [1491, 660] width 111 height 46
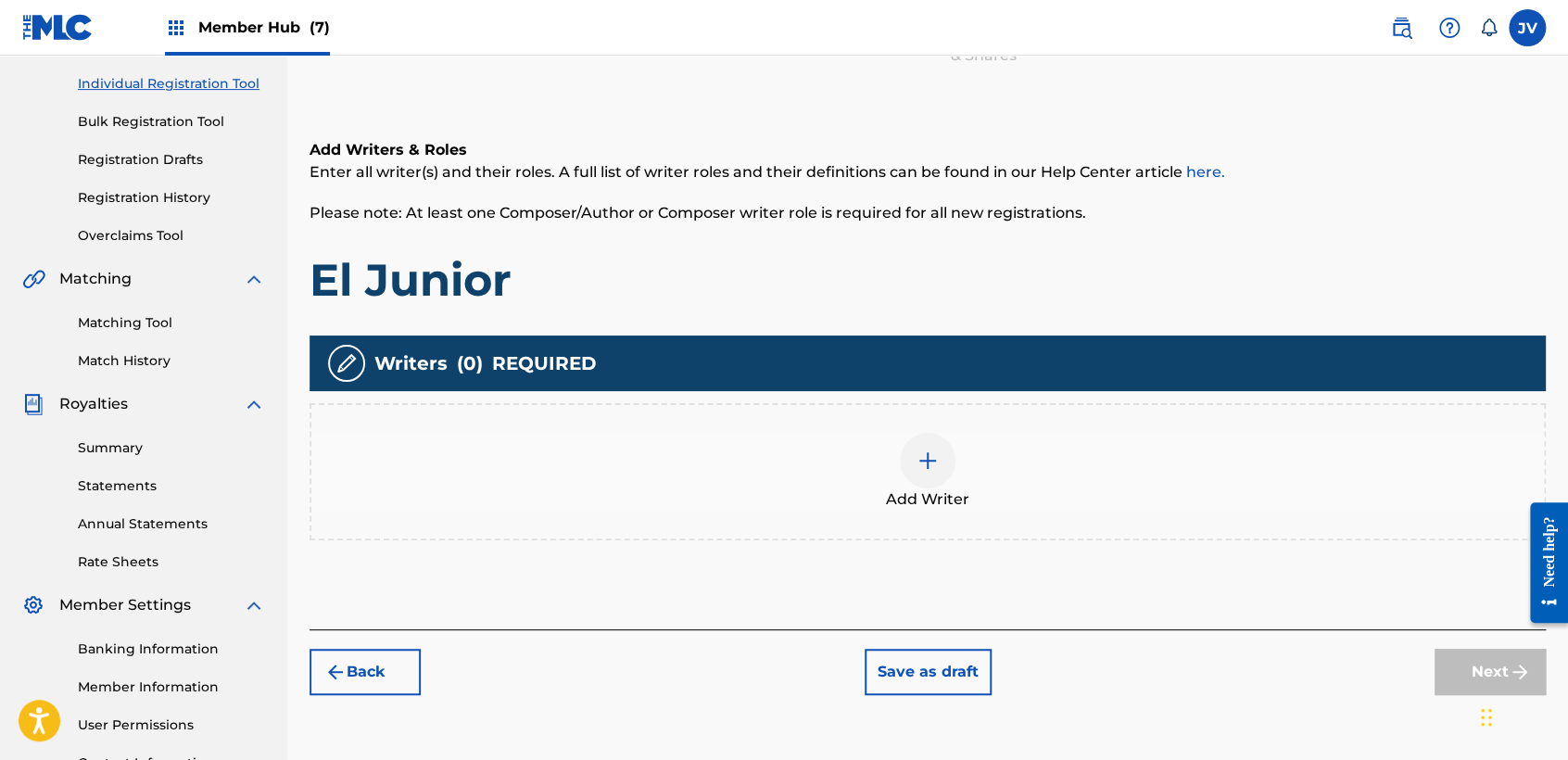
scroll to position [290, 0]
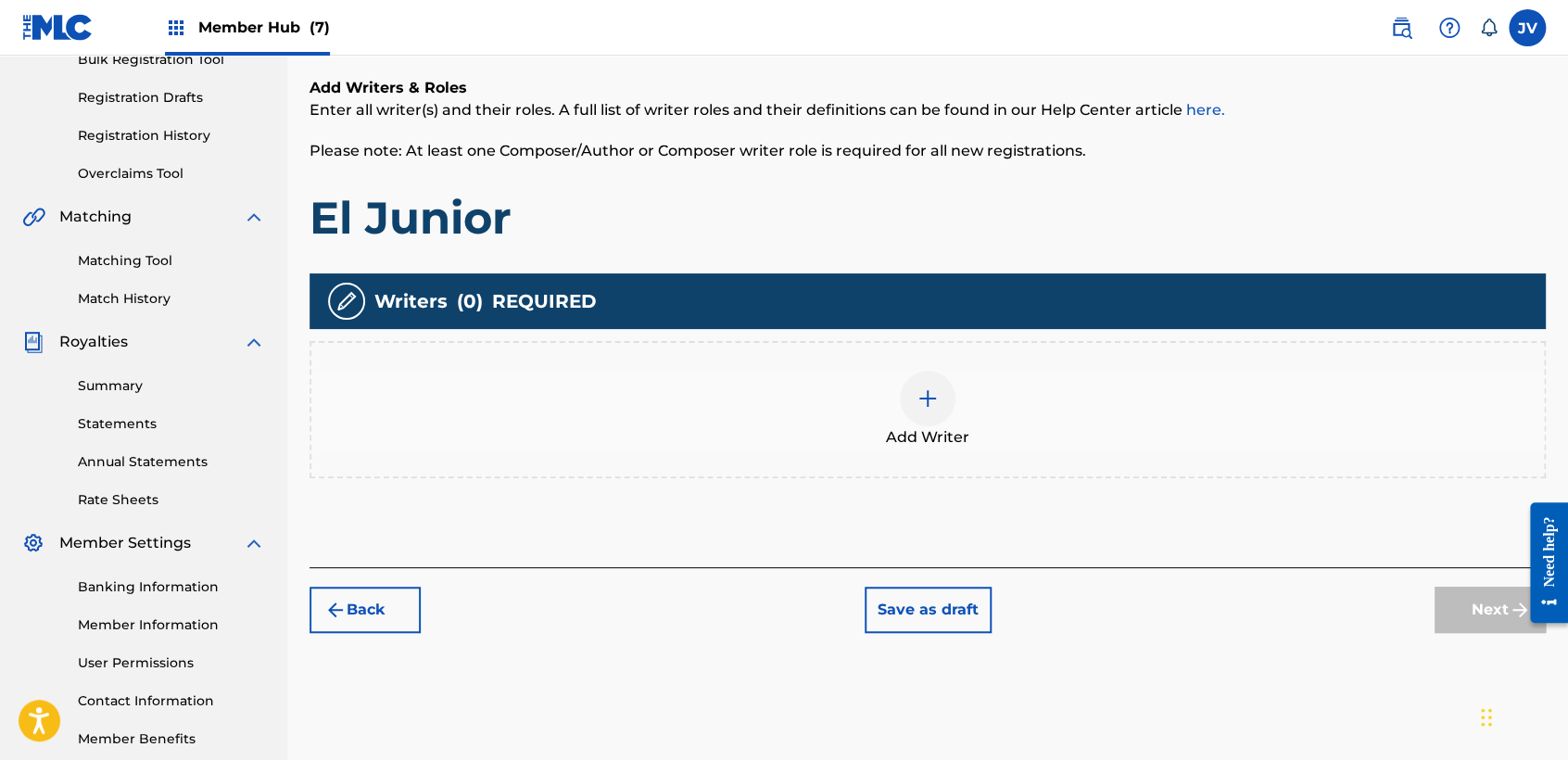
click at [949, 419] on div "Add Writer" at bounding box center [928, 410] width 1233 height 78
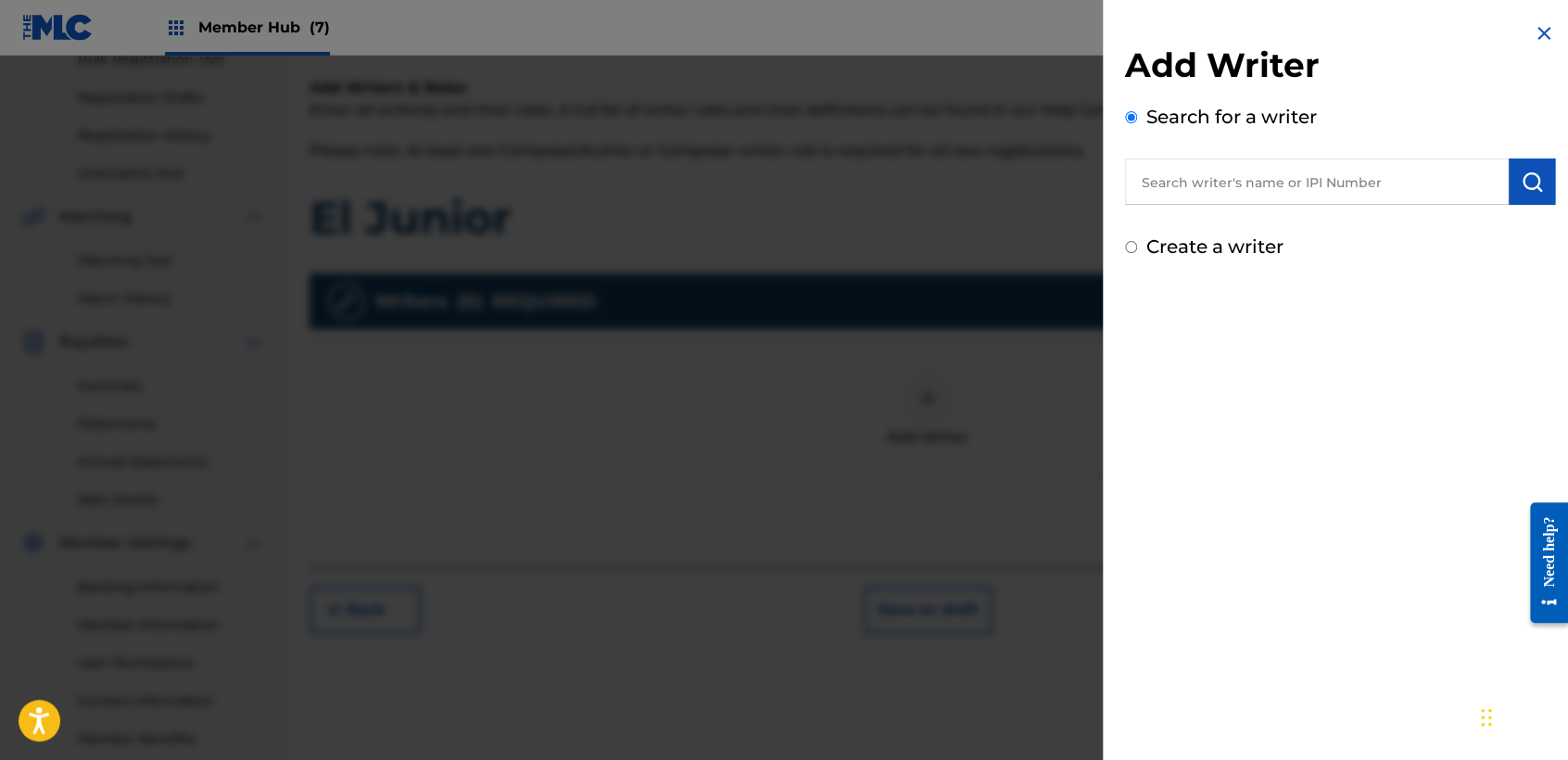
click at [1136, 248] on div "Create a writer" at bounding box center [1340, 246] width 430 height 27
click at [1125, 247] on input "Create a writer" at bounding box center [1131, 247] width 12 height 12
radio input "false"
radio input "true"
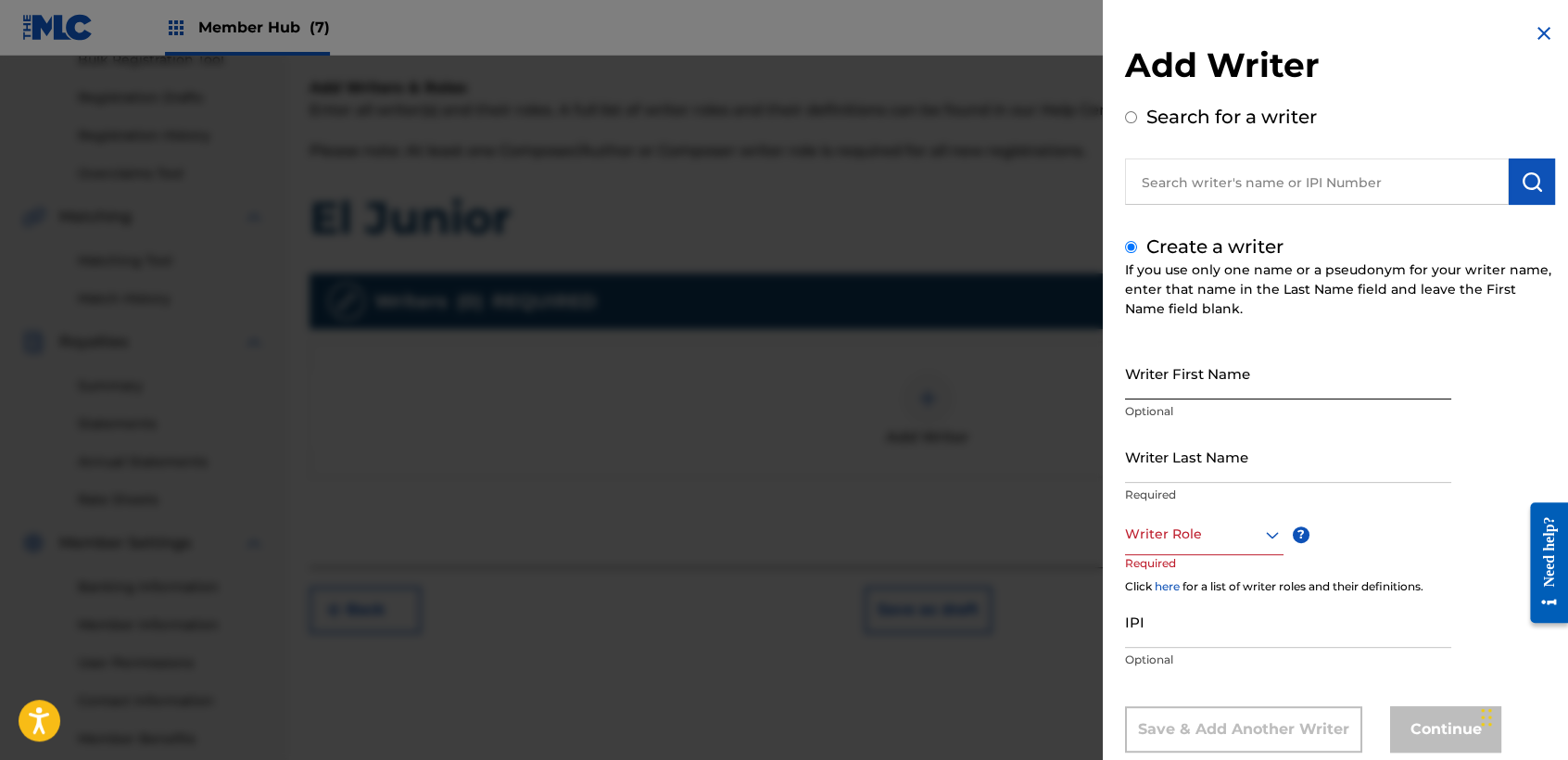
click at [1173, 356] on input "Writer First Name" at bounding box center [1288, 374] width 327 height 53
type input "[PERSON_NAME]"
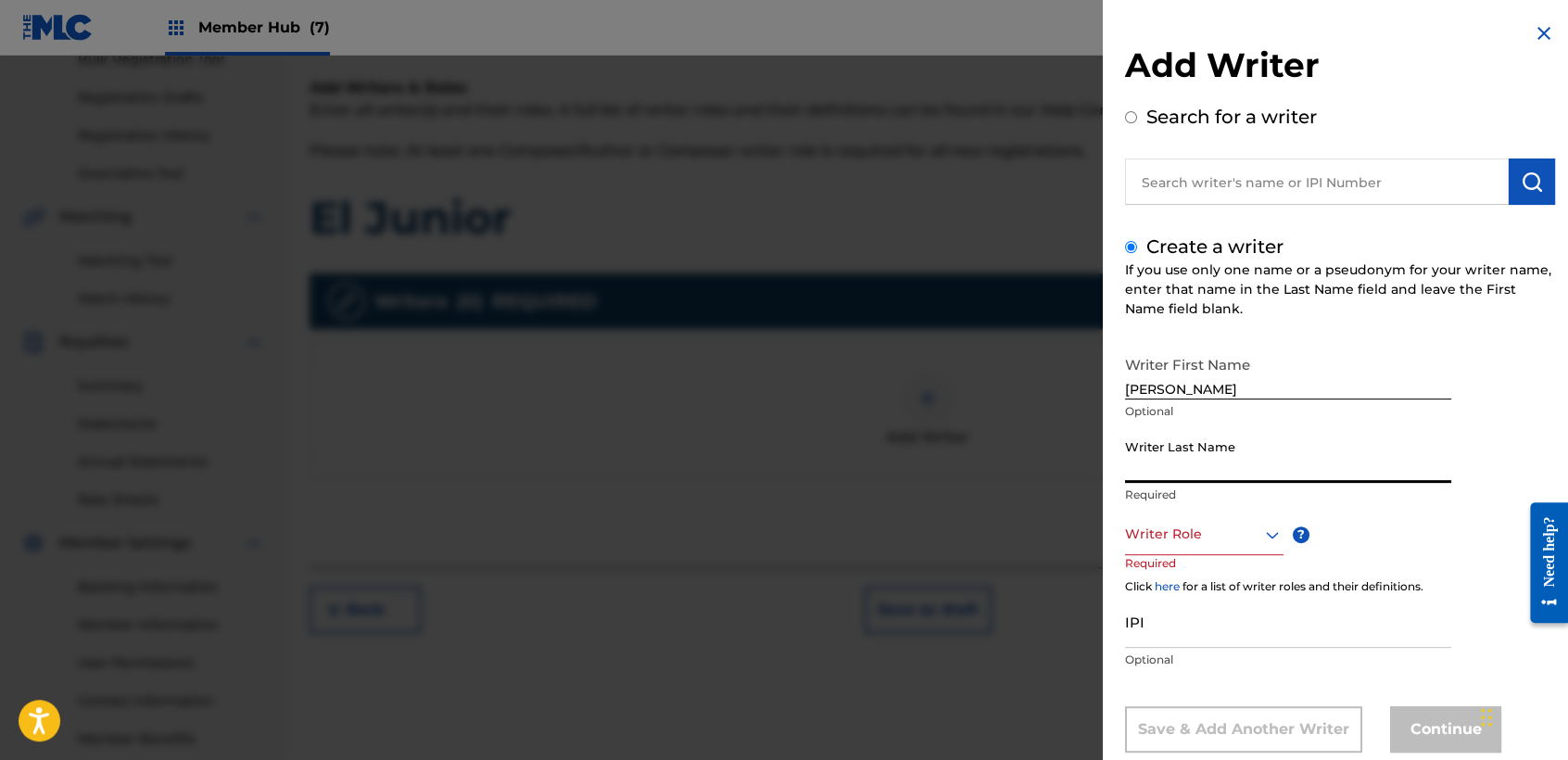
click at [1205, 478] on input "Writer Last Name" at bounding box center [1288, 457] width 327 height 53
type input "Antonio Casal"
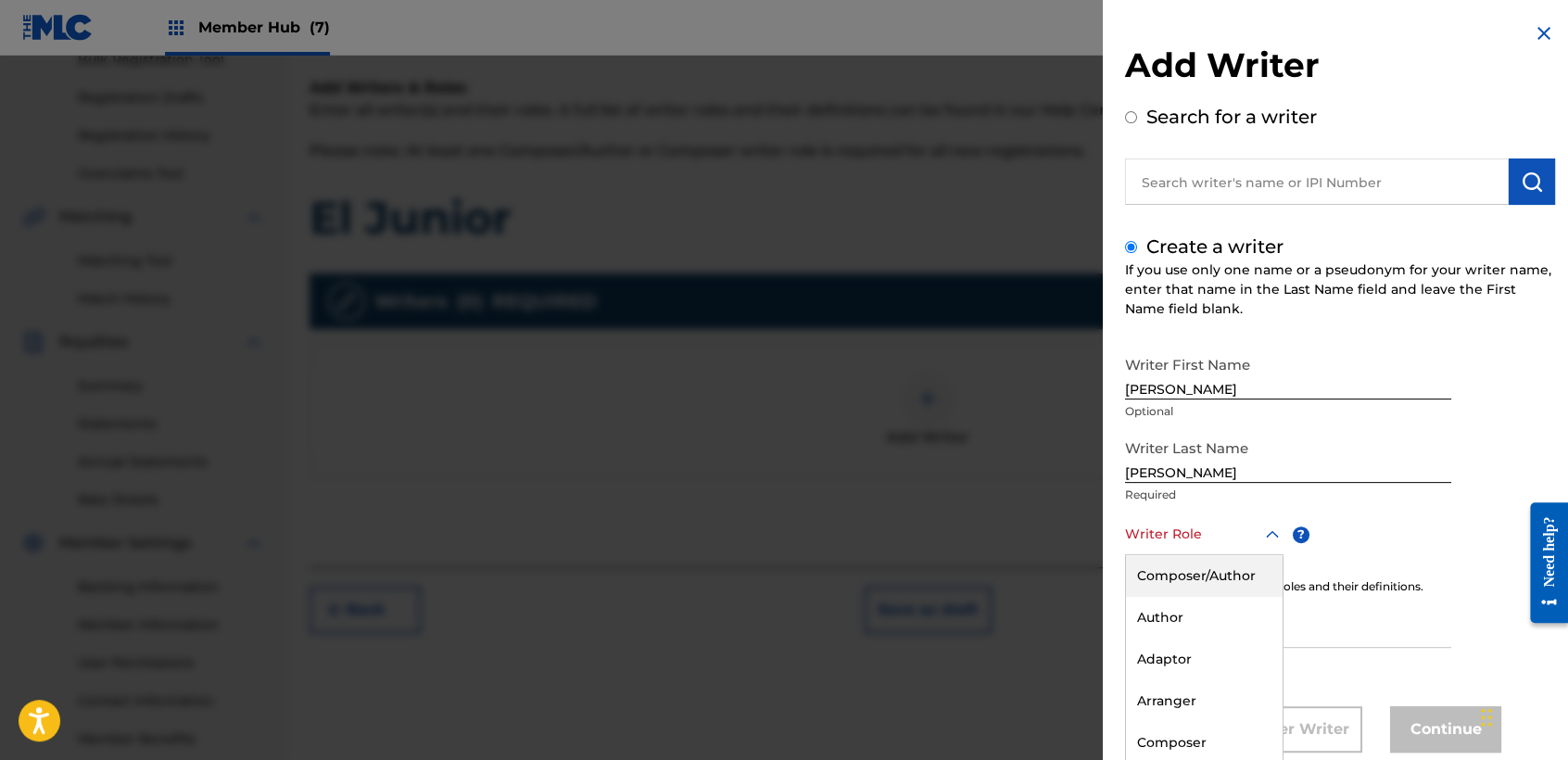
scroll to position [42, 0]
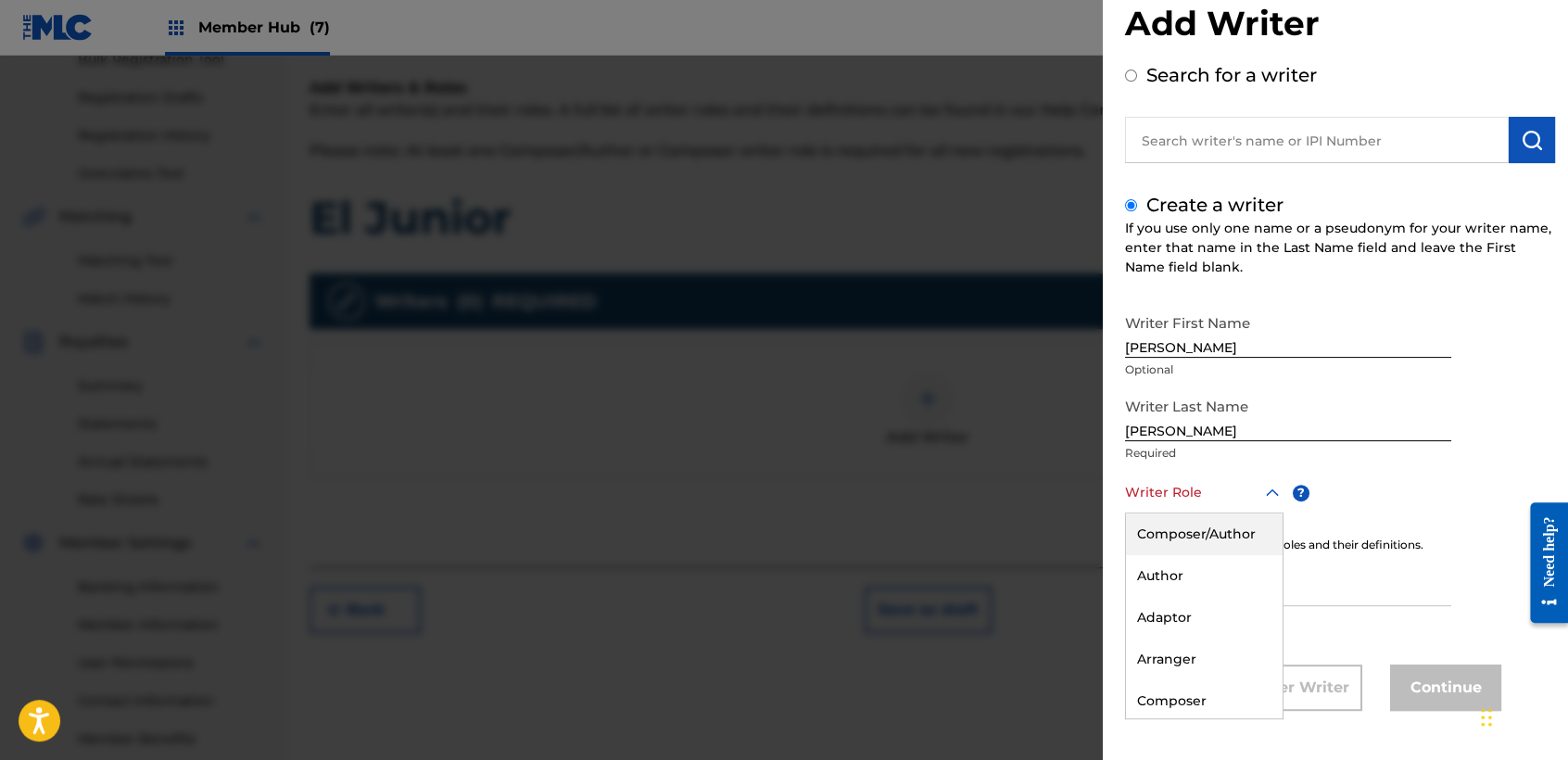
click at [1208, 514] on div "8 results available. Use Up and Down to choose options, press Enter to select t…" at bounding box center [1204, 493] width 158 height 42
click at [1215, 539] on div "Composer/Author" at bounding box center [1204, 534] width 156 height 42
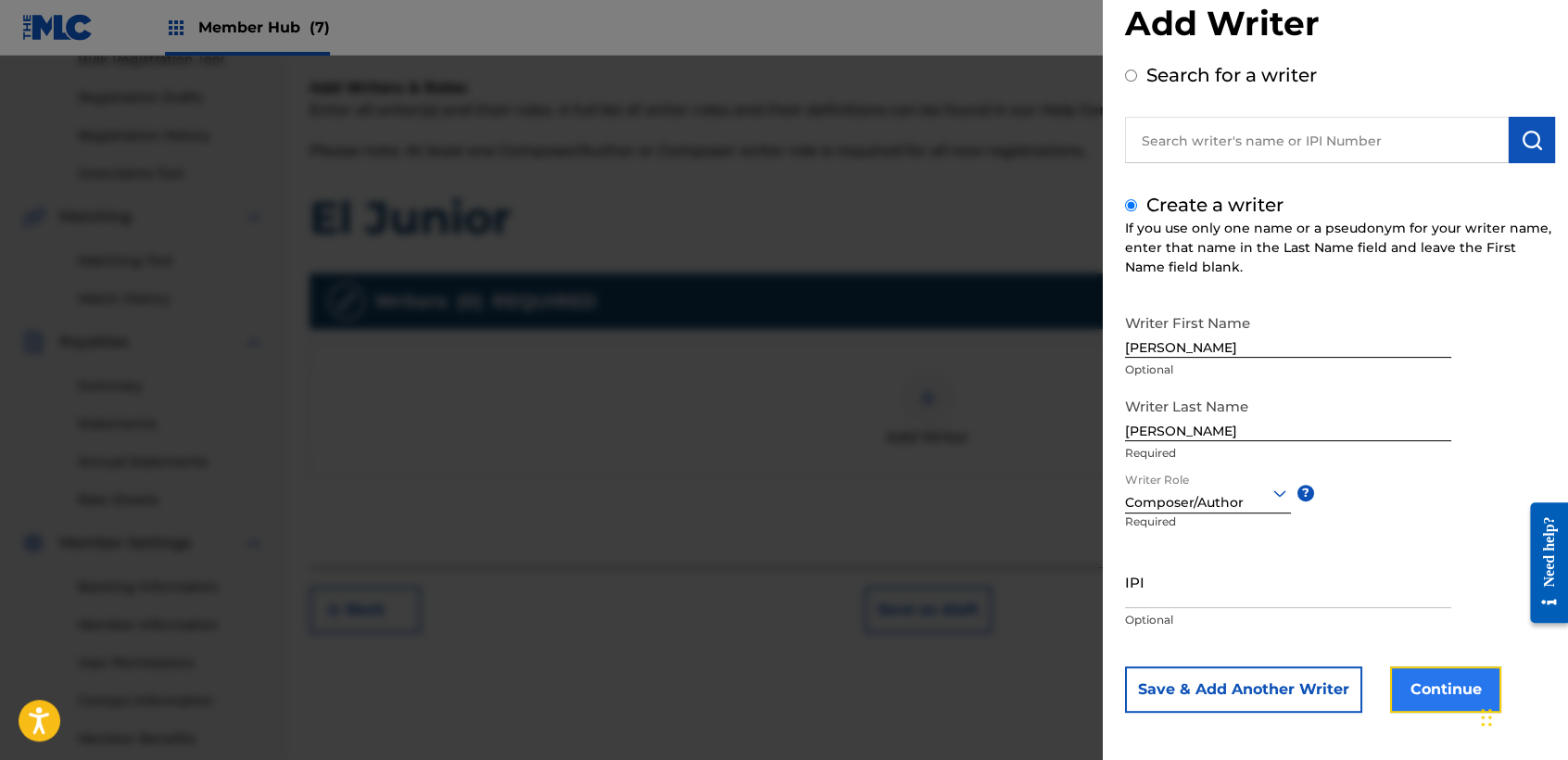
click at [1416, 689] on button "Continue" at bounding box center [1446, 690] width 111 height 46
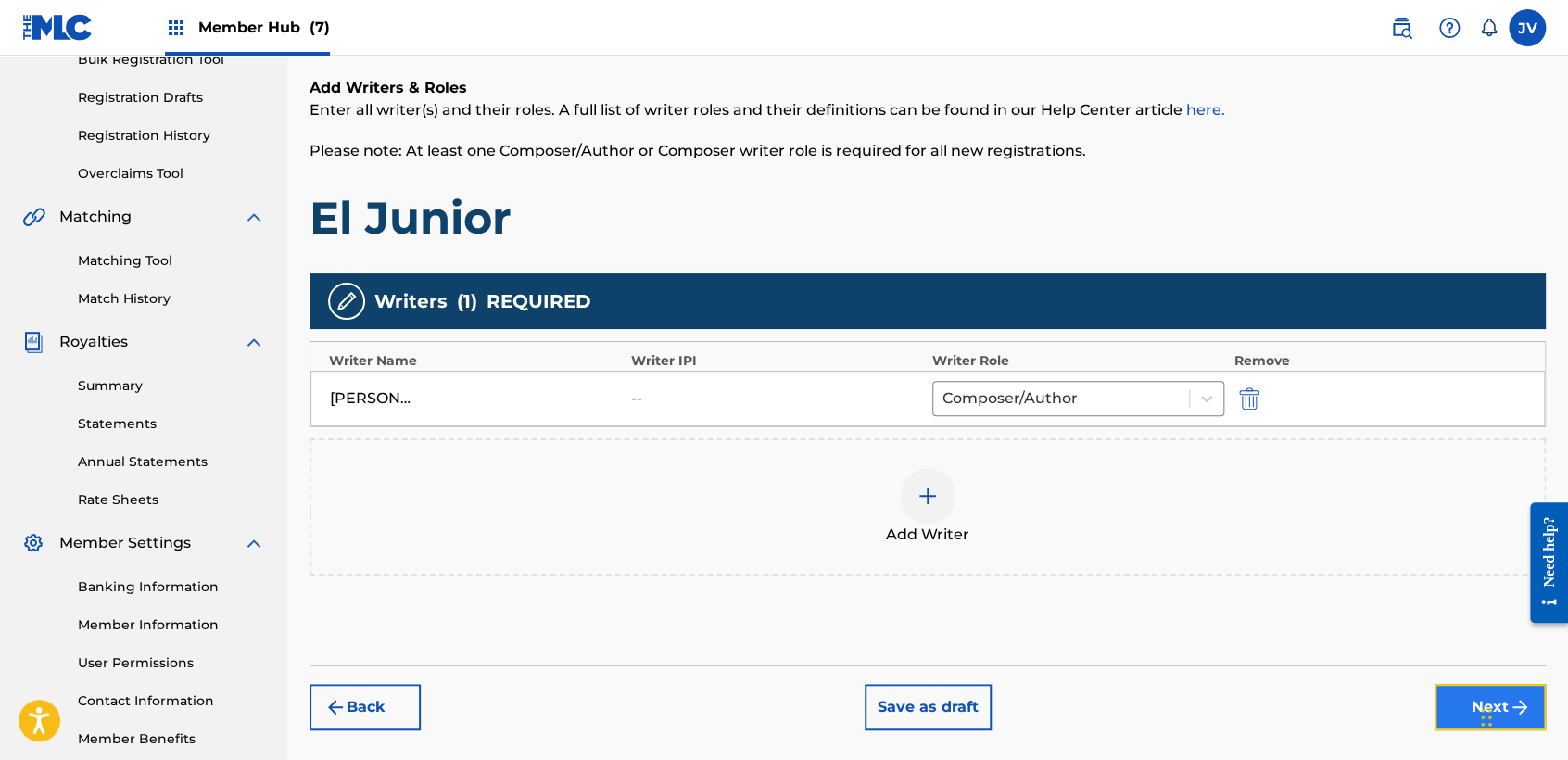
click at [1456, 692] on button "Next" at bounding box center [1491, 707] width 111 height 46
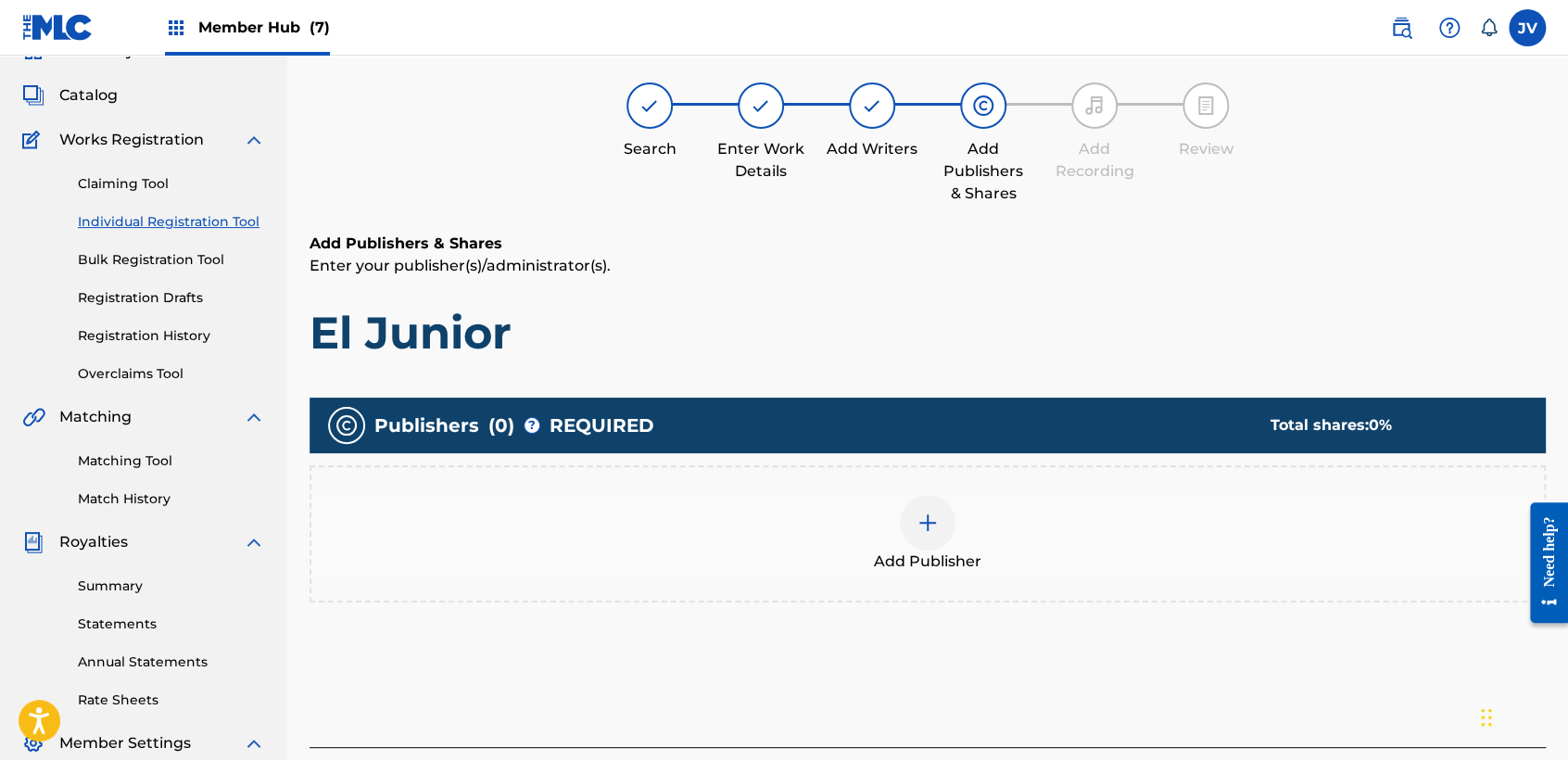
scroll to position [82, 0]
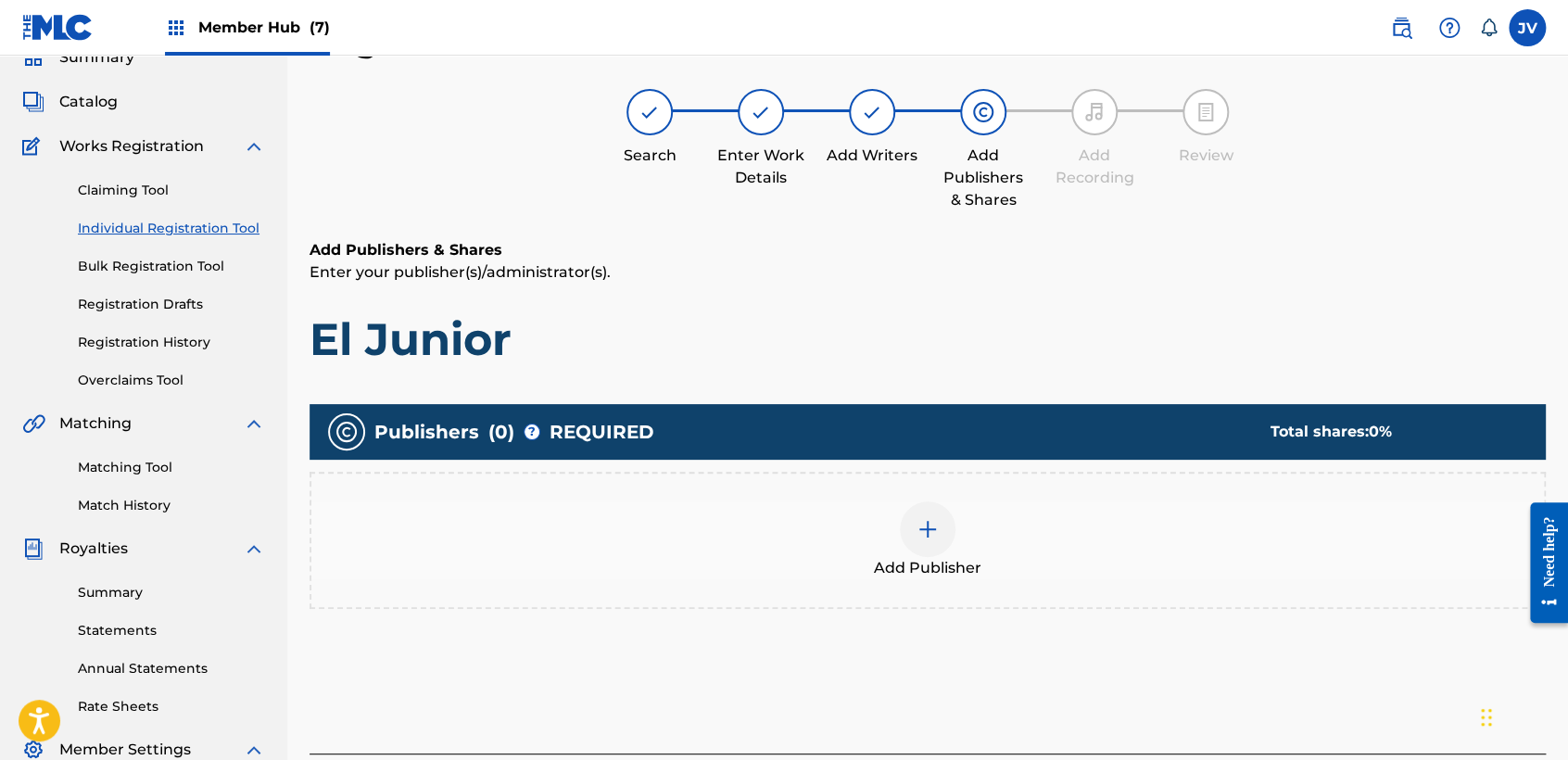
click at [977, 558] on span "Add Publisher" at bounding box center [928, 568] width 108 height 22
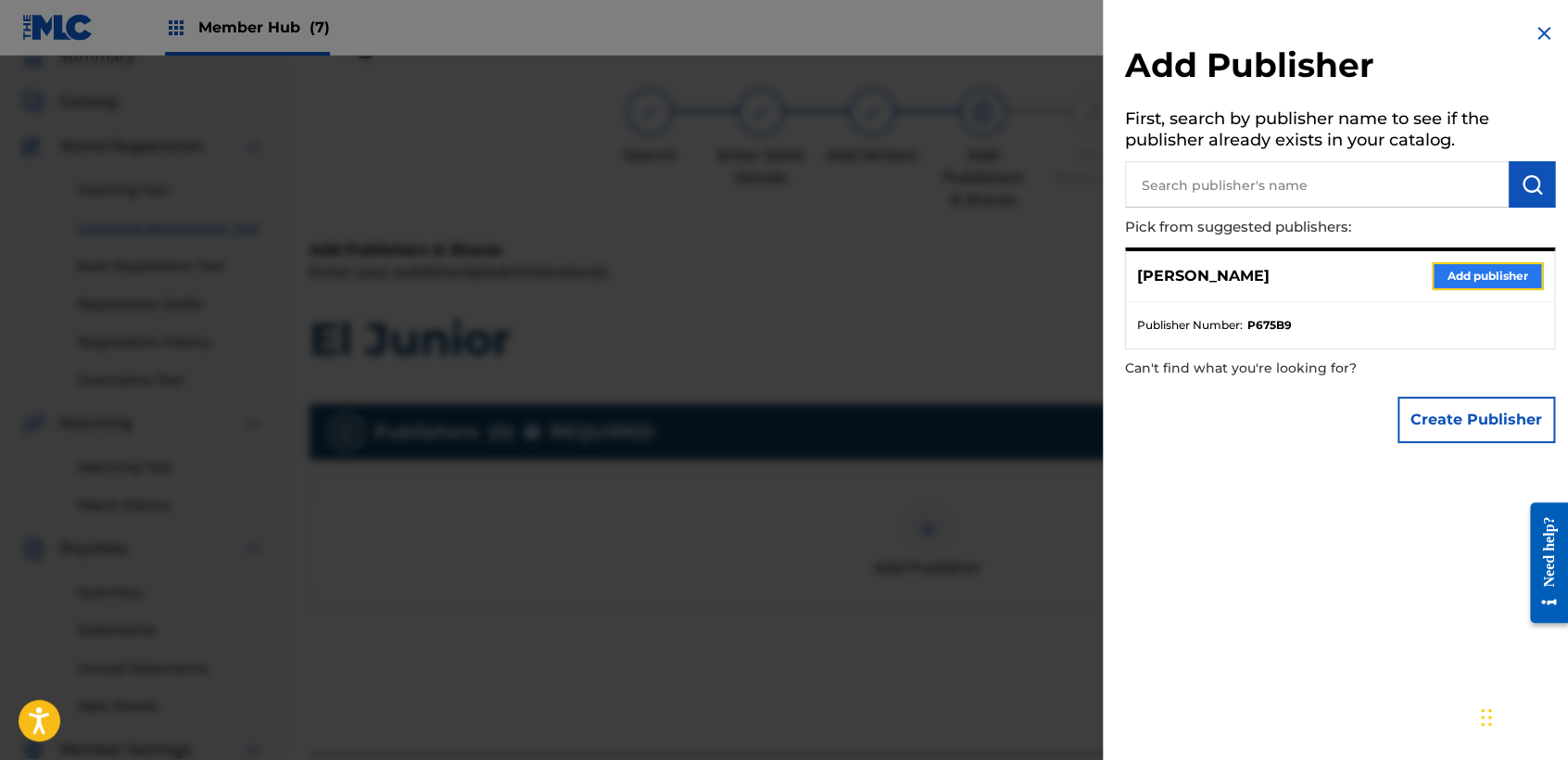
click at [1472, 274] on button "Add publisher" at bounding box center [1488, 276] width 111 height 27
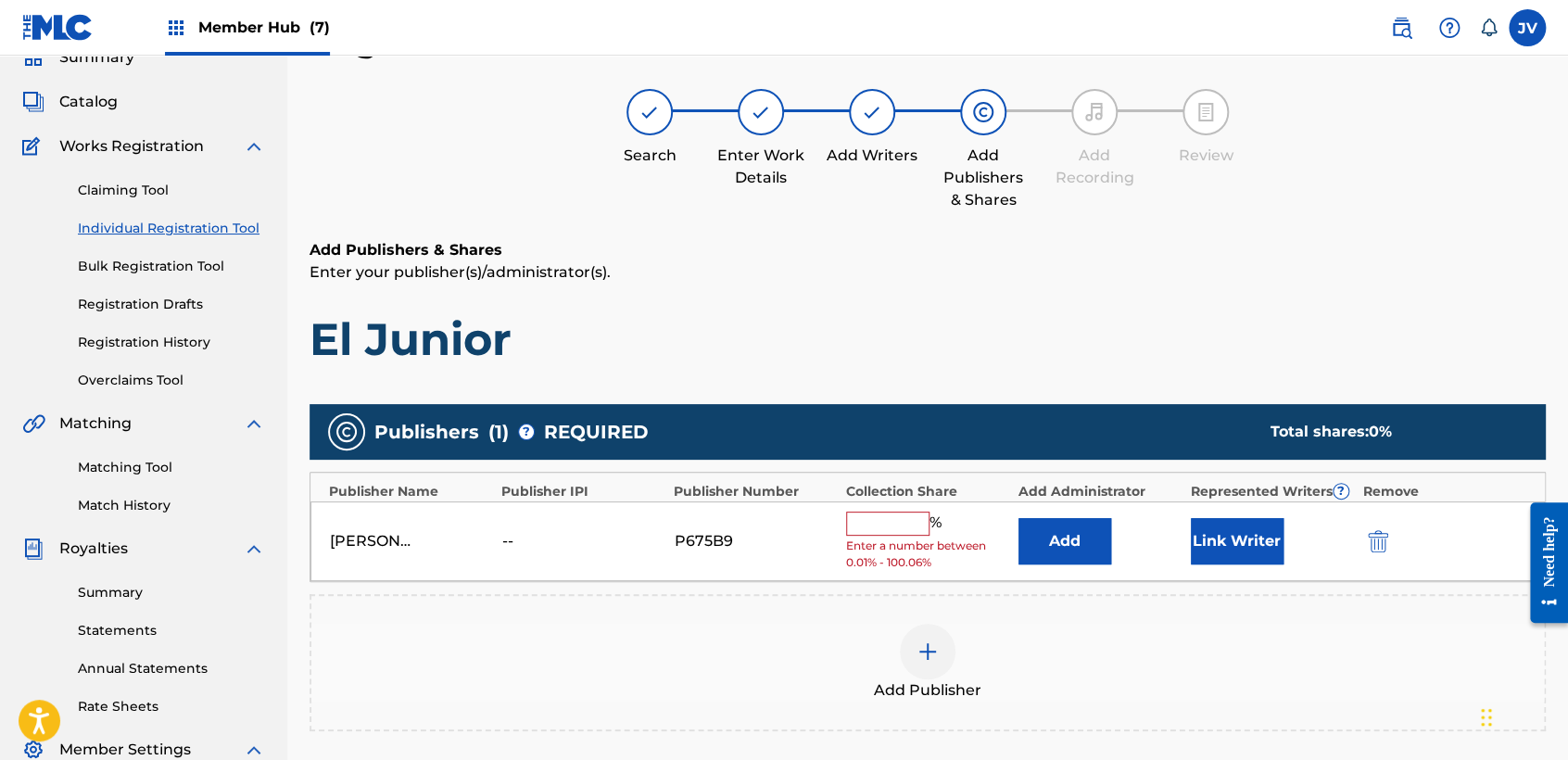
click at [860, 541] on span "Enter a number between 0.01% - 100.06%" at bounding box center [928, 555] width 163 height 33
click at [903, 527] on input "text" at bounding box center [888, 523] width 83 height 24
type input "100"
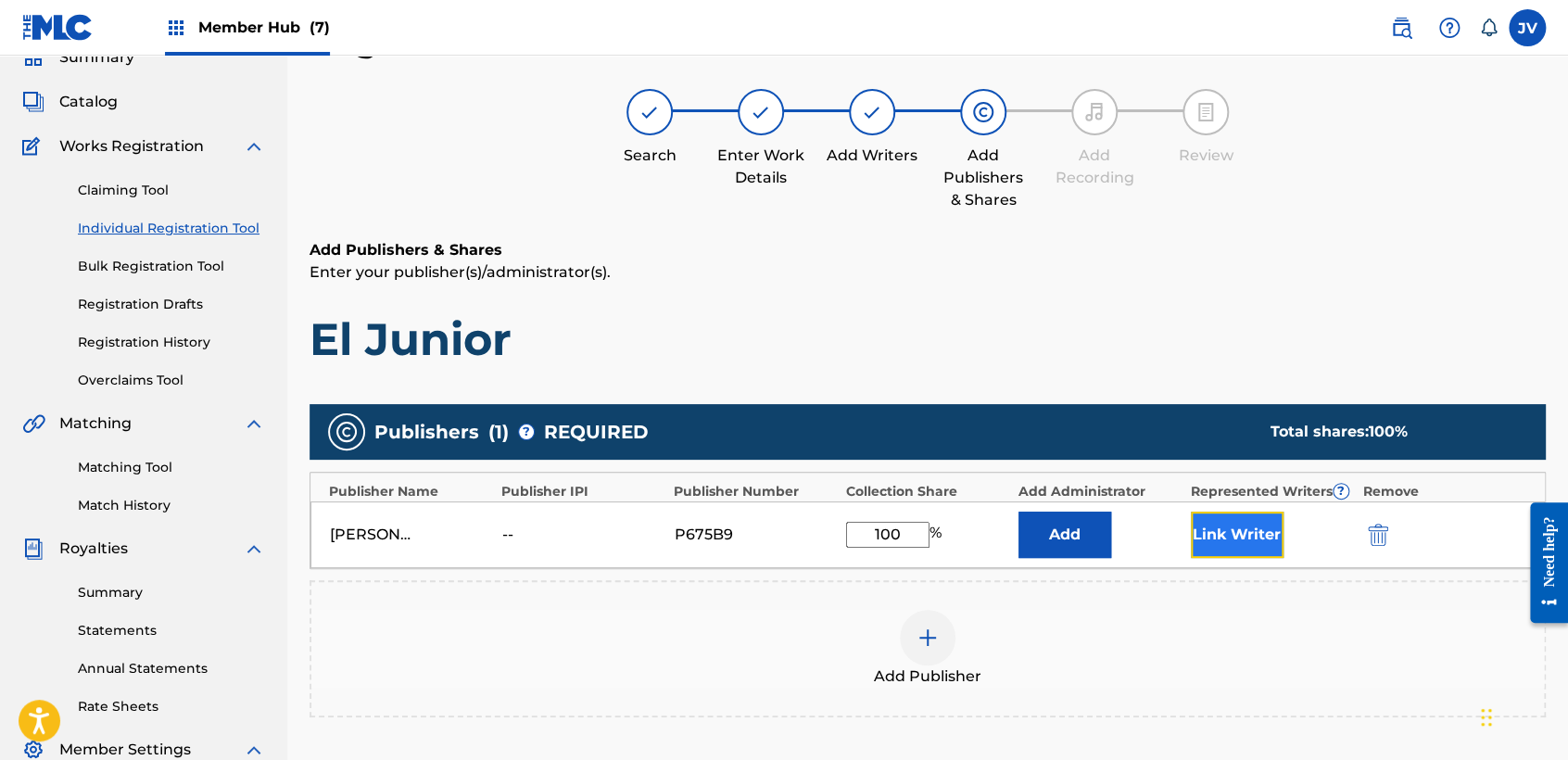
click at [1267, 526] on button "Link Writer" at bounding box center [1237, 534] width 93 height 46
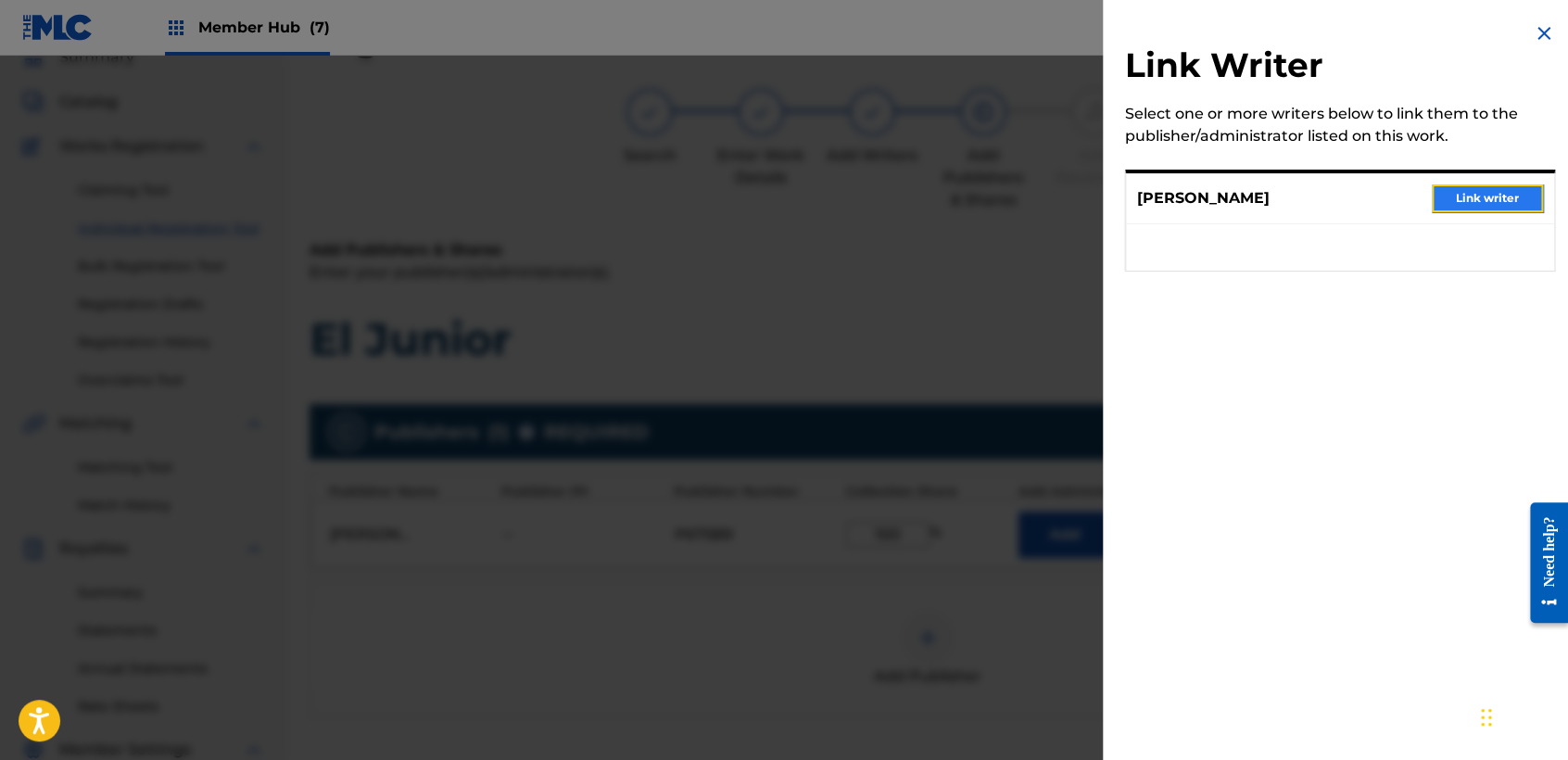
click at [1462, 189] on button "Link writer" at bounding box center [1488, 199] width 111 height 27
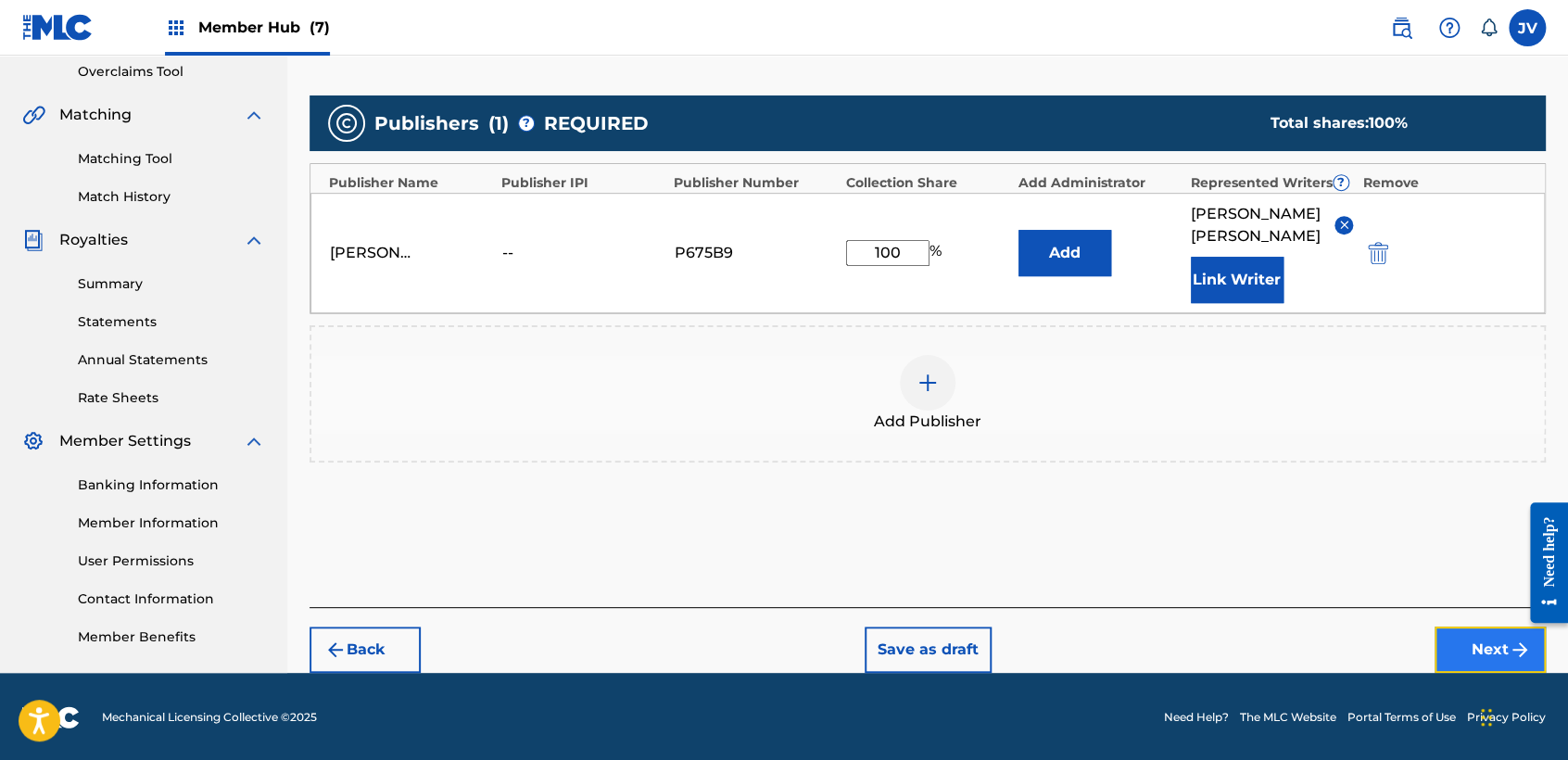
click at [1470, 634] on button "Next" at bounding box center [1491, 649] width 111 height 46
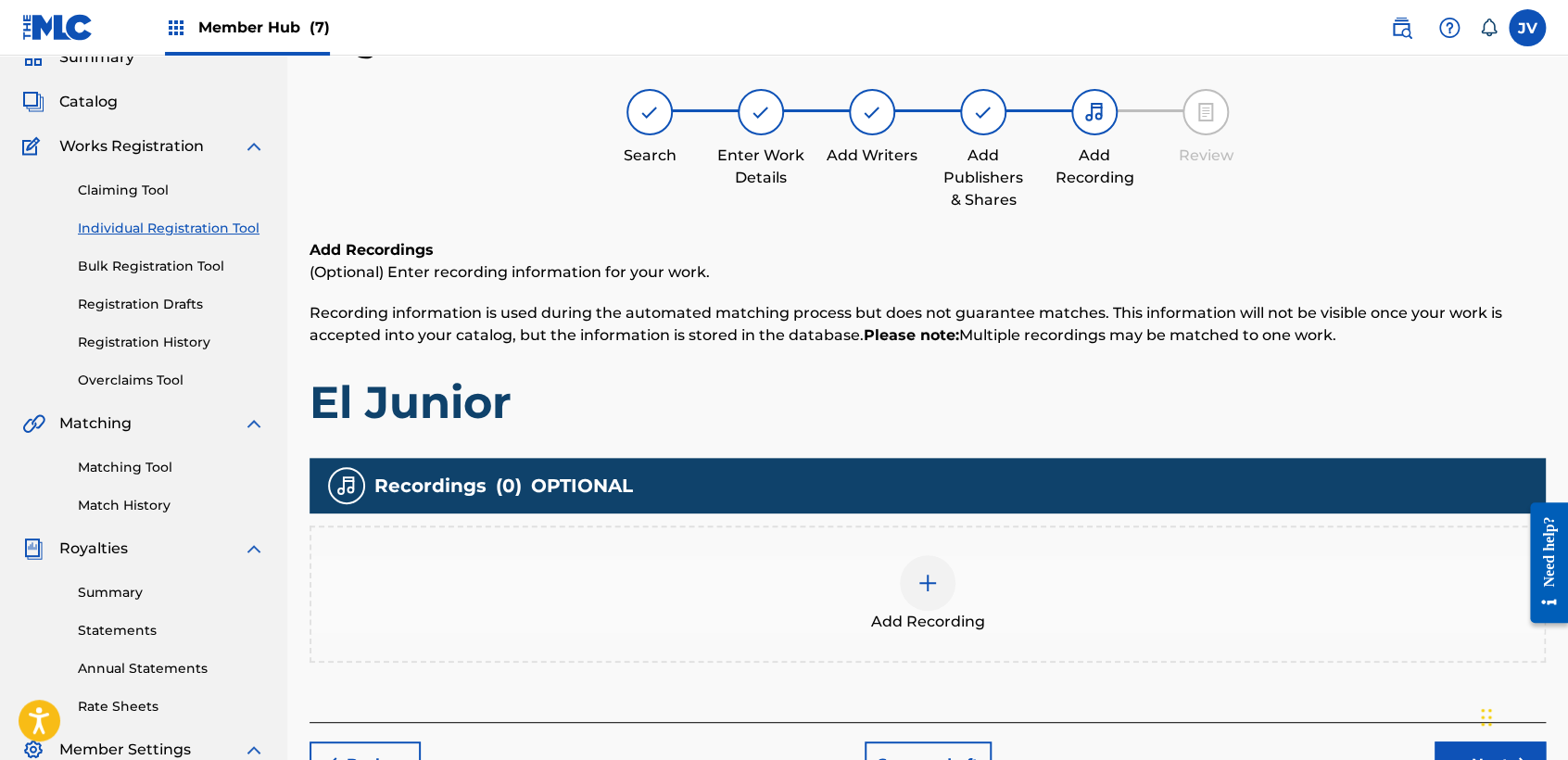
click at [929, 578] on img at bounding box center [928, 583] width 22 height 22
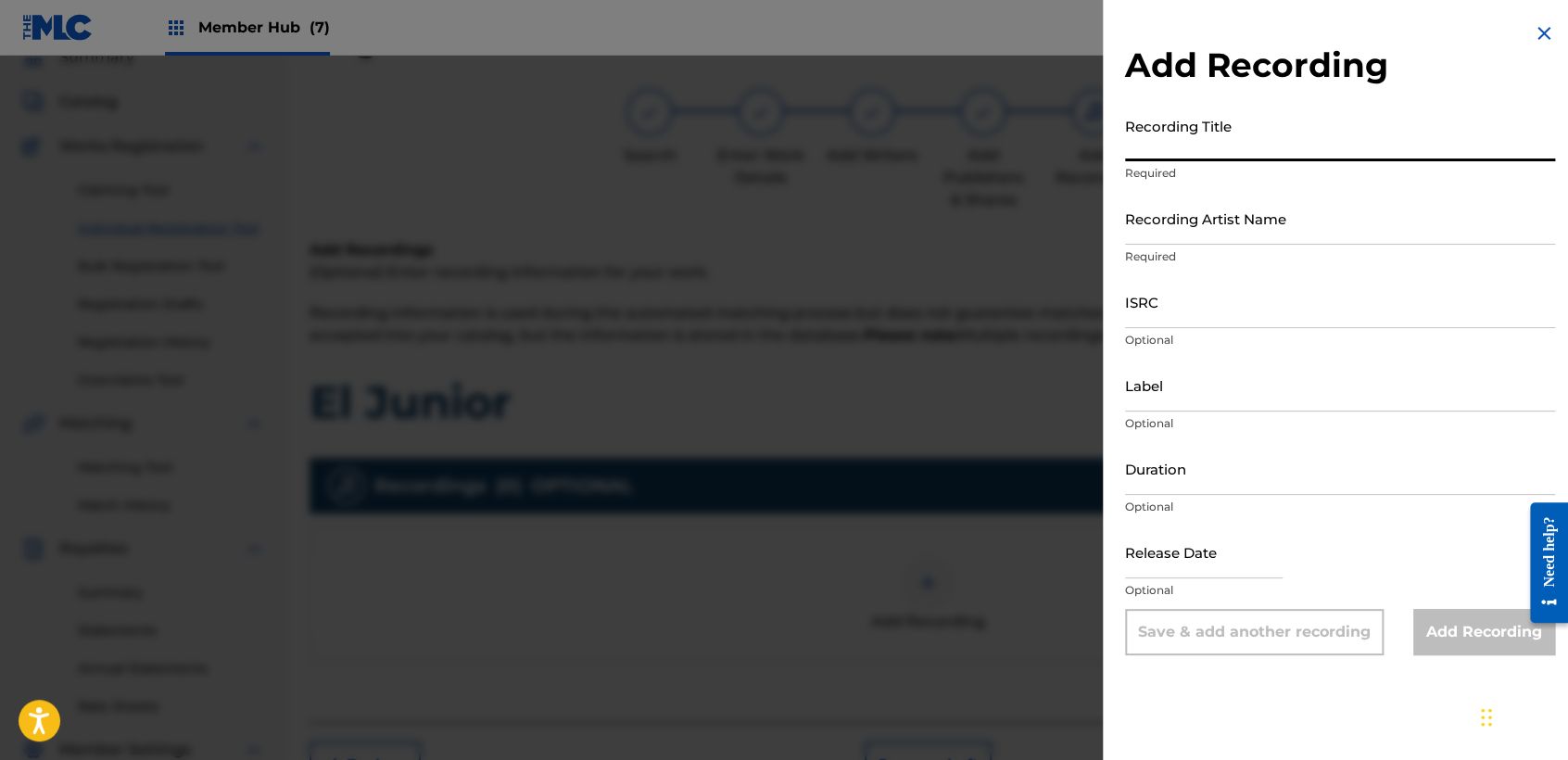
click at [1202, 140] on input "Recording Title" at bounding box center [1340, 135] width 430 height 53
paste input "El Junior"
type input "El Junior"
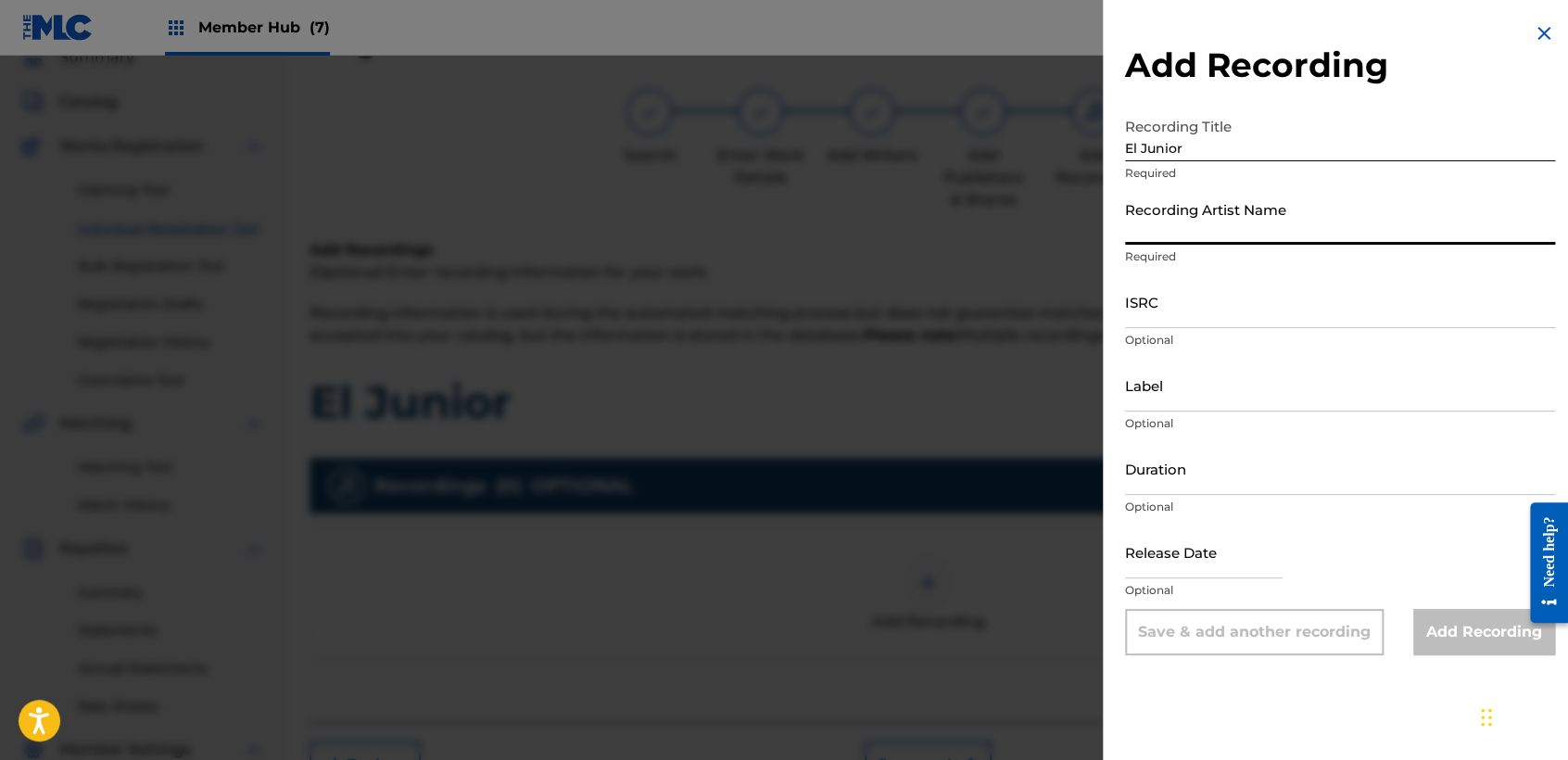
click at [1246, 237] on input "Recording Artist Name" at bounding box center [1340, 218] width 430 height 53
type input "Clase Personal"
type input "02:38"
type input "[DATE]"
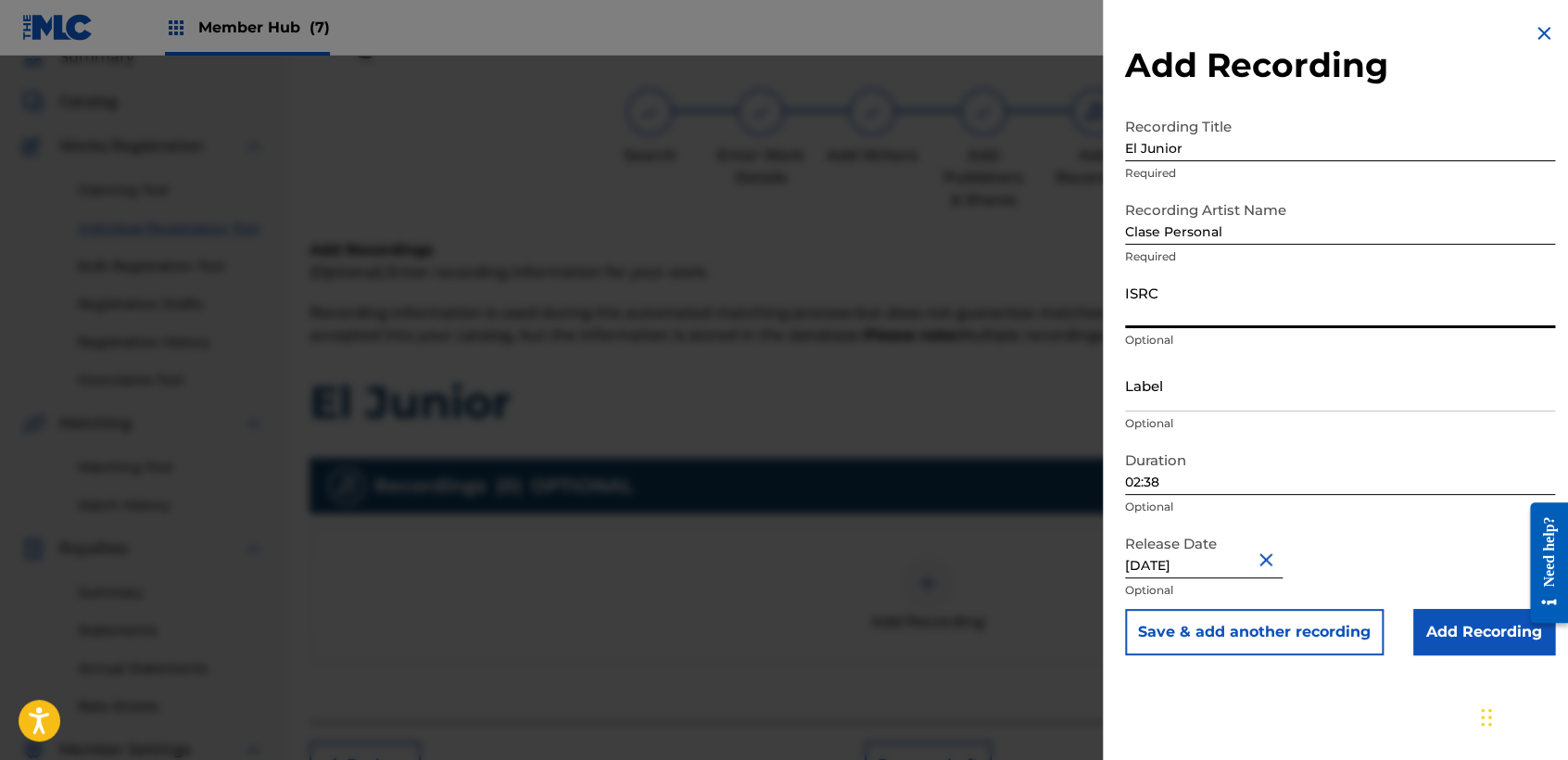
click at [1182, 317] on input "ISRC" at bounding box center [1340, 302] width 430 height 53
paste input "QZWDD2556954"
type input "QZWDD2556954"
click at [1208, 403] on input "Label" at bounding box center [1340, 385] width 430 height 53
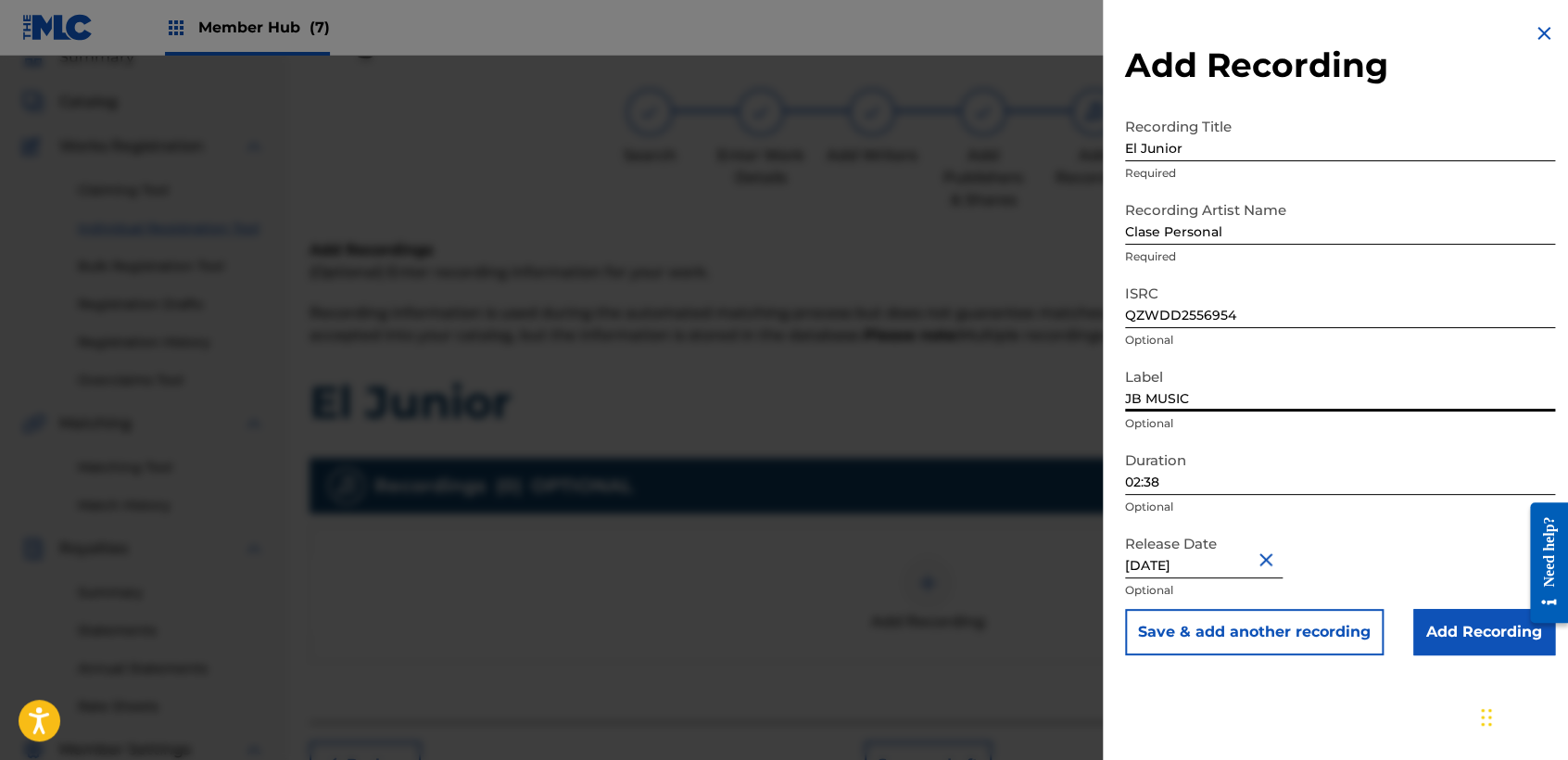
type input "JB MUSIC"
click at [1255, 472] on input "02:38" at bounding box center [1340, 469] width 430 height 53
type input "03:20"
drag, startPoint x: 1234, startPoint y: 550, endPoint x: 1101, endPoint y: 566, distance: 134.0
click at [1101, 566] on div "Add Recording Recording Title El Junior Required Recording Artist Name Clase Pe…" at bounding box center [784, 408] width 1568 height 705
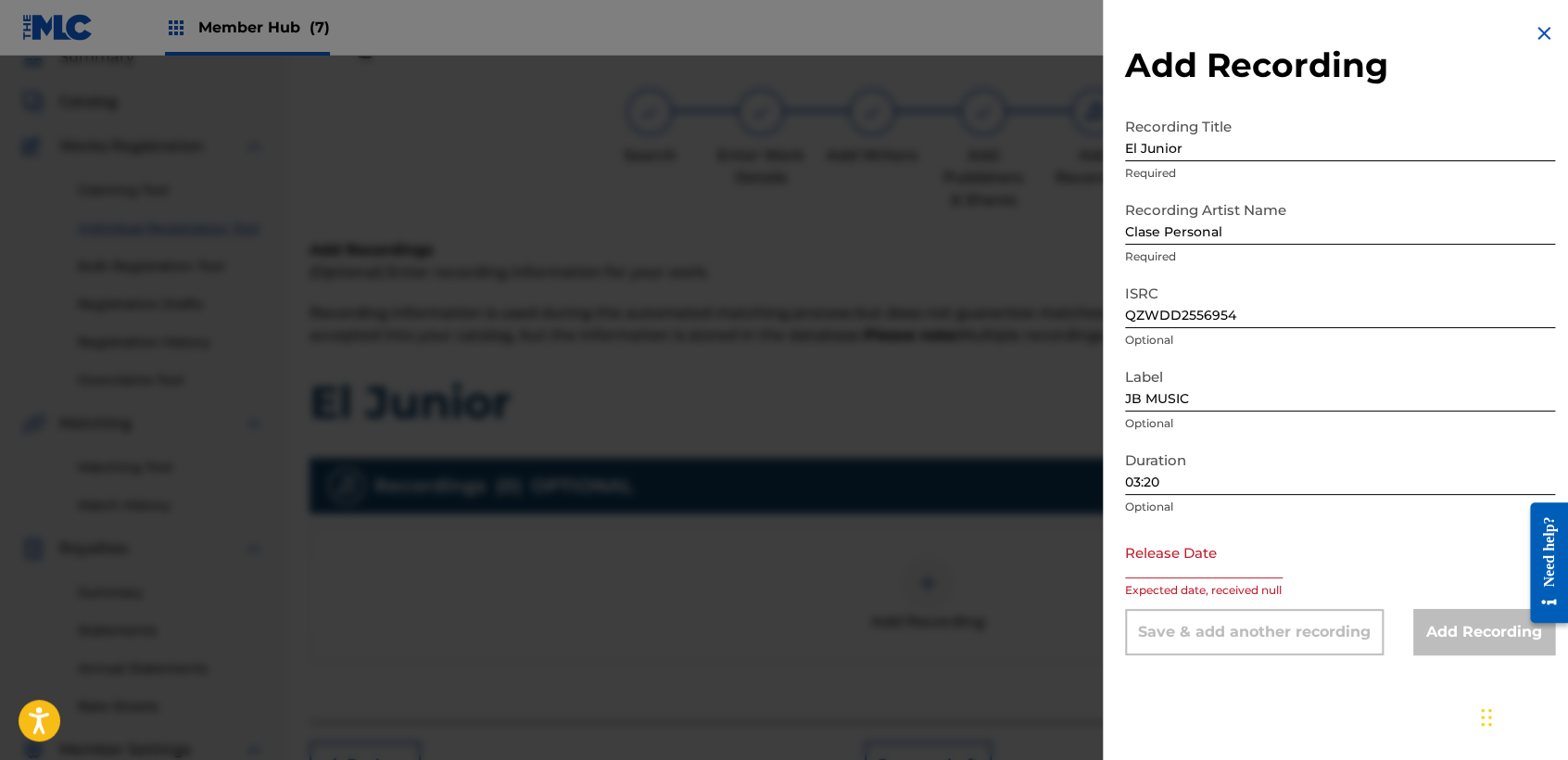
click at [1224, 549] on input "text" at bounding box center [1203, 553] width 157 height 53
select select "8"
select select "2025"
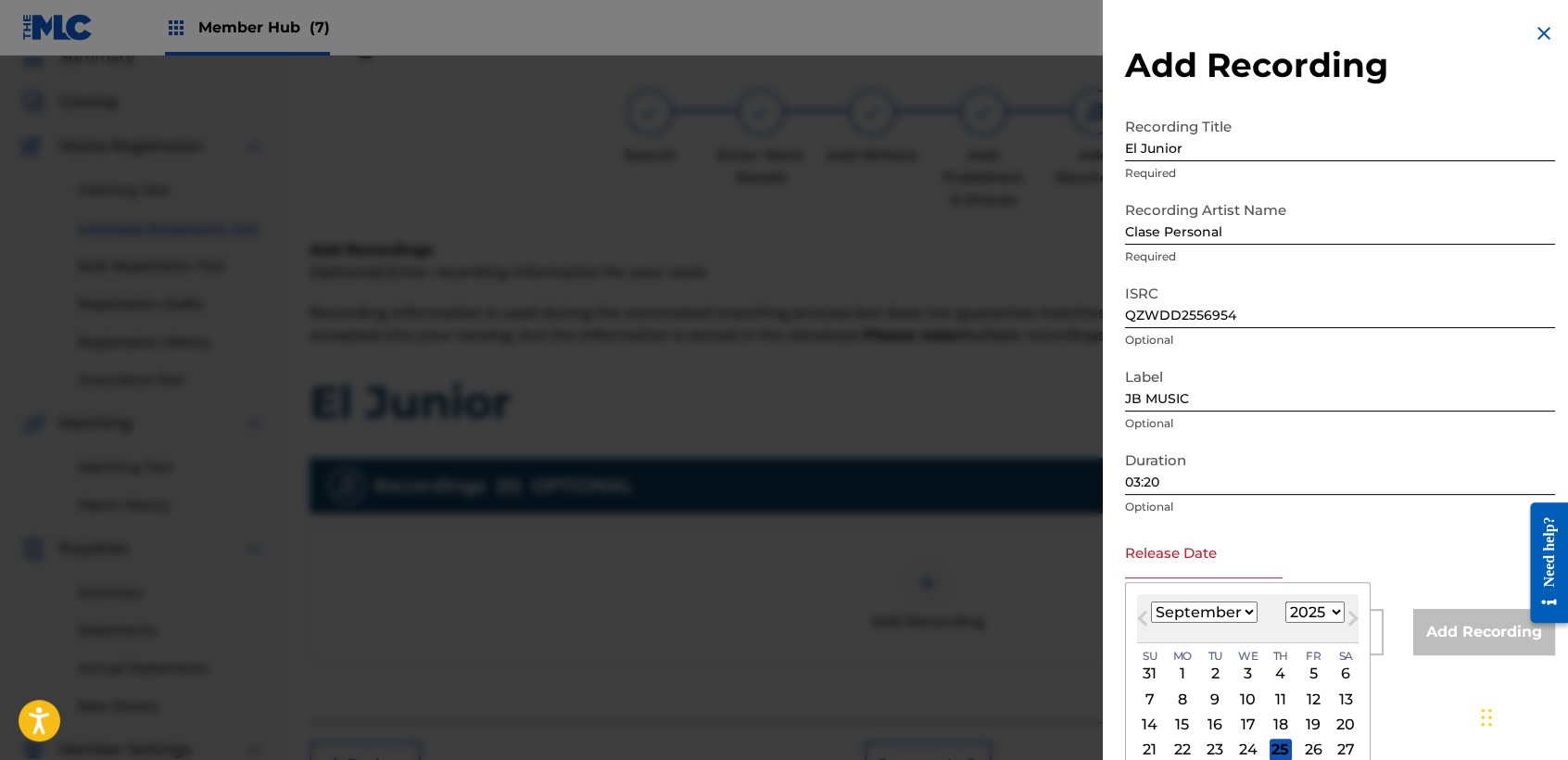
click at [1243, 605] on select "January February March April May June July August September October November De…" at bounding box center [1204, 612] width 107 height 22
select select "4"
click at [1152, 602] on select "January February March April May June July August September October November De…" at bounding box center [1204, 612] width 107 height 22
click at [1285, 721] on div "15" at bounding box center [1281, 725] width 22 height 22
type input "May 15 2025"
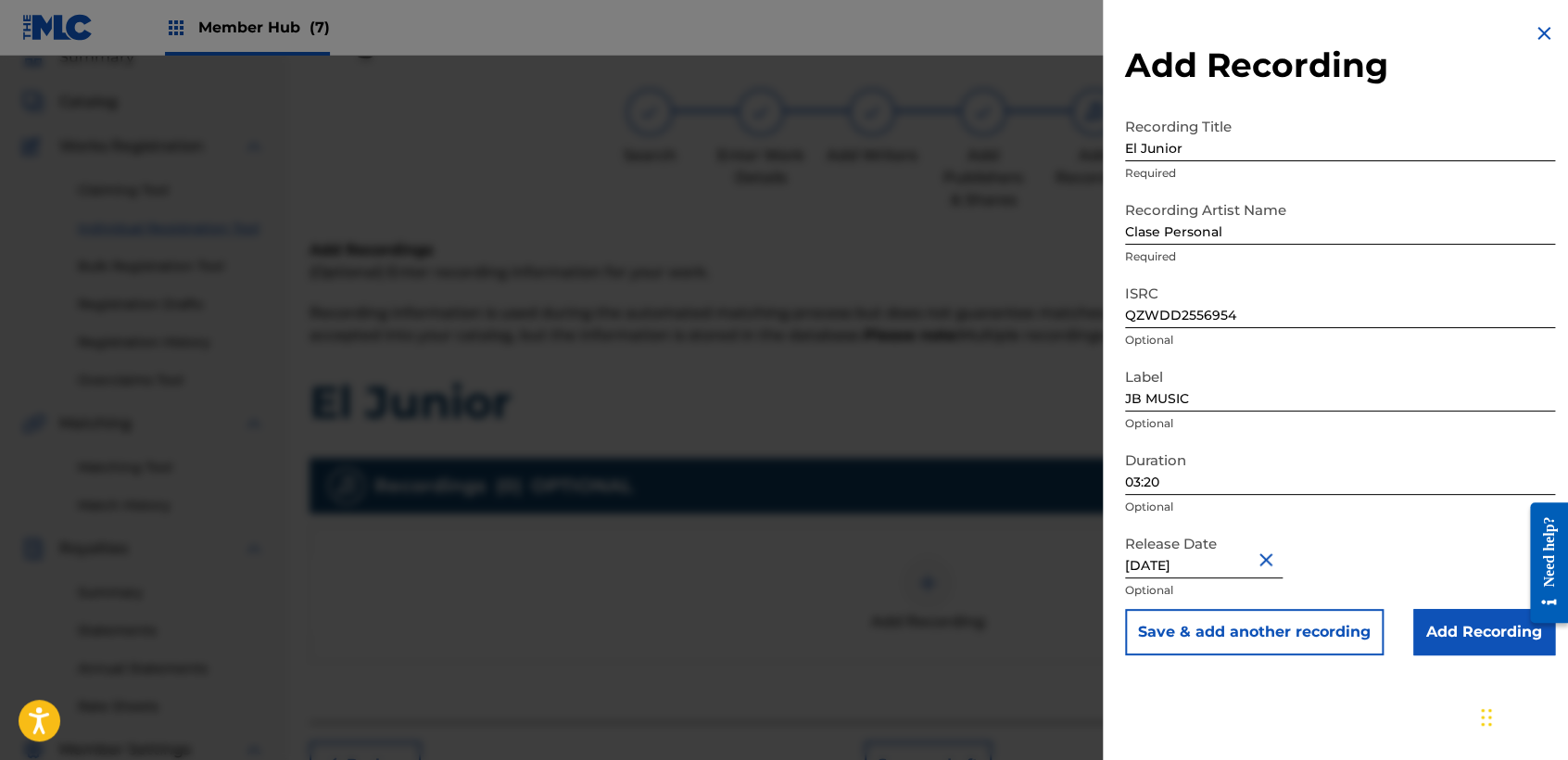
click at [1441, 604] on div "Release Date May 15 2025 Optional" at bounding box center [1340, 567] width 430 height 83
click at [1455, 637] on input "Add Recording" at bounding box center [1484, 632] width 142 height 46
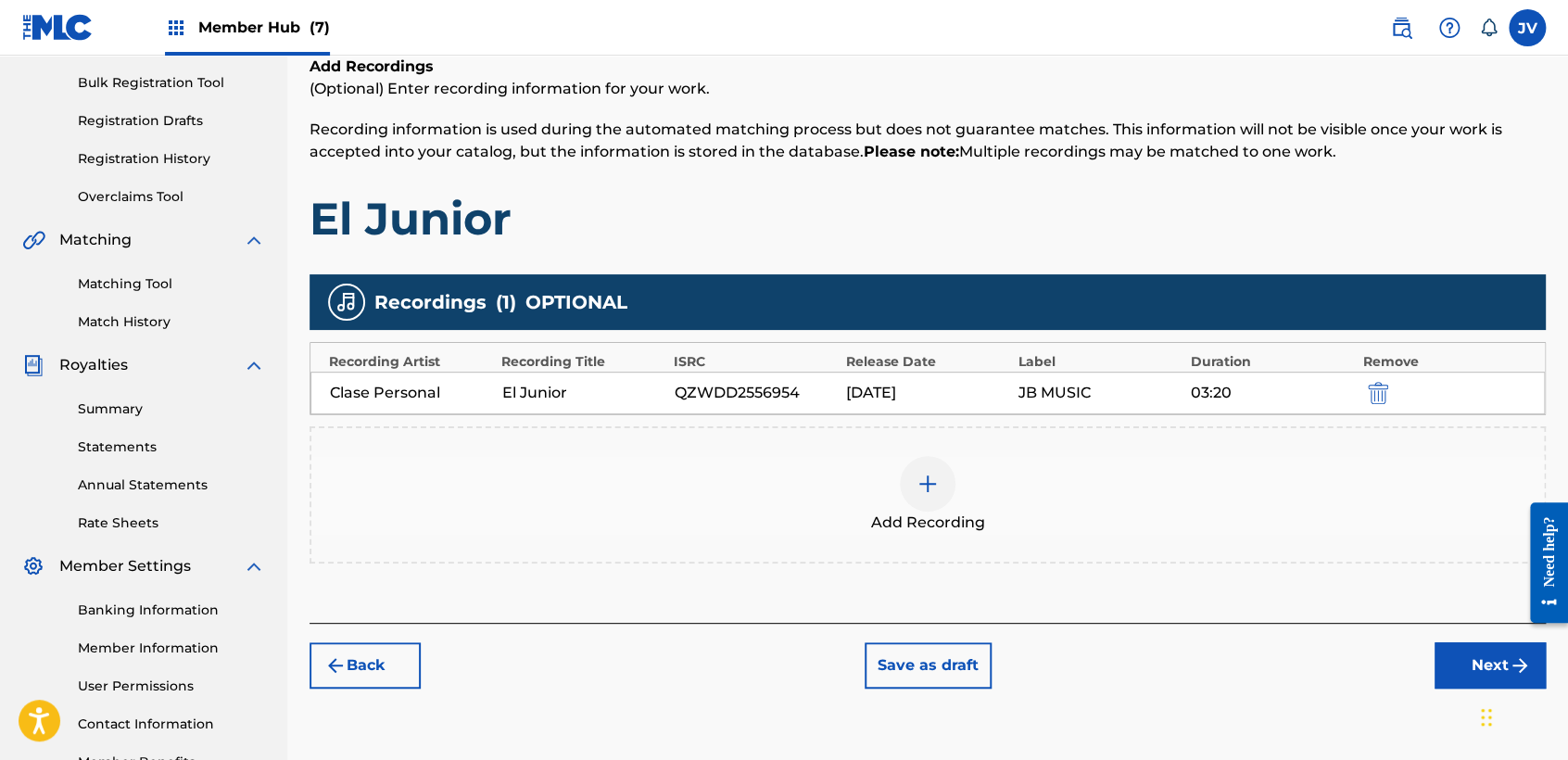
scroll to position [388, 0]
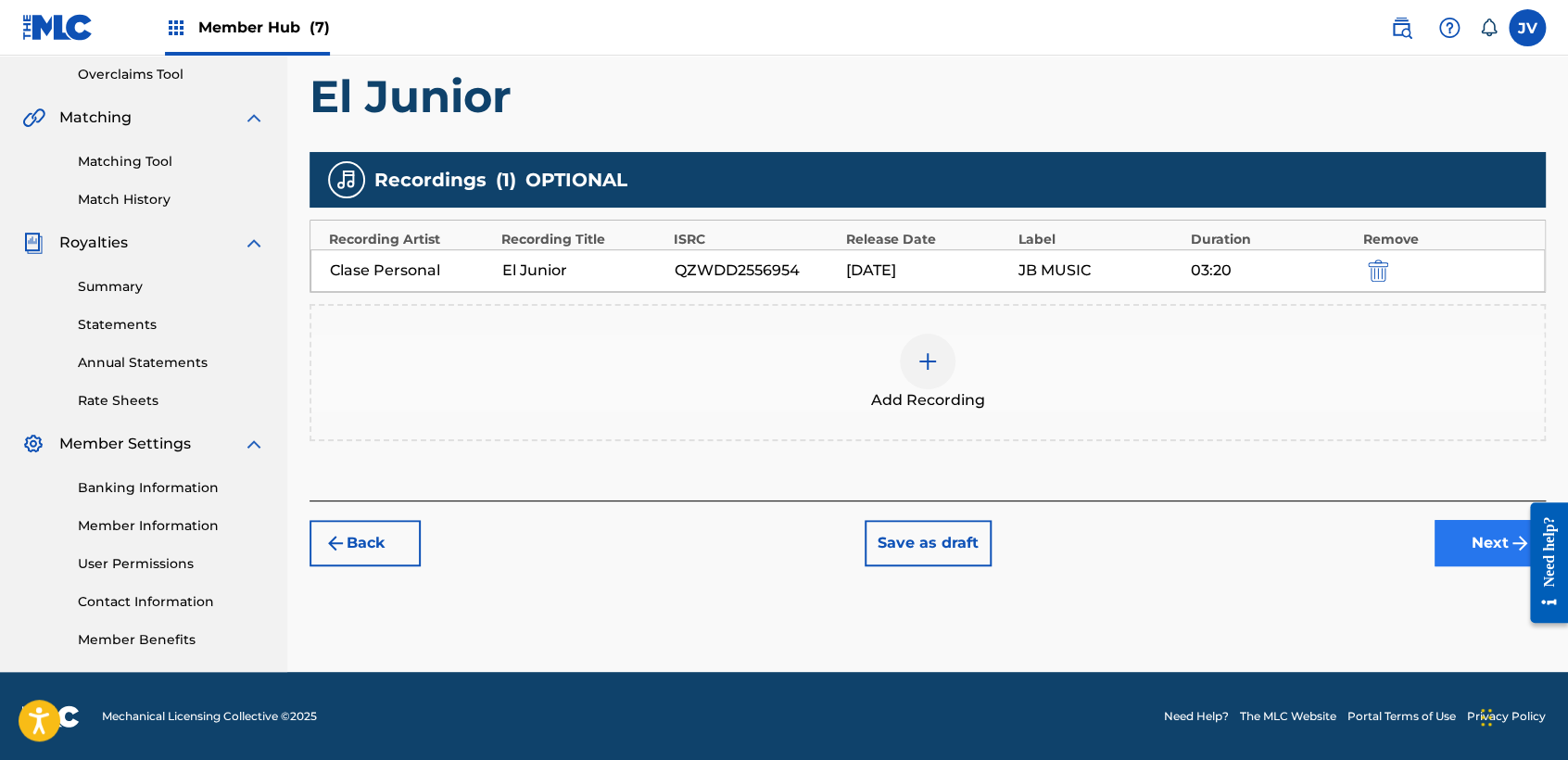
drag, startPoint x: 1454, startPoint y: 499, endPoint x: 1466, endPoint y: 527, distance: 30.5
click at [1456, 508] on div "Back Save as draft Next" at bounding box center [928, 533] width 1237 height 66
click at [1466, 527] on button "Next" at bounding box center [1491, 543] width 111 height 46
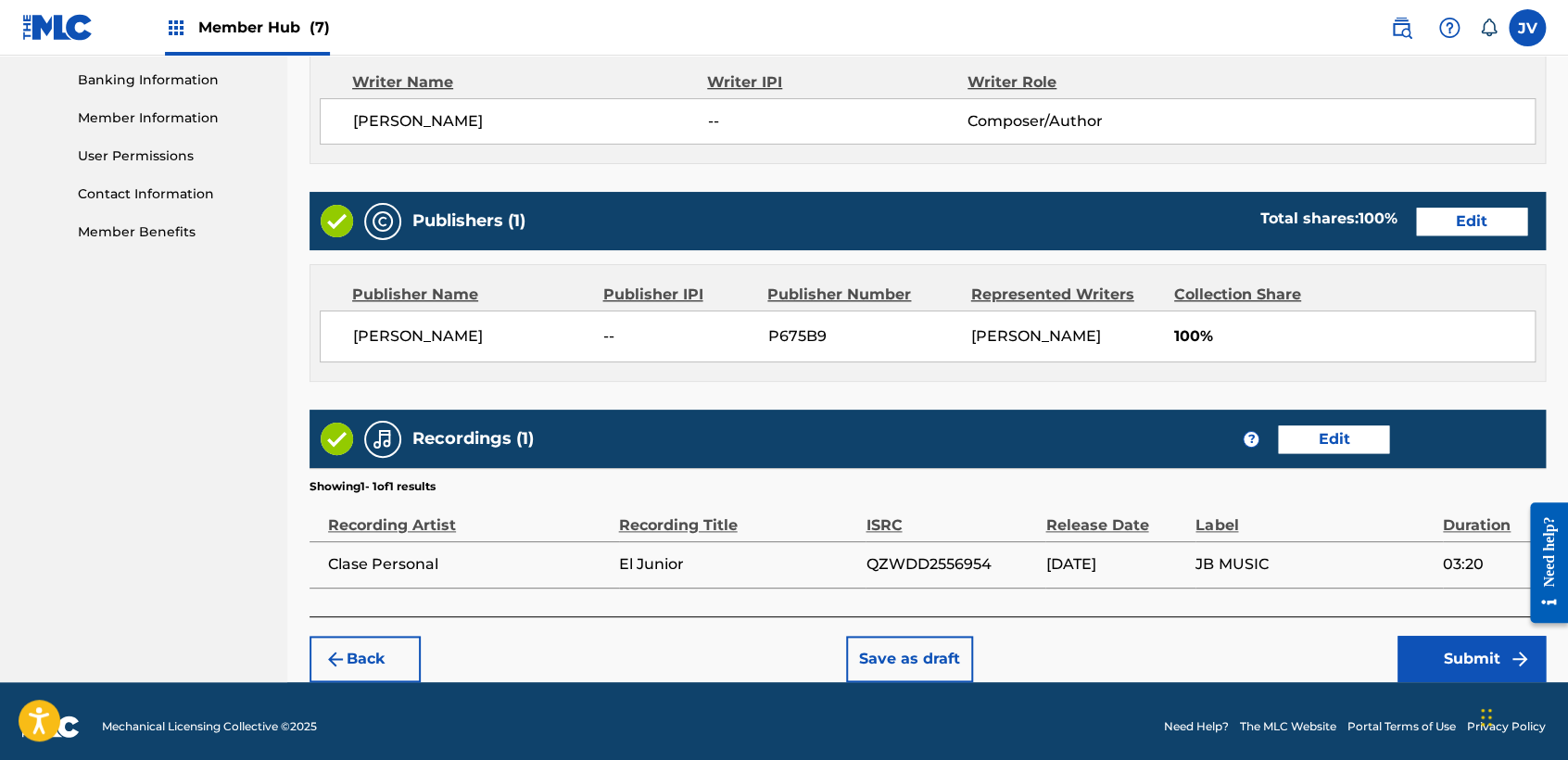
scroll to position [806, 0]
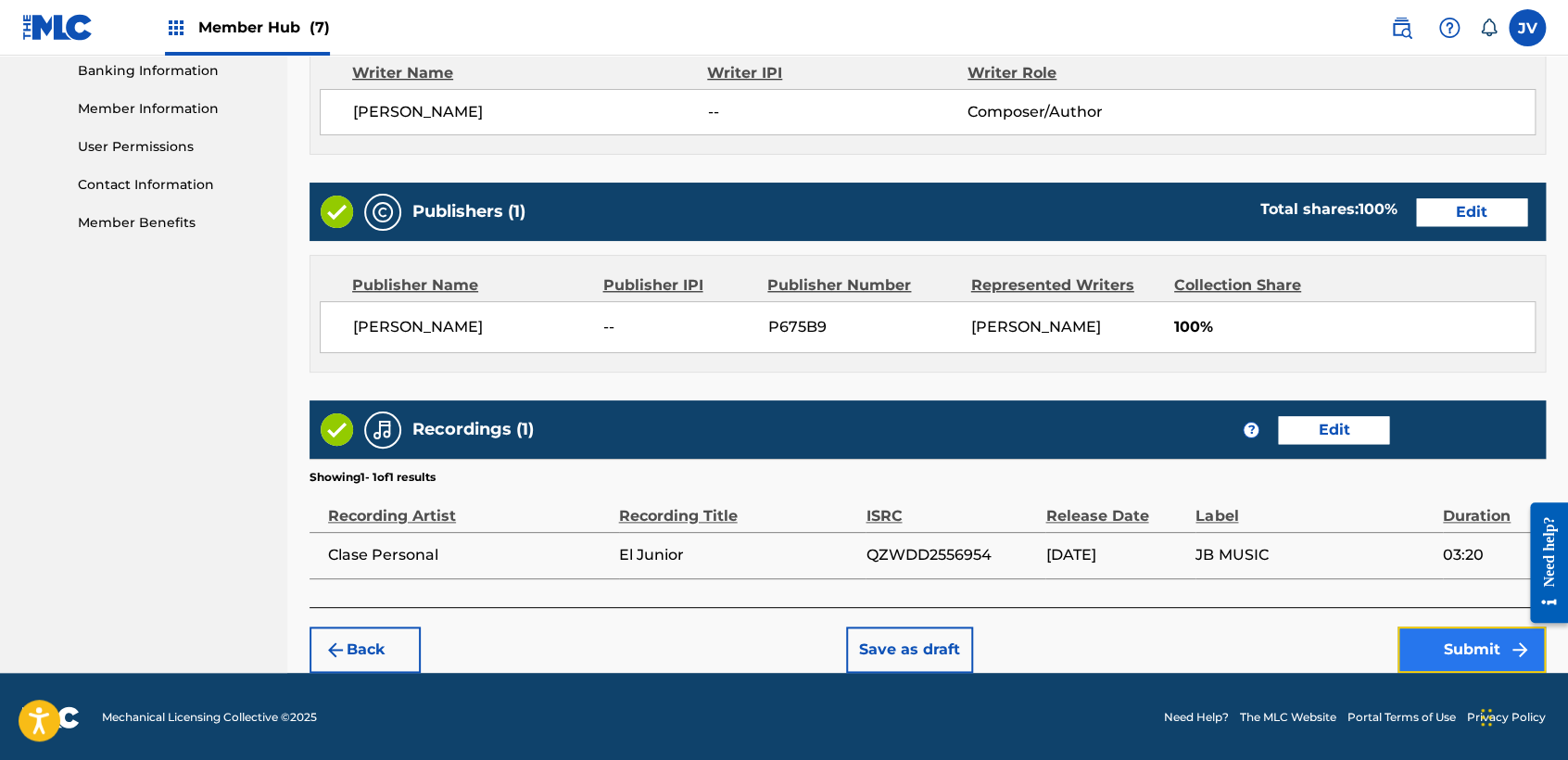
click at [1403, 632] on button "Submit" at bounding box center [1472, 649] width 149 height 46
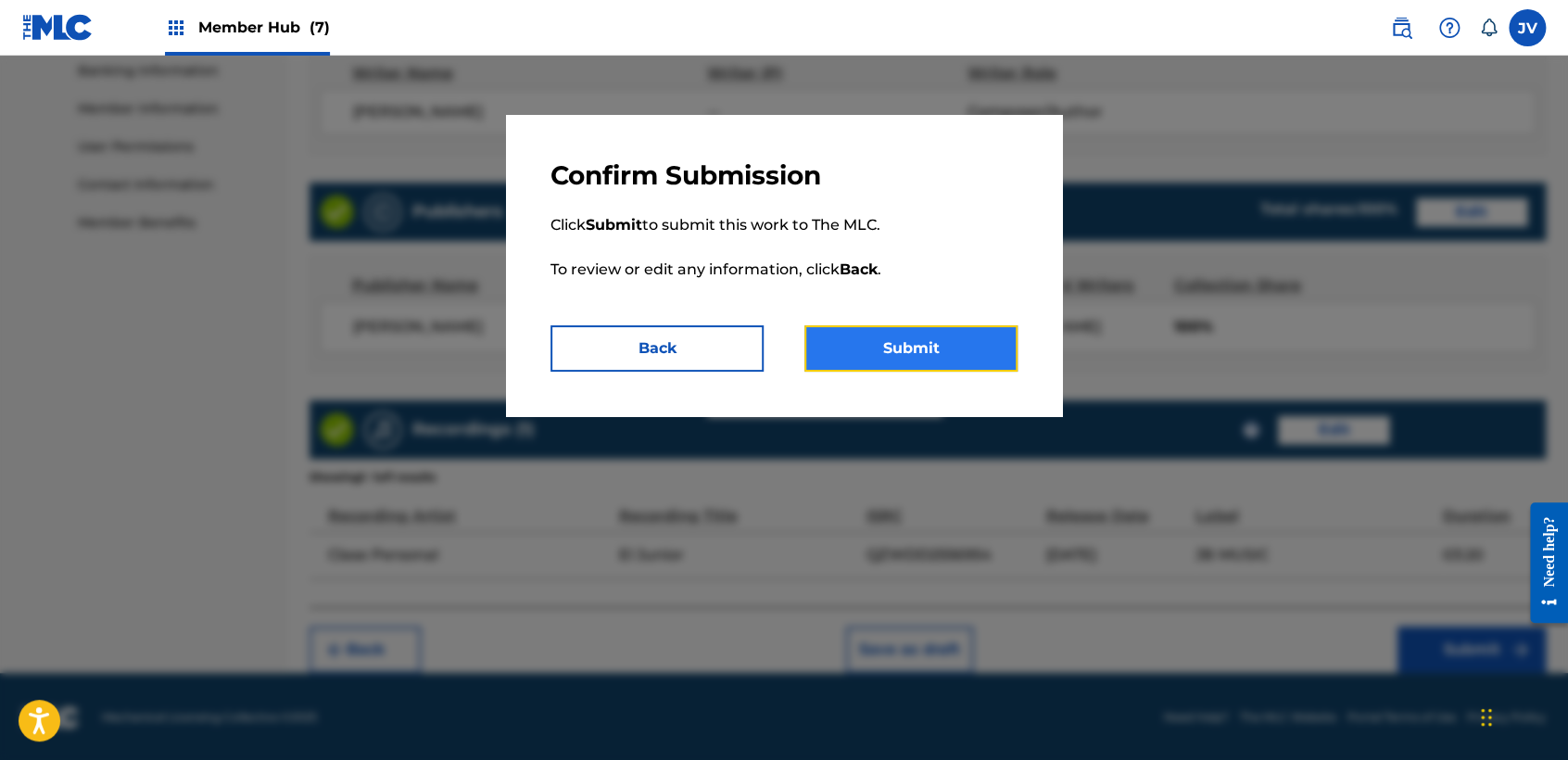
click at [953, 357] on button "Submit" at bounding box center [911, 348] width 213 height 46
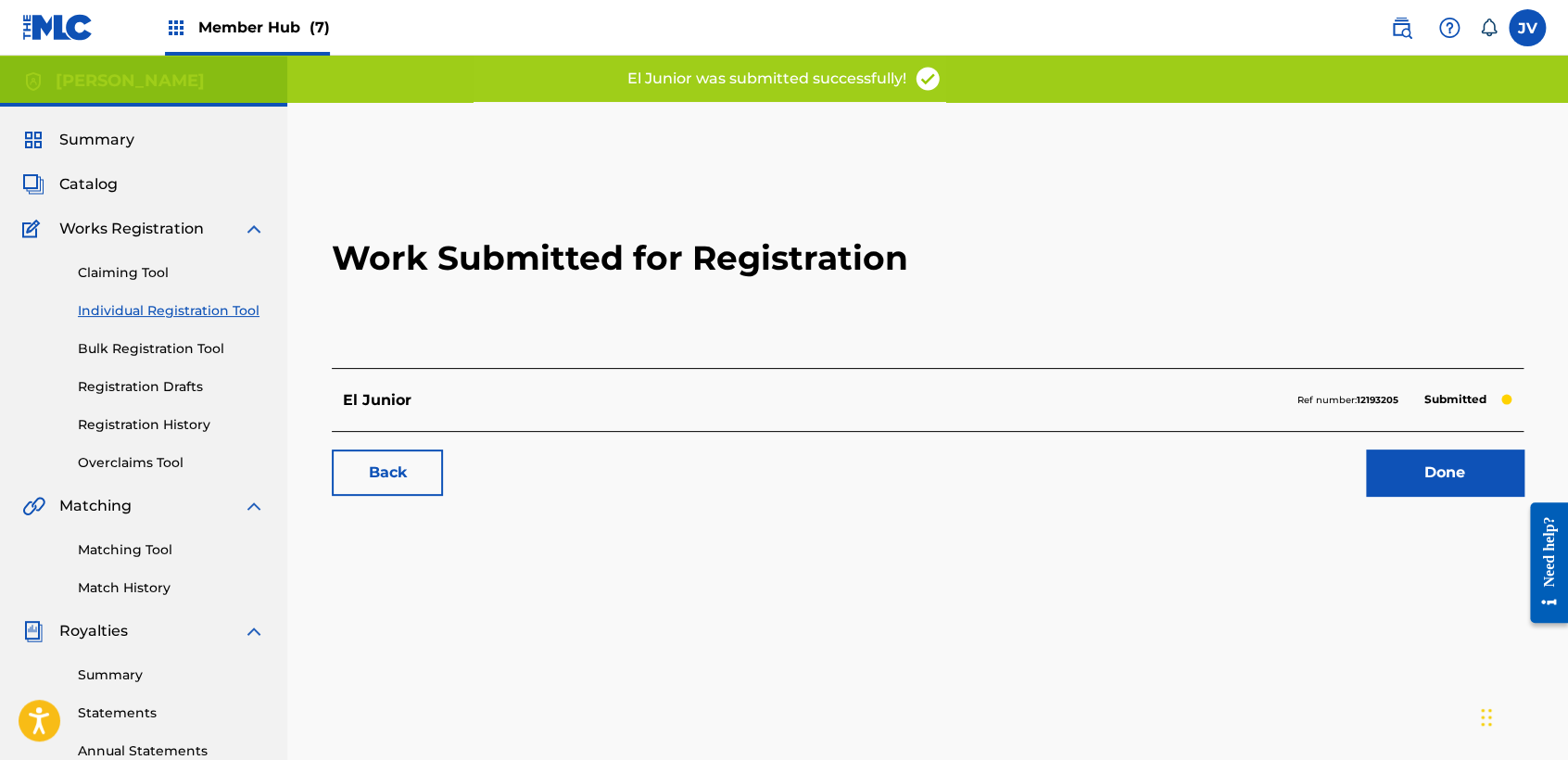
click at [186, 437] on div "Claiming Tool Individual Registration Tool Bulk Registration Tool Registration …" at bounding box center [144, 357] width 242 height 233
click at [186, 434] on link "Registration History" at bounding box center [172, 425] width 188 height 20
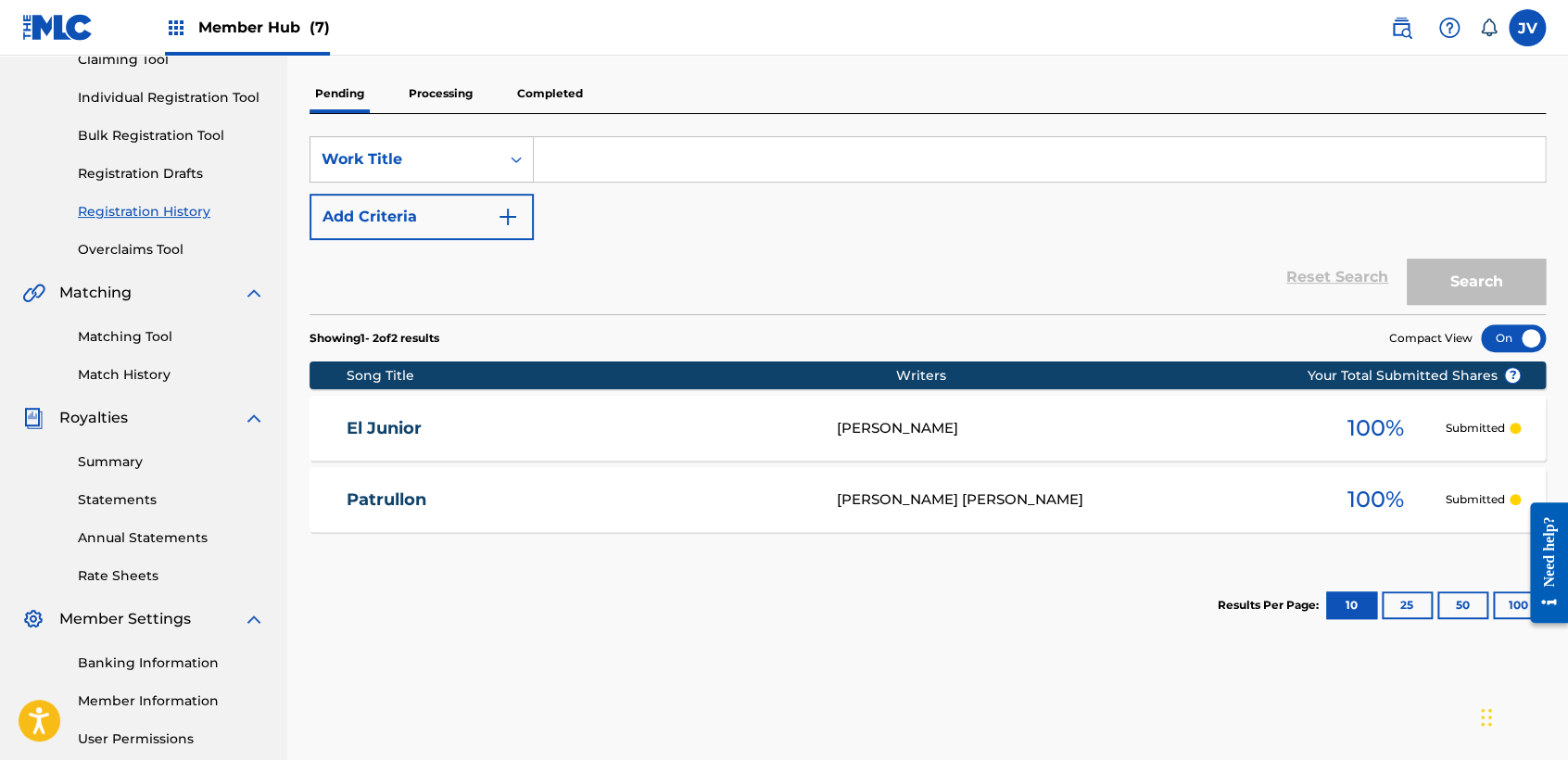
scroll to position [103, 0]
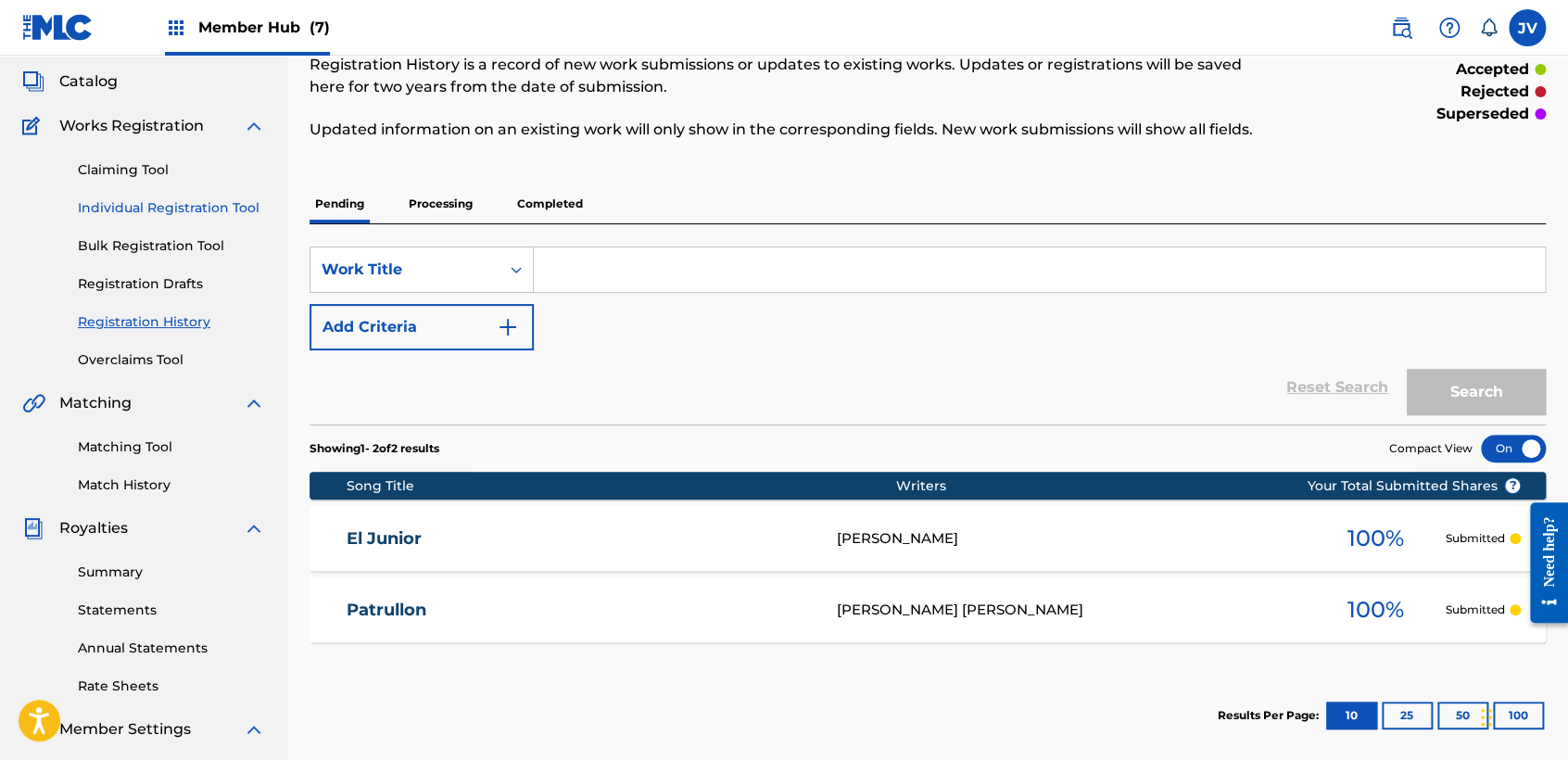
click at [258, 212] on link "Individual Registration Tool" at bounding box center [172, 208] width 188 height 20
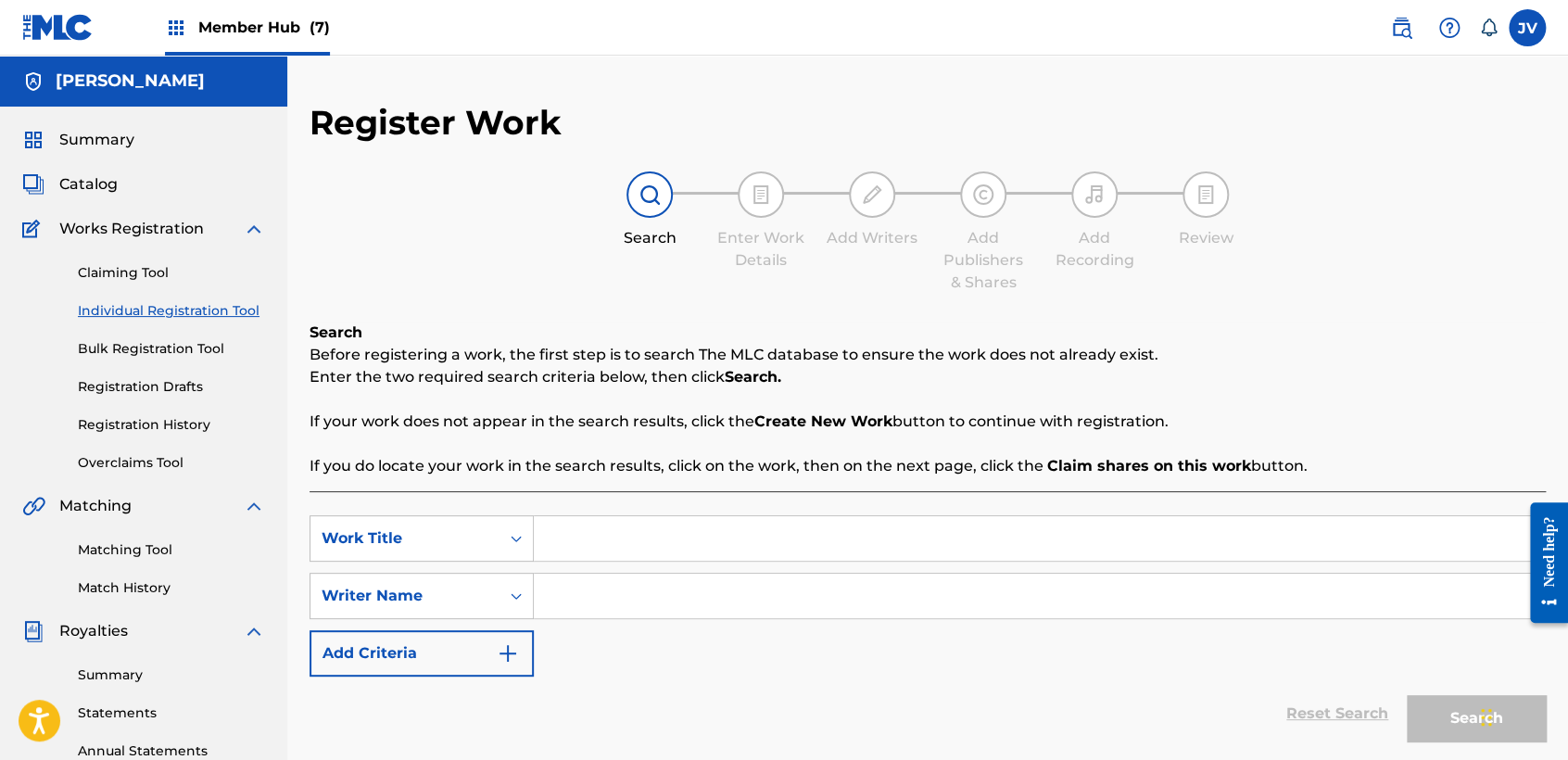
scroll to position [205, 0]
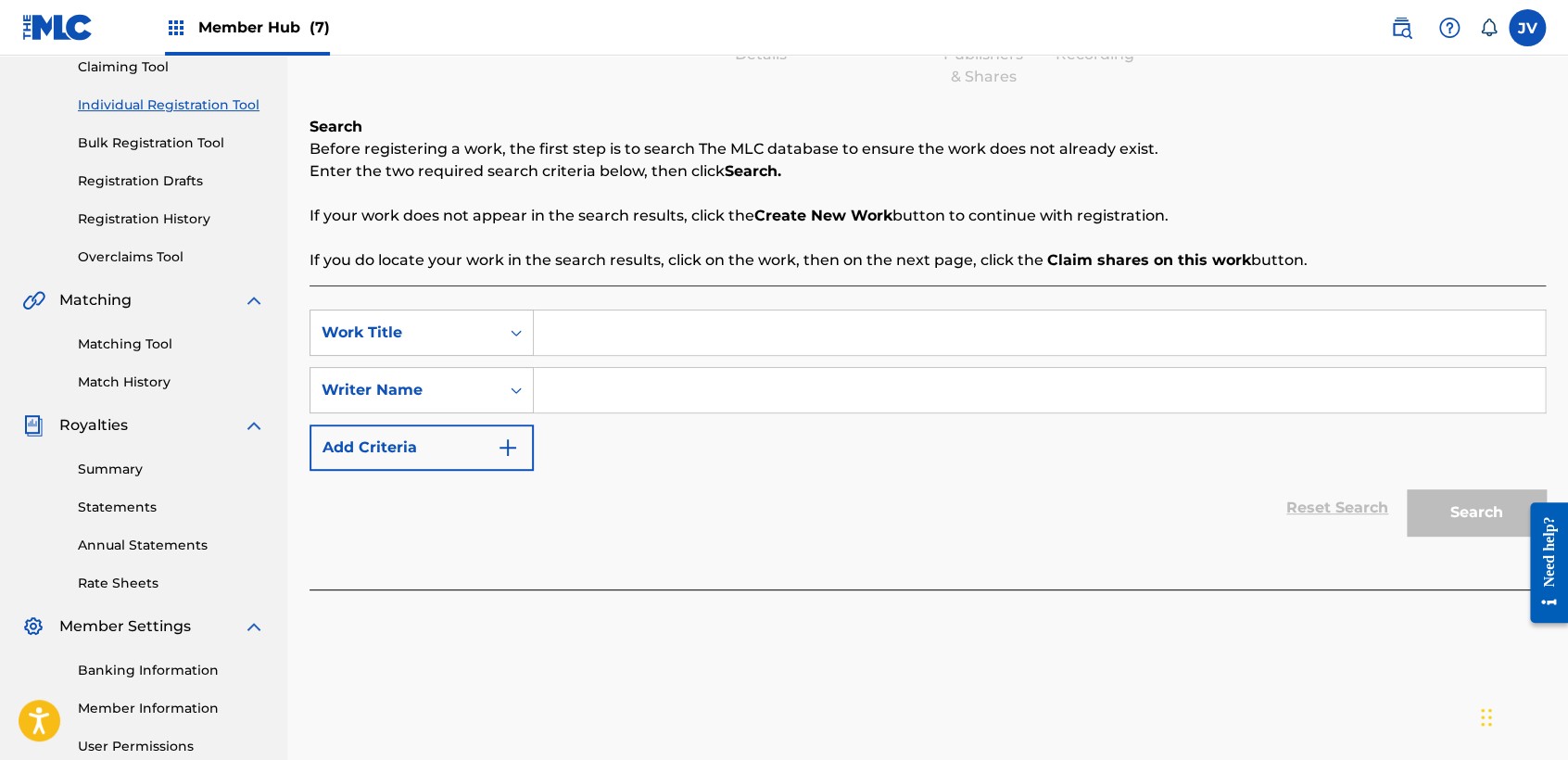
click at [611, 350] on input "Search Form" at bounding box center [1039, 334] width 1011 height 45
type input "Buenos Corridos"
click at [750, 408] on input "d" at bounding box center [1039, 390] width 1011 height 45
type input "d"
click at [1448, 523] on button "Search" at bounding box center [1476, 513] width 139 height 46
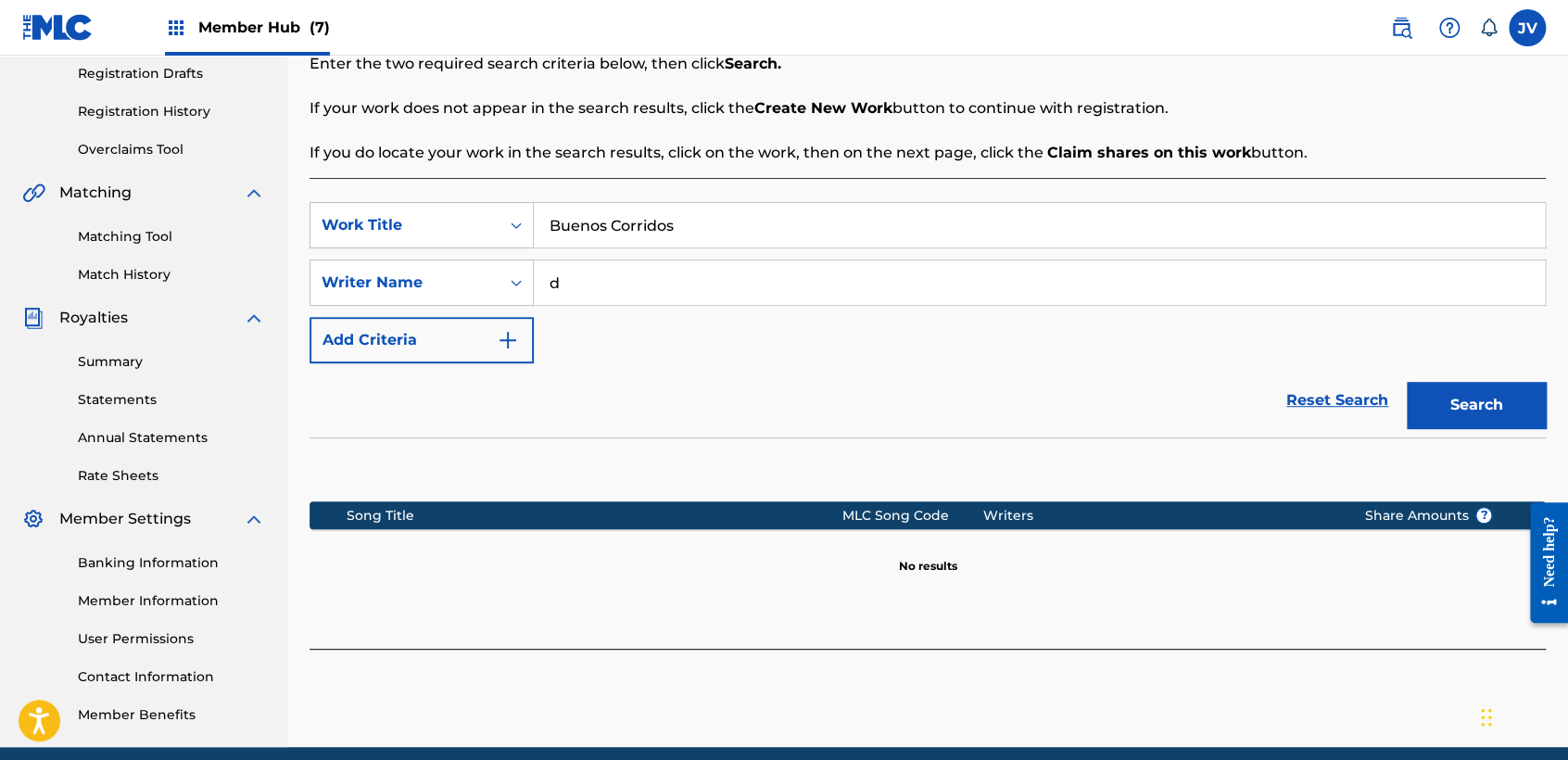
scroll to position [388, 0]
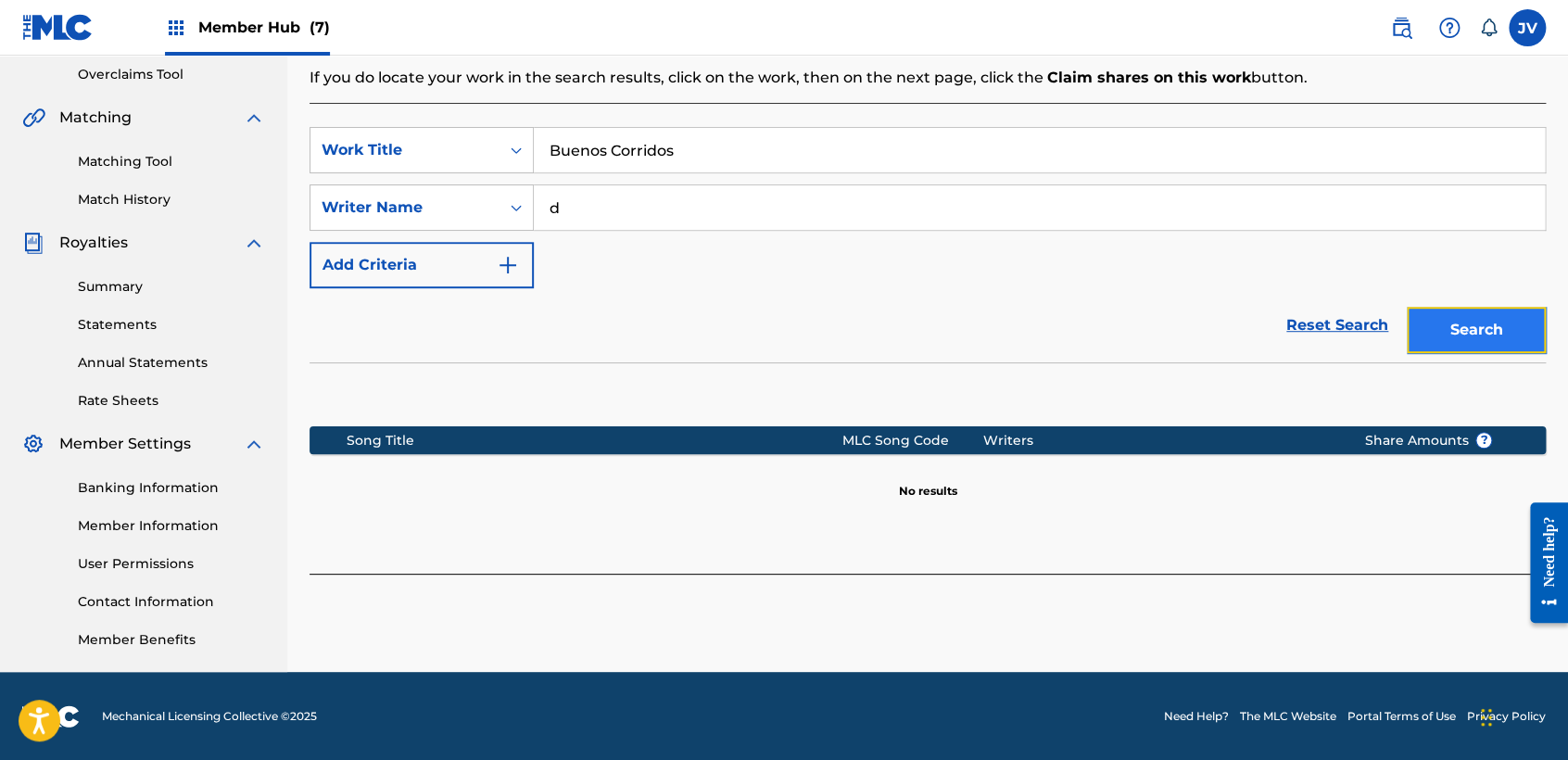
click at [1474, 337] on button "Search" at bounding box center [1476, 330] width 139 height 46
